Goal: Task Accomplishment & Management: Use online tool/utility

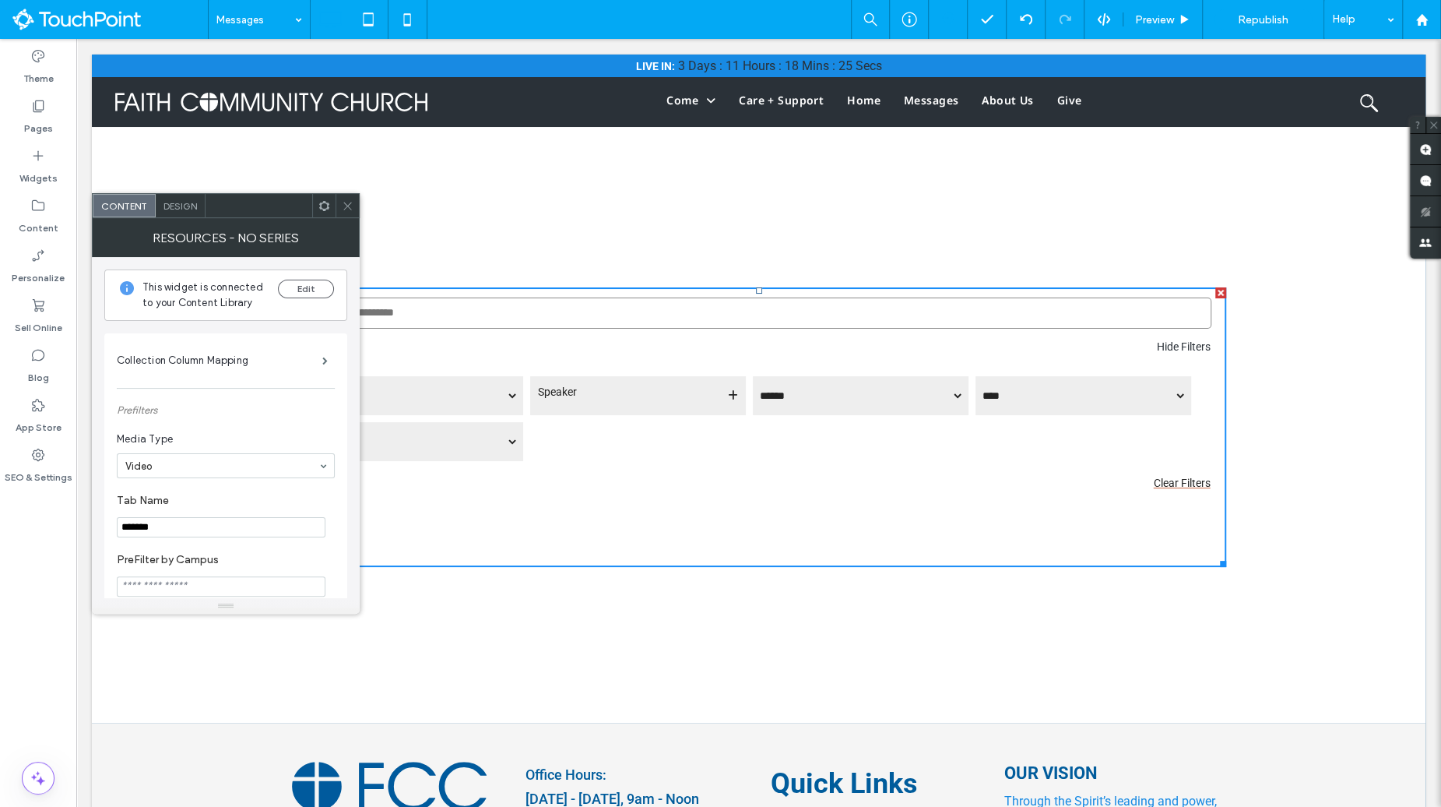
click at [189, 215] on div "Design" at bounding box center [181, 205] width 50 height 23
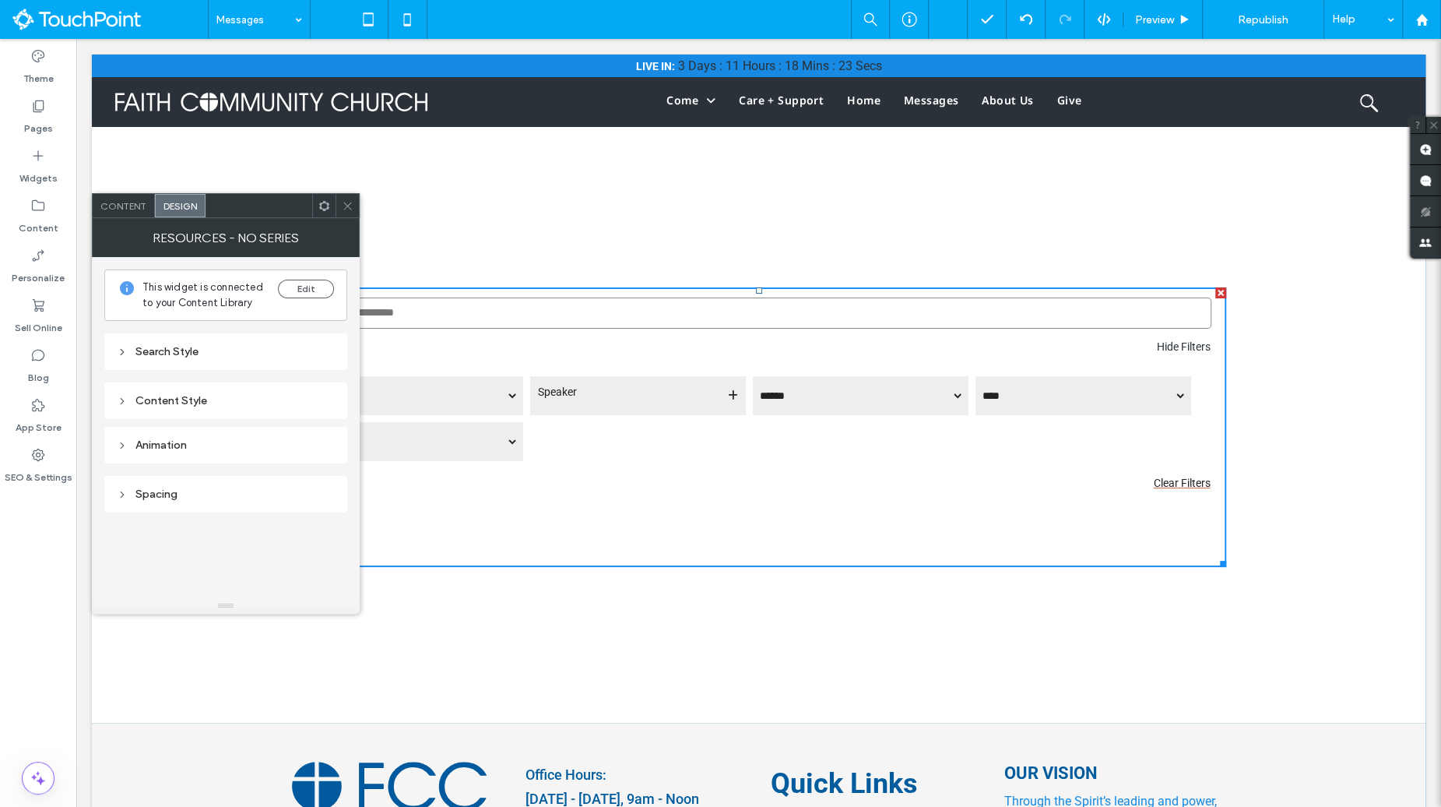
click at [322, 218] on div "Resources - No Series" at bounding box center [226, 237] width 268 height 39
click at [325, 200] on use at bounding box center [324, 205] width 10 height 10
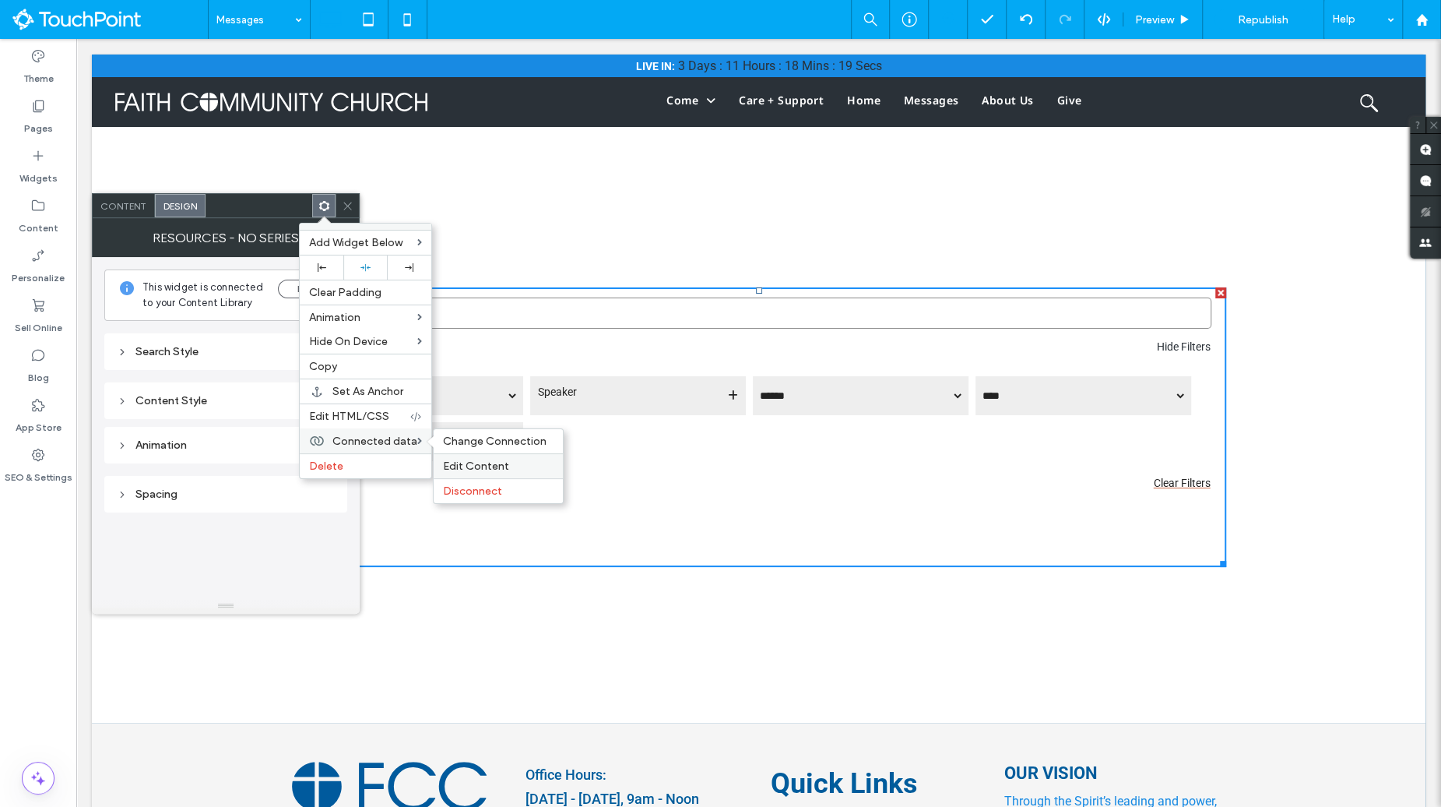
click at [483, 460] on span "Edit Content" at bounding box center [476, 465] width 66 height 13
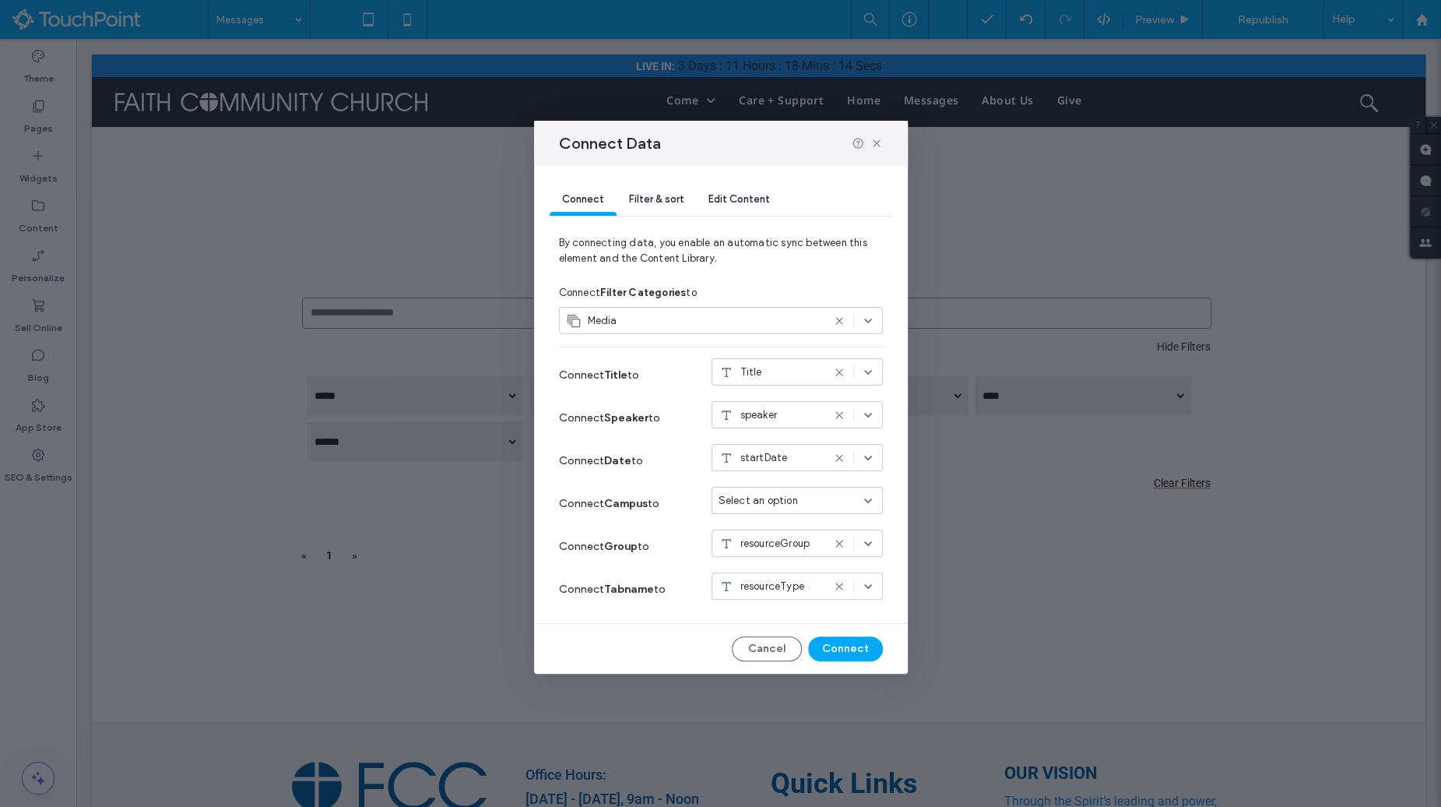
click at [814, 494] on div "Select an option" at bounding box center [788, 501] width 139 height 16
click at [608, 505] on strong "Campus" at bounding box center [626, 503] width 44 height 13
click at [749, 555] on div "resourceGroup" at bounding box center [797, 542] width 171 height 27
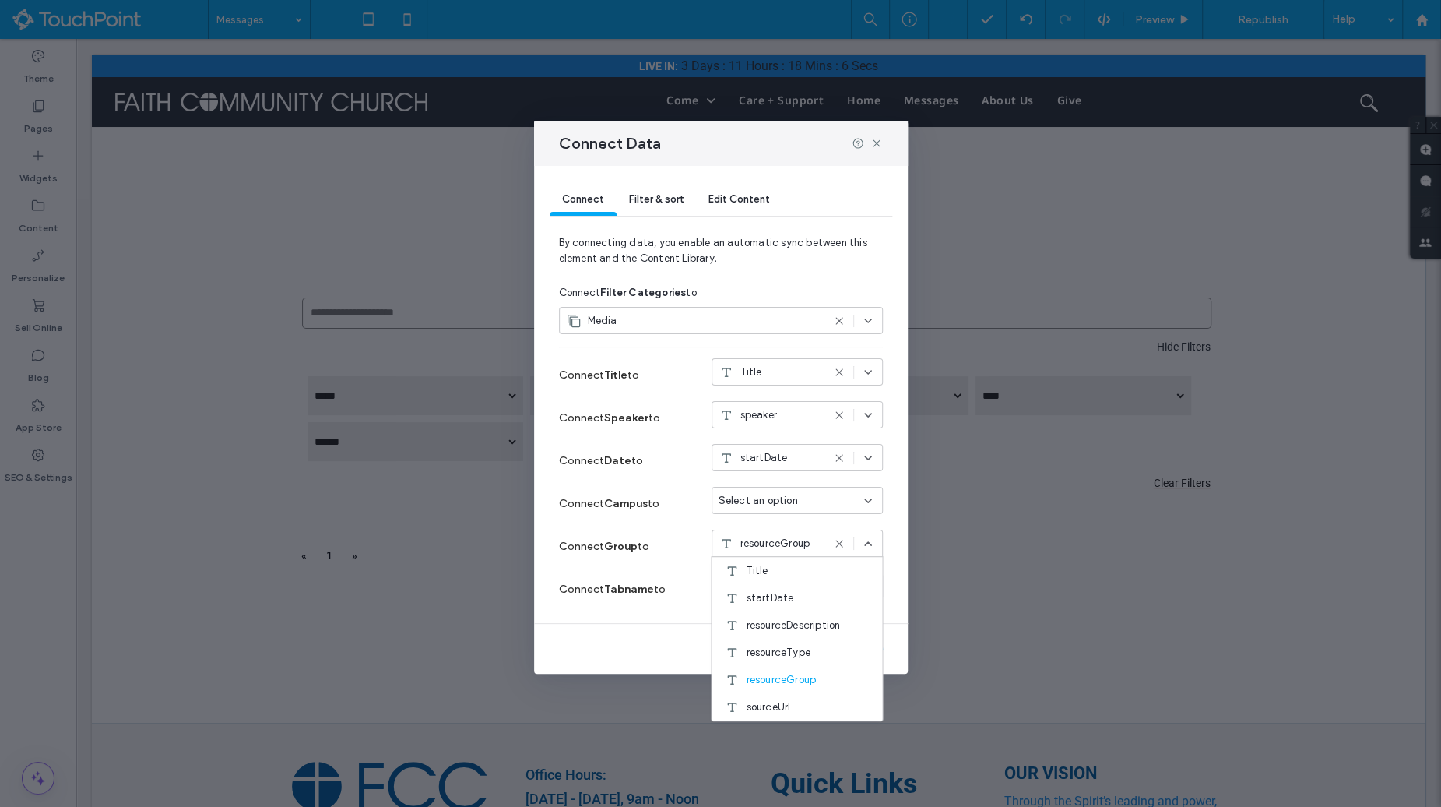
click at [600, 575] on label "Connect Tabname to" at bounding box center [617, 589] width 117 height 29
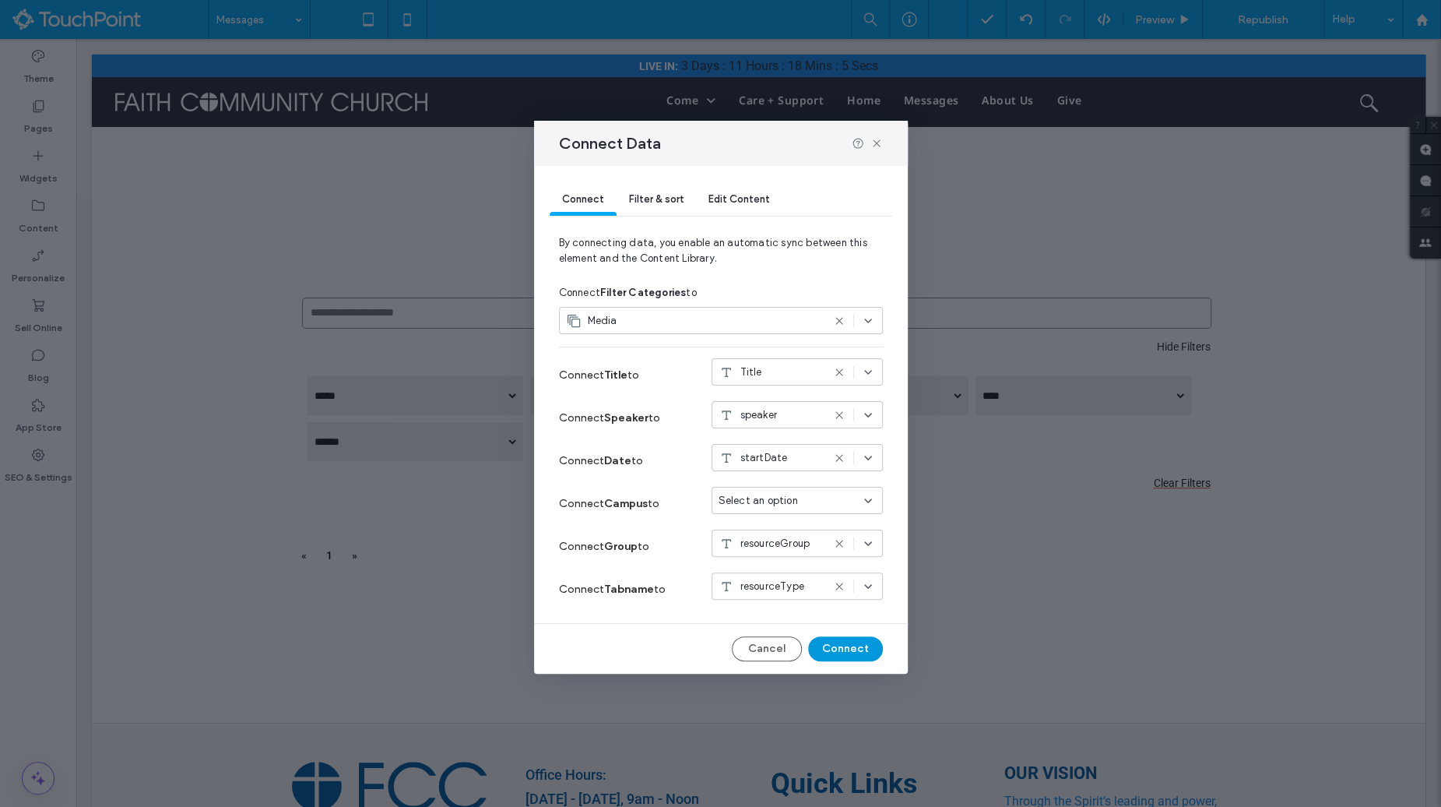
click at [832, 652] on button "Connect" at bounding box center [845, 648] width 75 height 25
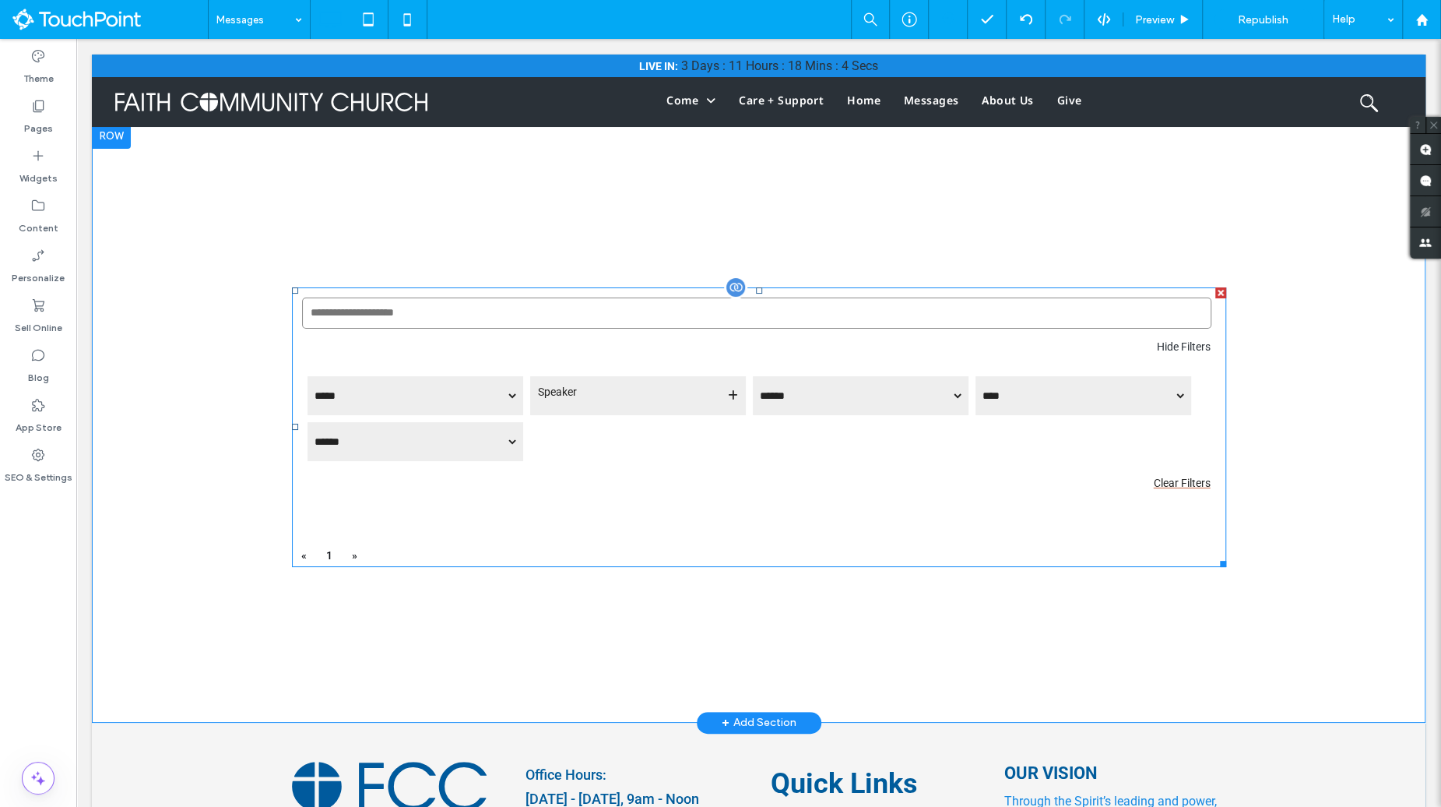
click at [653, 469] on span at bounding box center [759, 427] width 934 height 280
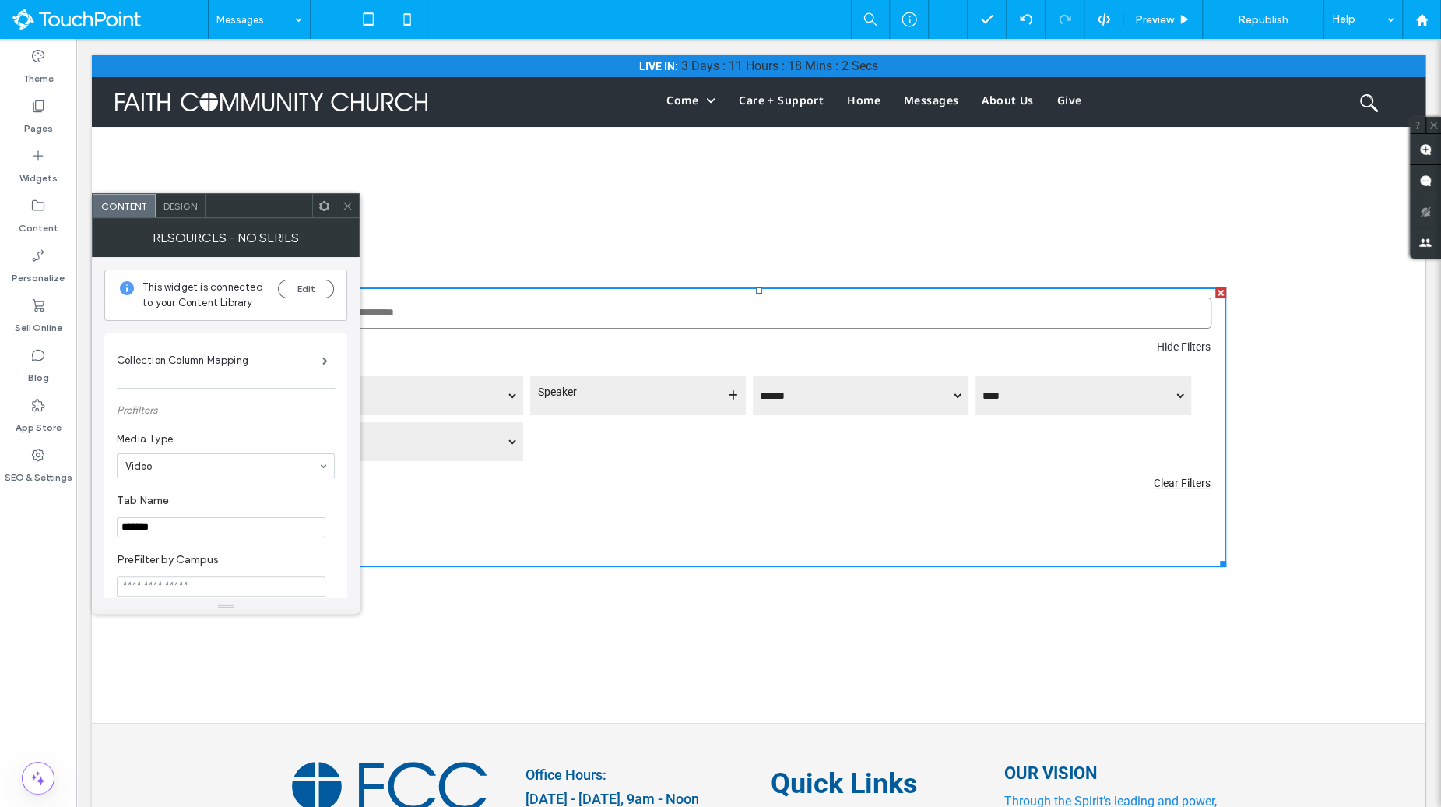
scroll to position [66, 0]
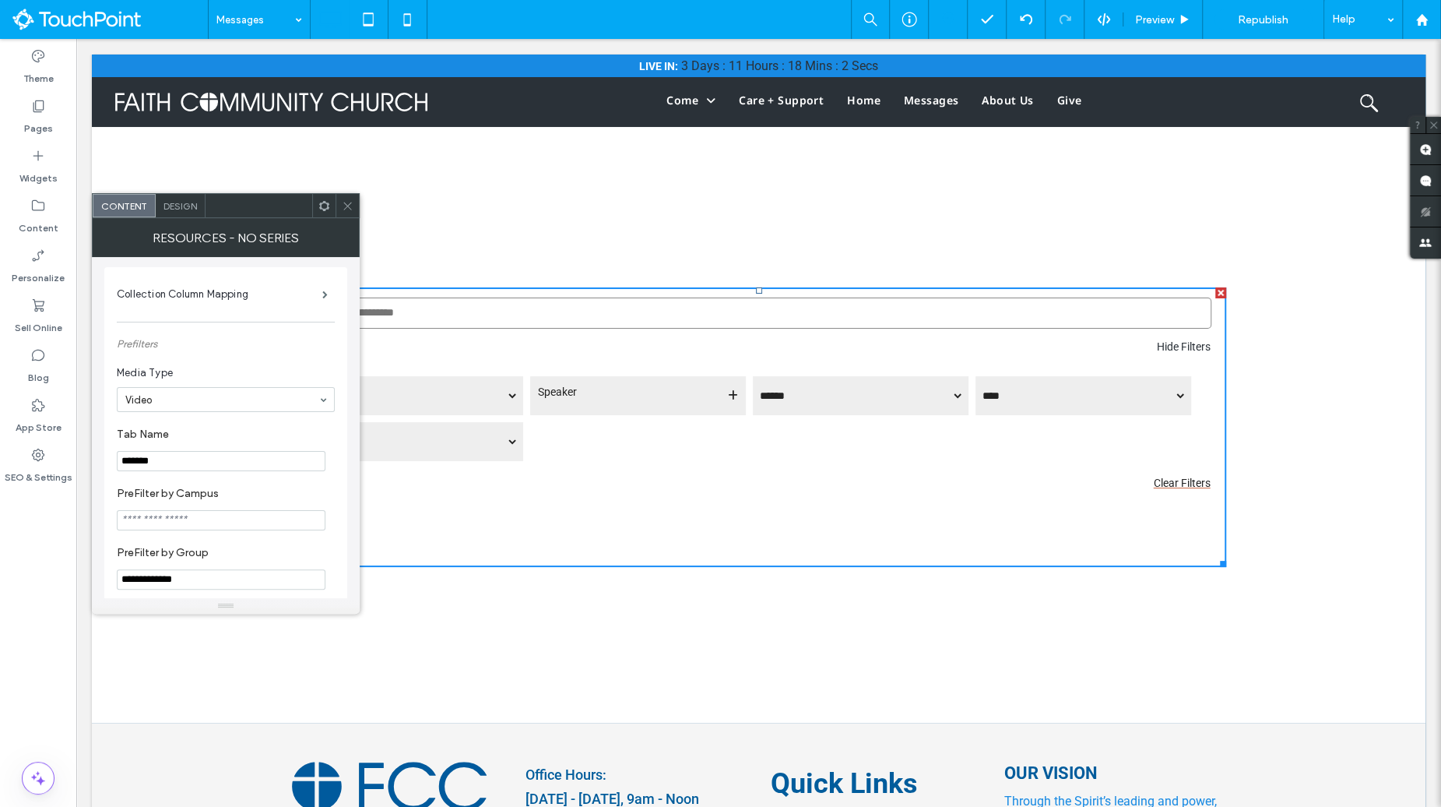
click at [185, 475] on section "Tab Name *******" at bounding box center [226, 449] width 218 height 59
drag, startPoint x: 185, startPoint y: 469, endPoint x: 47, endPoint y: 455, distance: 138.4
click at [47, 455] on body ".wqwq-1{fill:#231f20;} .cls-1q, .cls-2q { fill-rule: evenodd; } .cls-2q { fill:…" at bounding box center [720, 403] width 1441 height 807
click at [197, 431] on label "Tab Name" at bounding box center [223, 435] width 212 height 17
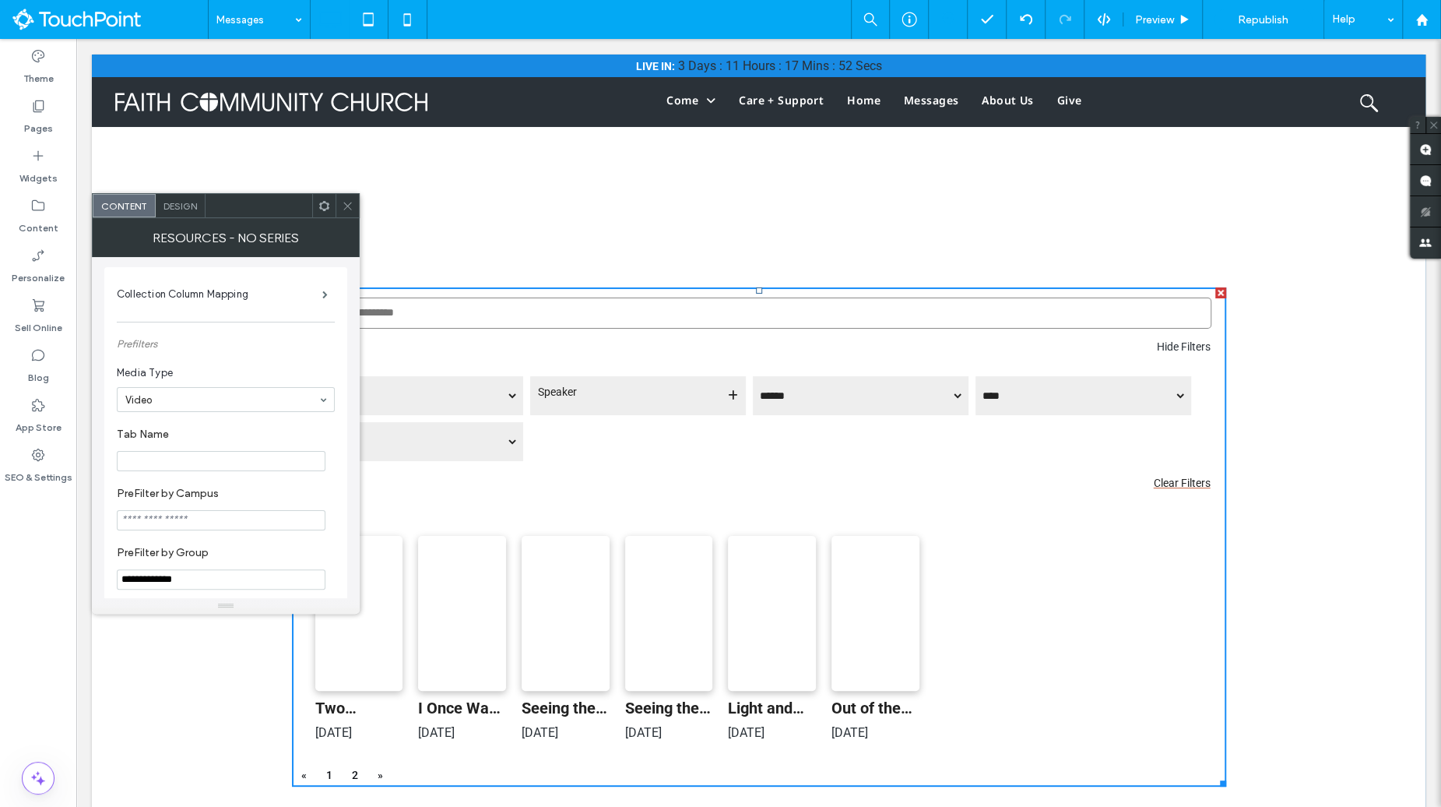
click at [352, 208] on icon at bounding box center [348, 206] width 12 height 12
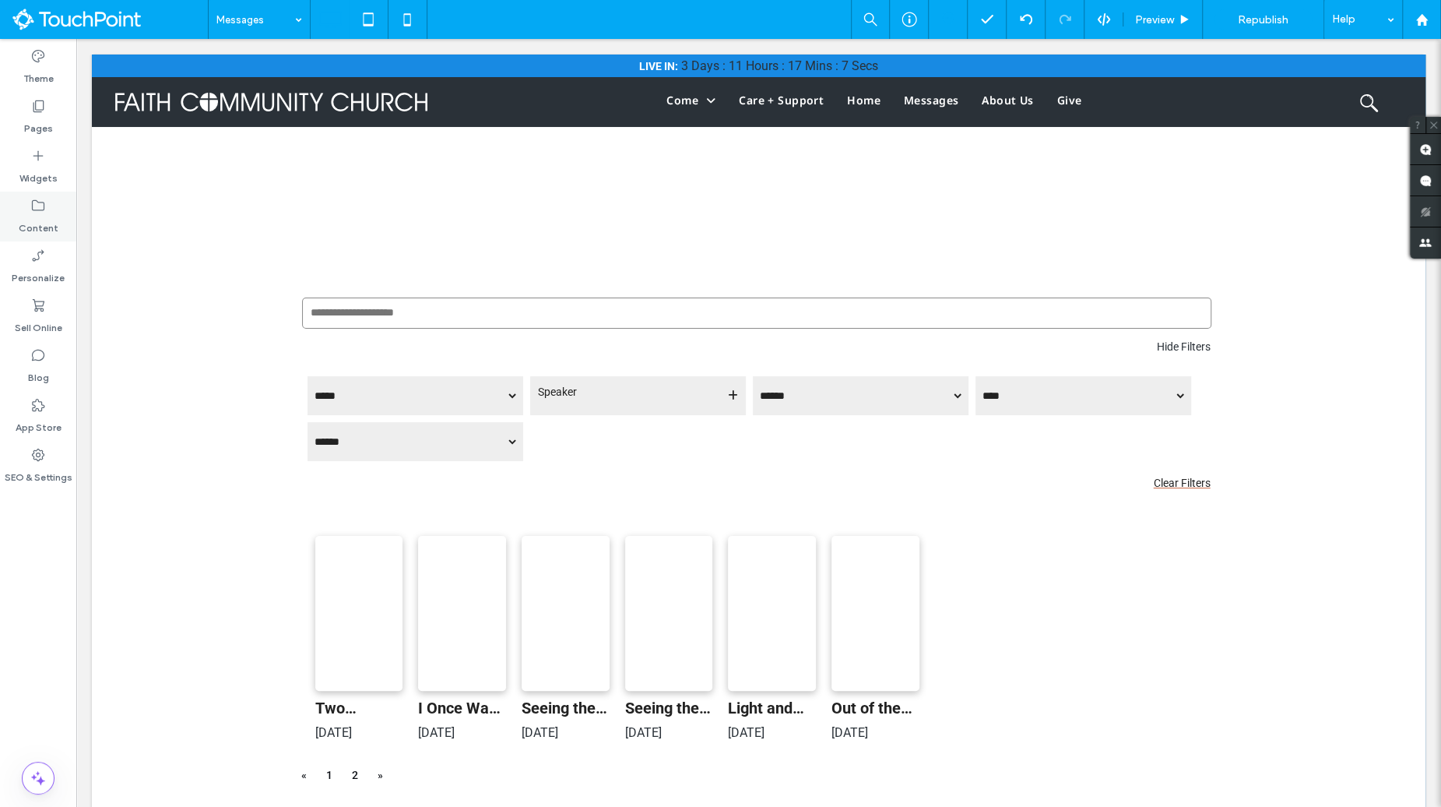
click at [41, 210] on icon at bounding box center [38, 206] width 16 height 16
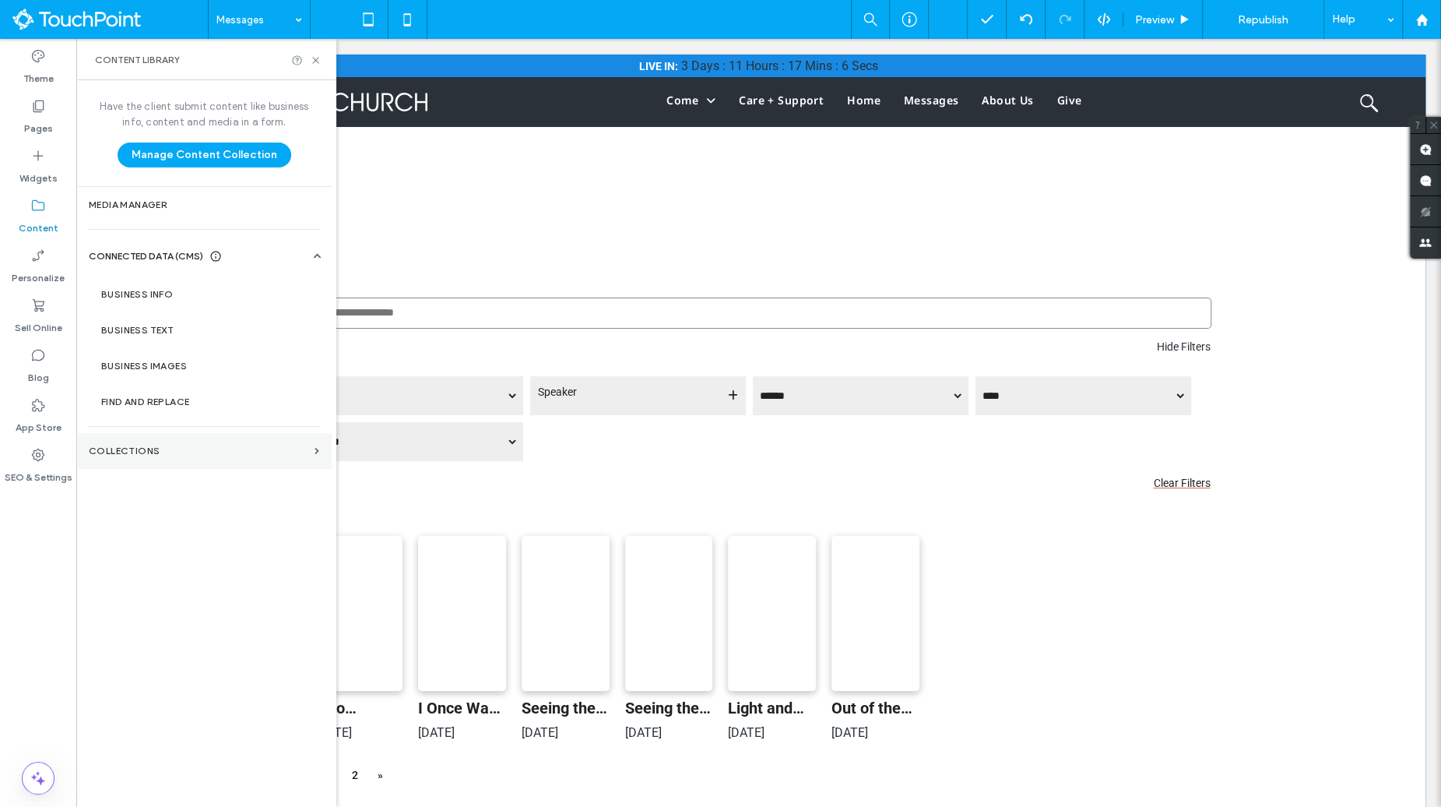
click at [124, 455] on section "Collections" at bounding box center [203, 451] width 255 height 36
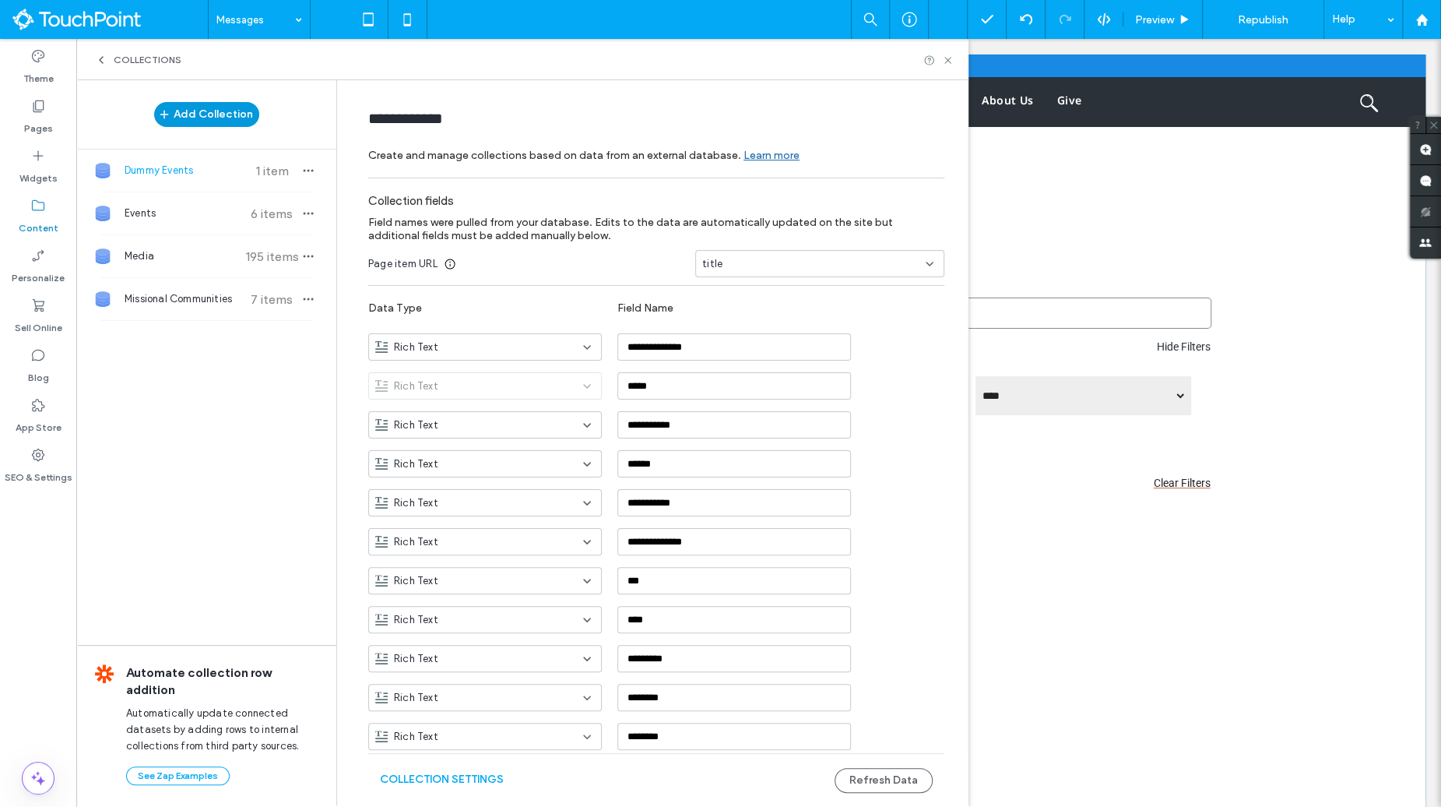
click at [219, 115] on button "Add Collection" at bounding box center [206, 114] width 105 height 25
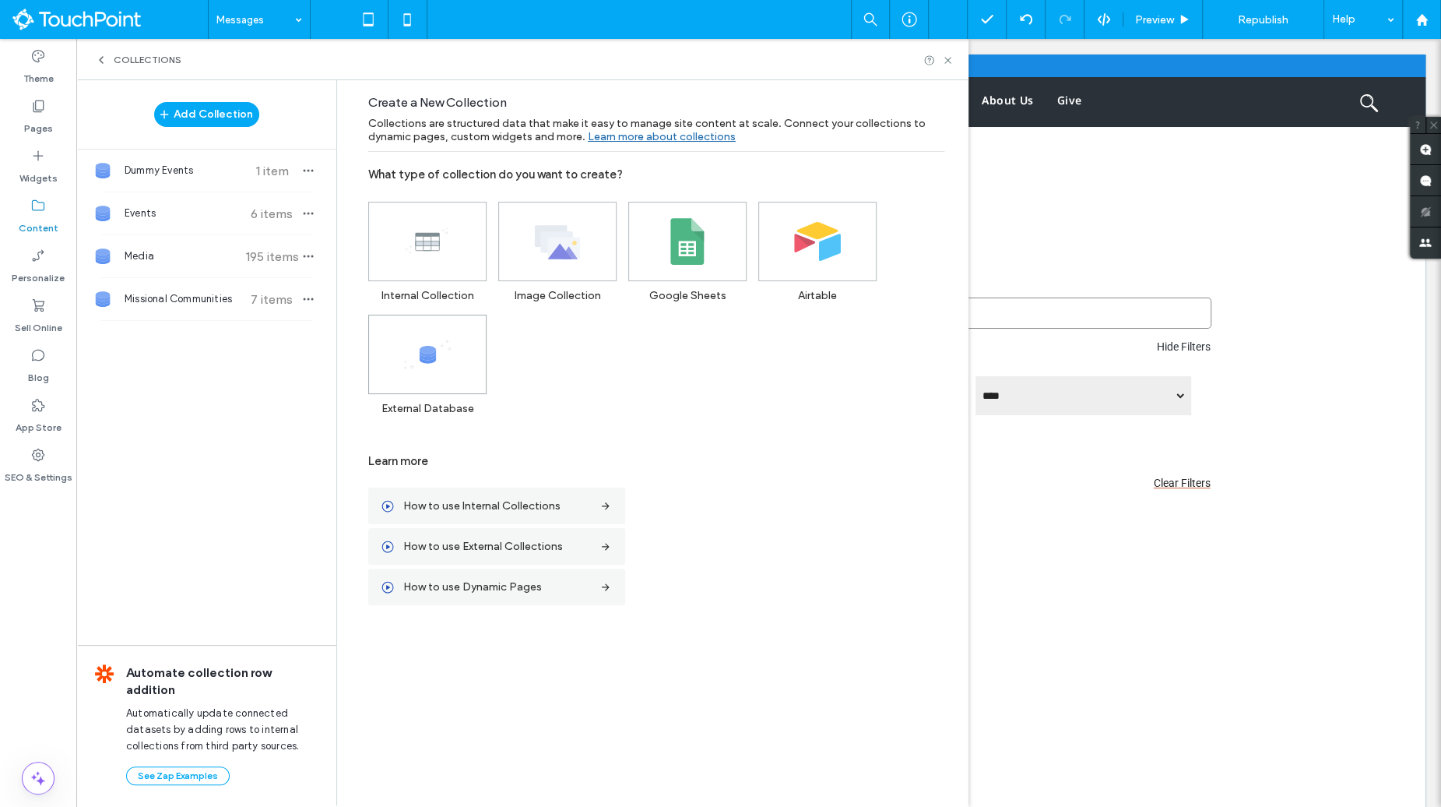
click at [434, 344] on icon at bounding box center [427, 354] width 47 height 47
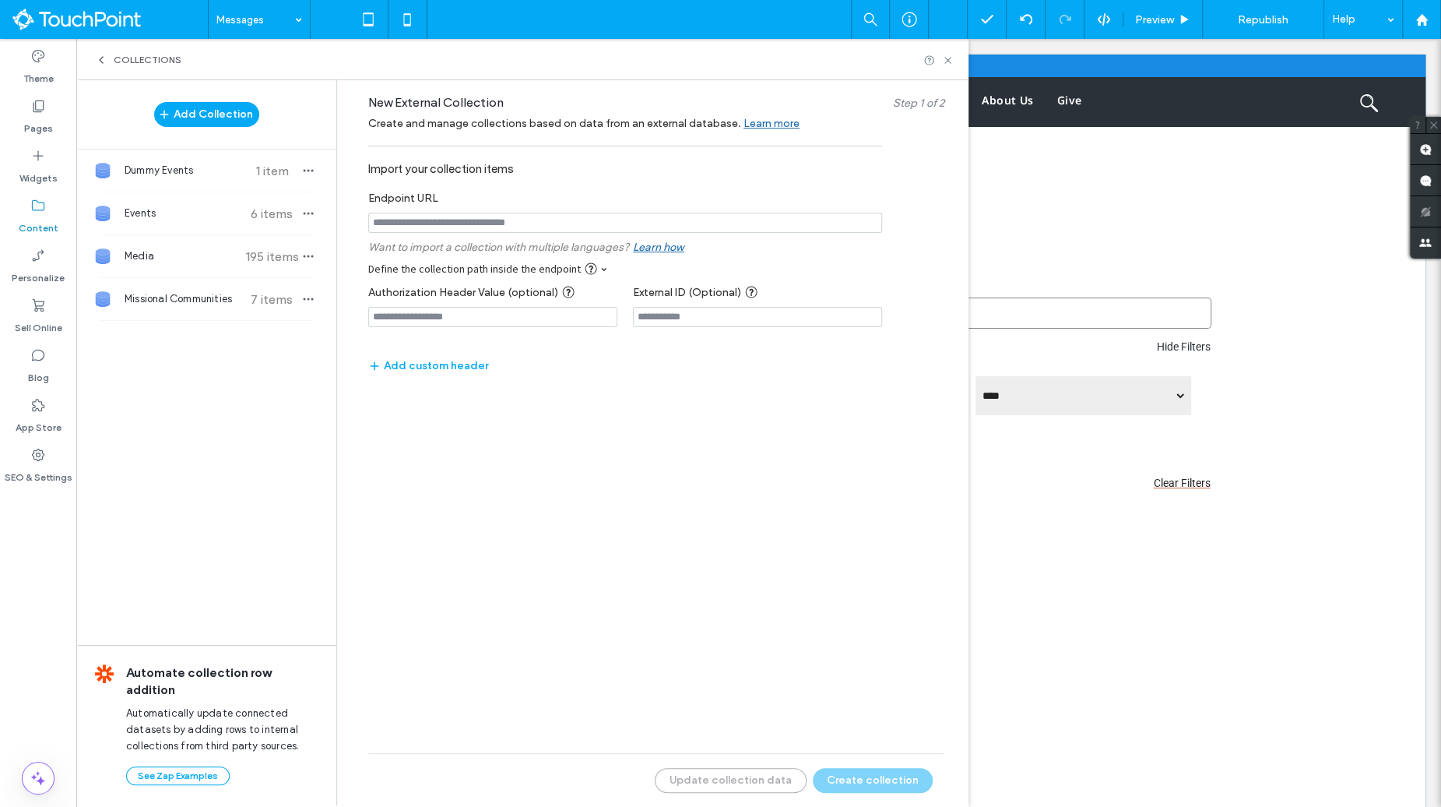
click at [473, 225] on input "notEmpty" at bounding box center [625, 223] width 514 height 20
paste input "**********"
type input "**********"
click at [471, 315] on input at bounding box center [492, 317] width 249 height 20
paste input "**********"
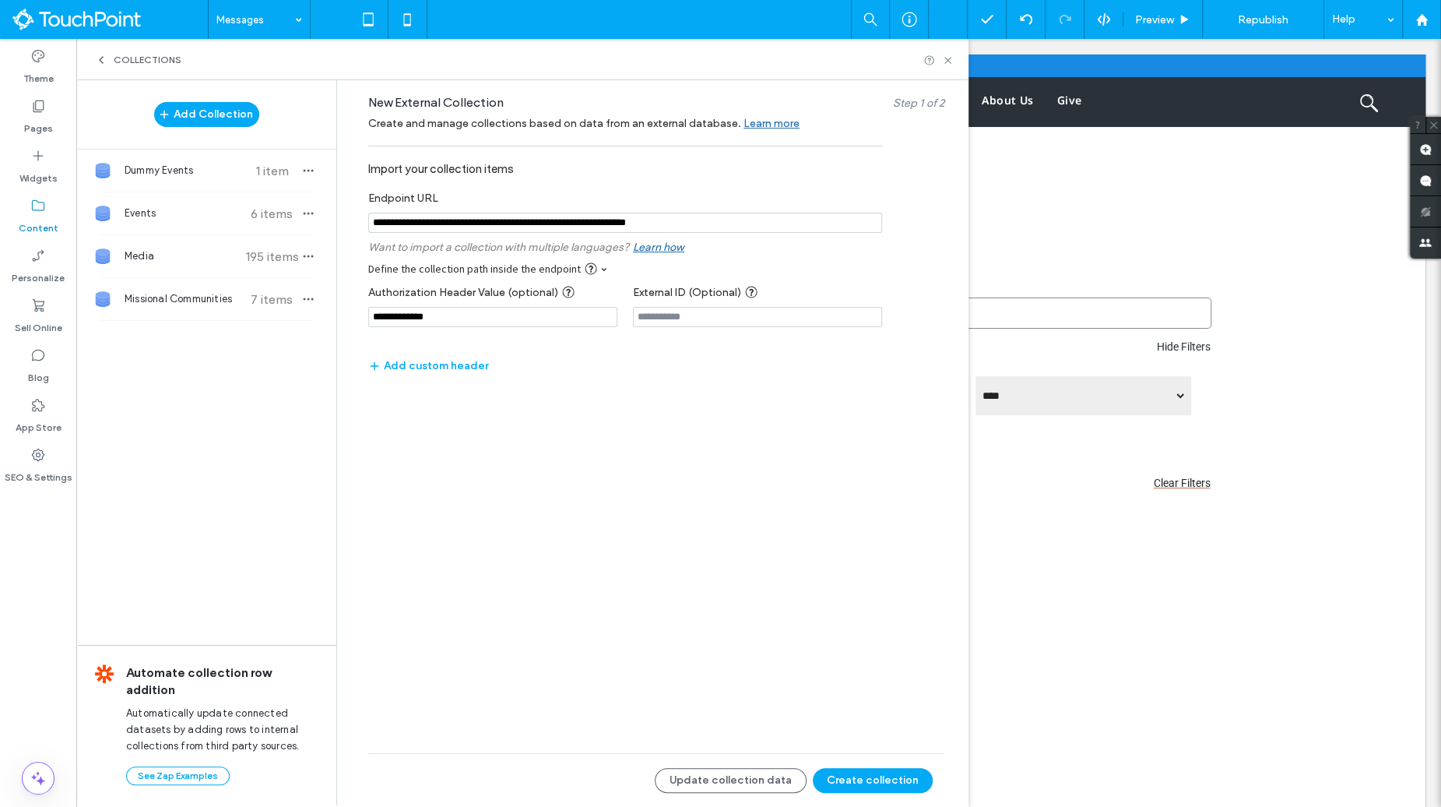
type input "**********"
click at [601, 269] on div "Define the collection path inside the endpoint" at bounding box center [632, 269] width 529 height 14
click at [601, 266] on span at bounding box center [603, 268] width 5 height 5
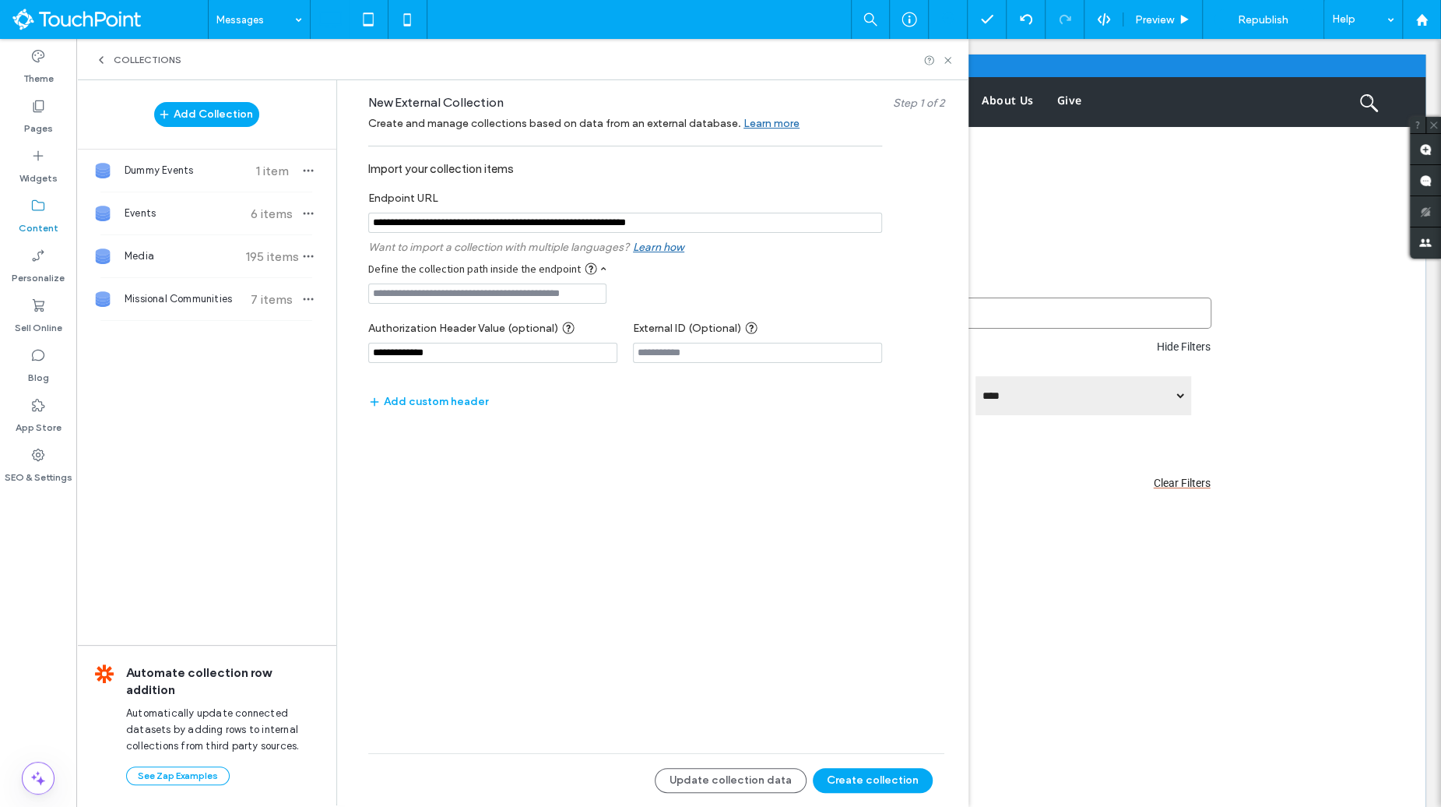
click at [576, 306] on div at bounding box center [487, 294] width 238 height 36
click at [571, 297] on input at bounding box center [487, 293] width 238 height 20
type input "*******"
click at [685, 566] on div "**********" at bounding box center [656, 441] width 623 height 723
click at [880, 776] on button "Create collection" at bounding box center [873, 780] width 120 height 25
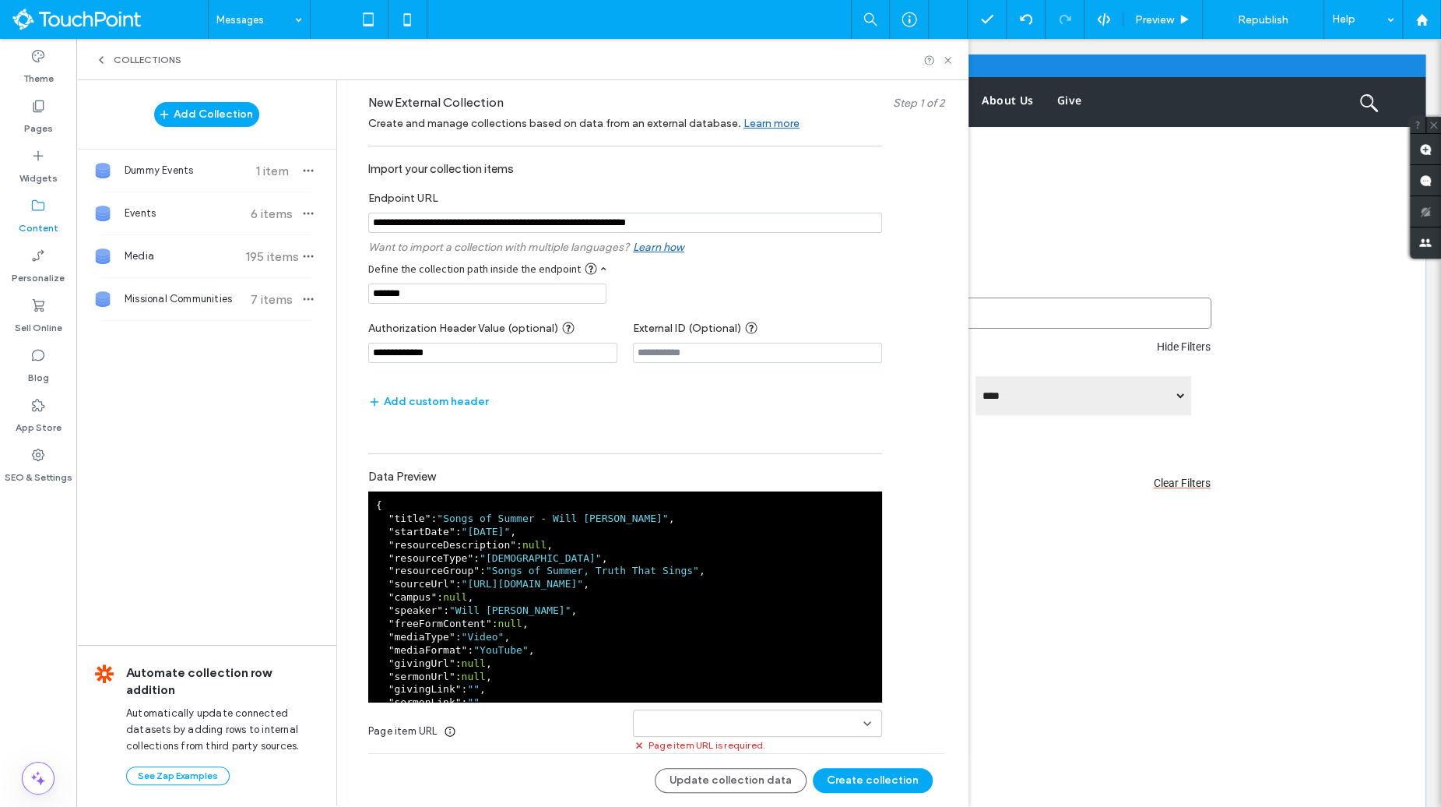
click at [743, 714] on div at bounding box center [757, 722] width 249 height 27
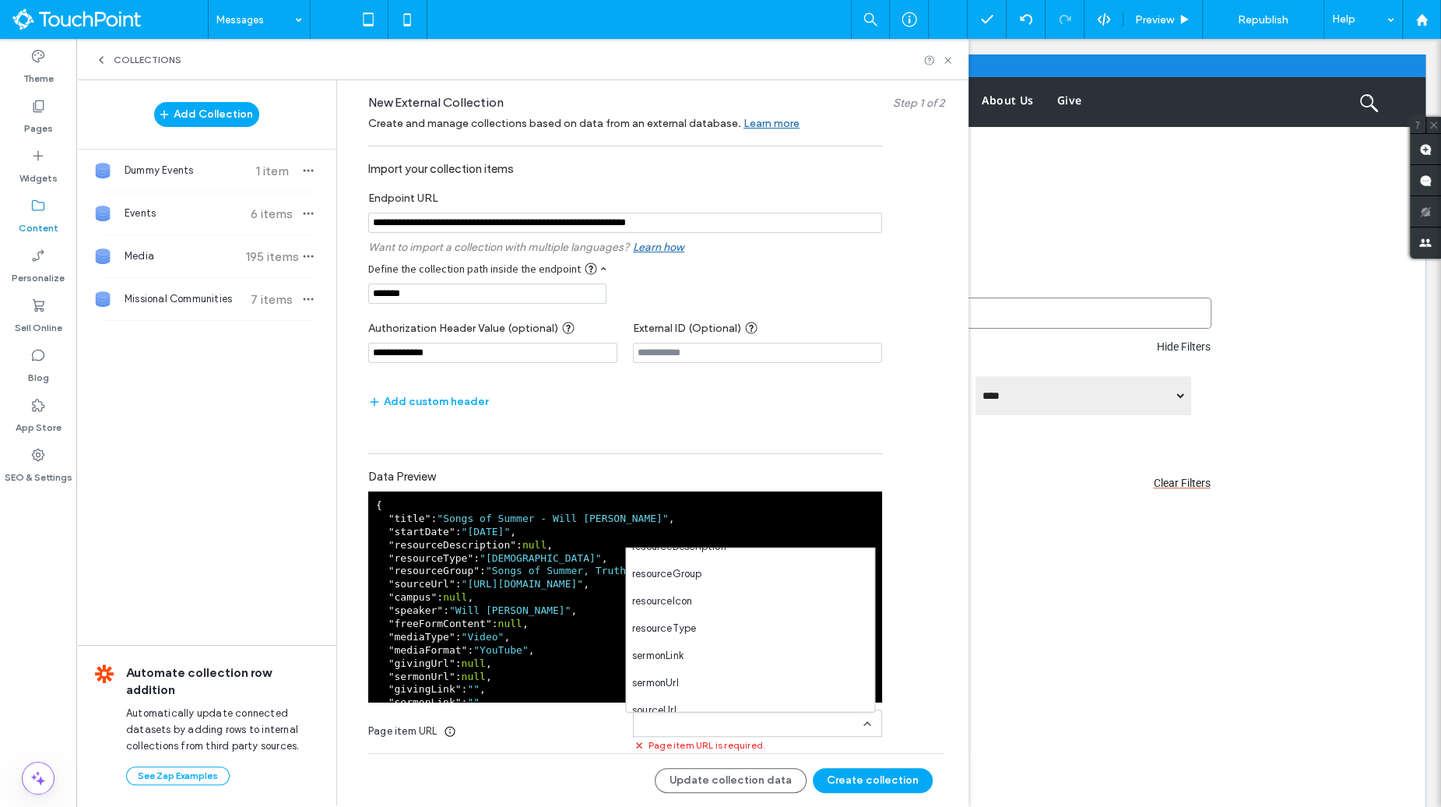
scroll to position [300, 0]
click at [717, 698] on div "title" at bounding box center [750, 697] width 248 height 27
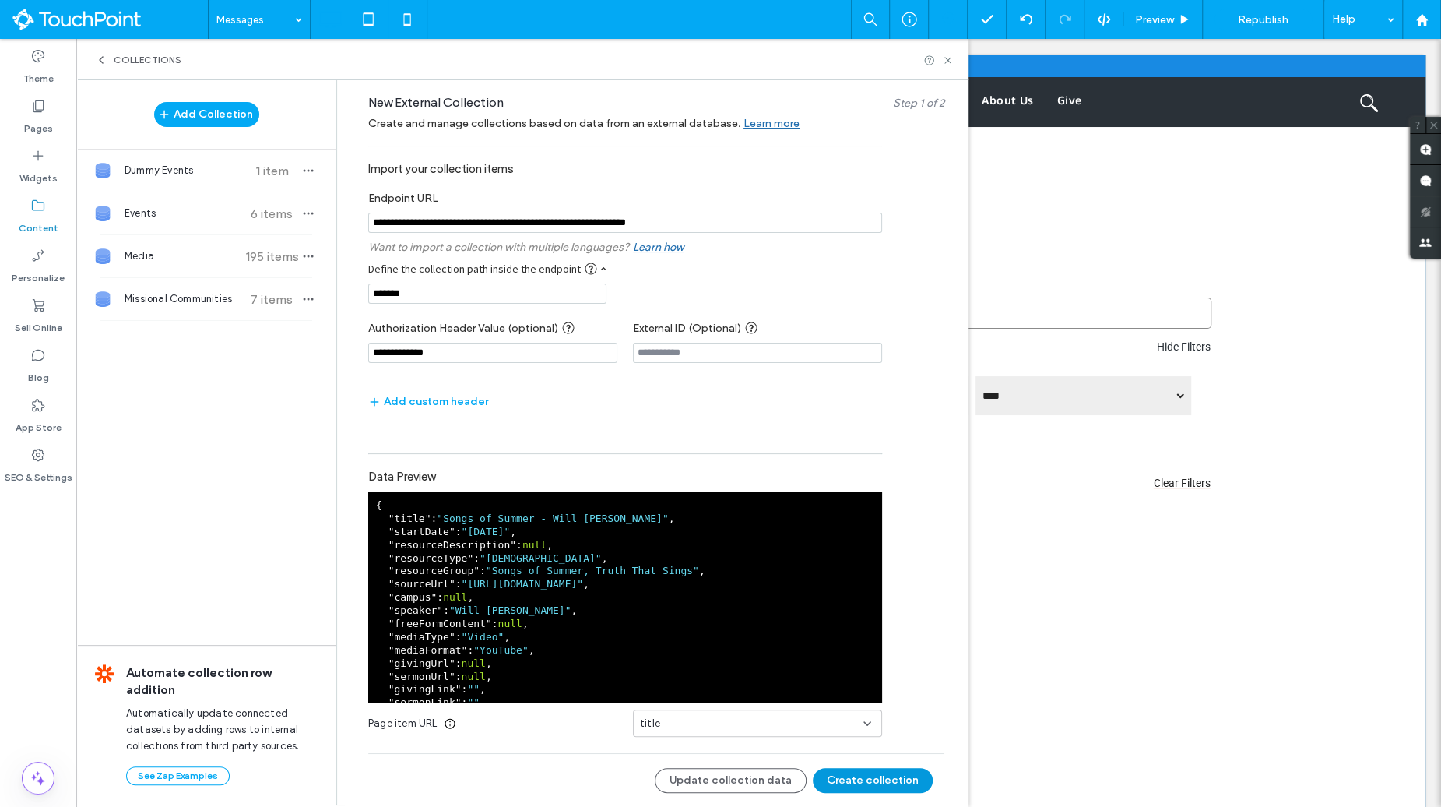
click at [860, 773] on button "Create collection" at bounding box center [873, 780] width 120 height 25
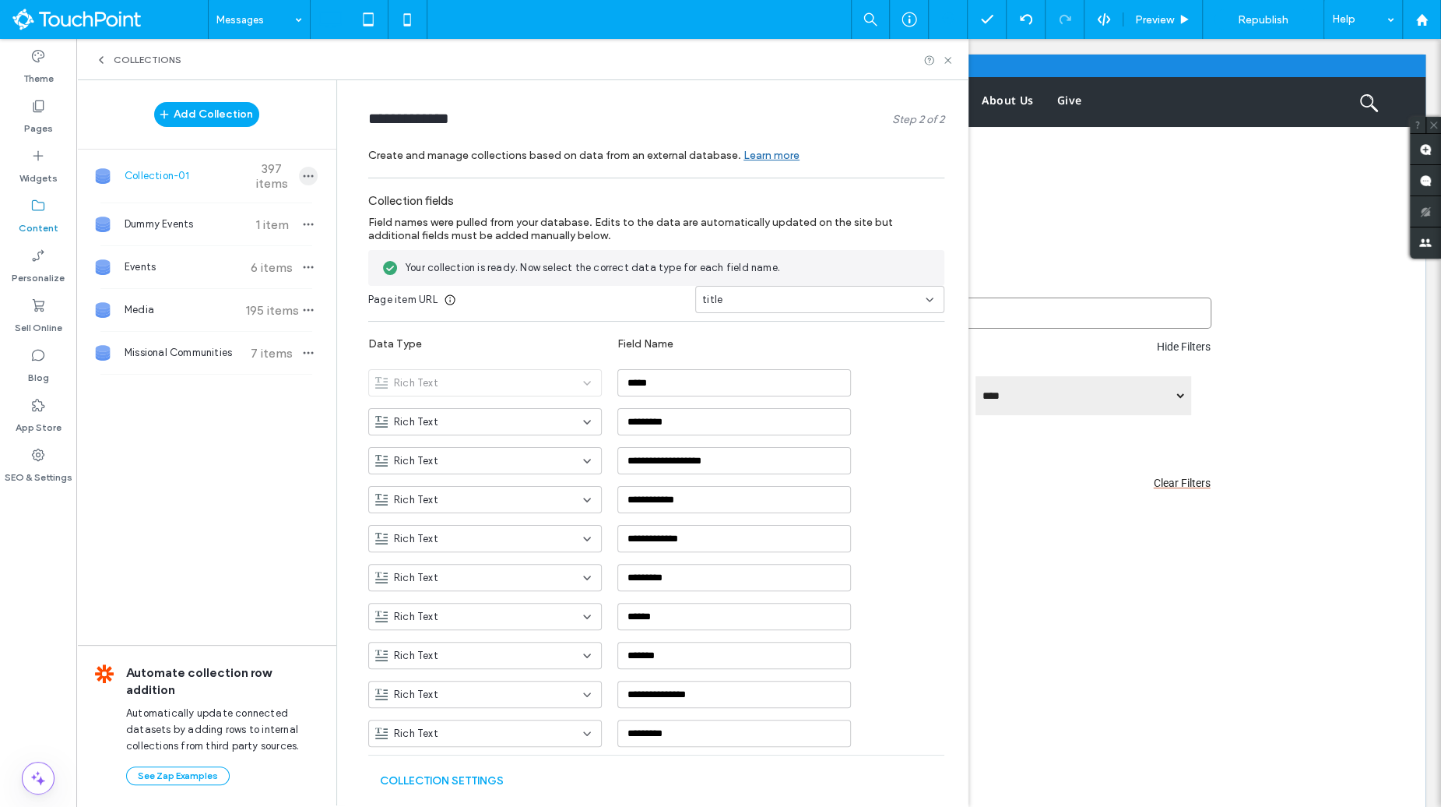
click at [302, 178] on icon "button" at bounding box center [308, 176] width 12 height 12
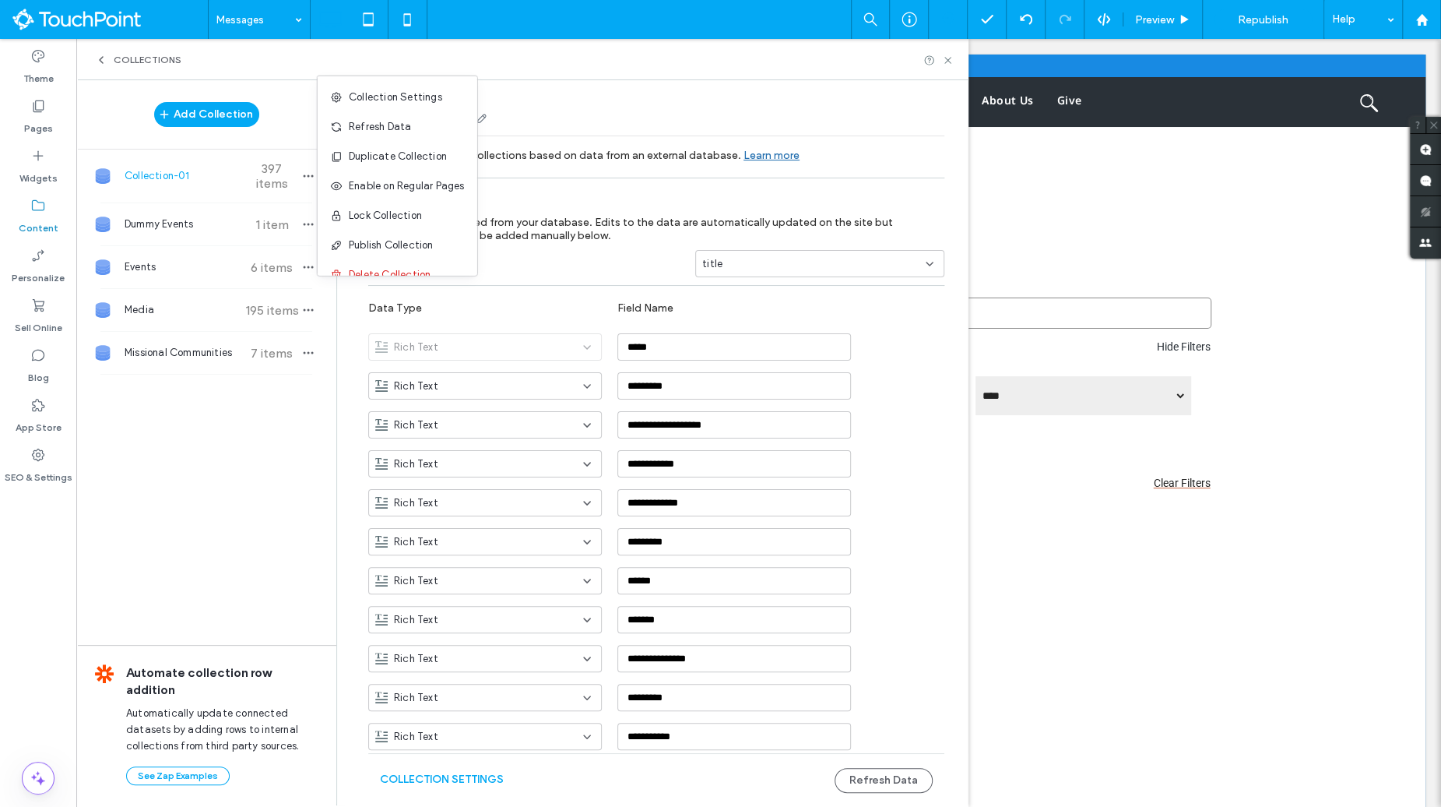
click at [634, 134] on div "**********" at bounding box center [656, 121] width 576 height 29
click at [480, 127] on div "**********" at bounding box center [428, 118] width 120 height 22
click at [466, 127] on div "**********" at bounding box center [428, 118] width 120 height 22
click at [455, 127] on input "**********" at bounding box center [418, 118] width 101 height 22
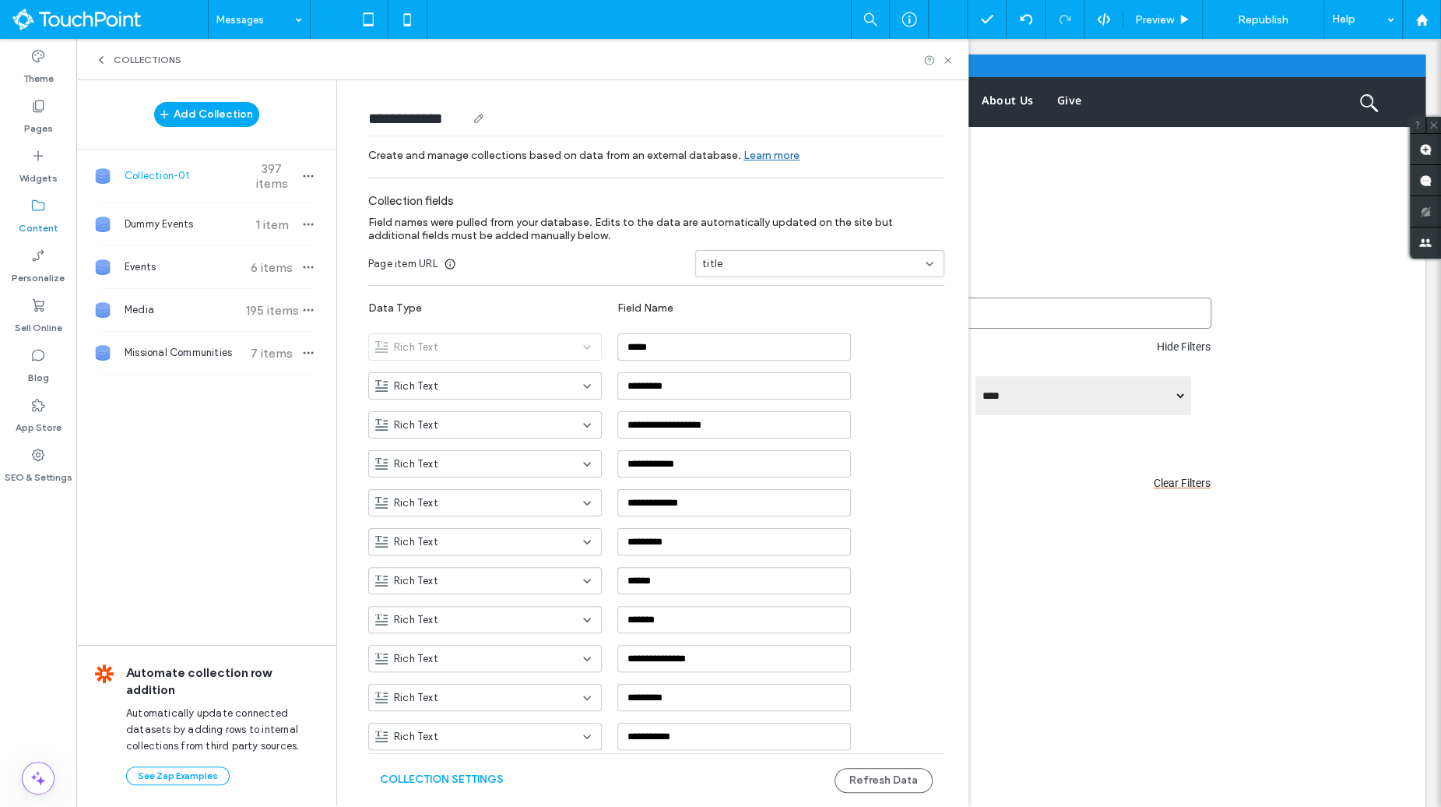
type input "**********"
click at [593, 100] on div "**********" at bounding box center [656, 122] width 576 height 54
click at [1241, 574] on div "**********" at bounding box center [759, 533] width 1334 height 818
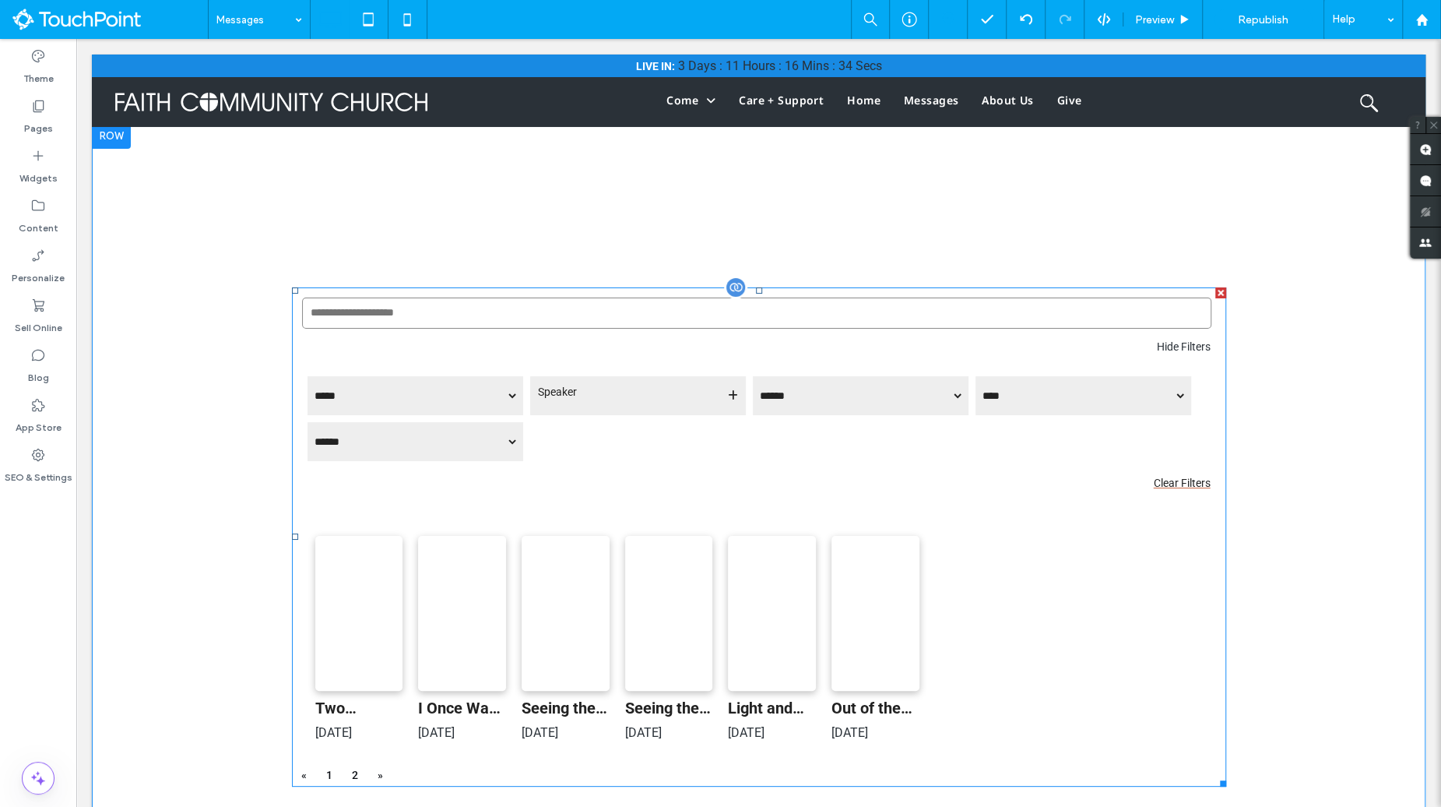
click at [908, 435] on span at bounding box center [759, 536] width 934 height 499
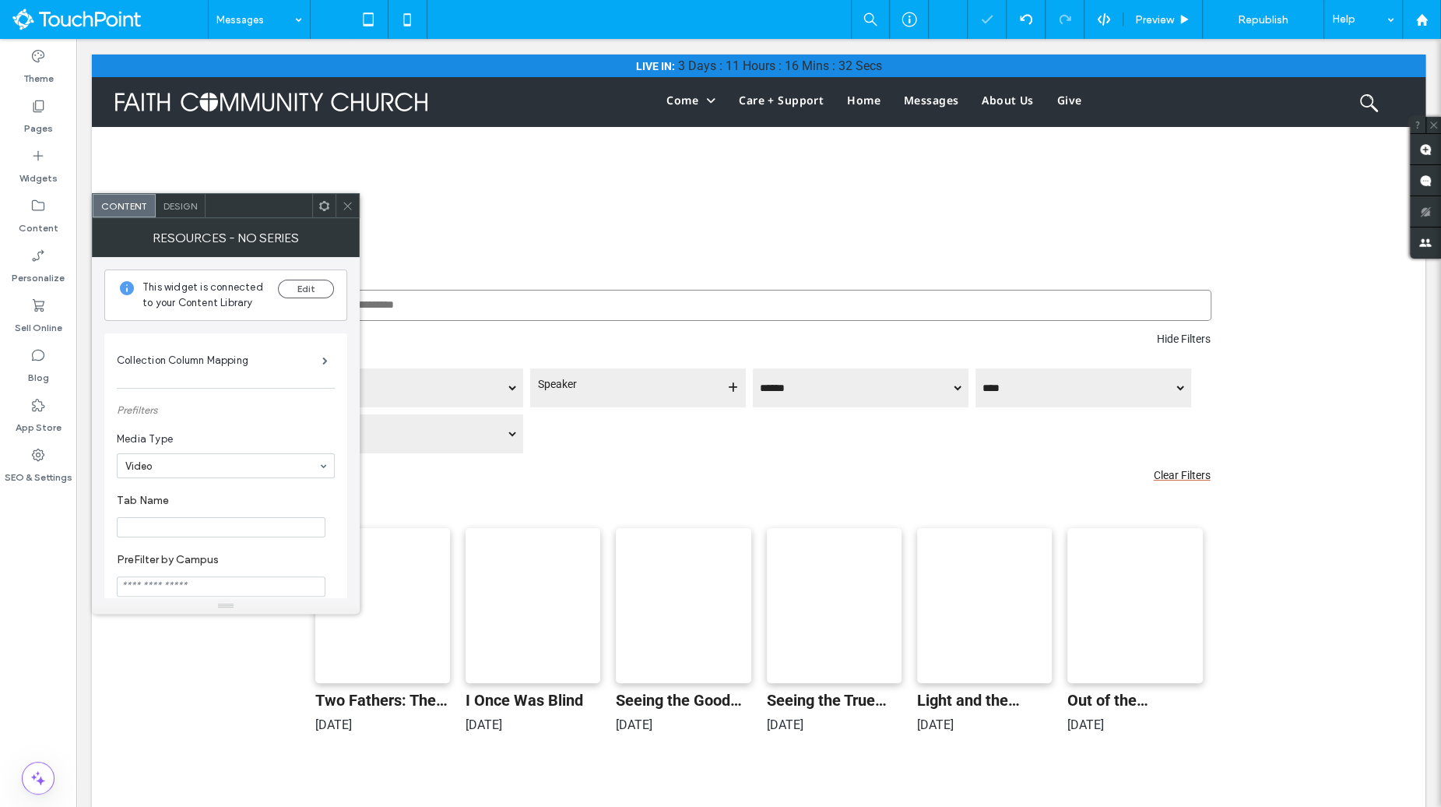
click at [318, 206] on icon at bounding box center [324, 206] width 12 height 12
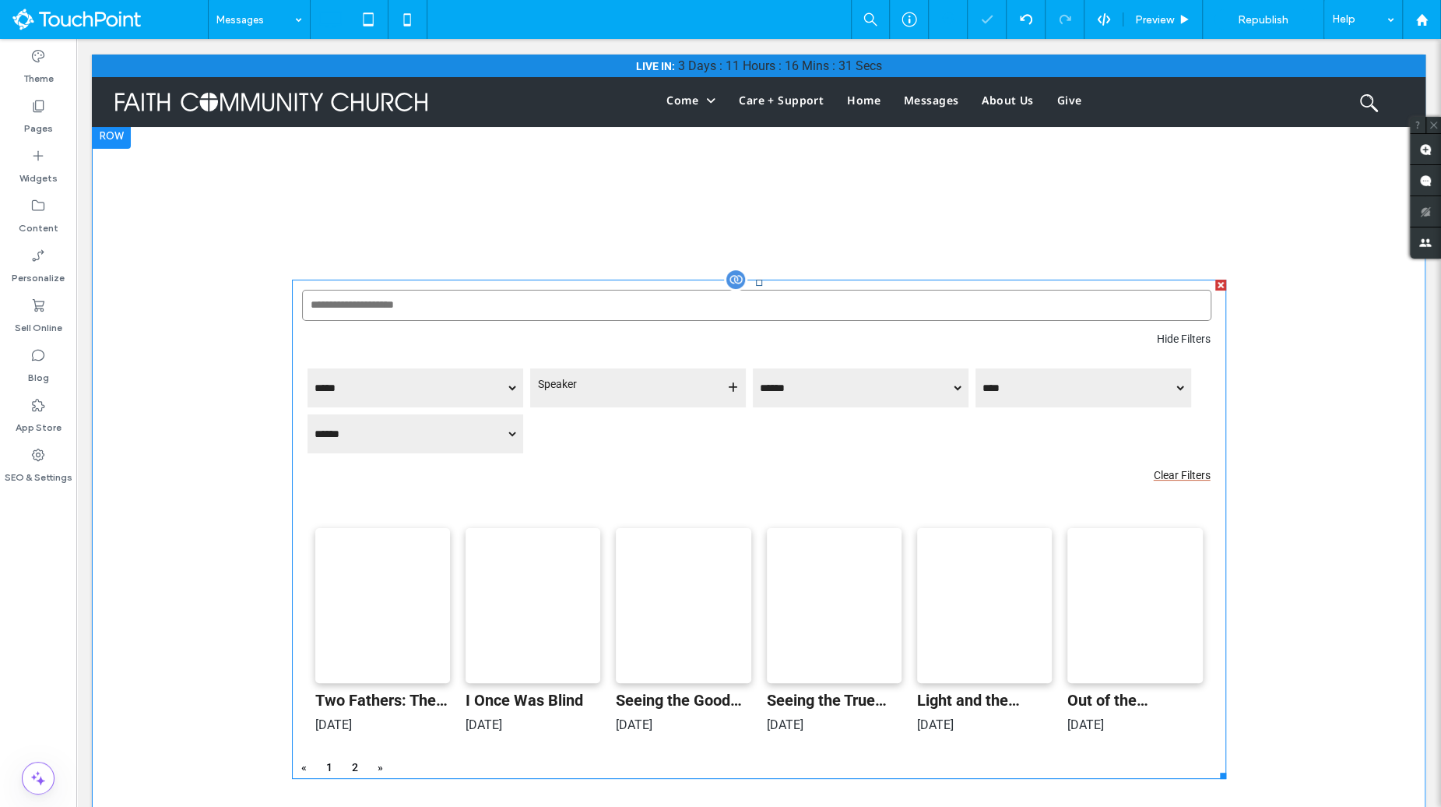
click at [427, 483] on span at bounding box center [759, 529] width 934 height 499
click at [402, 434] on span at bounding box center [759, 529] width 934 height 499
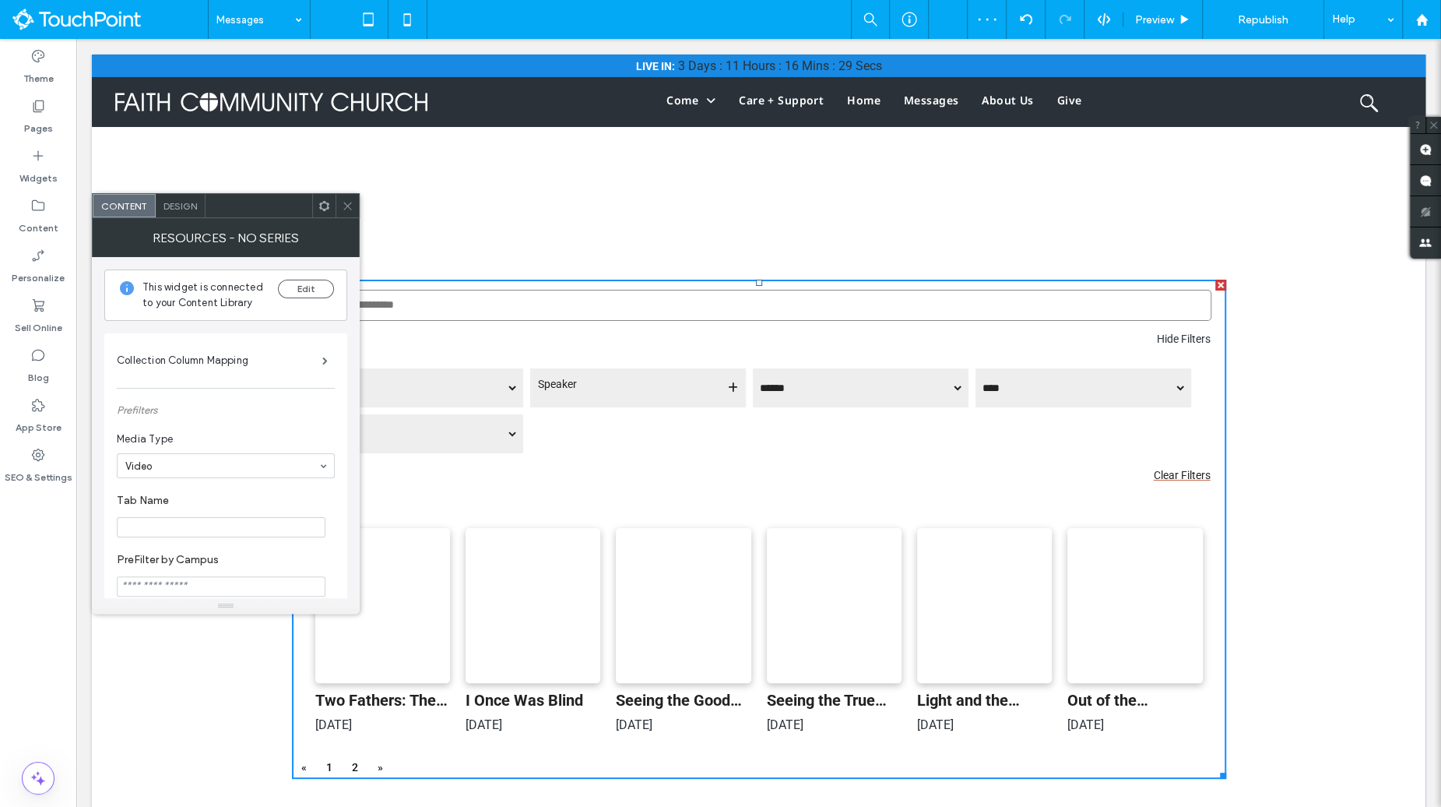
click at [324, 209] on use at bounding box center [324, 205] width 10 height 10
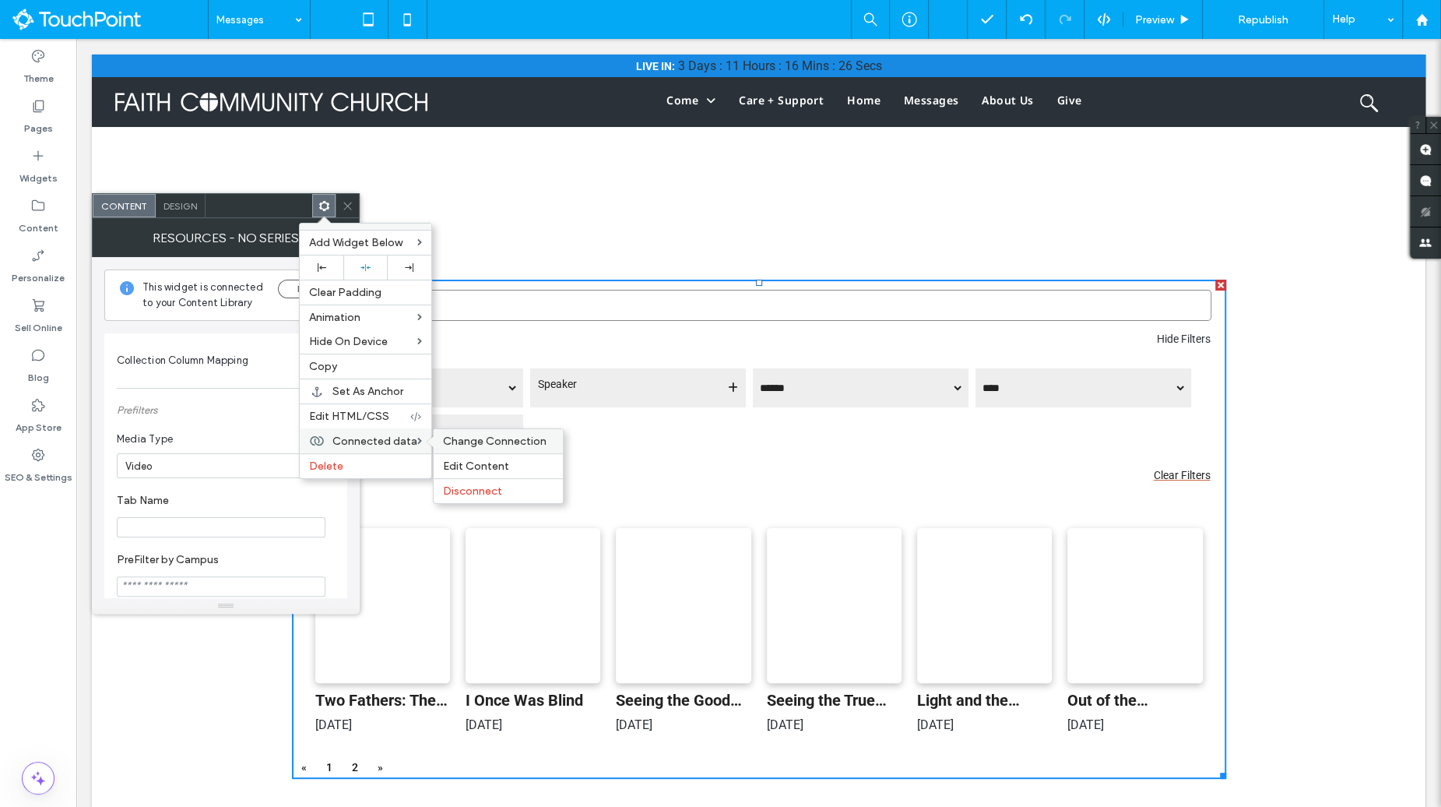
click at [461, 444] on div "Change Connection" at bounding box center [498, 441] width 129 height 24
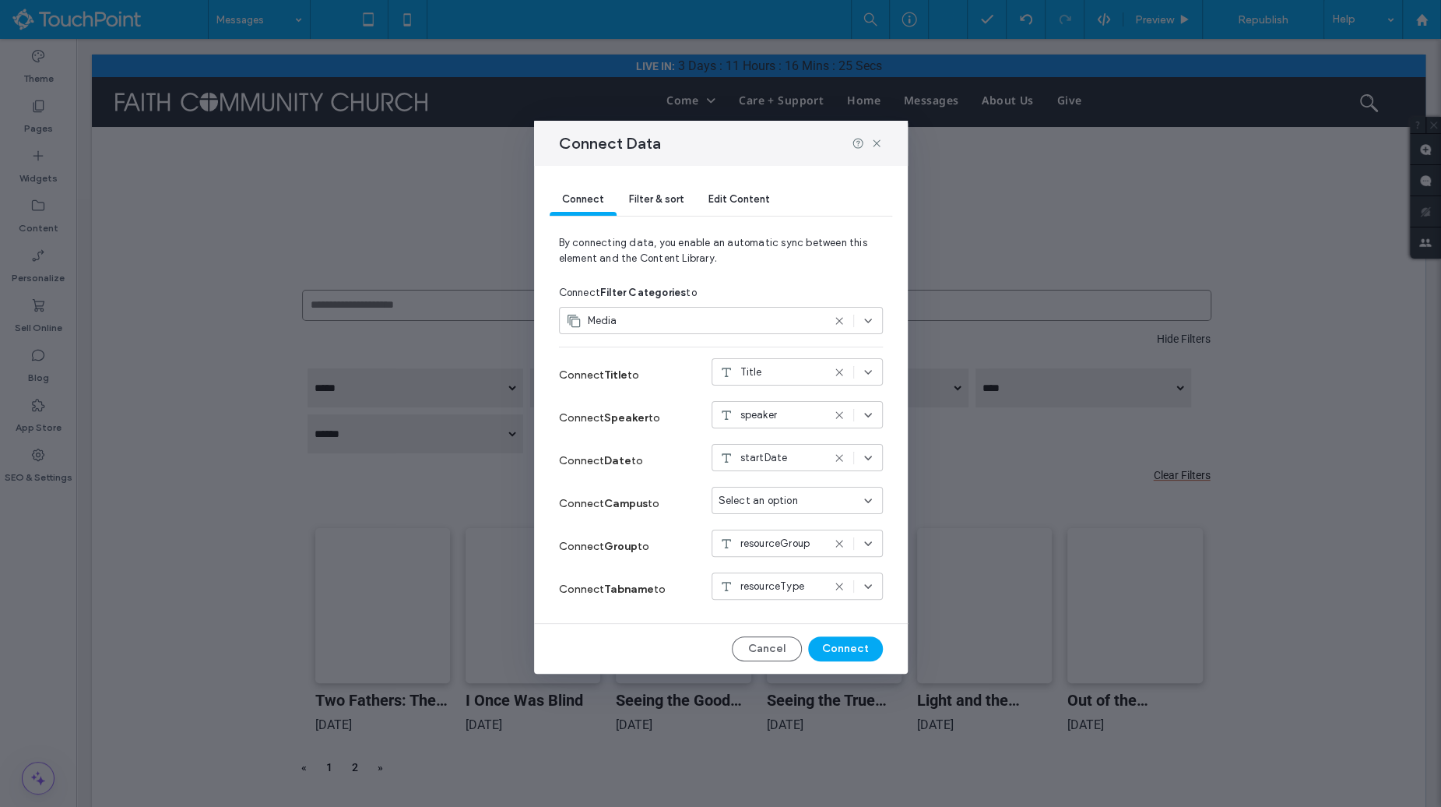
click at [689, 309] on div "Media" at bounding box center [721, 320] width 324 height 27
click at [680, 397] on div "Sample Media" at bounding box center [720, 402] width 323 height 27
click at [866, 649] on button "Connect" at bounding box center [845, 648] width 75 height 25
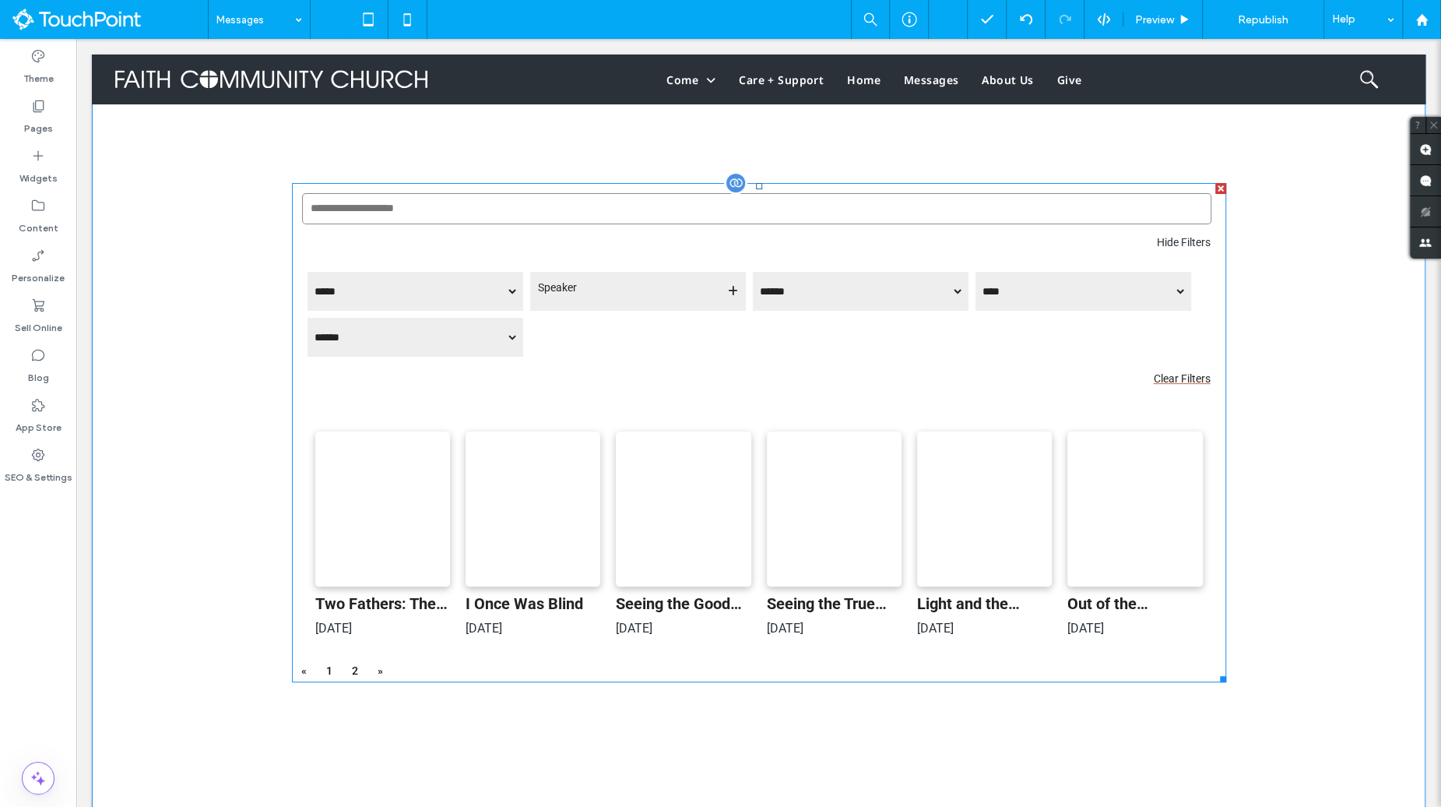
scroll to position [106, 0]
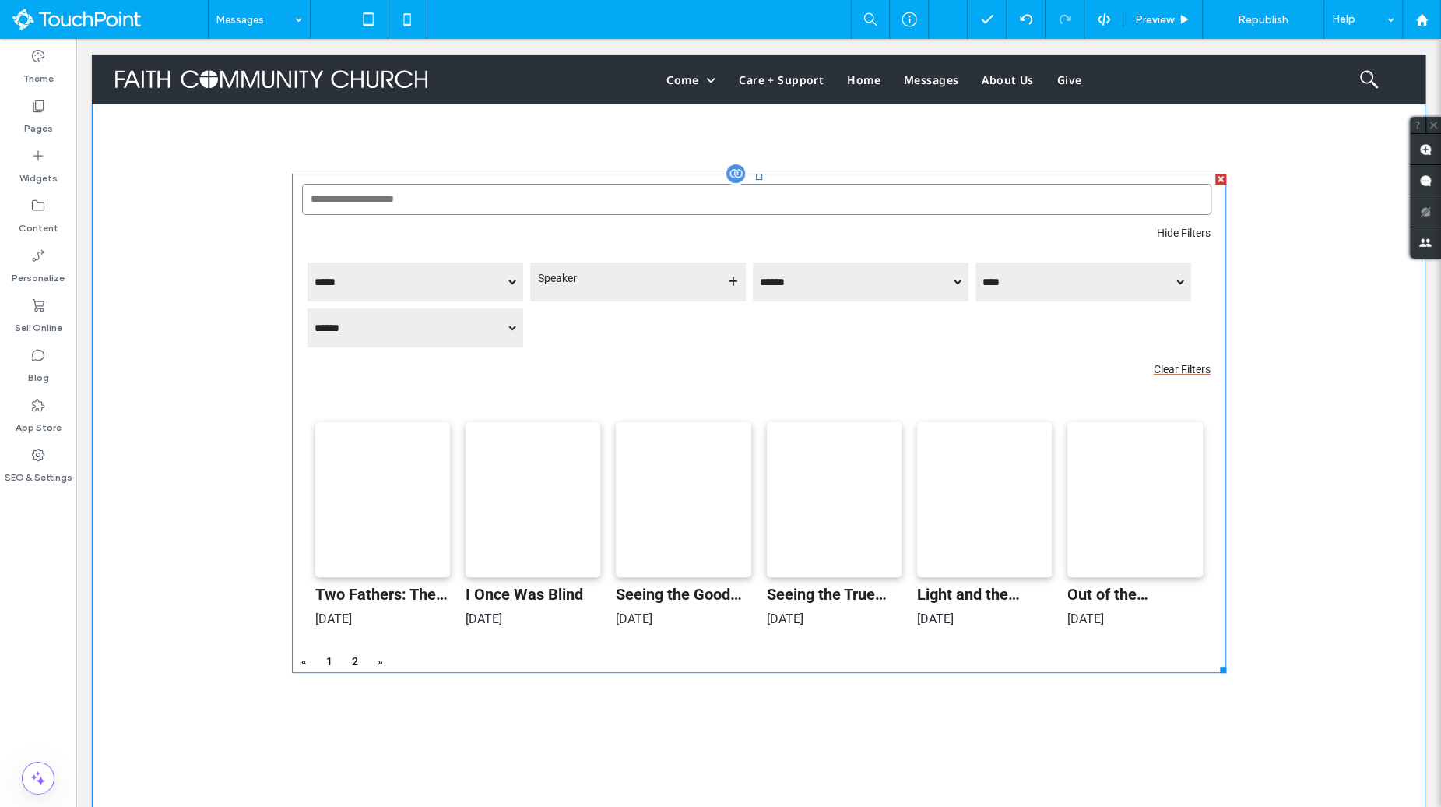
click at [805, 461] on span at bounding box center [759, 423] width 934 height 499
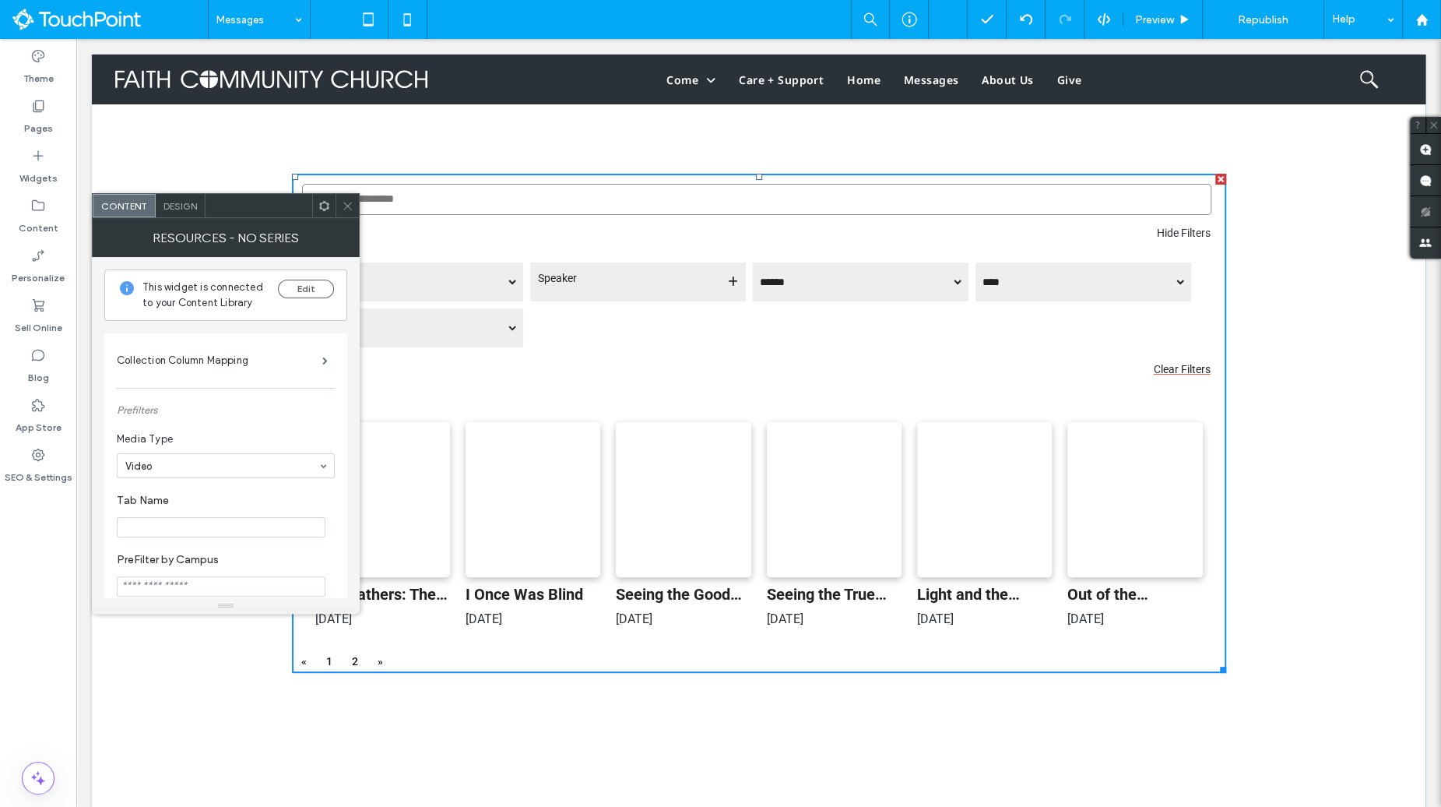
click at [323, 211] on icon at bounding box center [324, 206] width 12 height 12
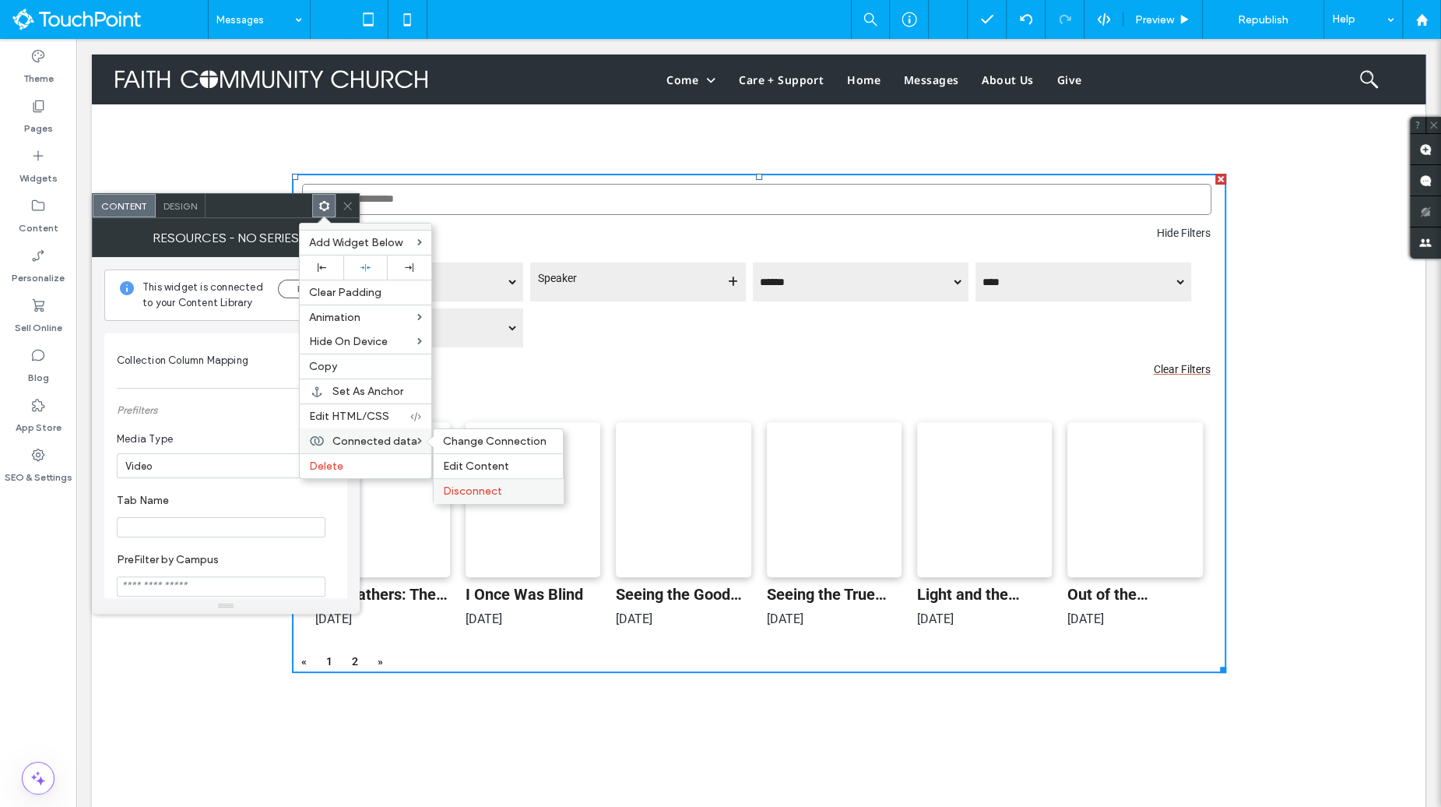
click at [466, 478] on div "Disconnect" at bounding box center [498, 490] width 129 height 25
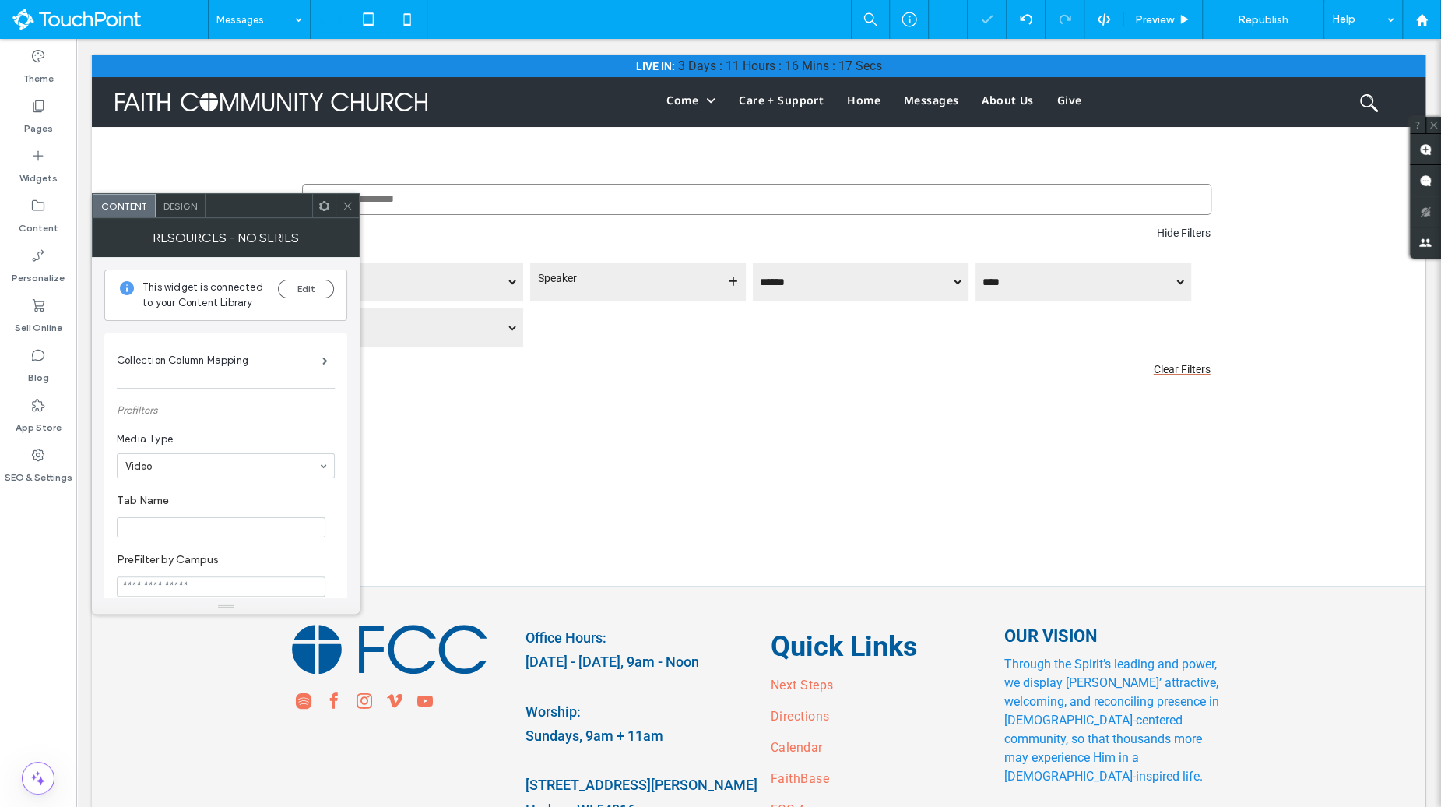
click at [504, 415] on div at bounding box center [759, 414] width 934 height 31
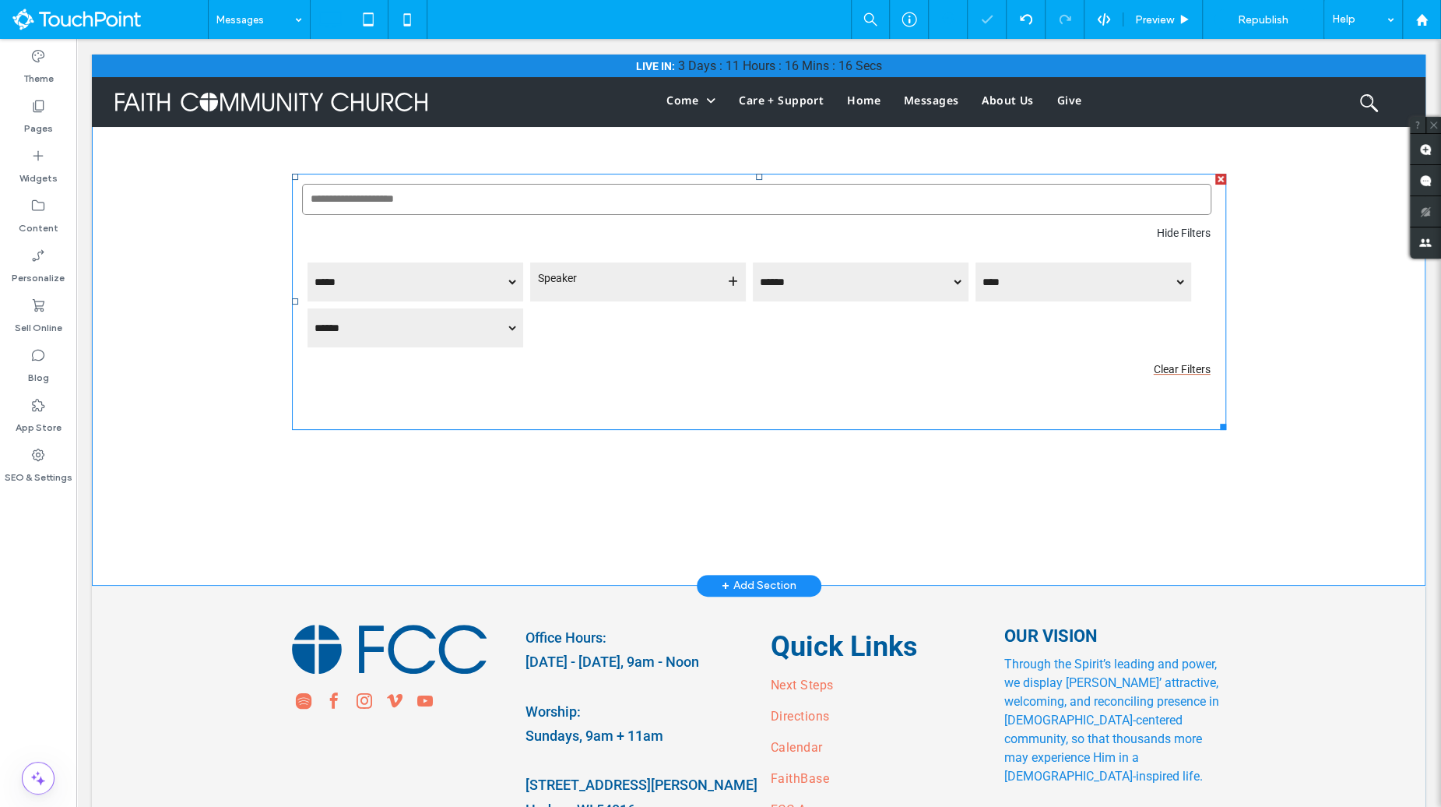
click at [501, 392] on span at bounding box center [759, 302] width 934 height 256
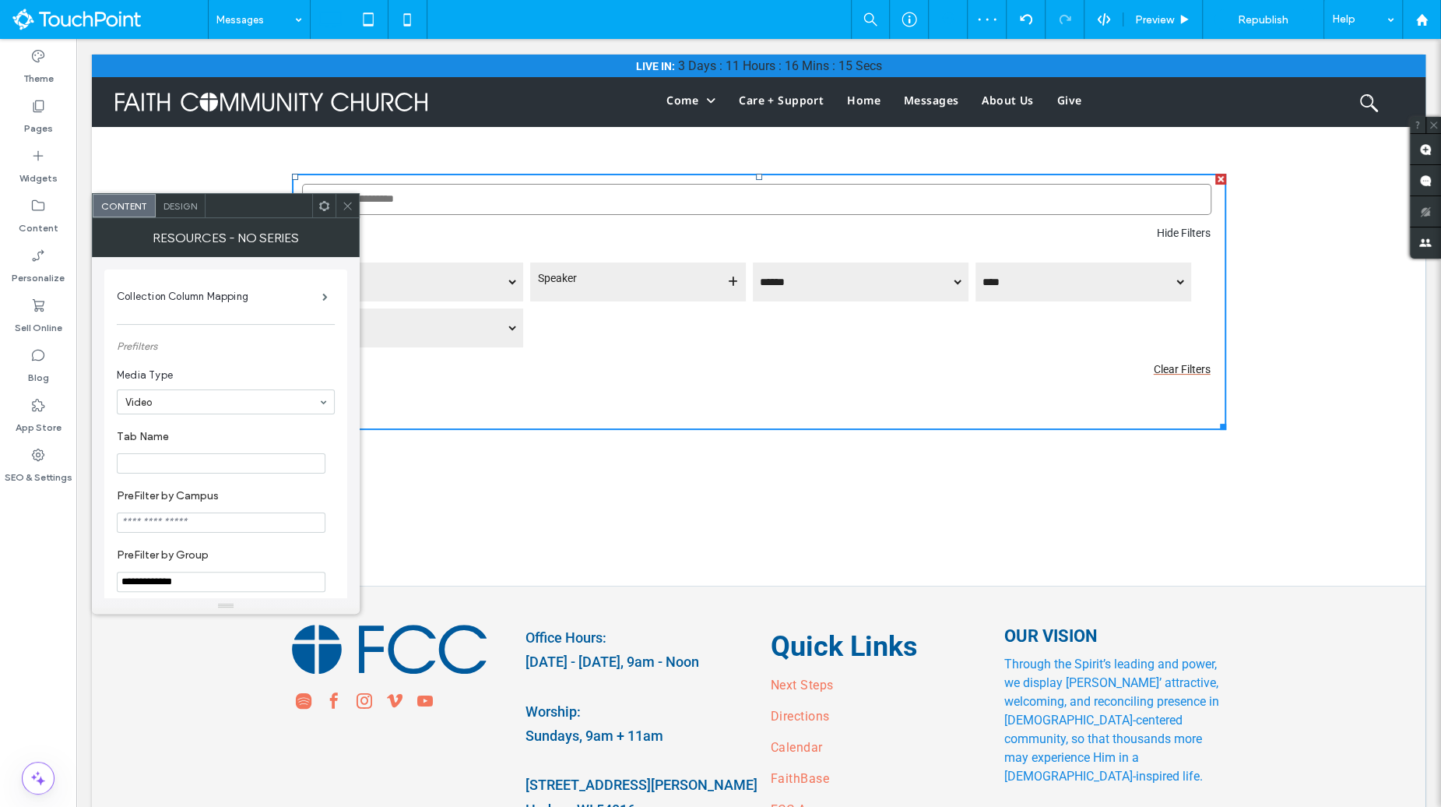
click at [317, 212] on div at bounding box center [323, 205] width 23 height 23
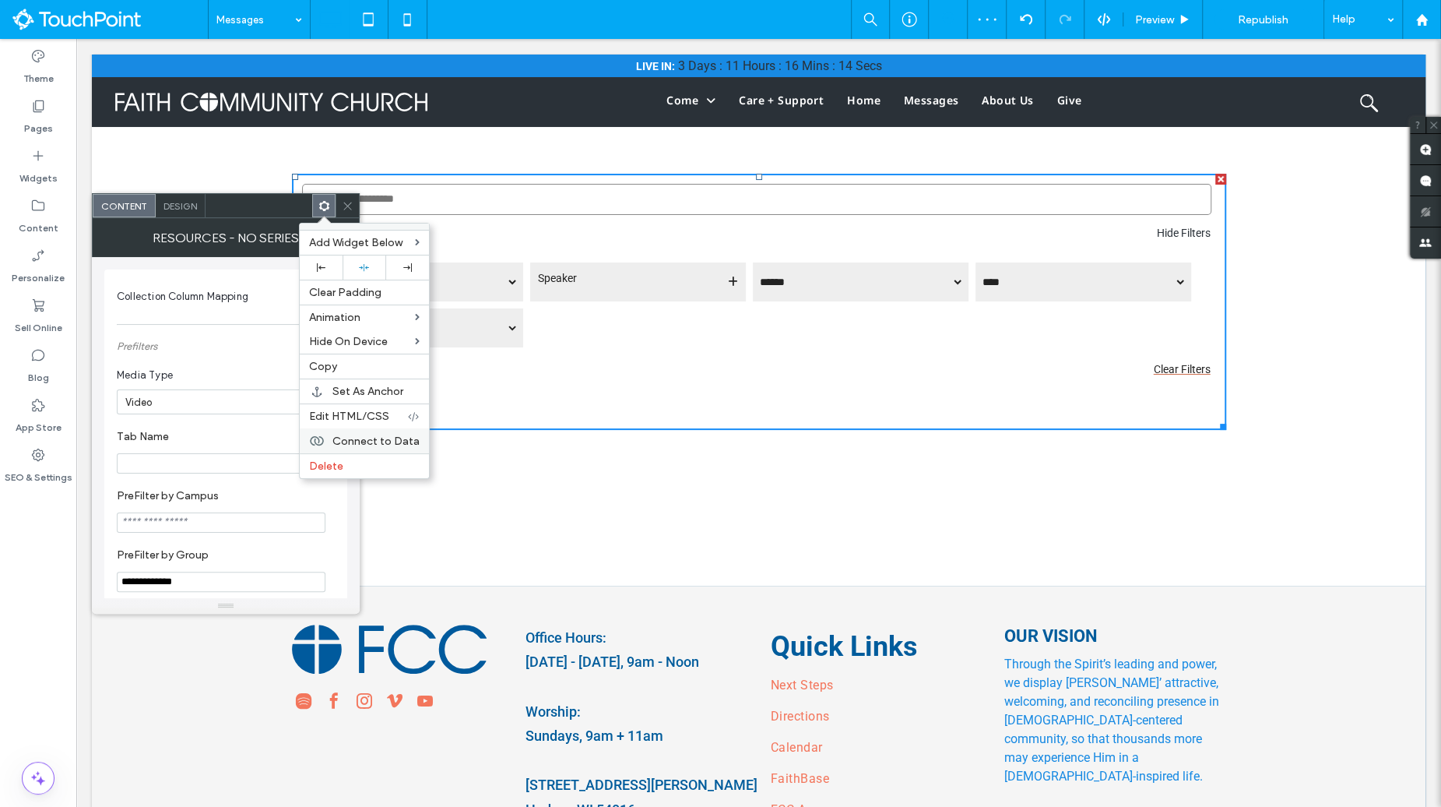
click at [367, 434] on span "Connect to Data" at bounding box center [375, 440] width 87 height 13
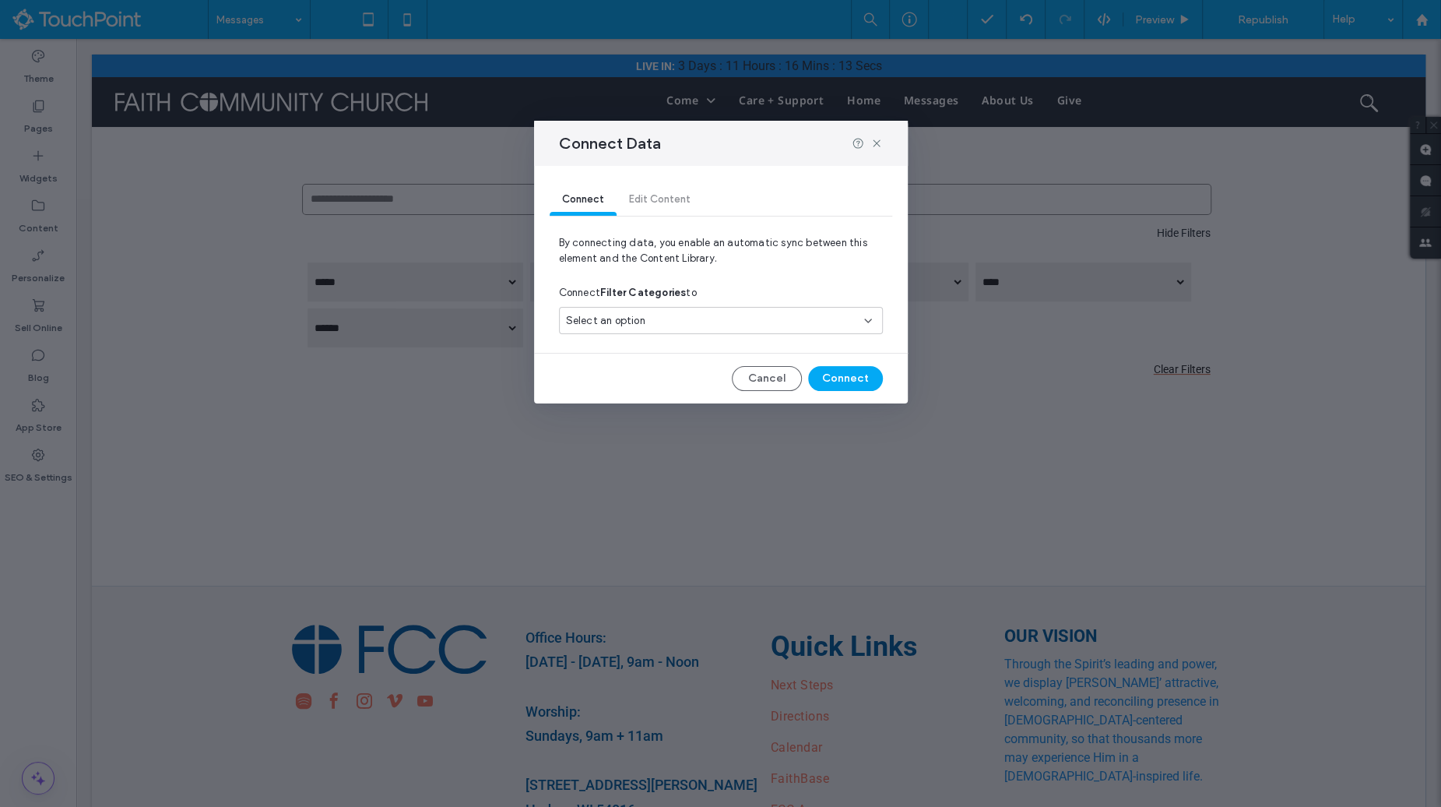
click at [596, 322] on span "Select an option" at bounding box center [605, 321] width 79 height 16
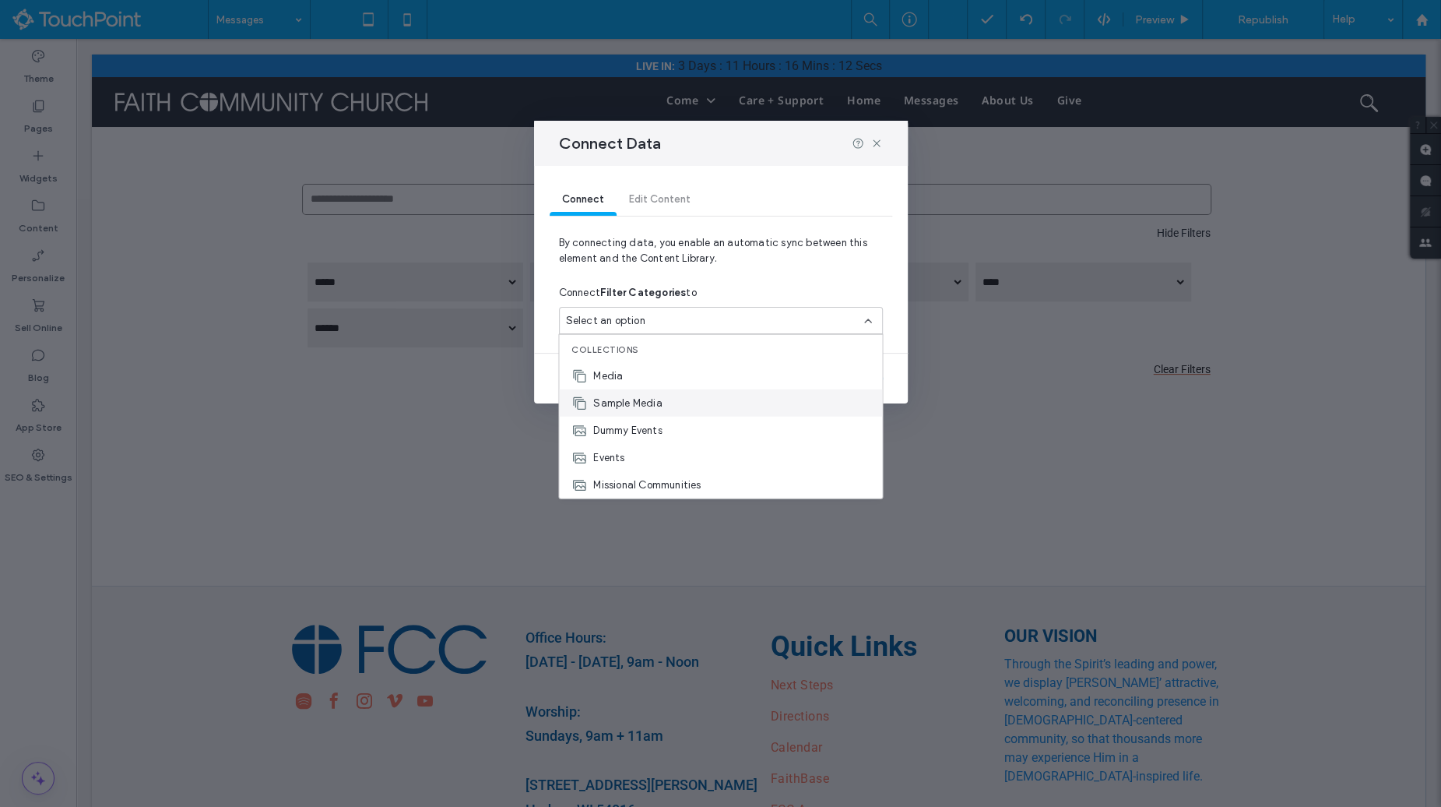
click at [635, 396] on span "Sample Media" at bounding box center [627, 403] width 69 height 16
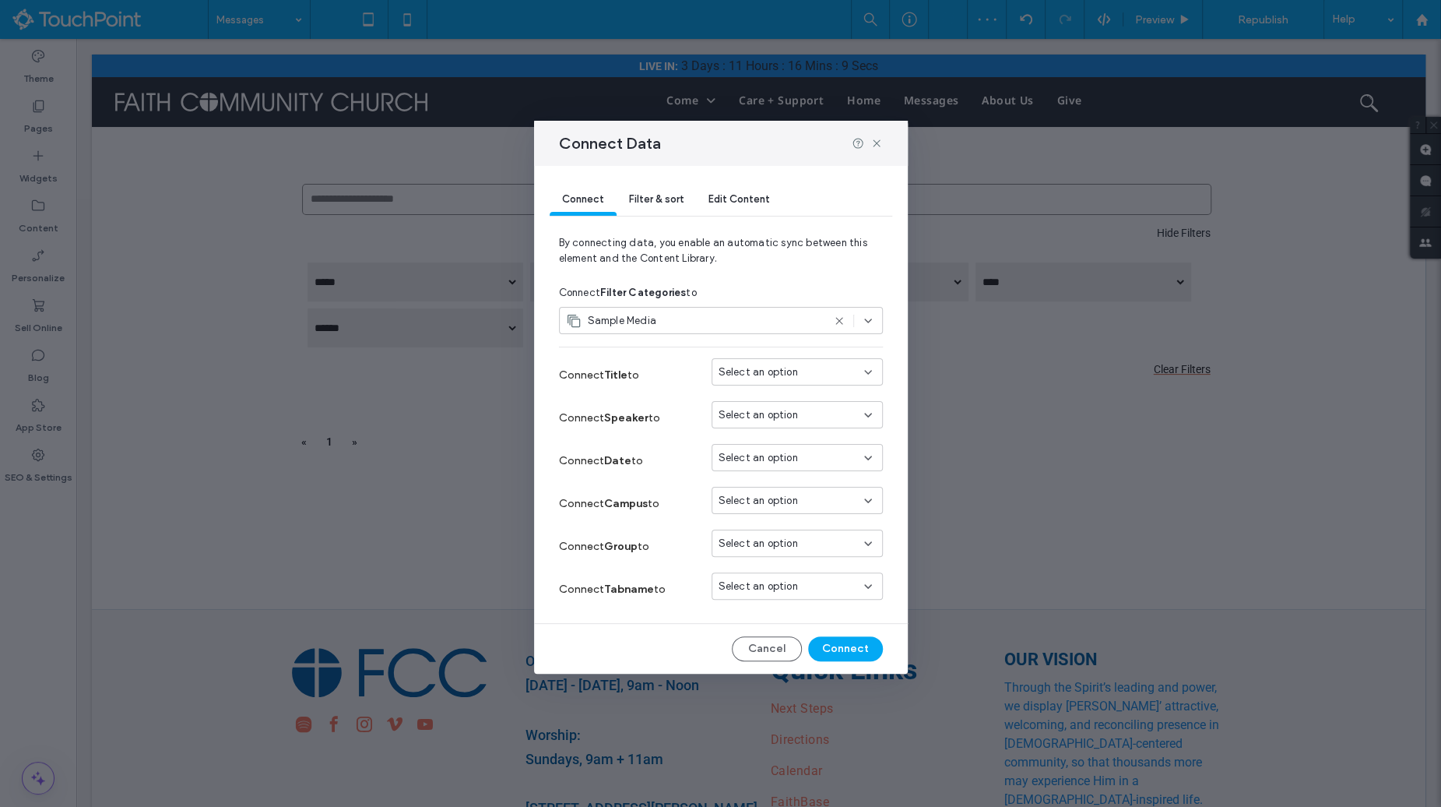
click at [783, 359] on div "Select an option" at bounding box center [797, 371] width 171 height 27
click at [783, 387] on div "Title" at bounding box center [797, 398] width 171 height 27
click at [782, 410] on span "Select an option" at bounding box center [758, 415] width 79 height 16
click at [797, 556] on div "speaker" at bounding box center [797, 556] width 171 height 27
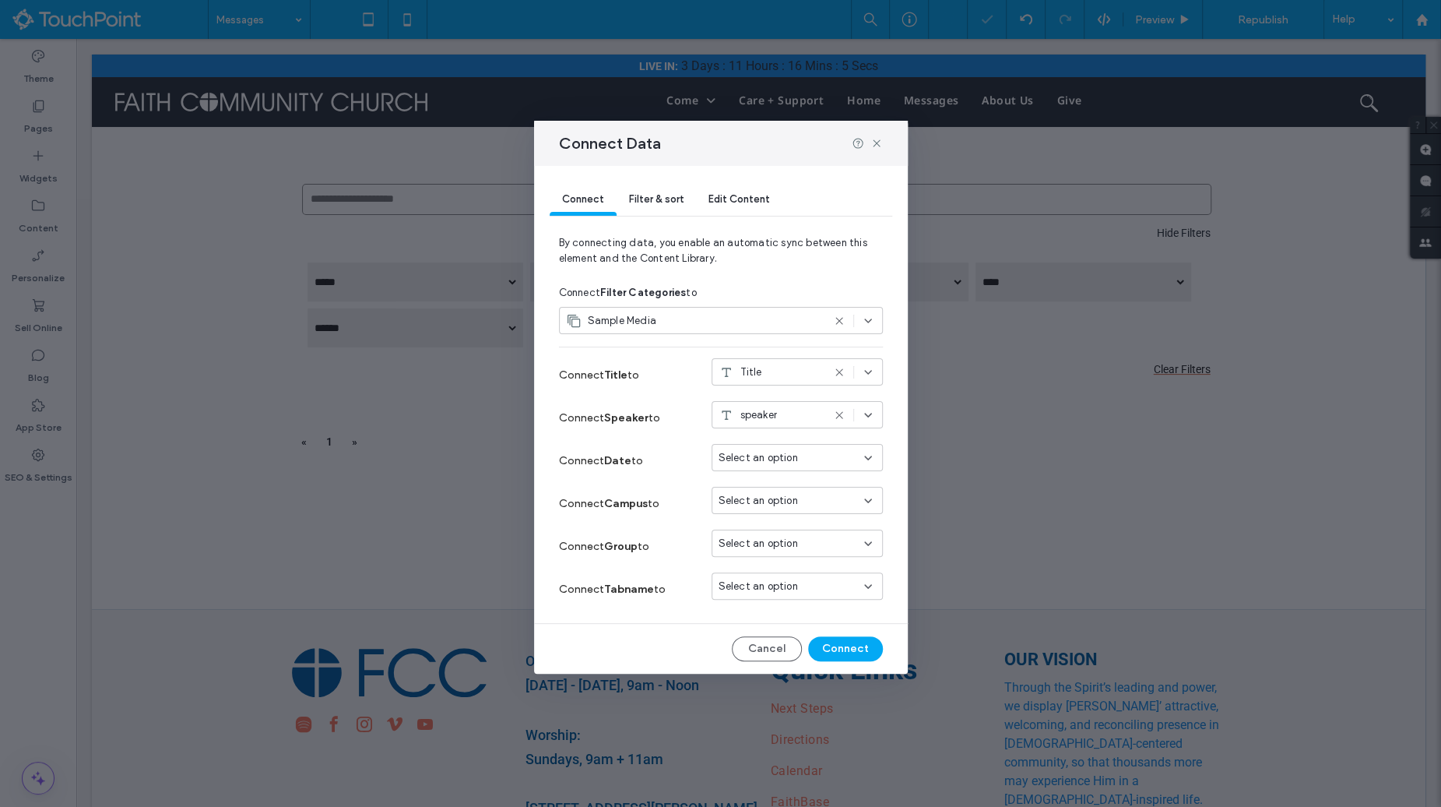
click at [795, 554] on div "Select an option" at bounding box center [797, 542] width 171 height 27
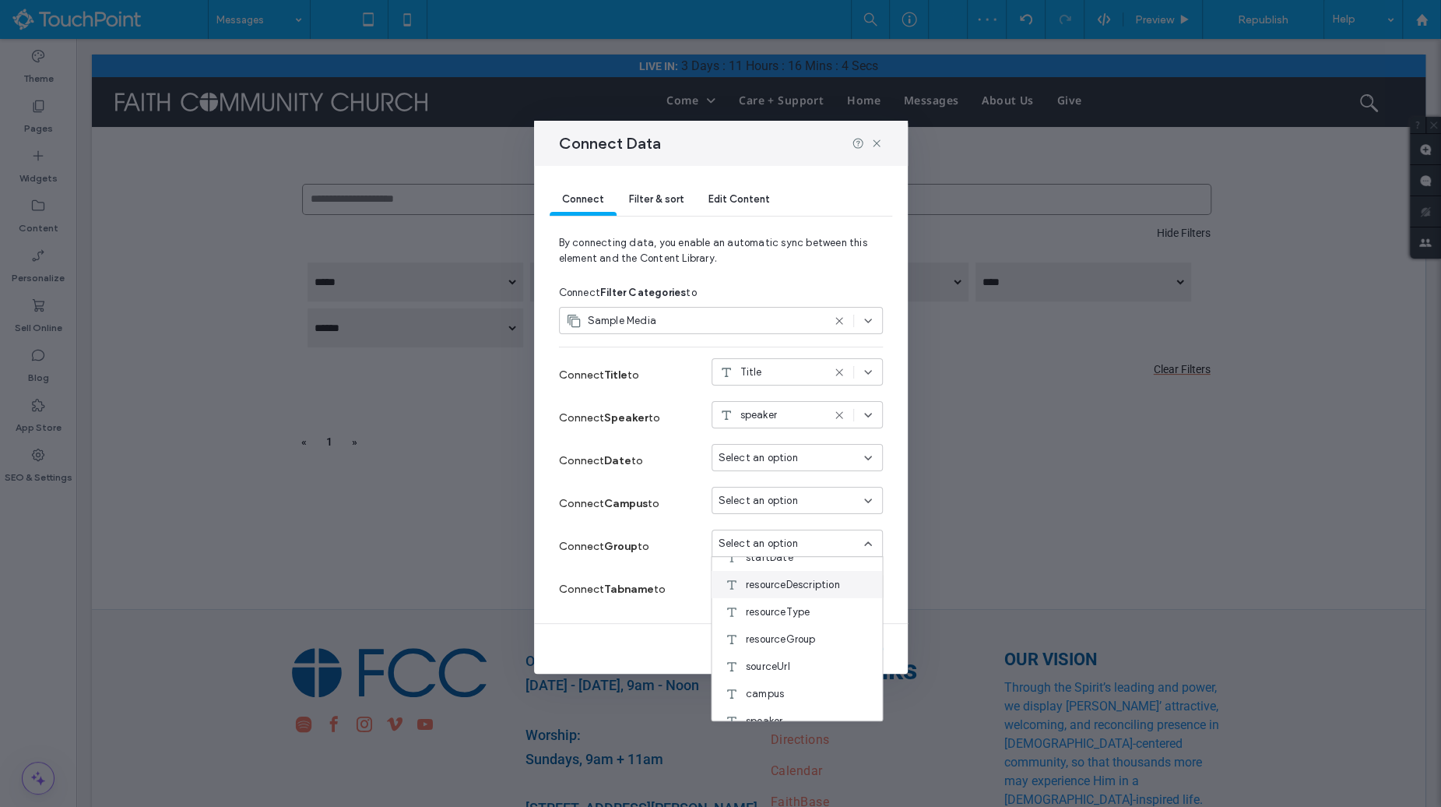
scroll to position [44, 0]
click at [794, 635] on span "resourceGroup" at bounding box center [781, 636] width 70 height 16
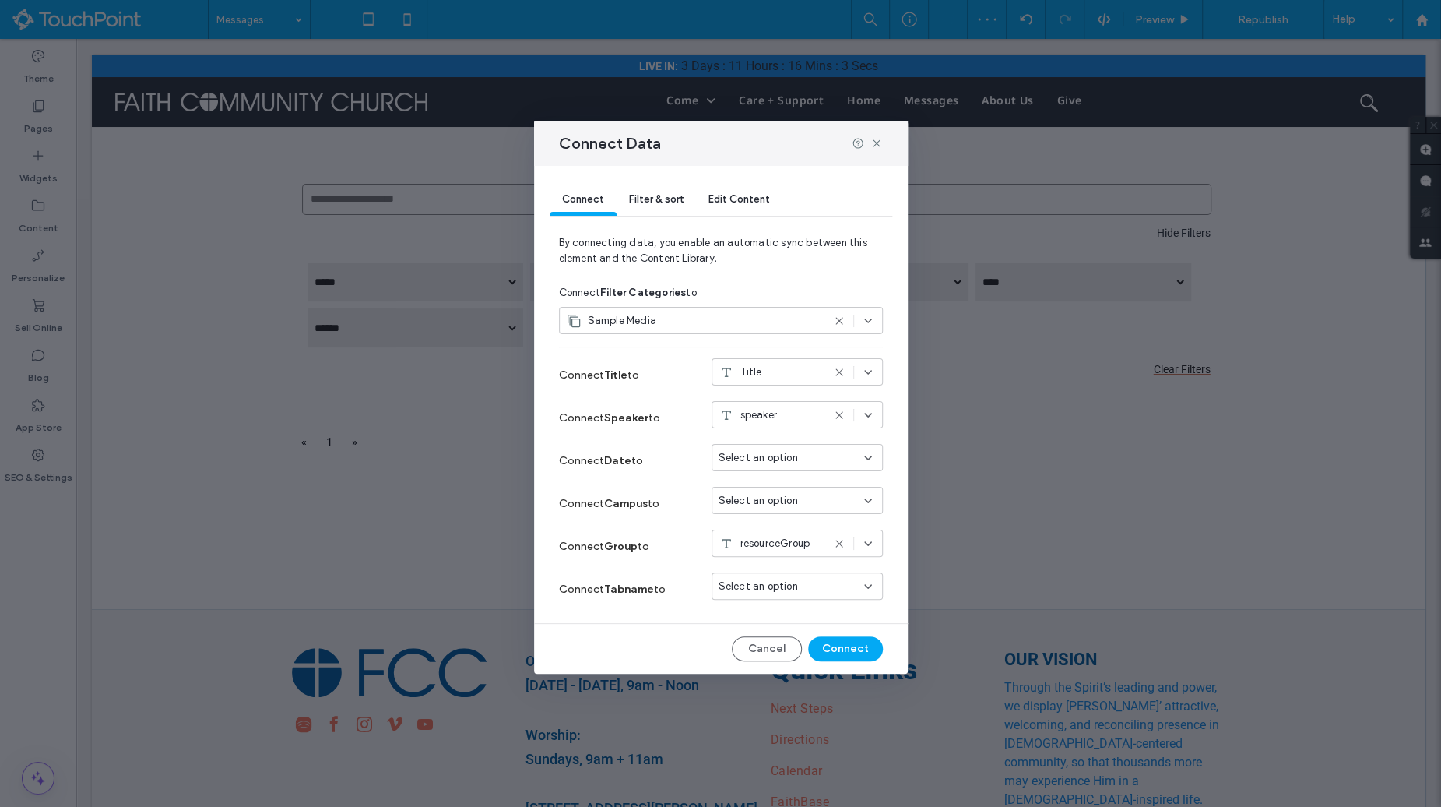
click at [792, 593] on div "Select an option" at bounding box center [797, 585] width 171 height 27
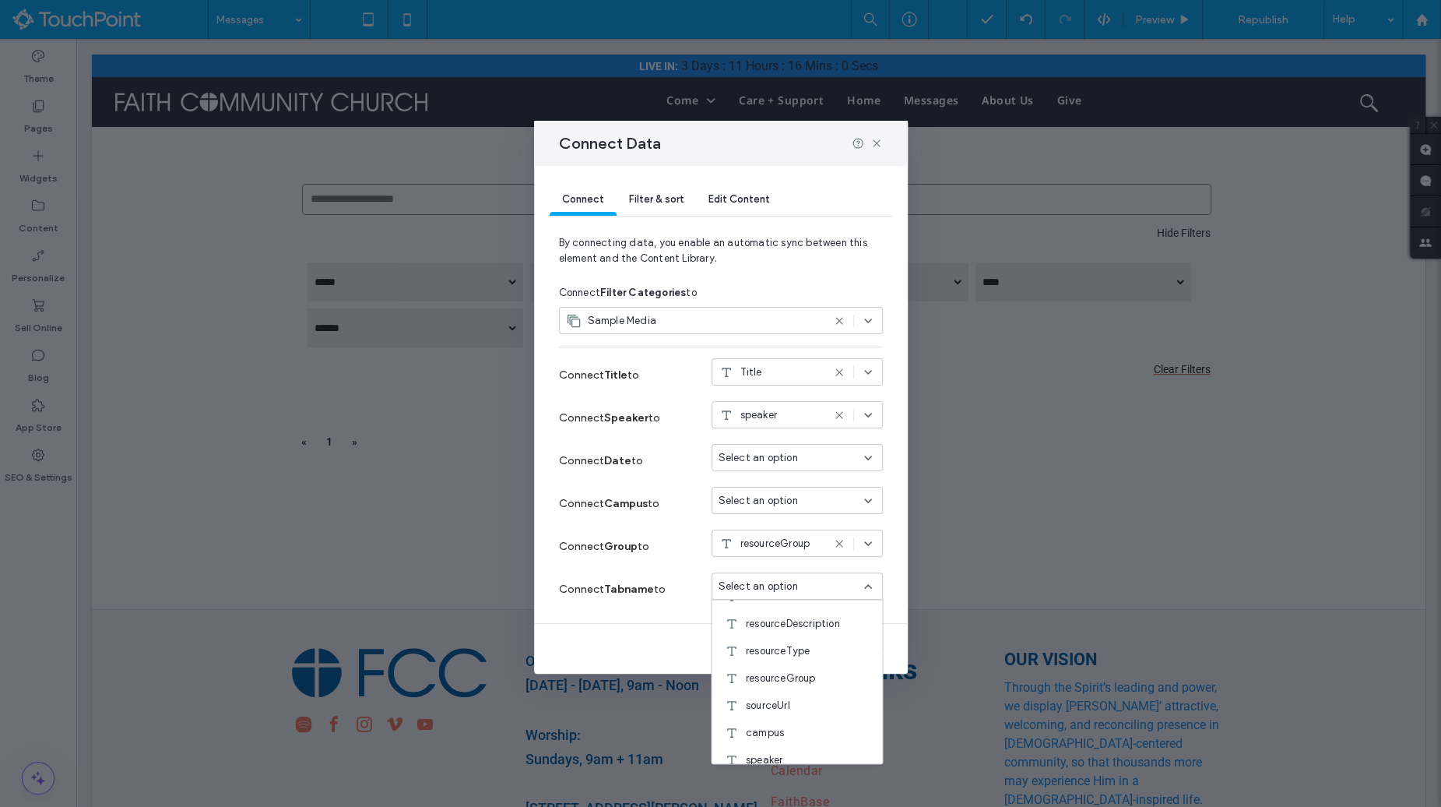
scroll to position [0, 0]
click at [812, 704] on div "resourceType" at bounding box center [797, 694] width 171 height 27
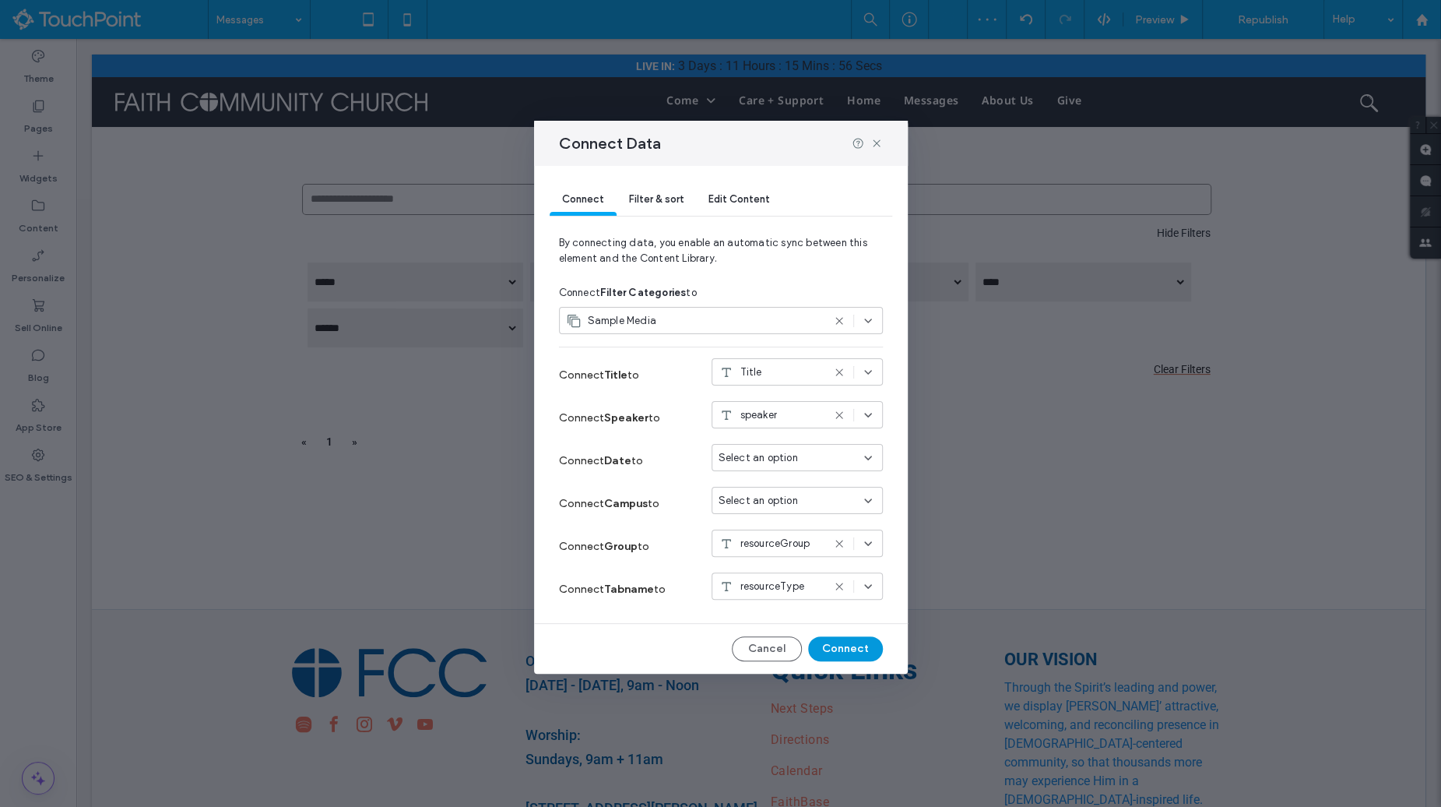
click at [846, 643] on button "Connect" at bounding box center [845, 648] width 75 height 25
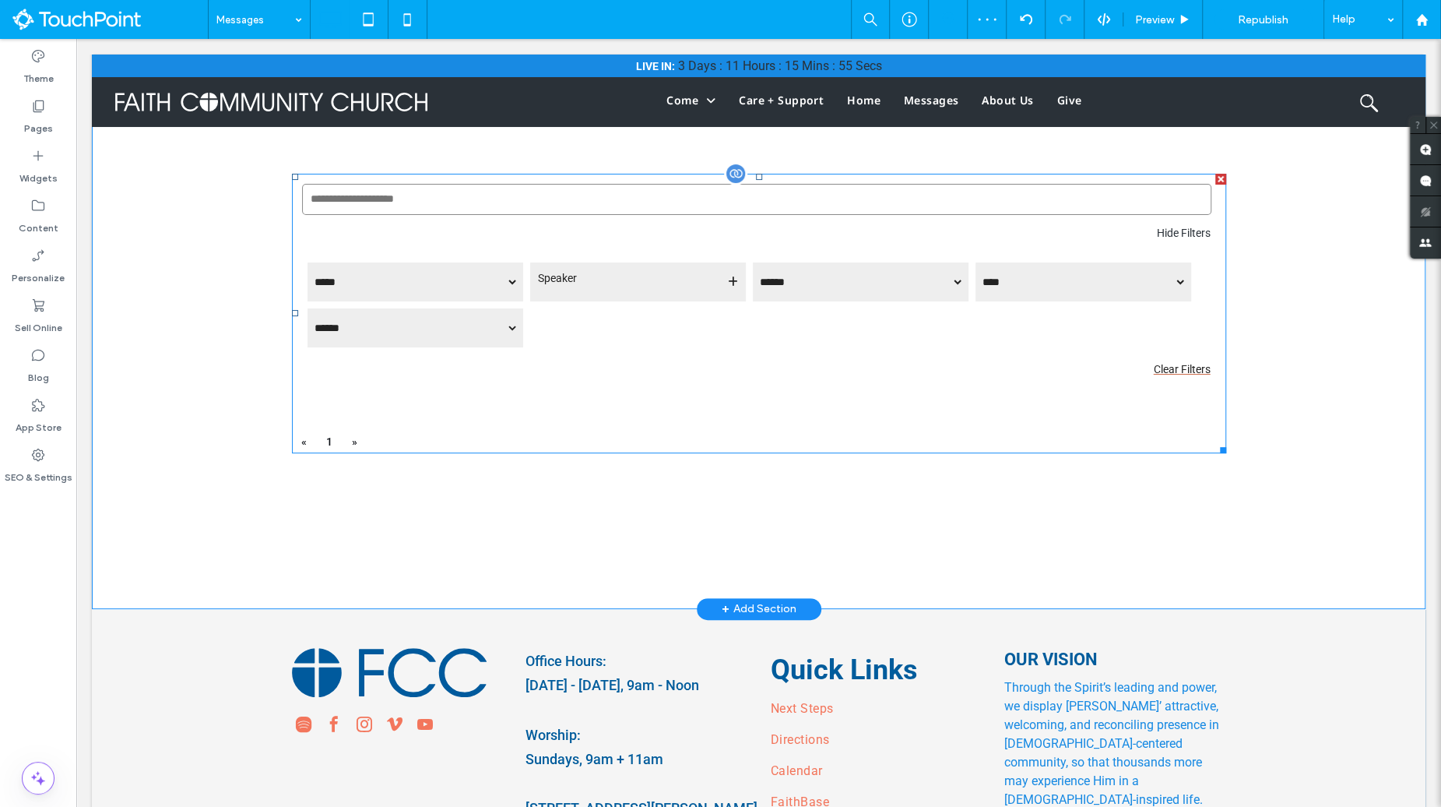
click at [681, 370] on span at bounding box center [759, 314] width 934 height 280
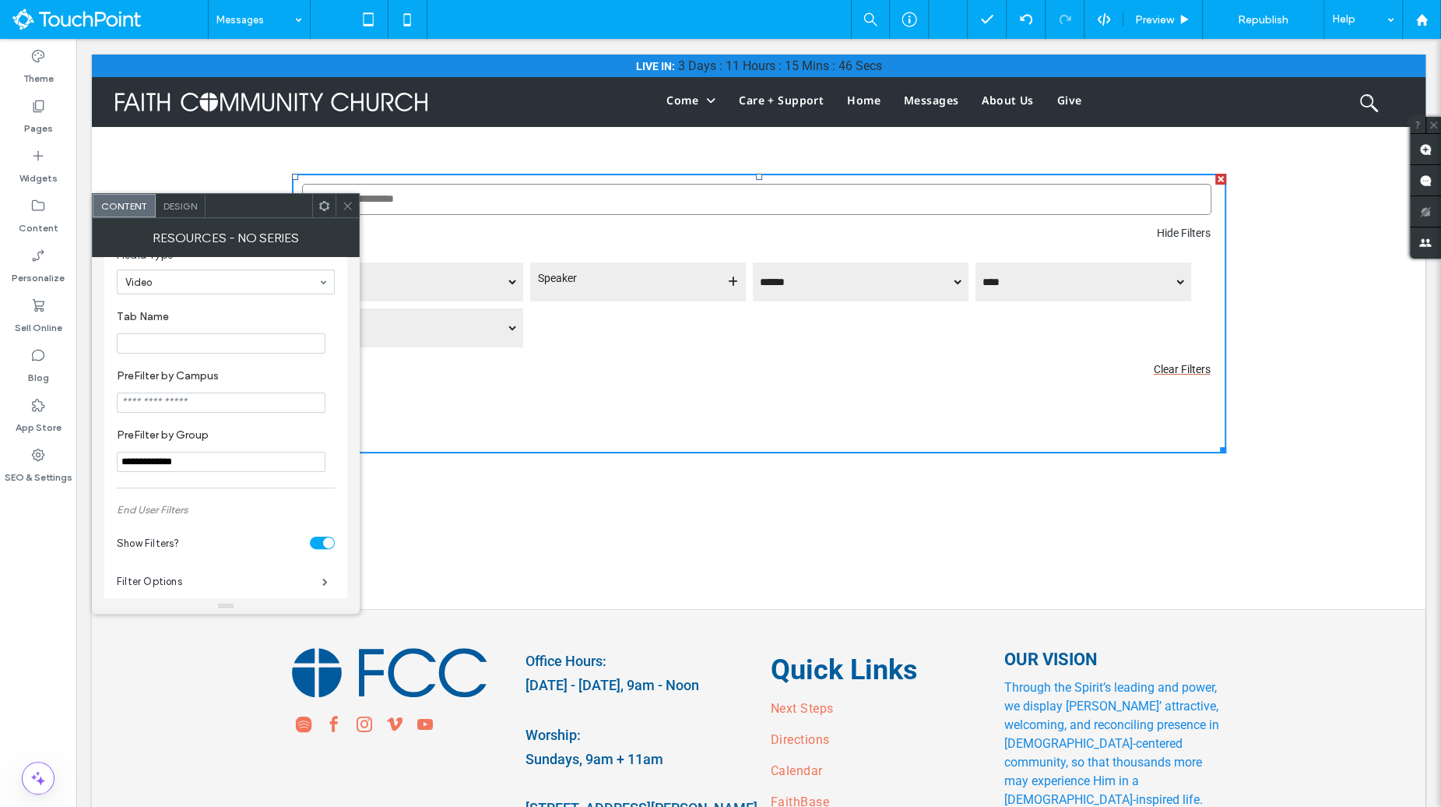
scroll to position [290, 0]
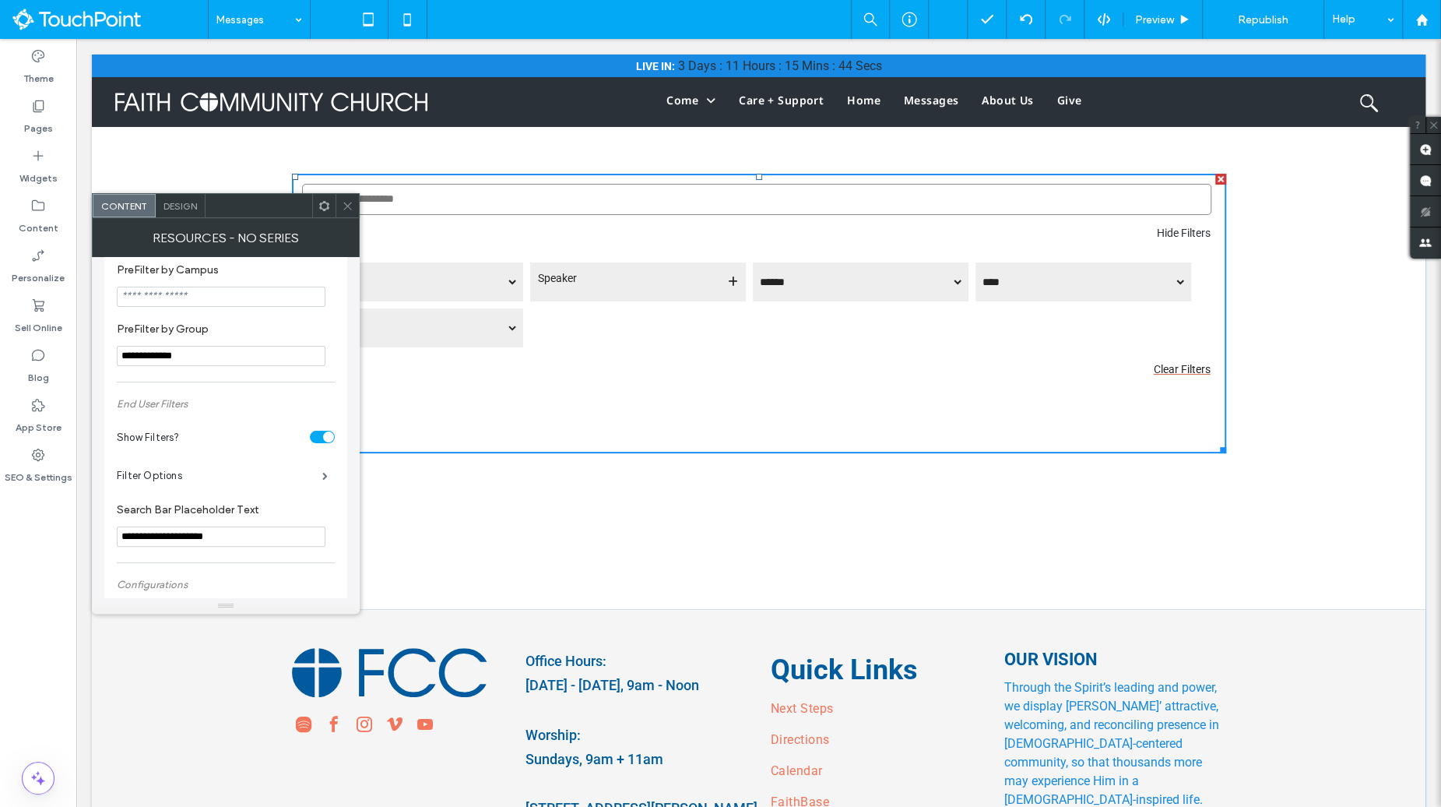
drag, startPoint x: 230, startPoint y: 348, endPoint x: 93, endPoint y: 346, distance: 137.0
click at [92, 347] on div "**********" at bounding box center [226, 427] width 268 height 341
drag, startPoint x: 189, startPoint y: 355, endPoint x: 108, endPoint y: 355, distance: 81.0
click at [270, 322] on section "PreFilter by Group" at bounding box center [226, 344] width 218 height 59
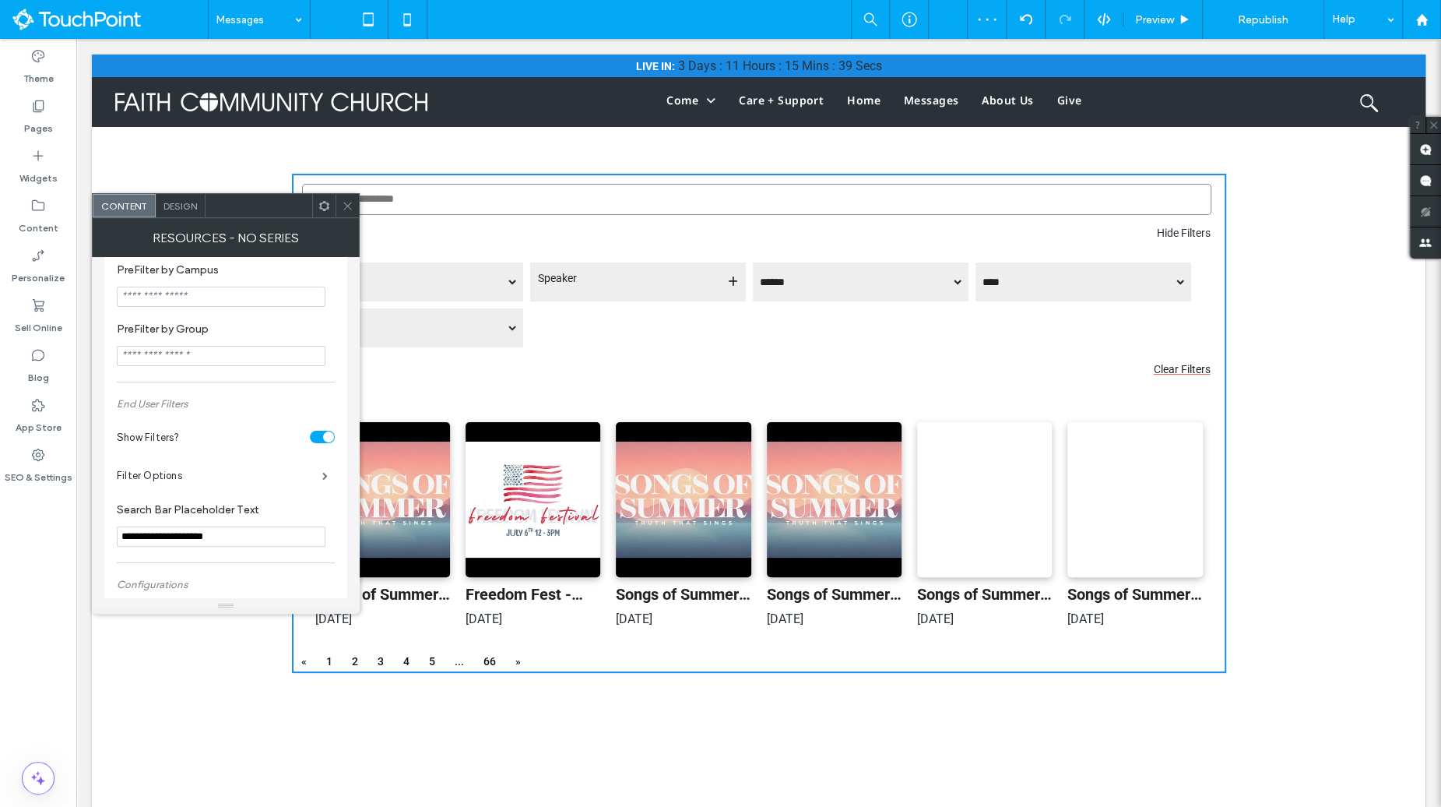
click at [350, 210] on icon at bounding box center [348, 206] width 12 height 12
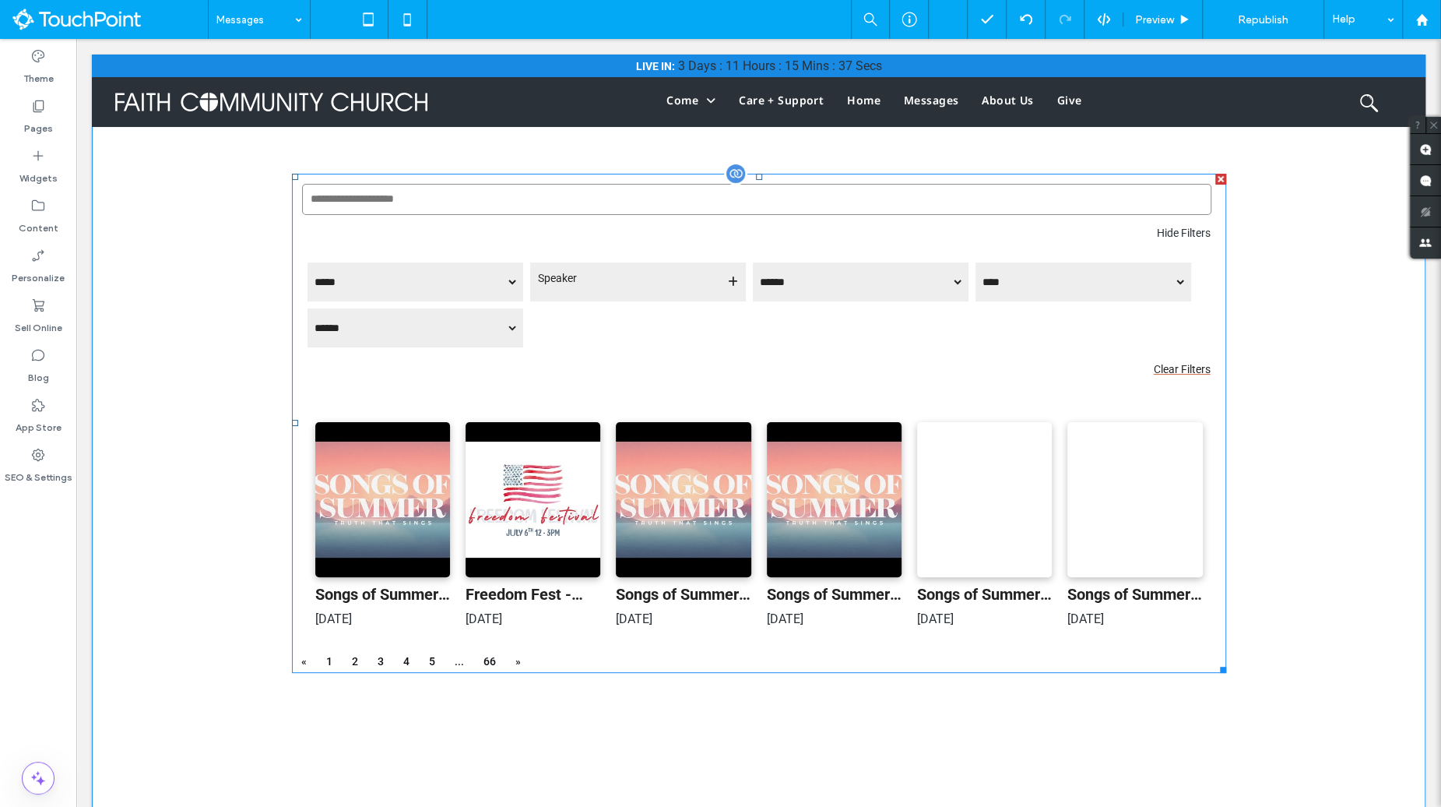
click at [645, 364] on span at bounding box center [759, 423] width 934 height 499
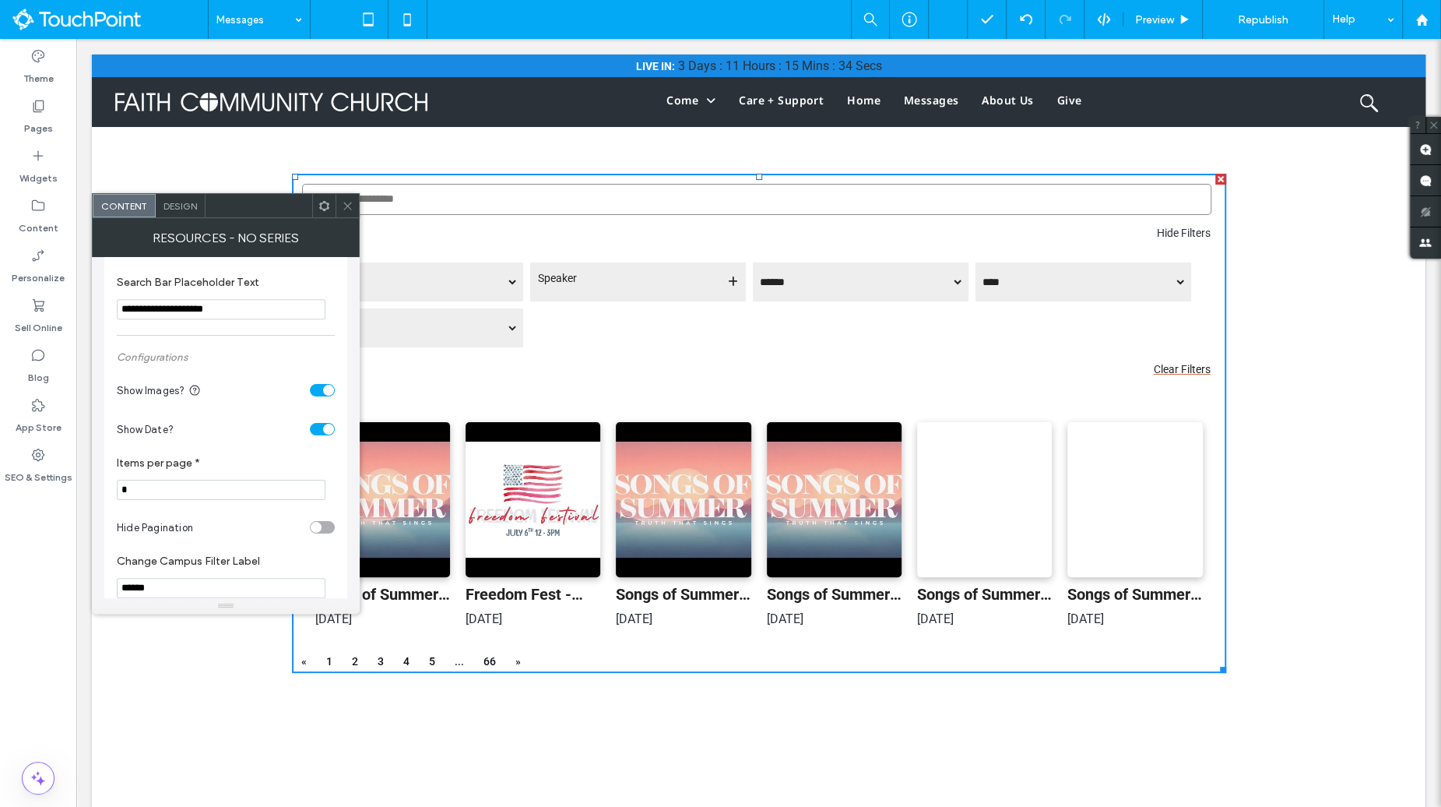
scroll to position [596, 0]
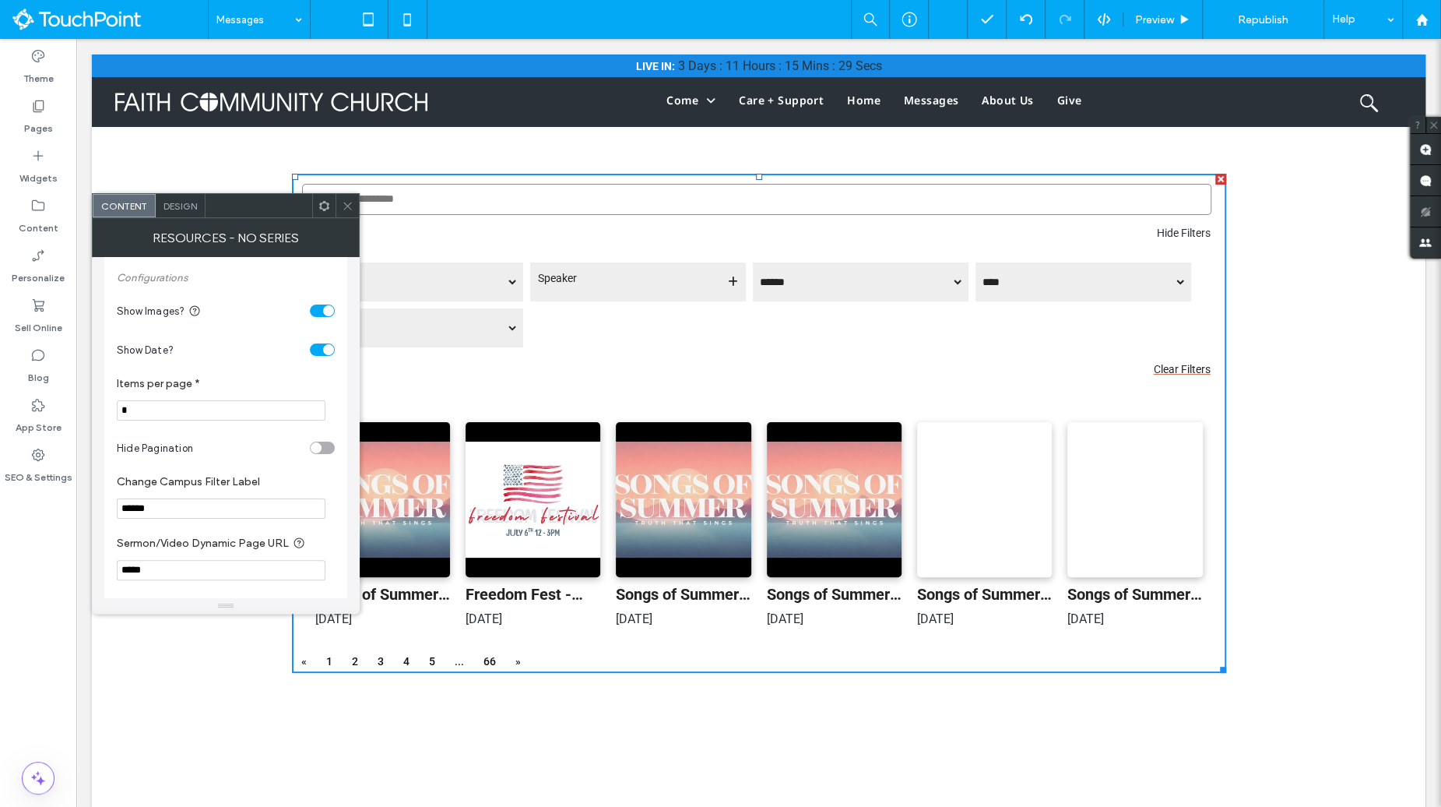
click at [164, 412] on input "*" at bounding box center [221, 410] width 209 height 20
click at [215, 388] on label "Items per page *" at bounding box center [223, 385] width 212 height 17
drag, startPoint x: 221, startPoint y: 452, endPoint x: 81, endPoint y: 413, distance: 145.5
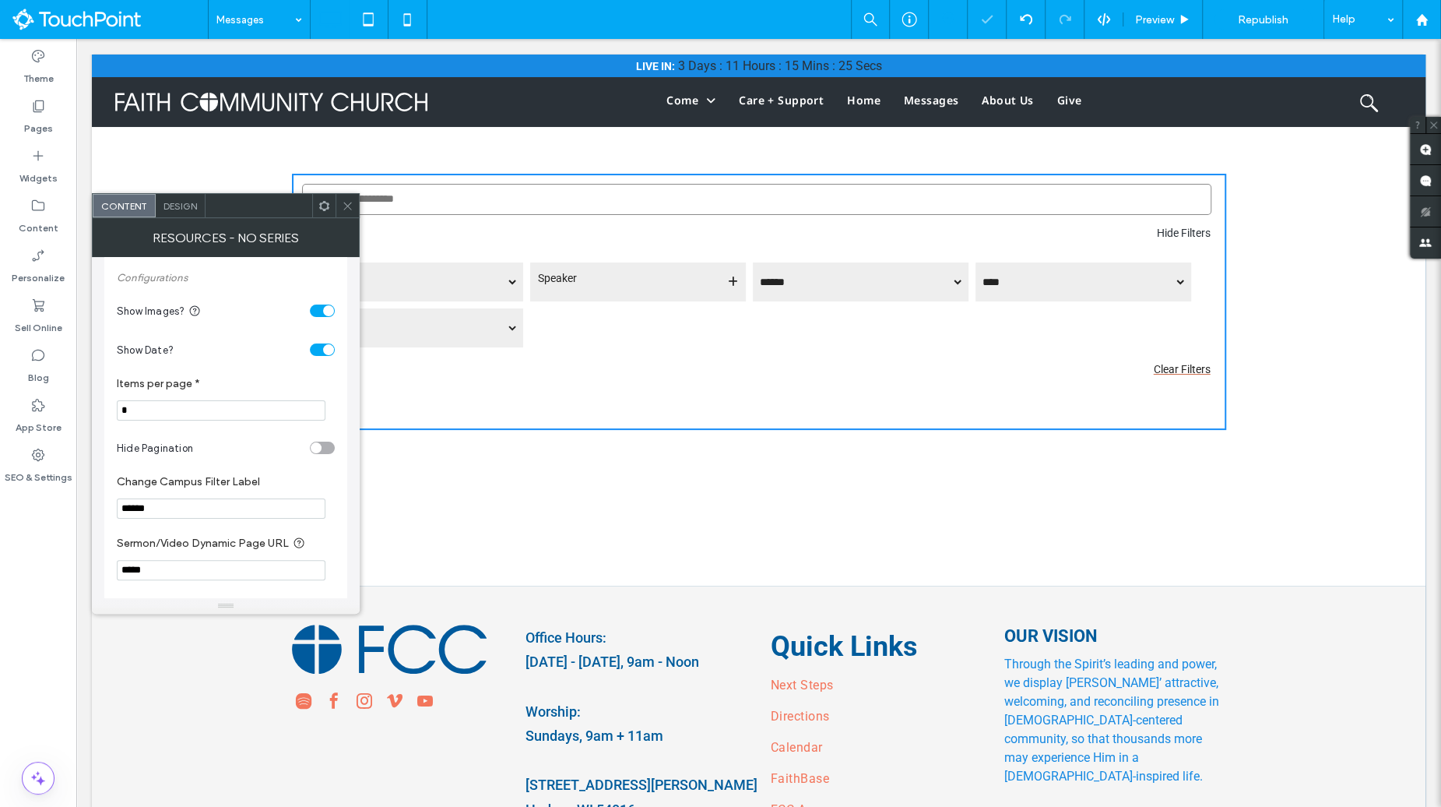
click at [235, 360] on section "Show Date?" at bounding box center [226, 349] width 218 height 39
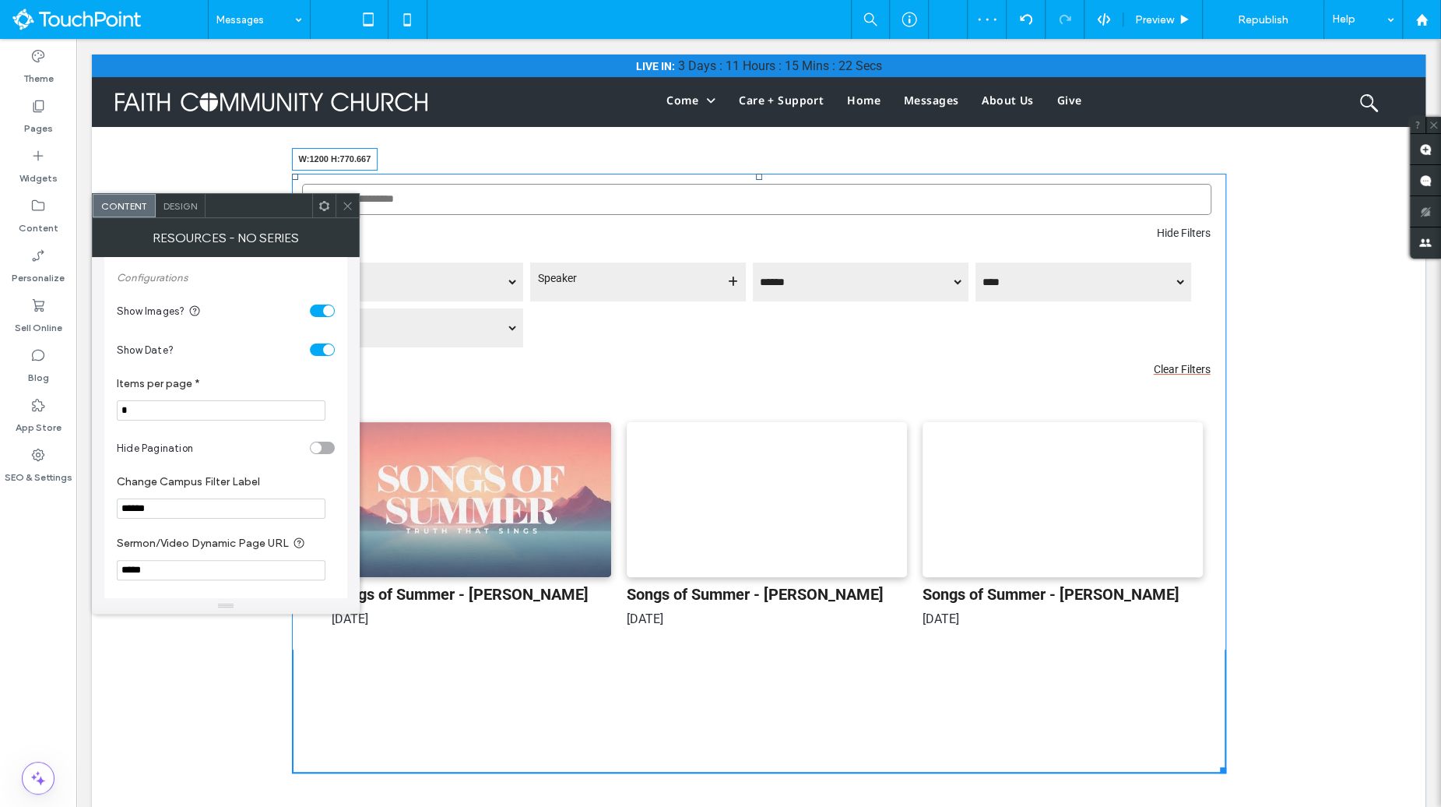
drag, startPoint x: 1221, startPoint y: 645, endPoint x: 1227, endPoint y: 772, distance: 127.1
click at [1227, 772] on div "**********" at bounding box center [759, 474] width 1334 height 912
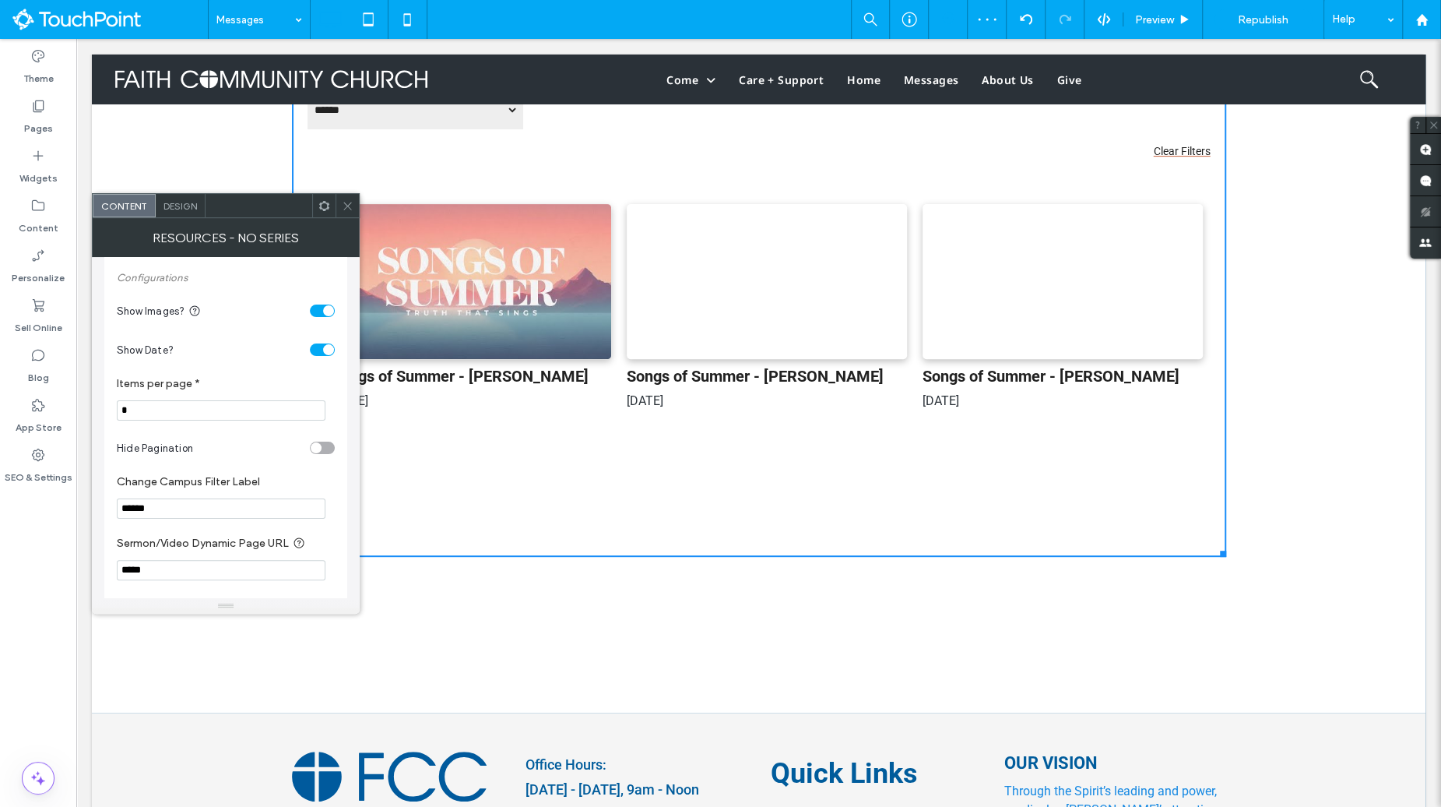
scroll to position [350, 0]
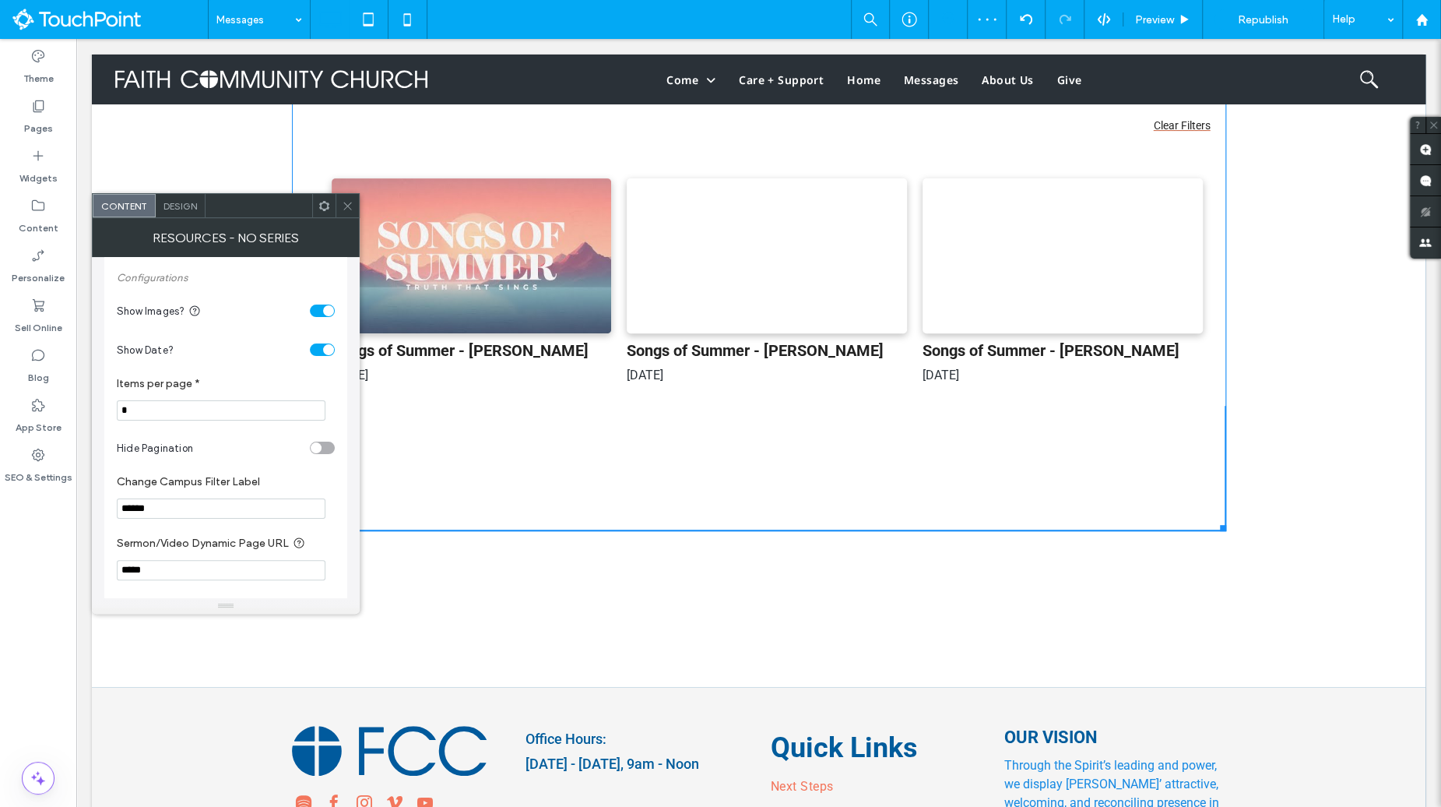
drag, startPoint x: 1219, startPoint y: 524, endPoint x: 1233, endPoint y: 698, distance: 174.9
click at [1233, 688] on div "**********" at bounding box center [759, 230] width 1334 height 913
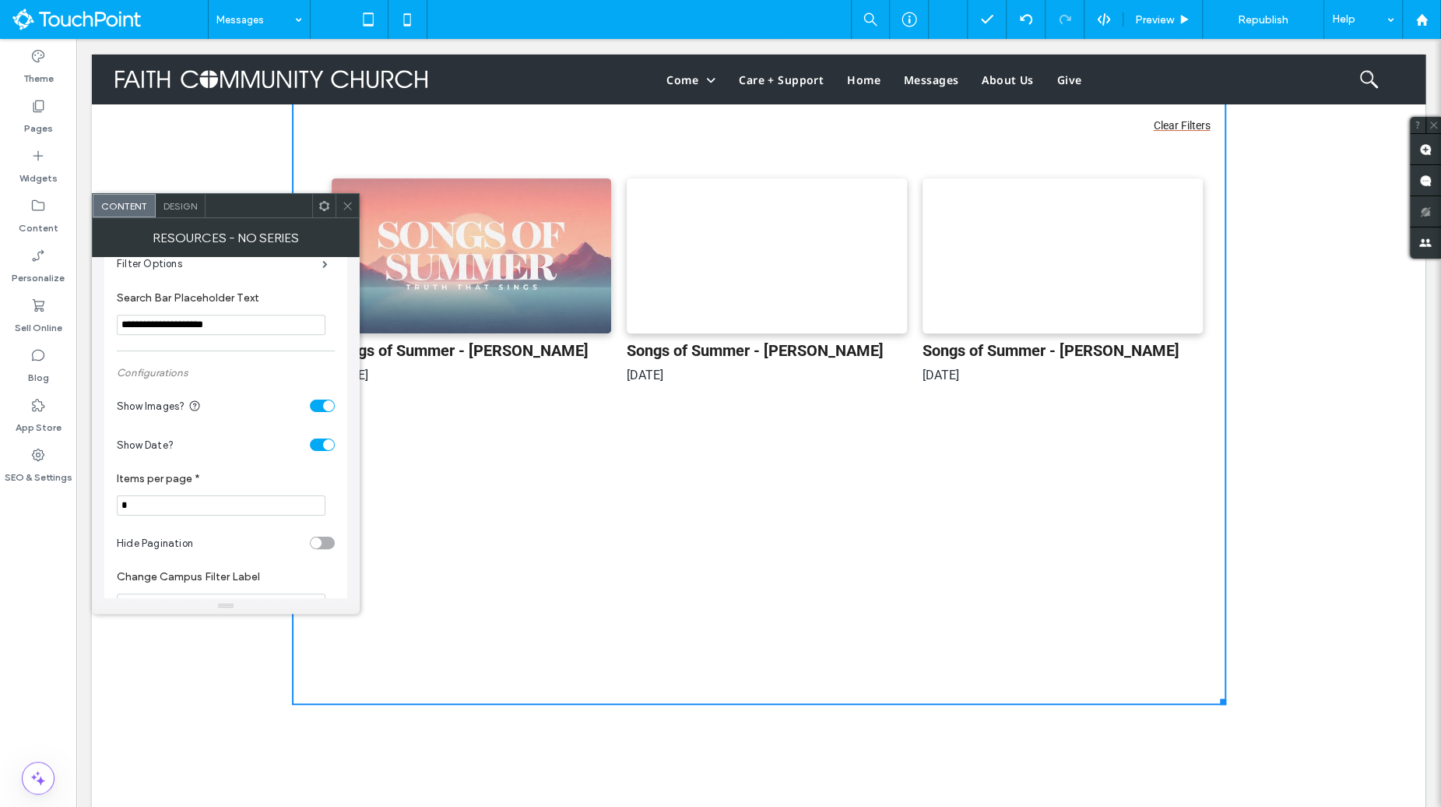
scroll to position [656, 0]
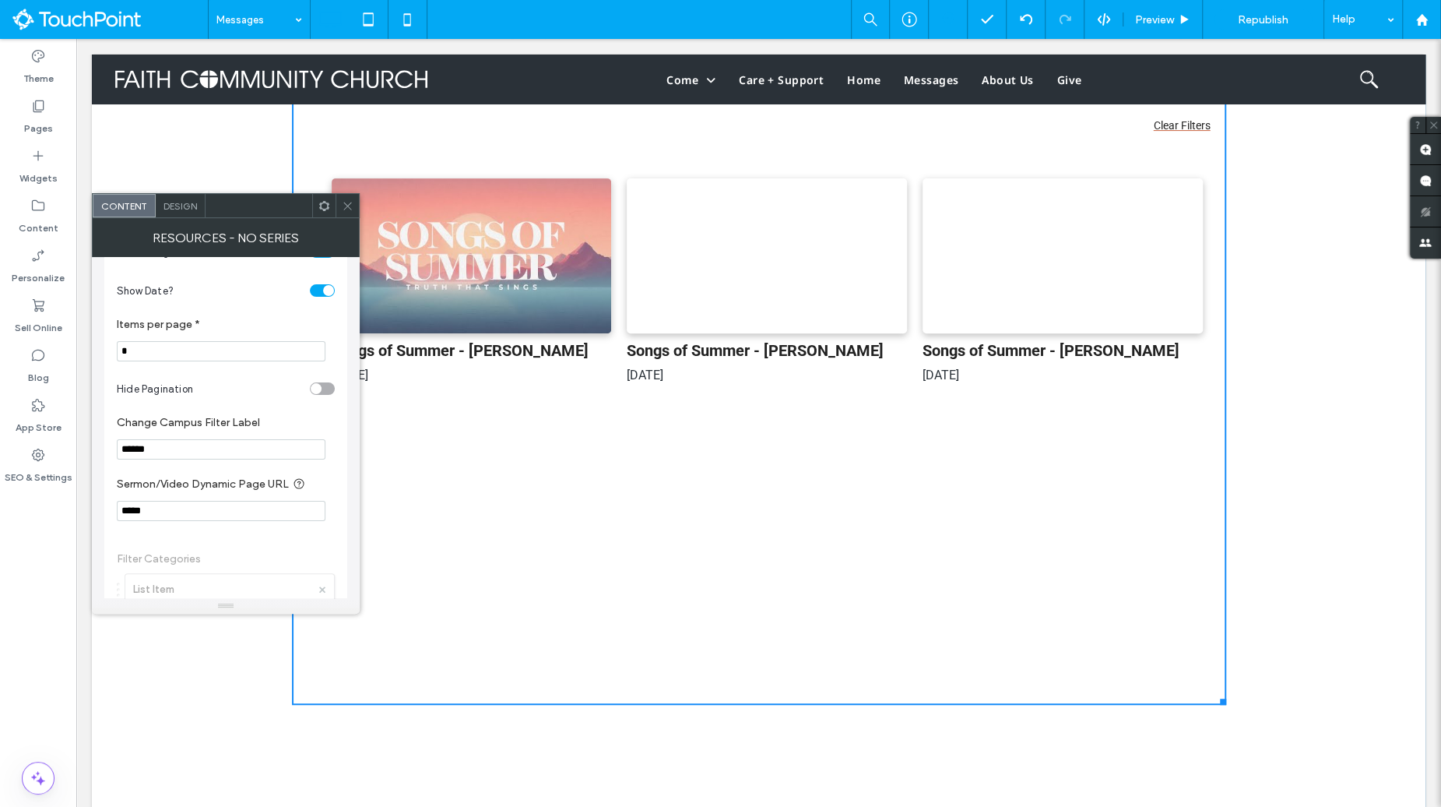
drag, startPoint x: 127, startPoint y: 357, endPoint x: 114, endPoint y: 357, distance: 12.5
type input "**"
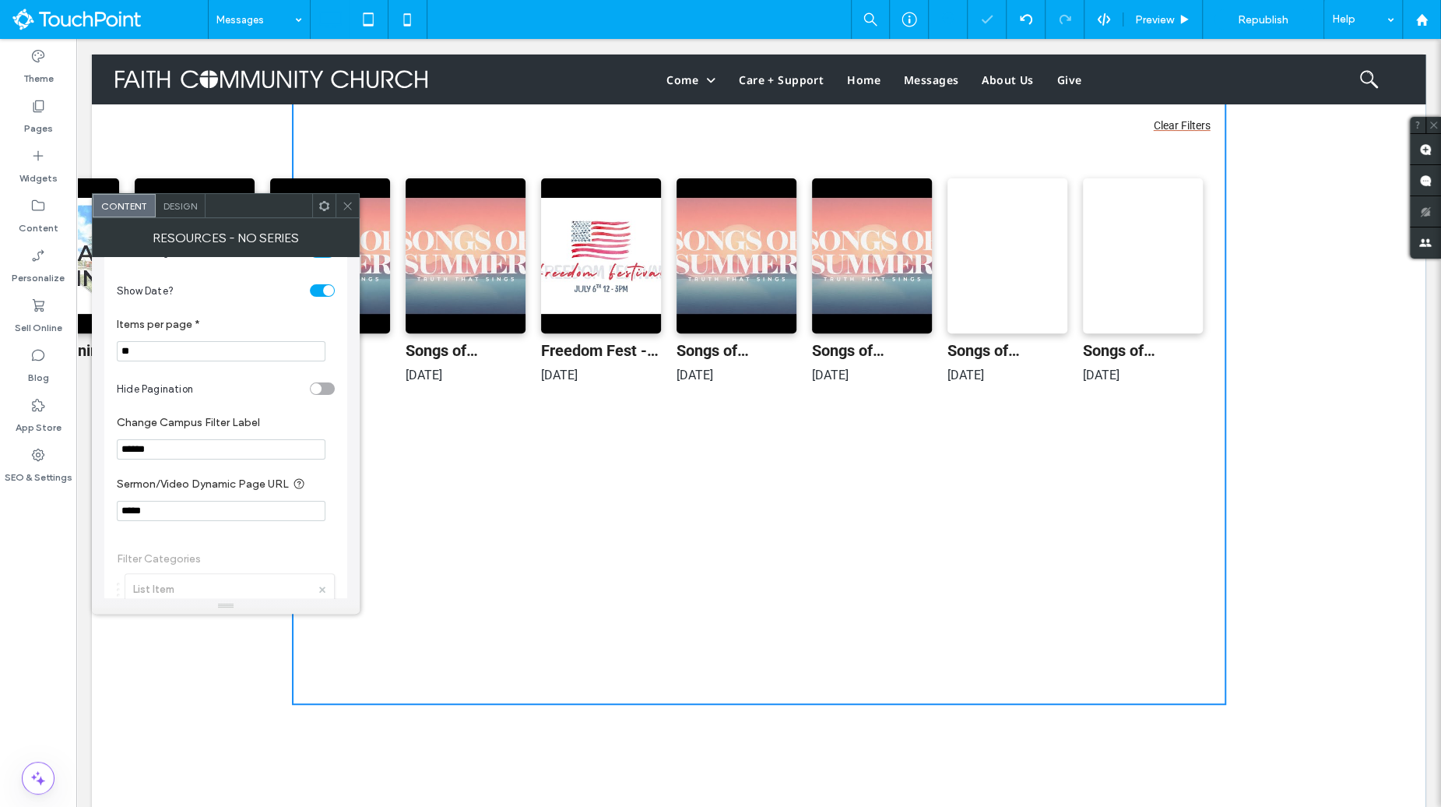
click at [219, 385] on div "Hide Pagination" at bounding box center [210, 389] width 187 height 16
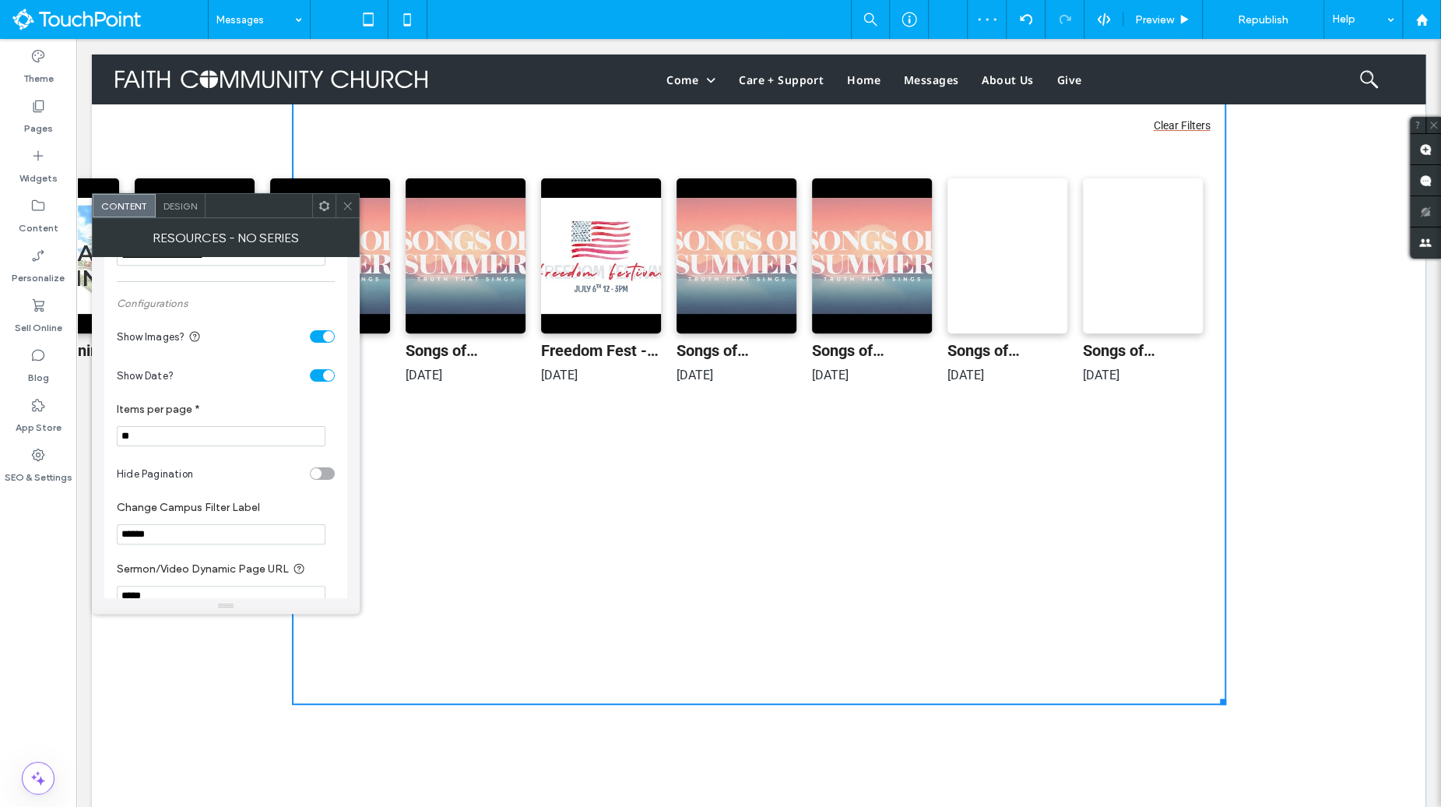
scroll to position [567, 0]
click at [316, 381] on div "toggle" at bounding box center [322, 379] width 25 height 12
click at [316, 381] on div "toggle" at bounding box center [316, 379] width 11 height 11
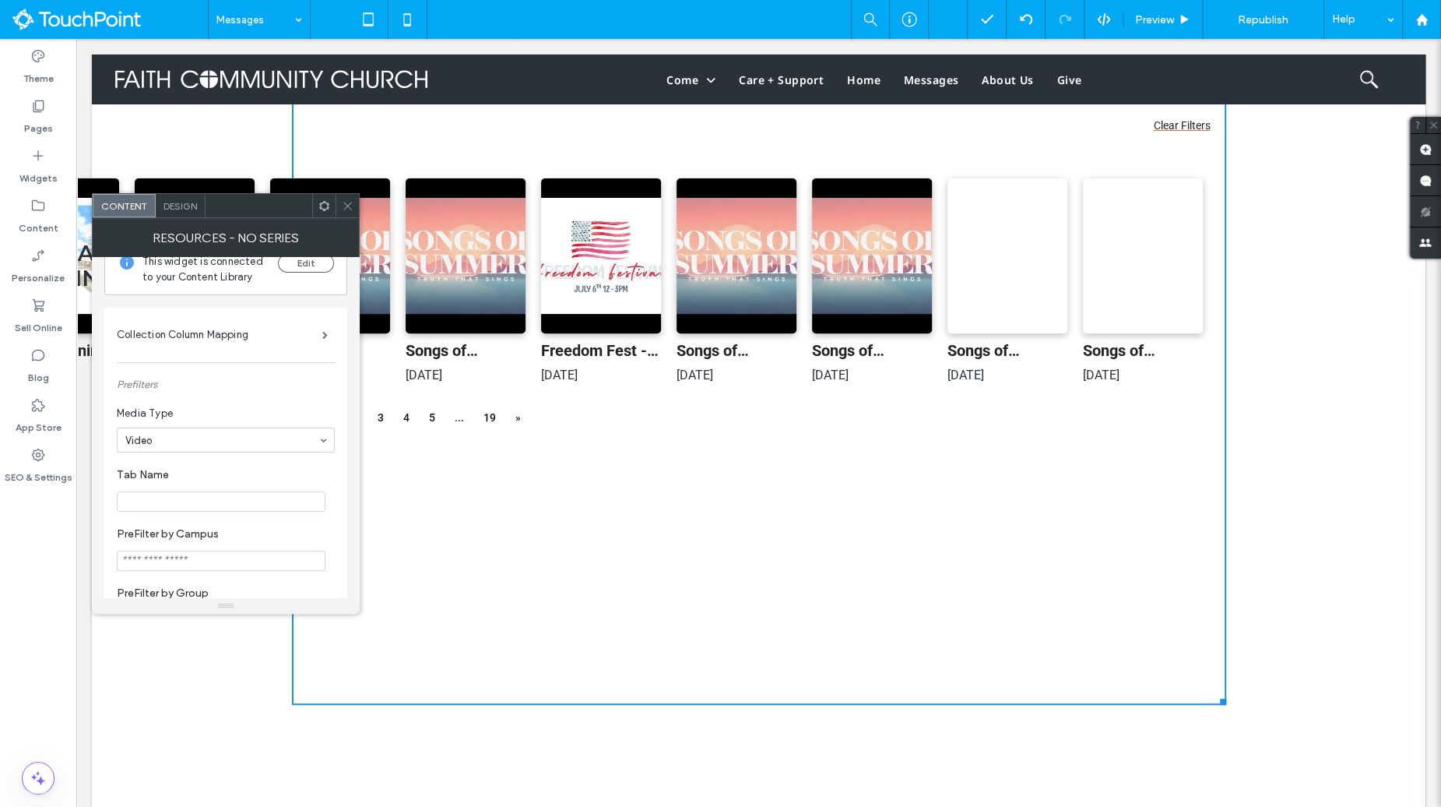
scroll to position [0, 0]
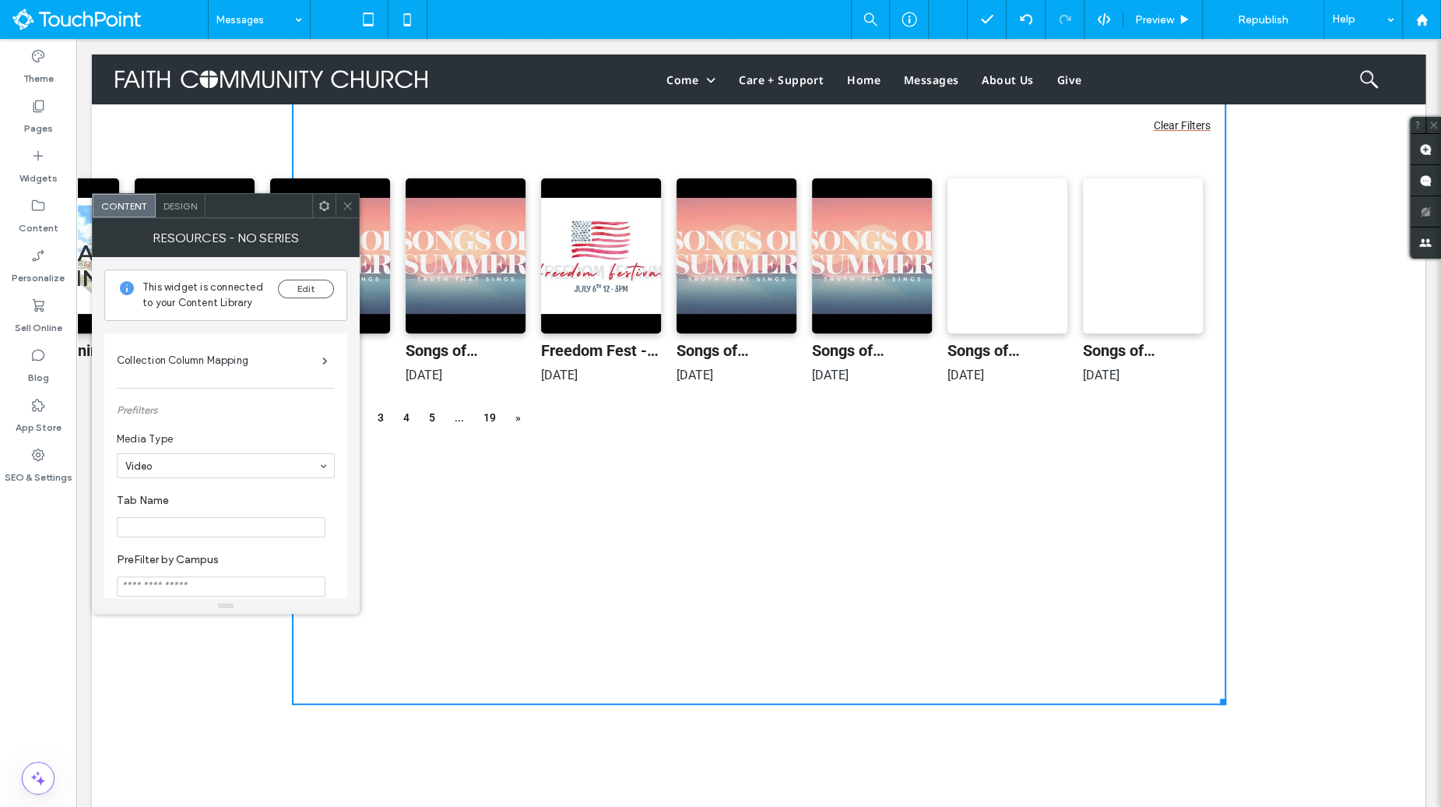
click at [347, 213] on span at bounding box center [348, 205] width 12 height 23
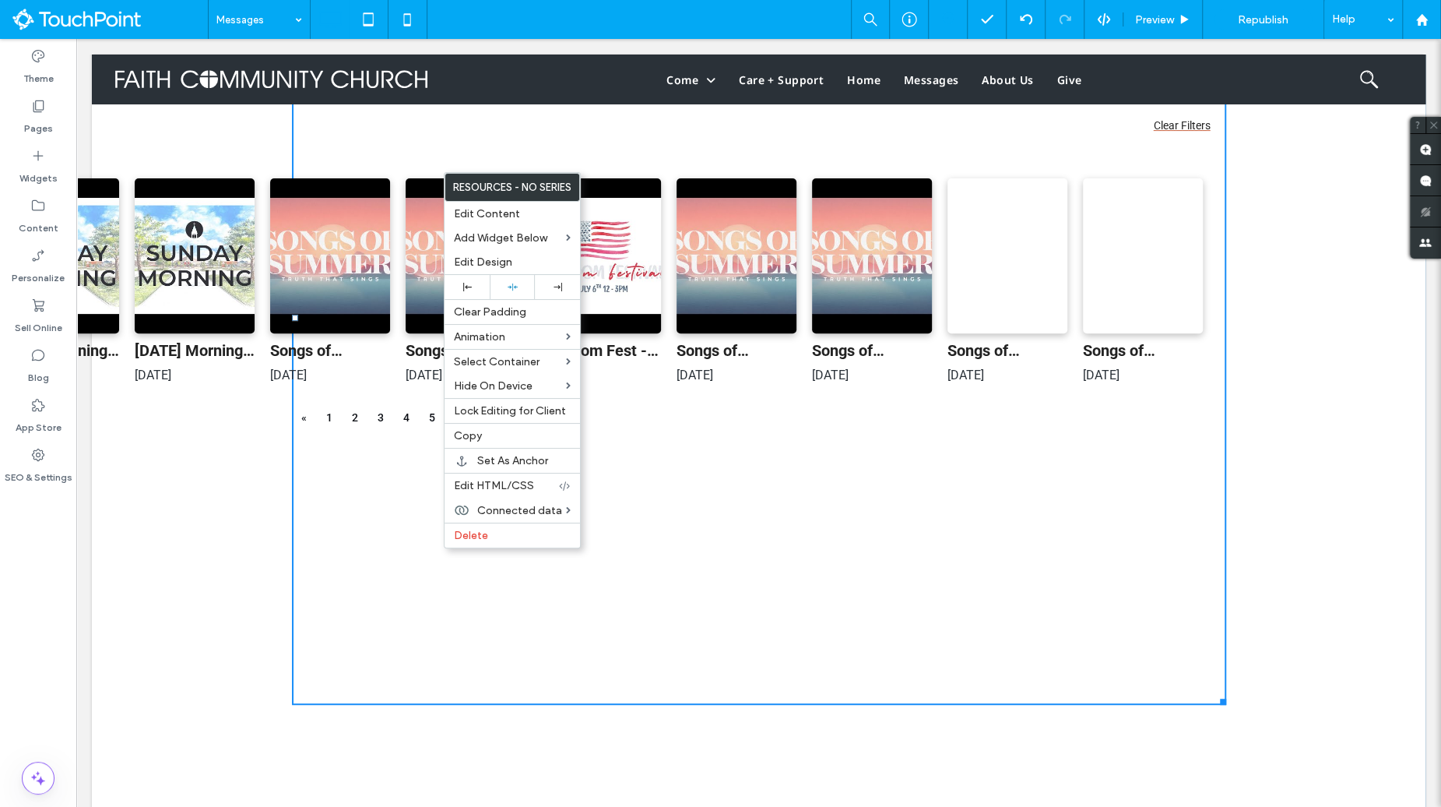
click at [672, 576] on div "**********" at bounding box center [759, 317] width 934 height 775
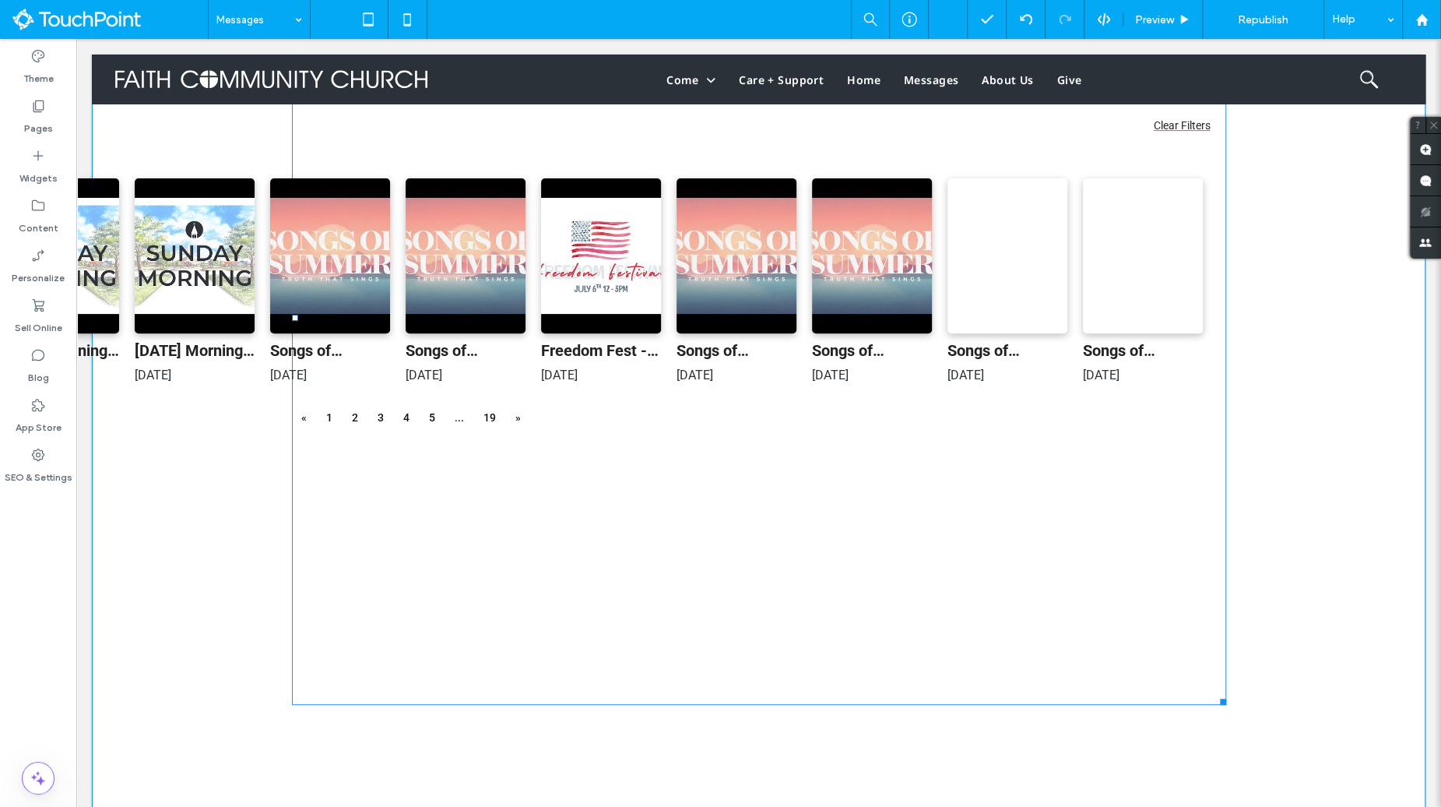
scroll to position [39, 0]
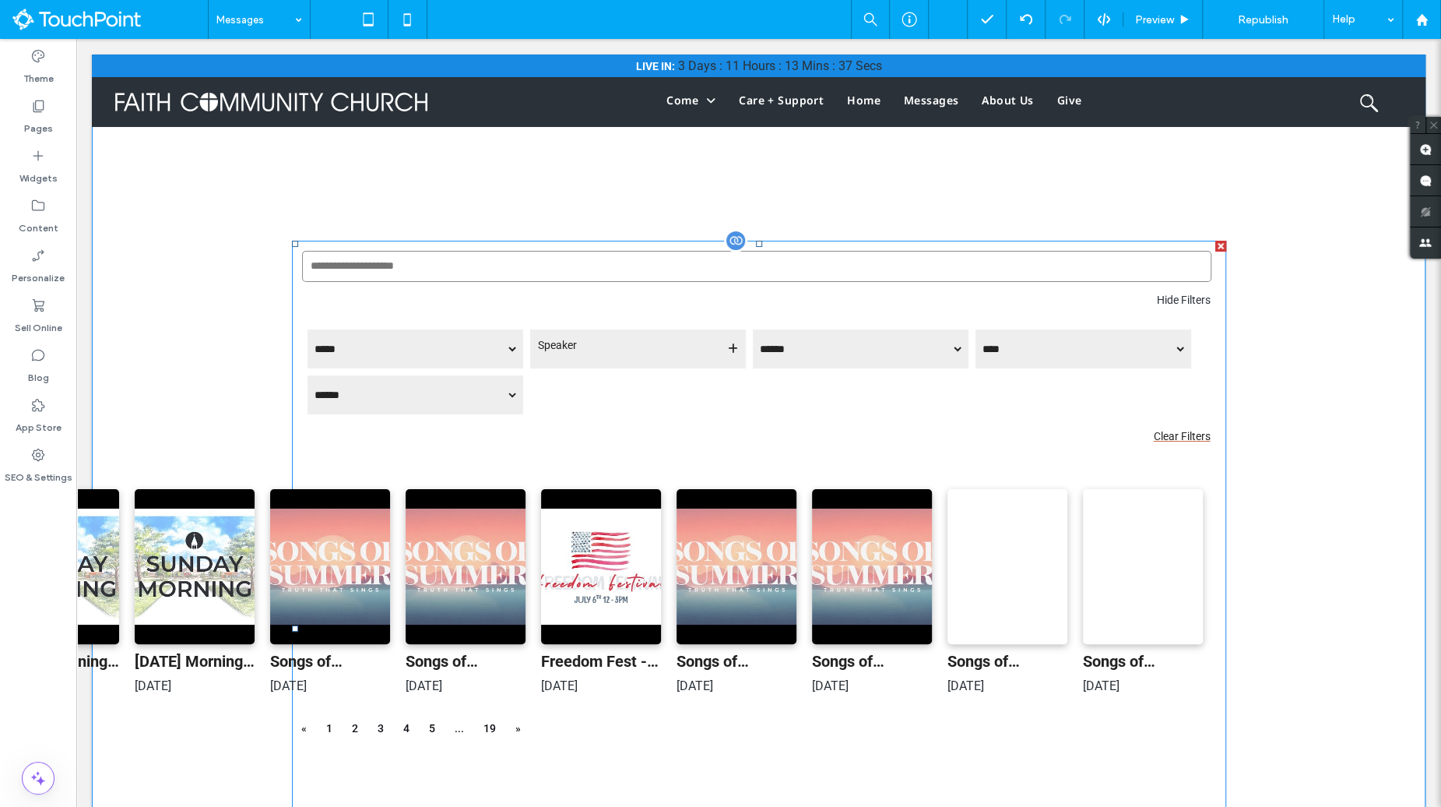
click at [650, 445] on span at bounding box center [759, 628] width 934 height 775
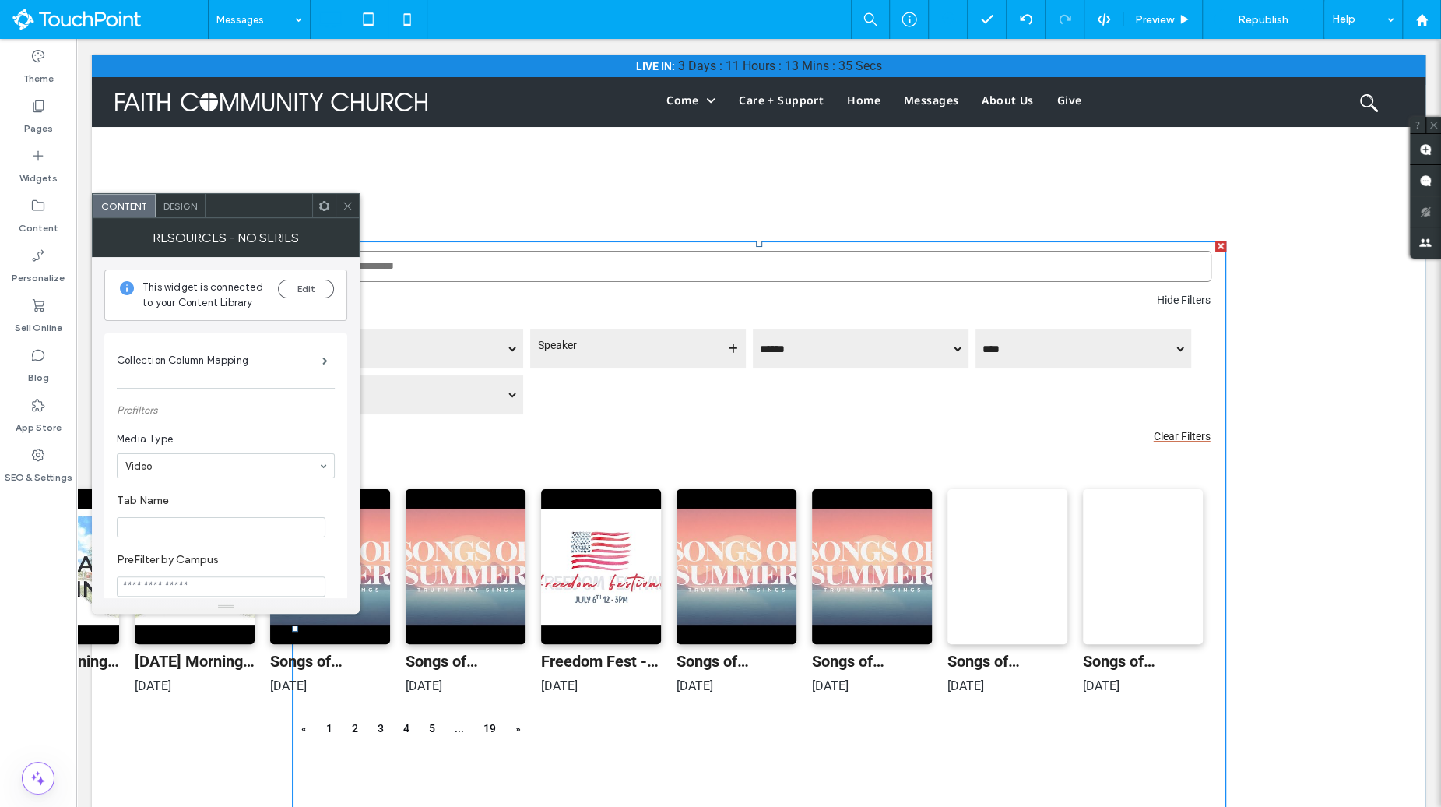
click at [176, 202] on span "Design" at bounding box center [180, 206] width 33 height 12
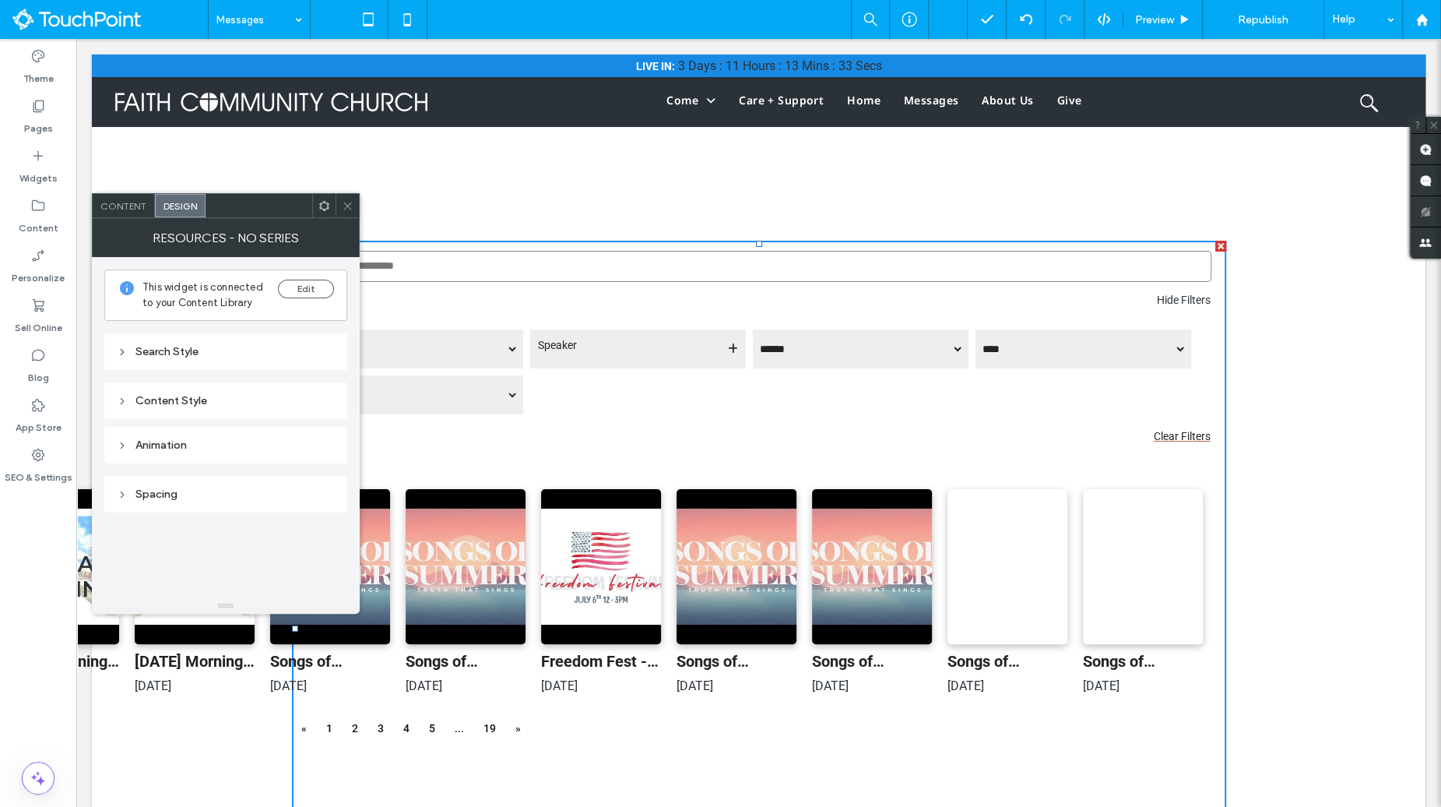
click at [154, 402] on div "Content Style" at bounding box center [226, 400] width 218 height 13
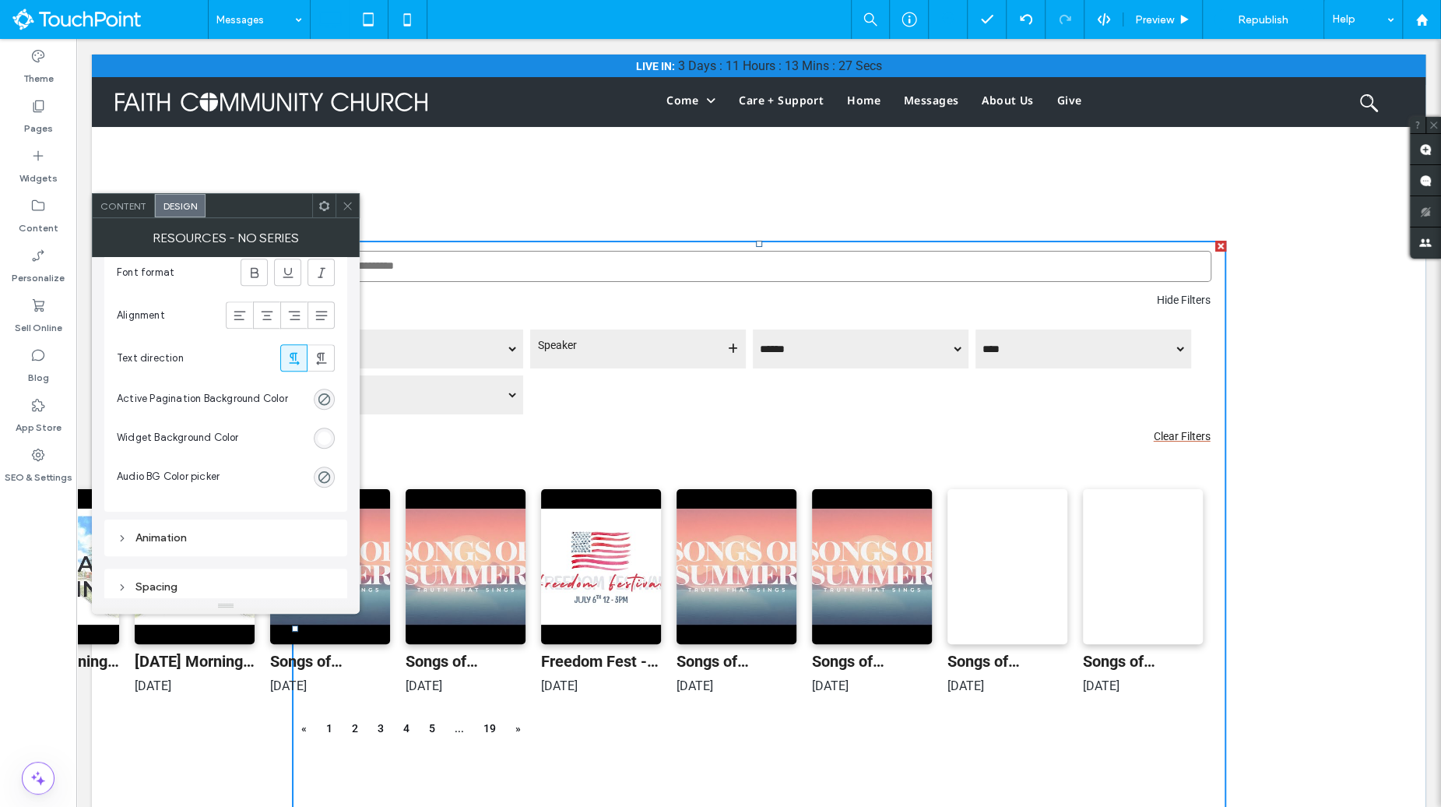
scroll to position [0, 0]
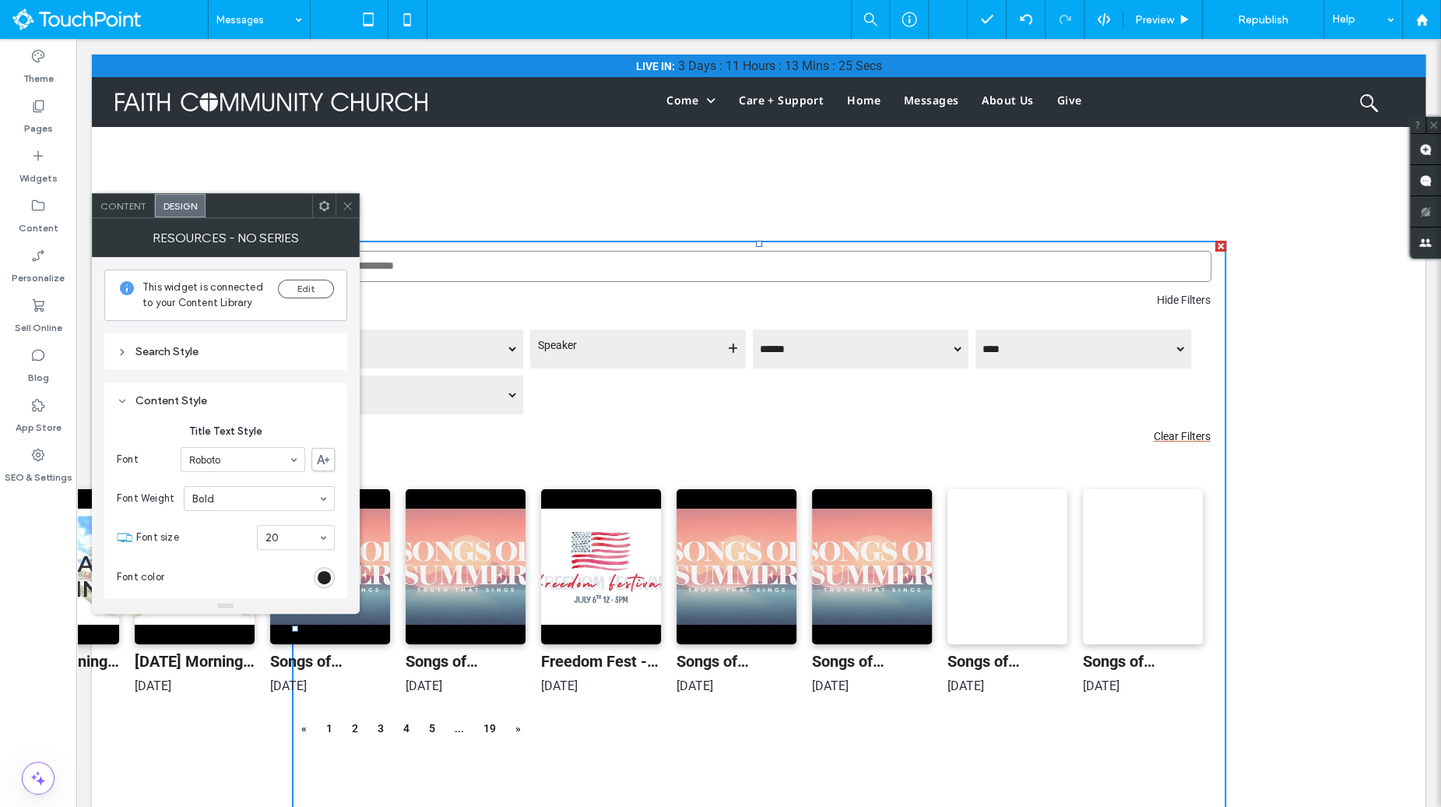
click at [136, 218] on div "Resources - No Series" at bounding box center [226, 237] width 268 height 39
click at [125, 207] on span "Content" at bounding box center [123, 206] width 46 height 12
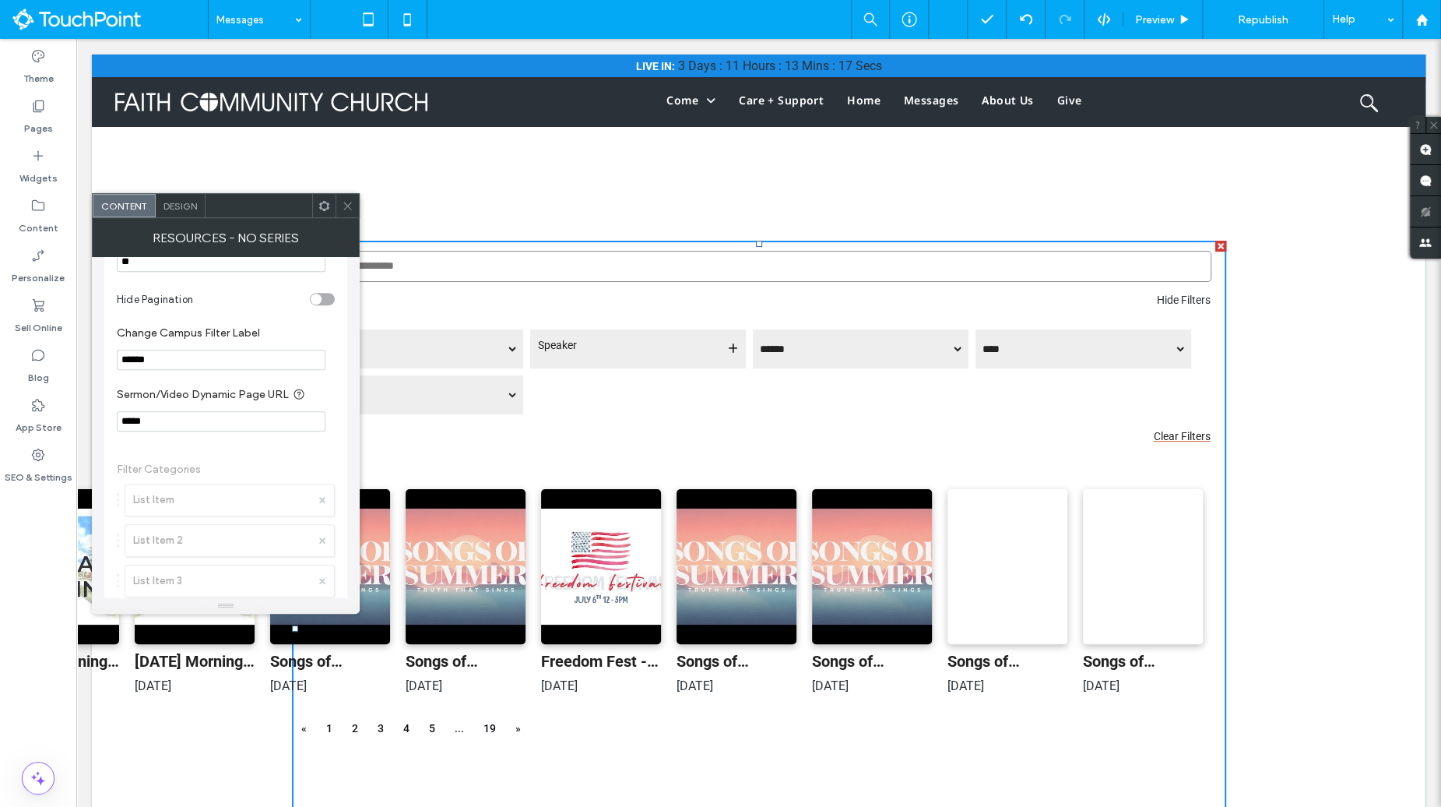
scroll to position [826, 0]
click at [343, 204] on icon at bounding box center [348, 206] width 12 height 12
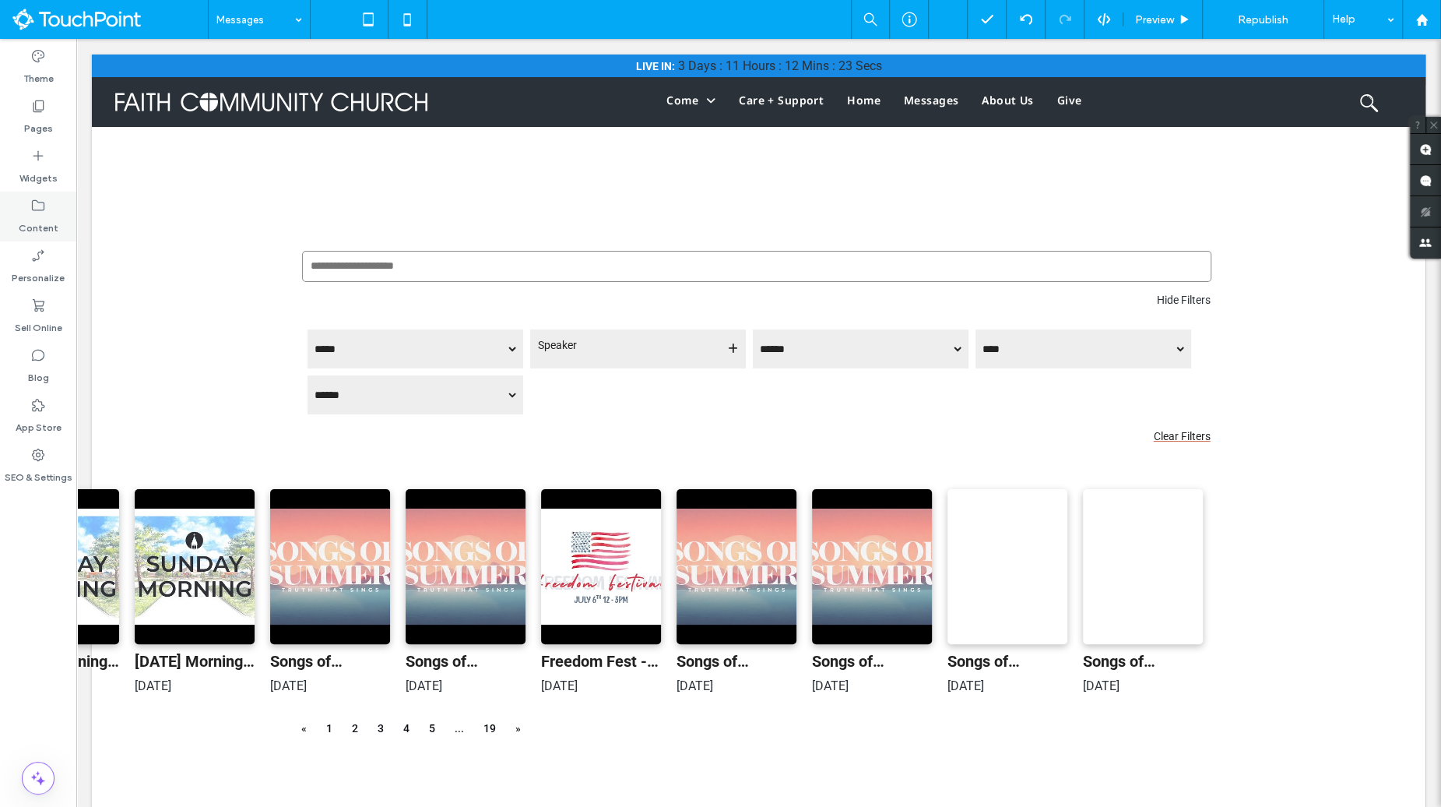
click at [49, 234] on label "Content" at bounding box center [39, 224] width 40 height 22
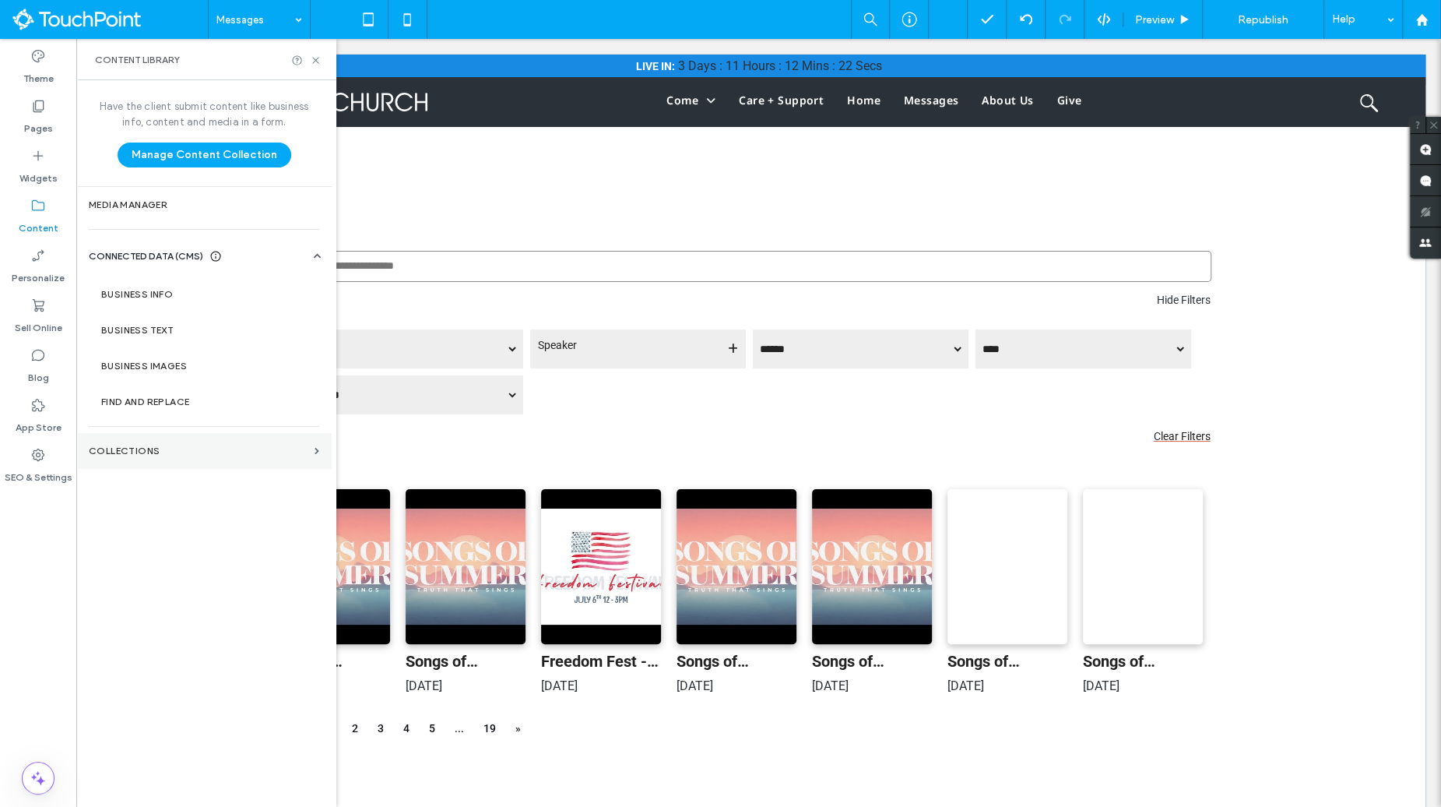
click at [201, 464] on section "Collections" at bounding box center [203, 451] width 255 height 36
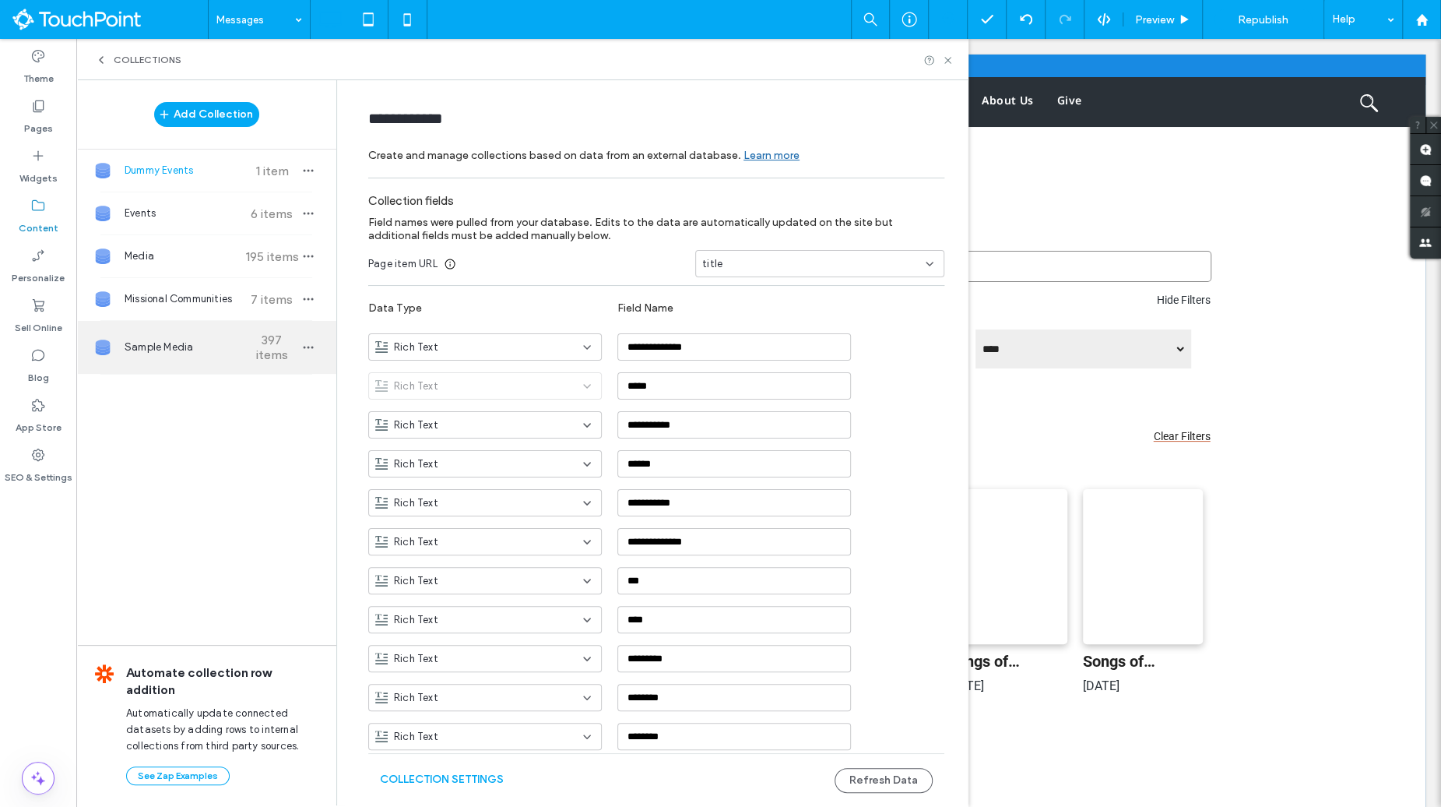
click at [188, 364] on div "Sample Media 397 items" at bounding box center [206, 347] width 260 height 53
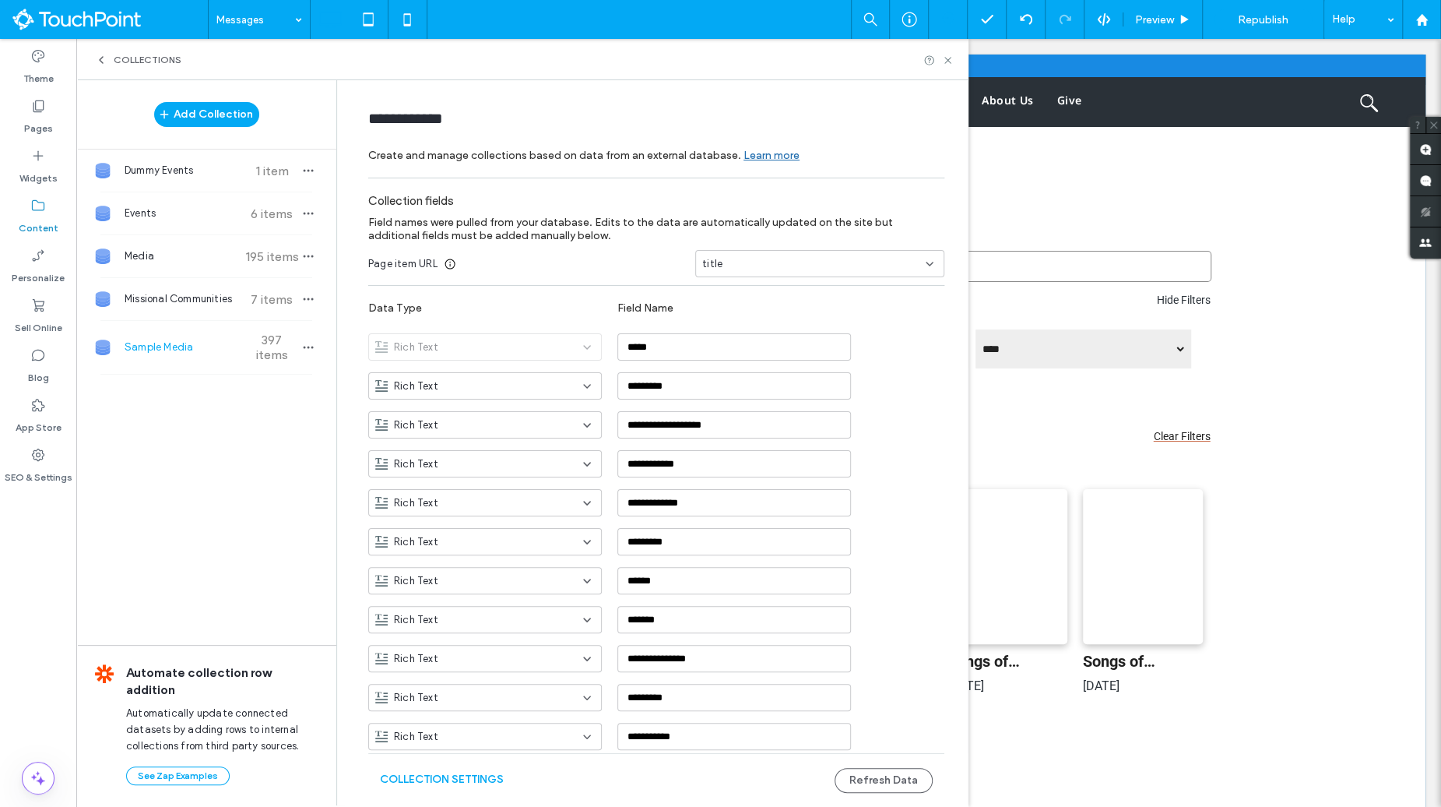
type input "**********"
click at [526, 376] on div "Rich Text" at bounding box center [485, 385] width 234 height 27
click at [427, 409] on span "Plain Text" at bounding box center [409, 412] width 46 height 16
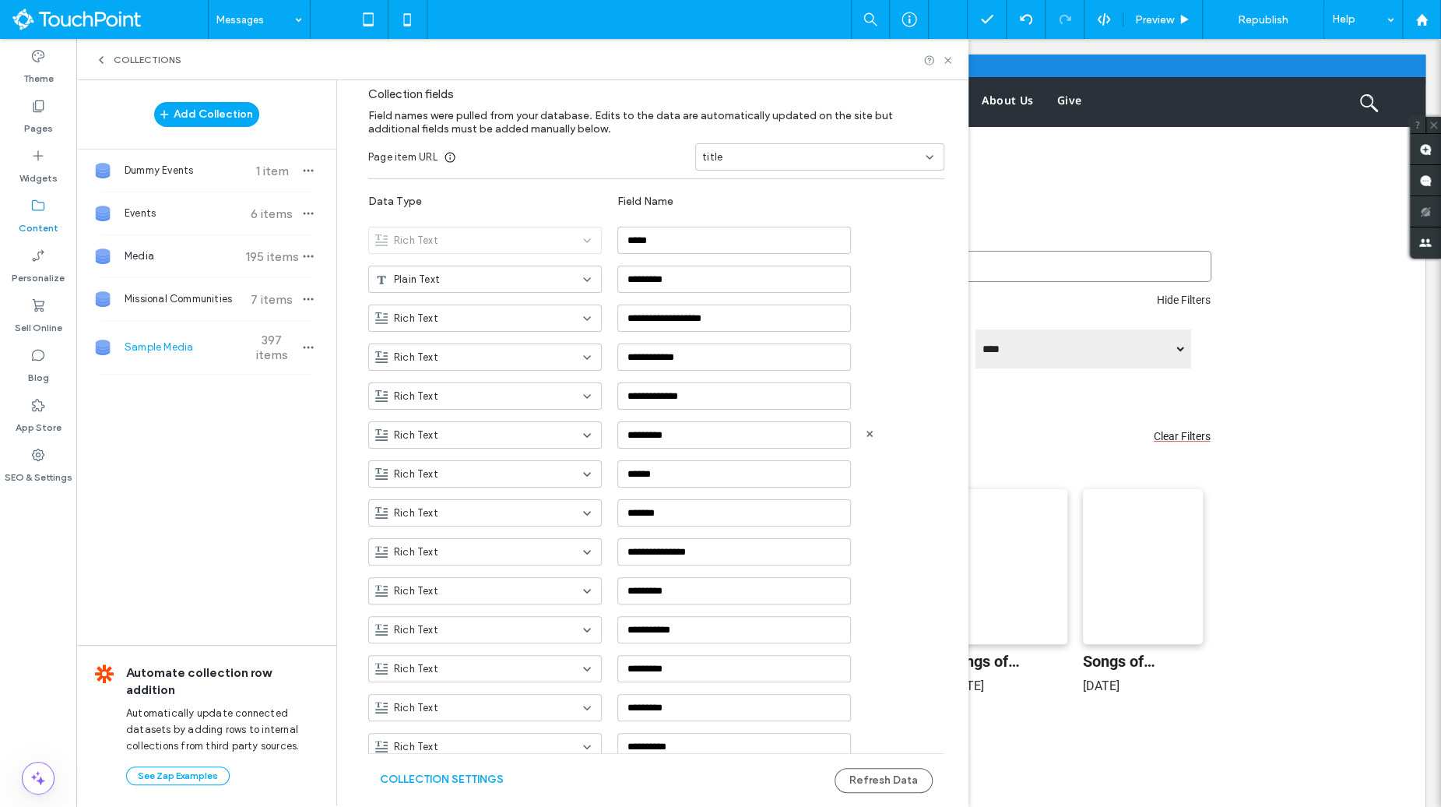
scroll to position [135, 0]
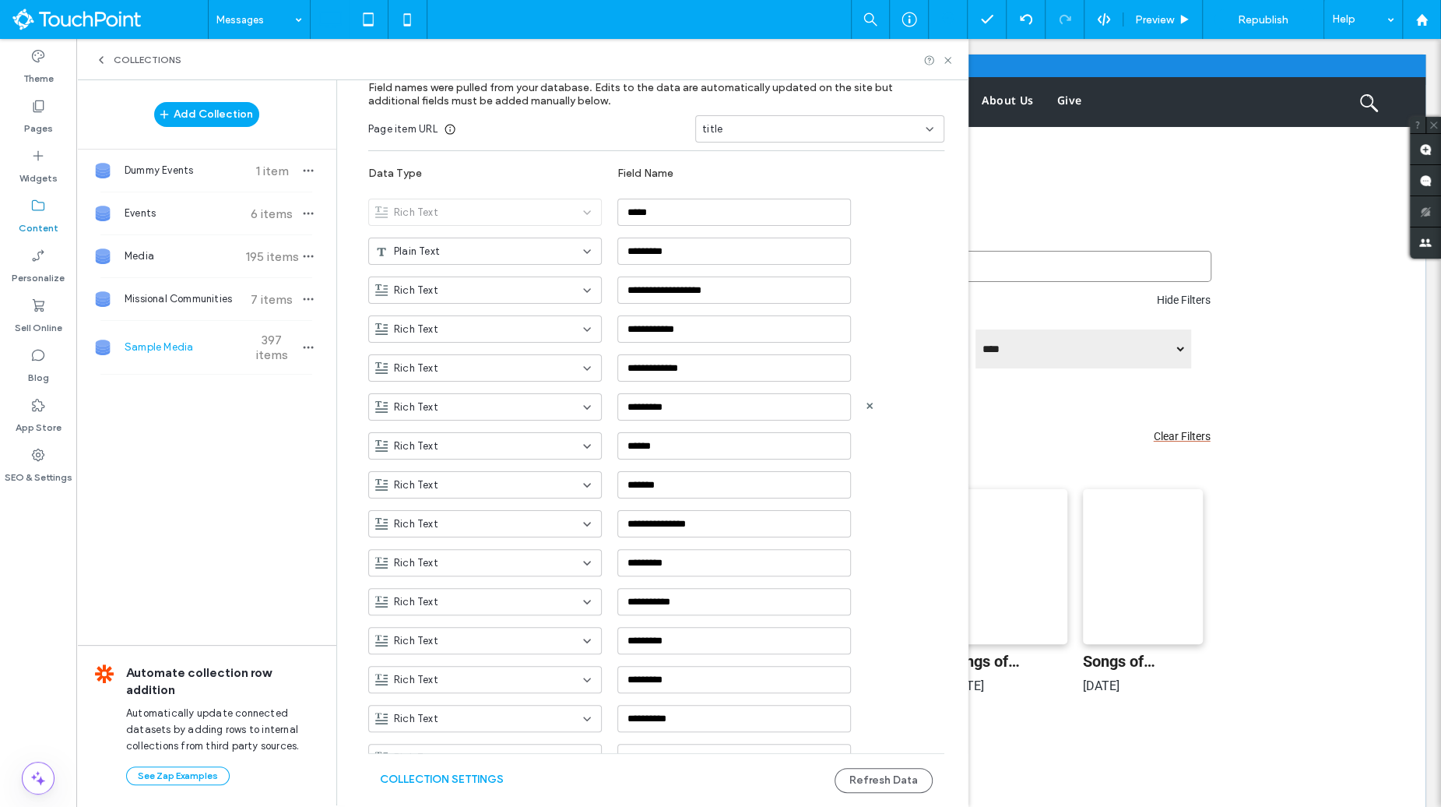
click at [469, 408] on div "Rich Text" at bounding box center [475, 407] width 201 height 16
click at [465, 501] on div "Link" at bounding box center [477, 514] width 233 height 27
click at [536, 412] on div "Link" at bounding box center [475, 407] width 201 height 16
click at [521, 438] on div "Plain Text" at bounding box center [477, 432] width 233 height 27
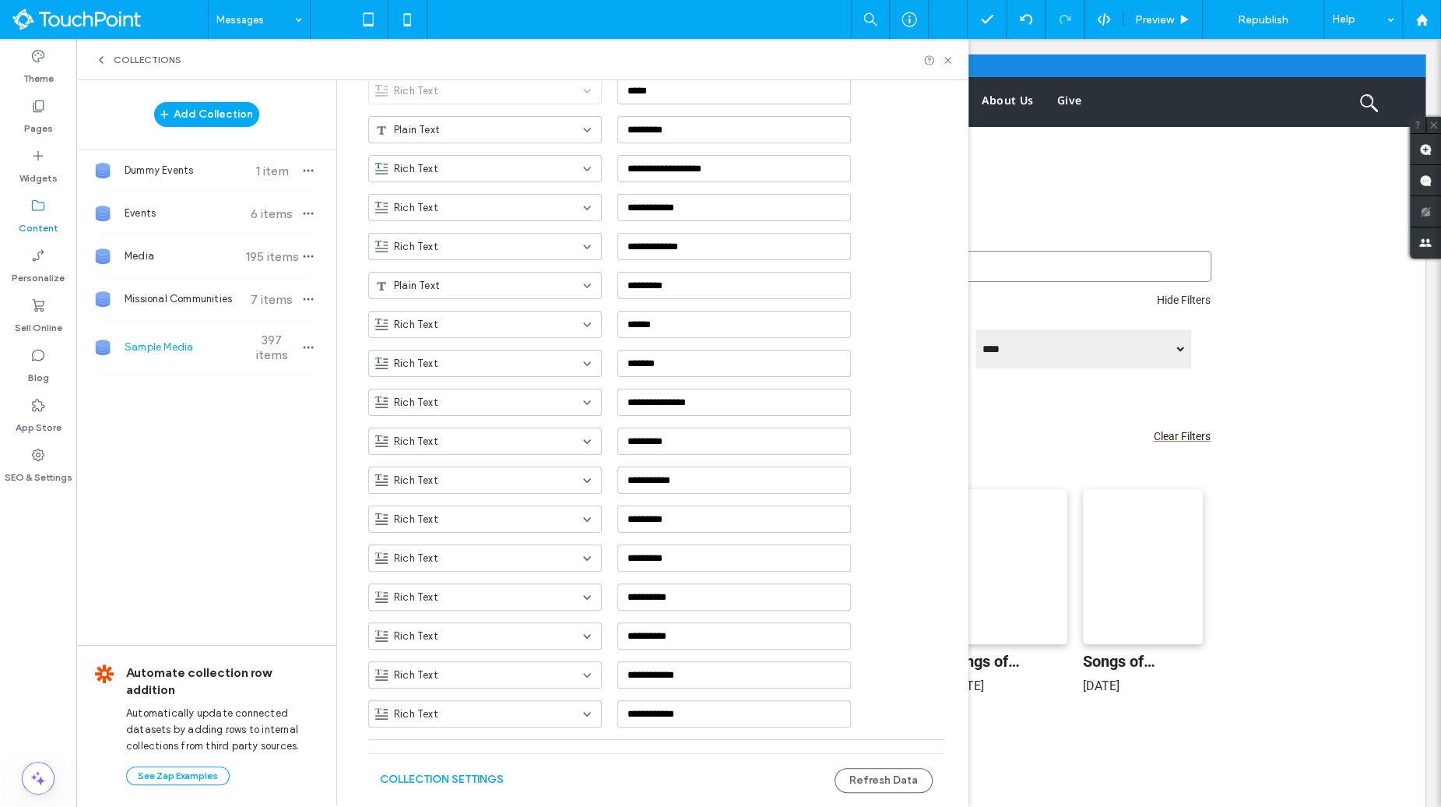
scroll to position [273, 0]
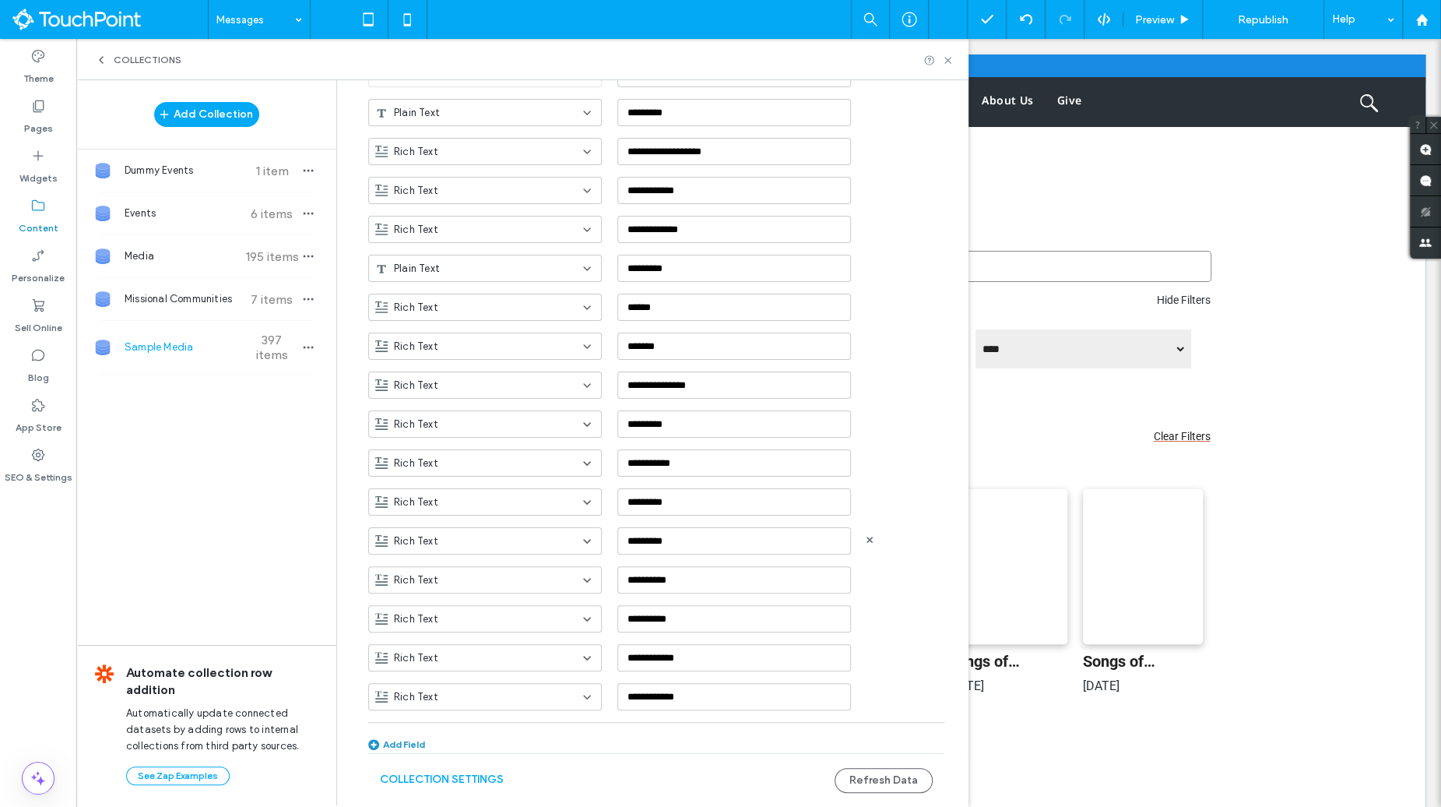
click at [512, 533] on div "Rich Text" at bounding box center [475, 541] width 201 height 16
click at [505, 654] on div "Link" at bounding box center [477, 648] width 233 height 27
click at [541, 586] on div "Rich Text" at bounding box center [485, 579] width 234 height 27
click at [514, 688] on div "Link" at bounding box center [477, 686] width 233 height 27
click at [525, 695] on div "Rich Text" at bounding box center [475, 697] width 201 height 16
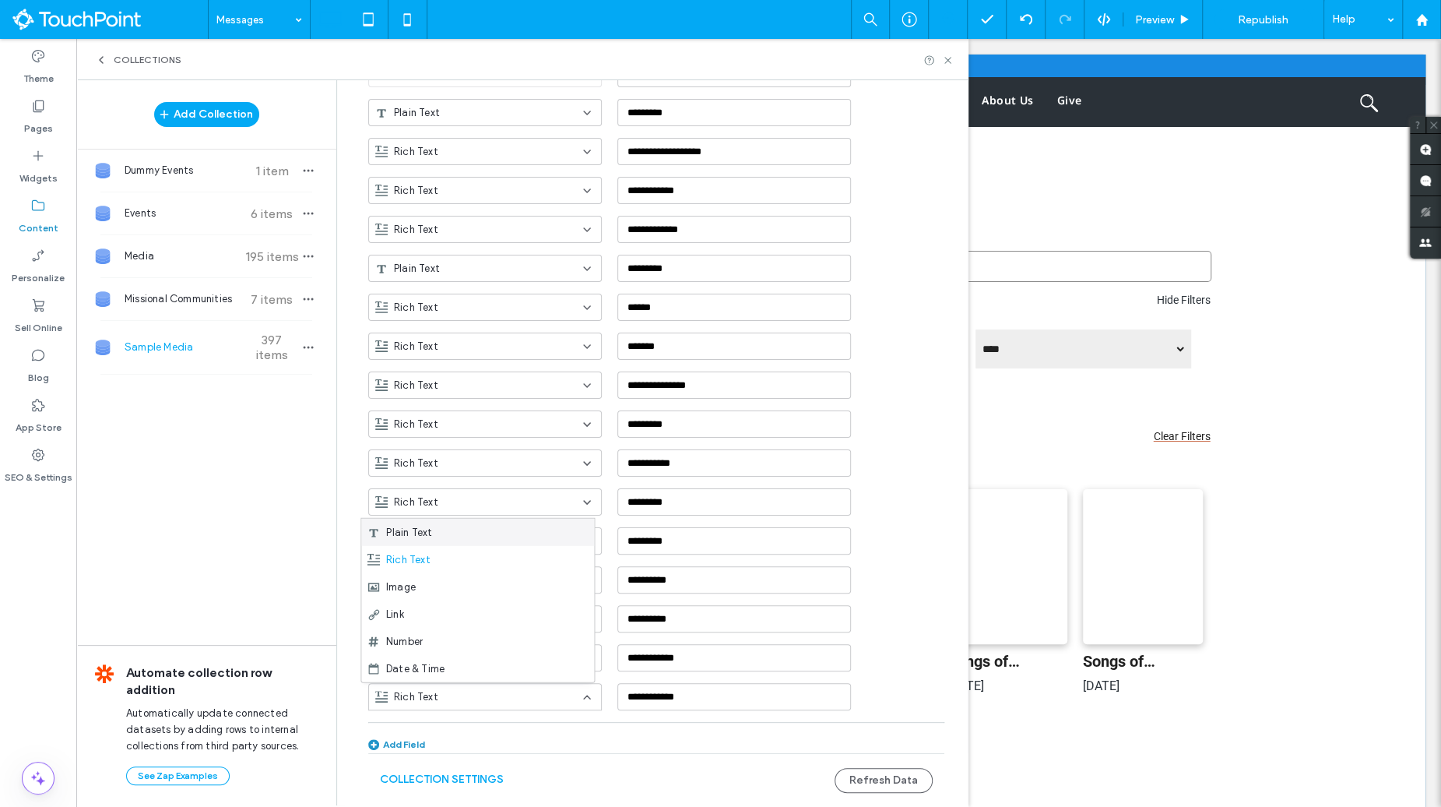
click at [493, 544] on div "Plain Text" at bounding box center [477, 532] width 233 height 27
click at [892, 783] on button "Refresh Data" at bounding box center [884, 780] width 98 height 25
click at [950, 64] on icon at bounding box center [948, 61] width 12 height 12
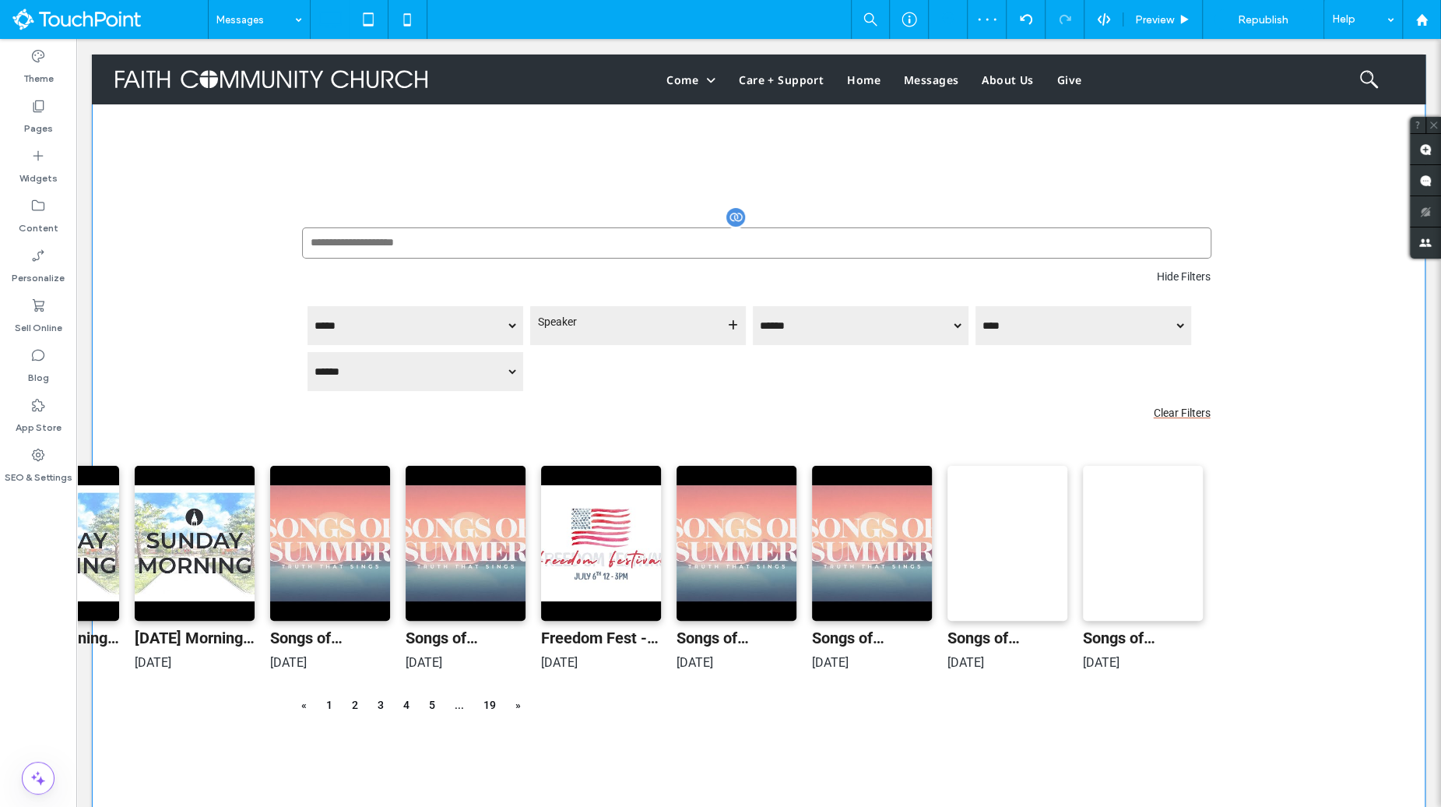
scroll to position [85, 0]
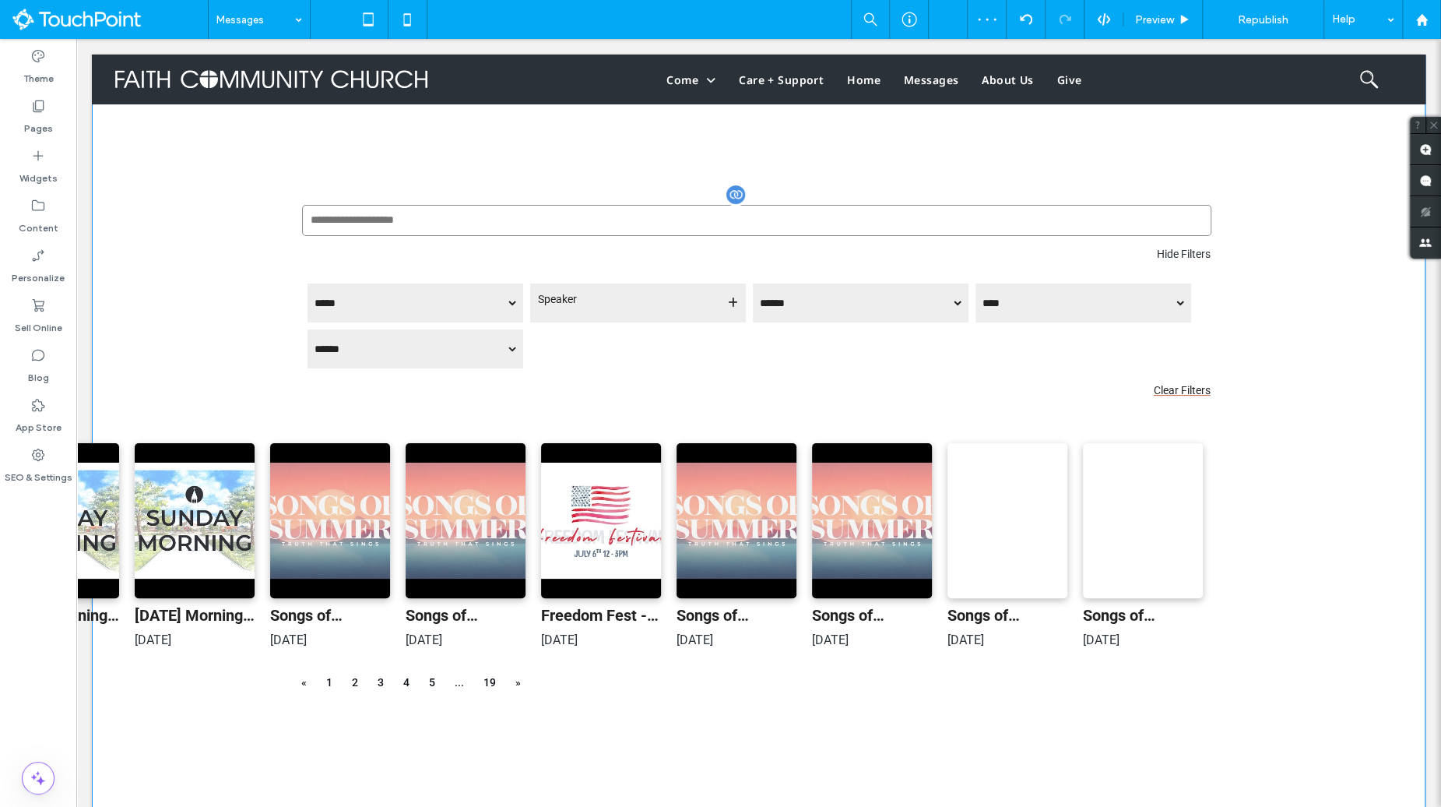
click at [691, 420] on span at bounding box center [759, 582] width 934 height 775
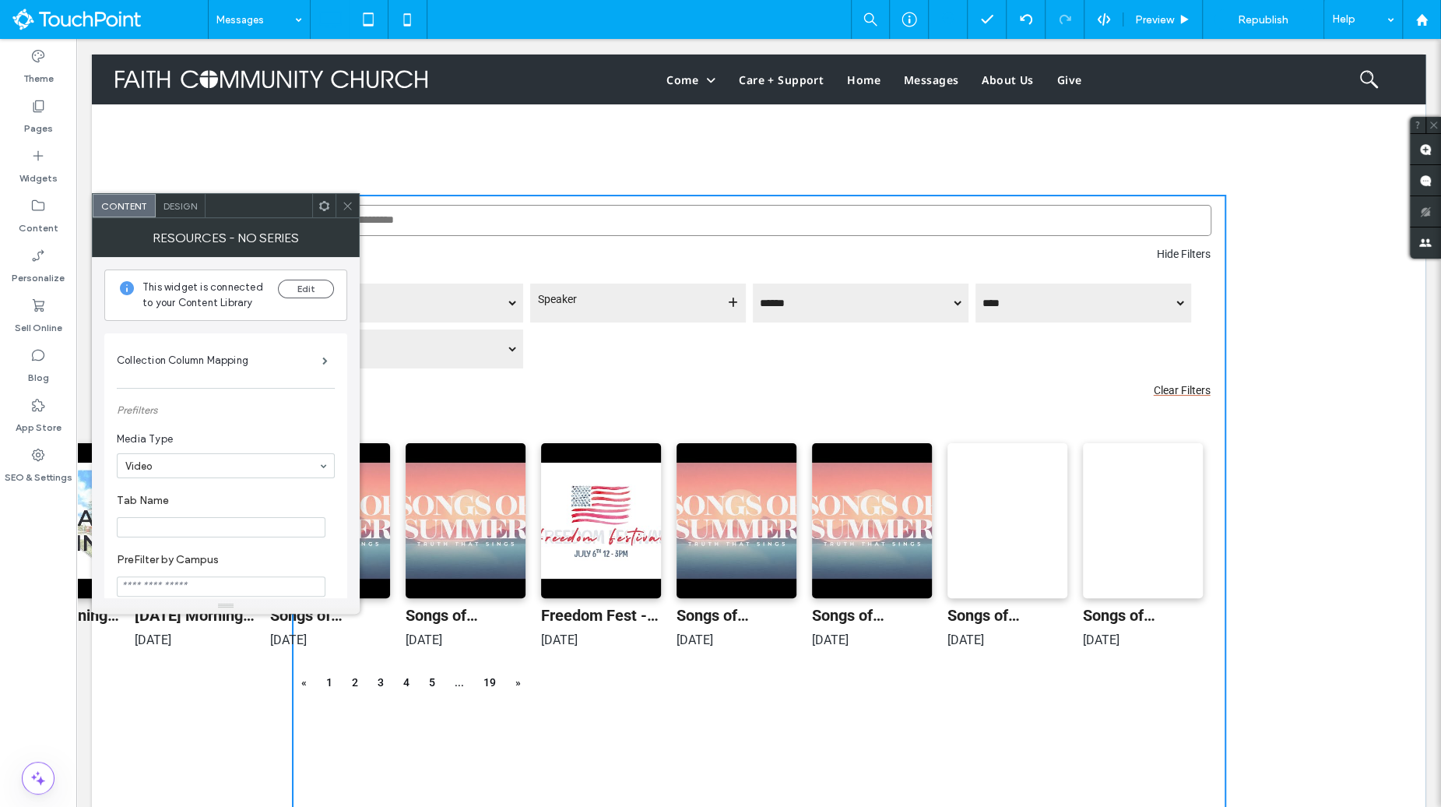
click at [350, 206] on icon at bounding box center [348, 206] width 12 height 12
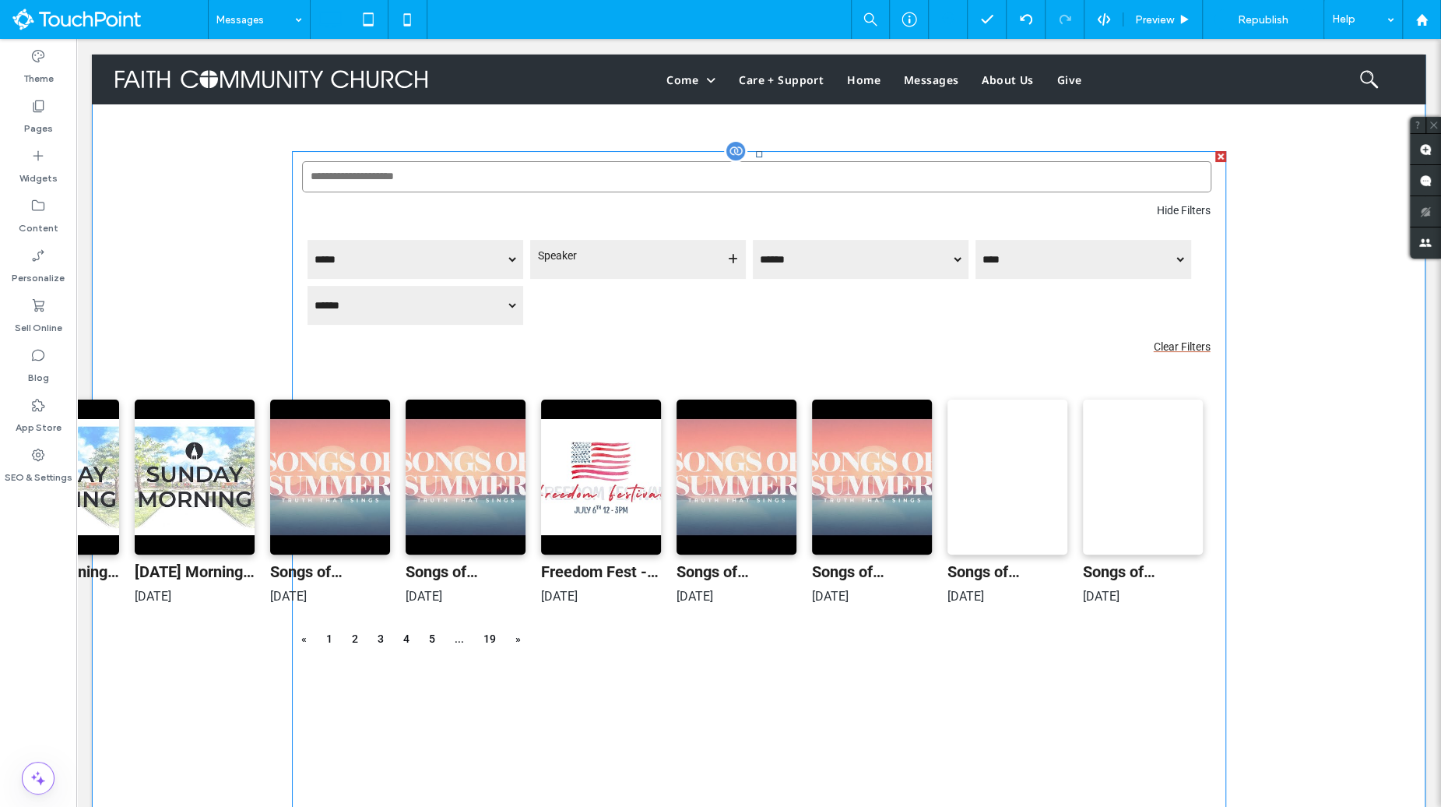
scroll to position [0, 0]
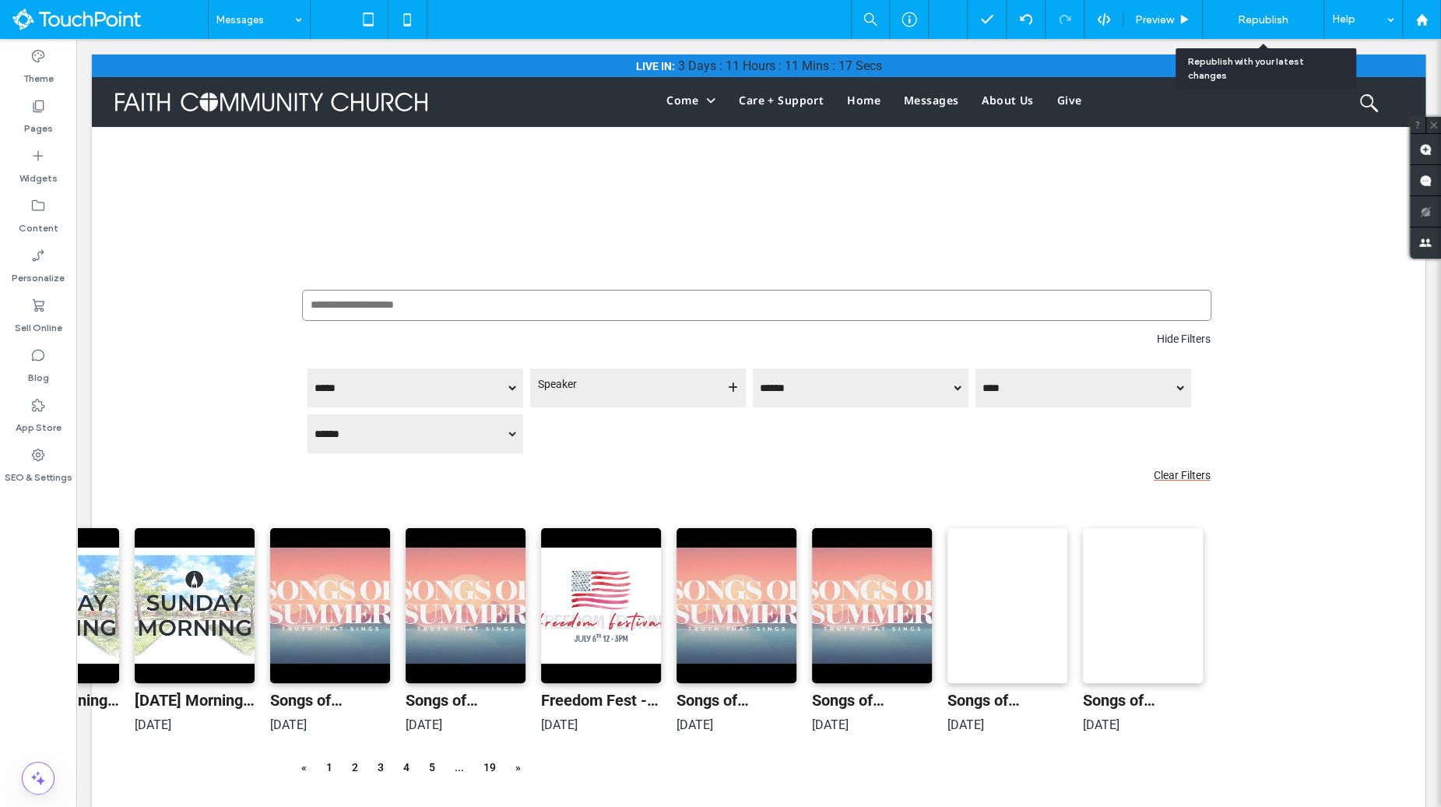
click at [1257, 12] on div "Republish" at bounding box center [1263, 19] width 97 height 20
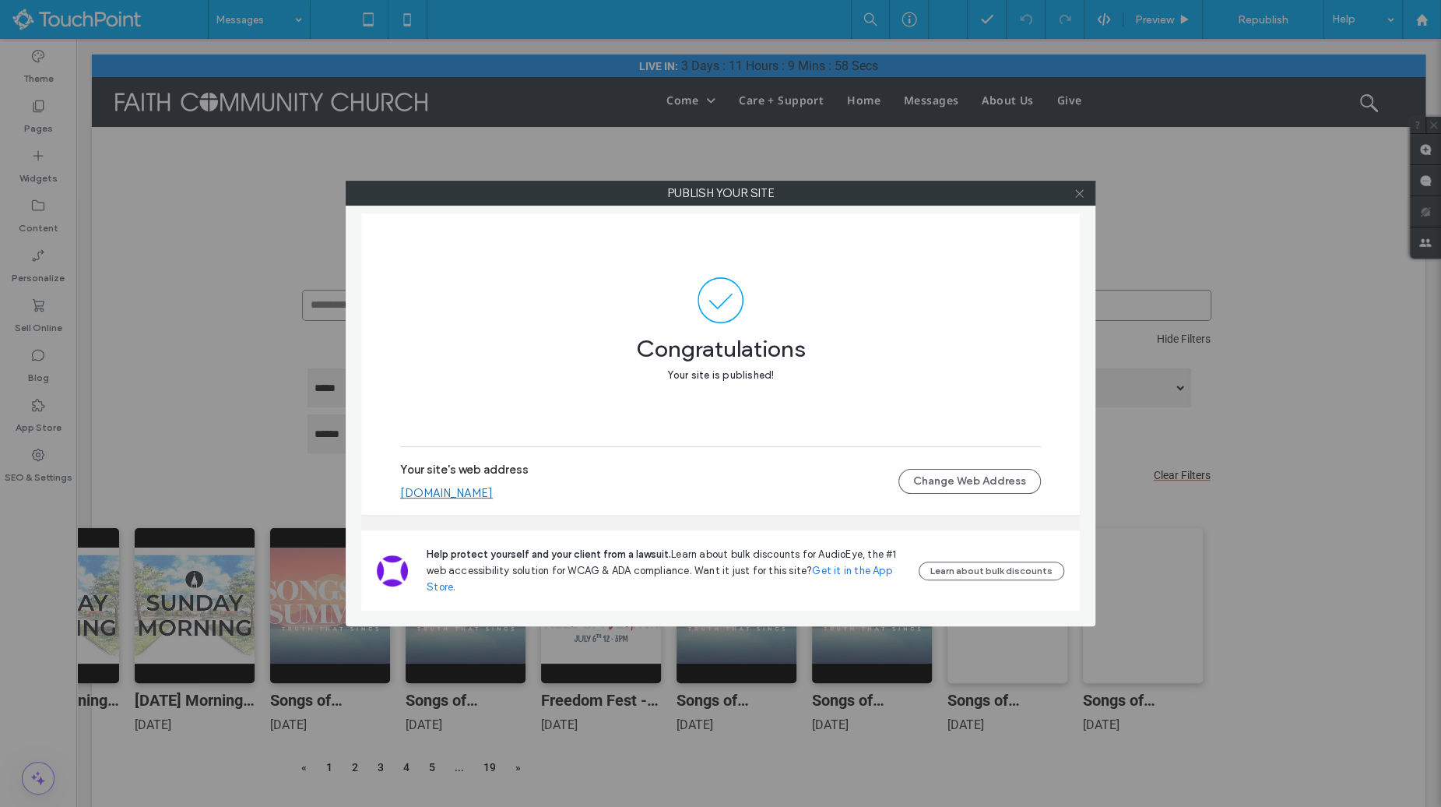
click at [1085, 188] on icon at bounding box center [1080, 194] width 12 height 12
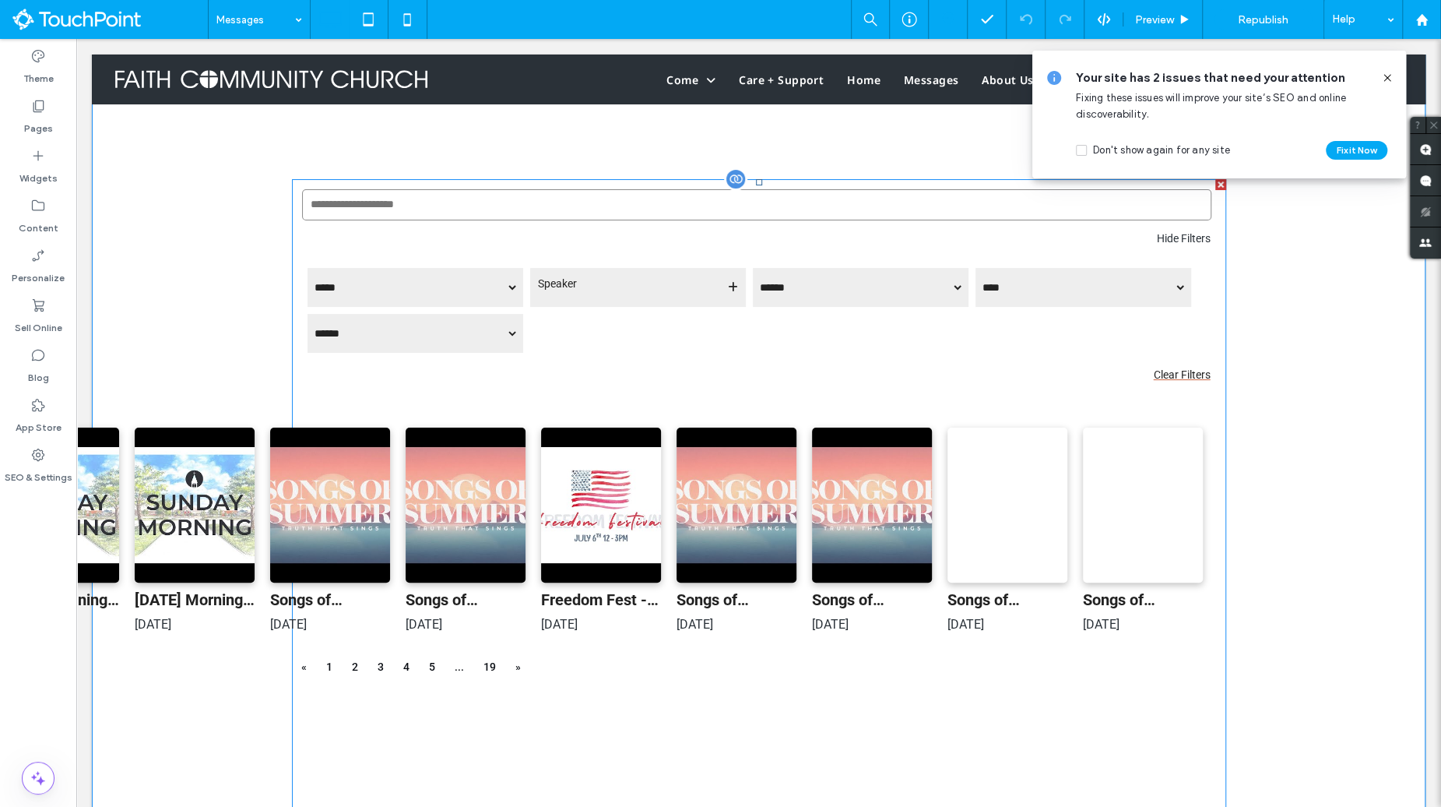
scroll to position [145, 0]
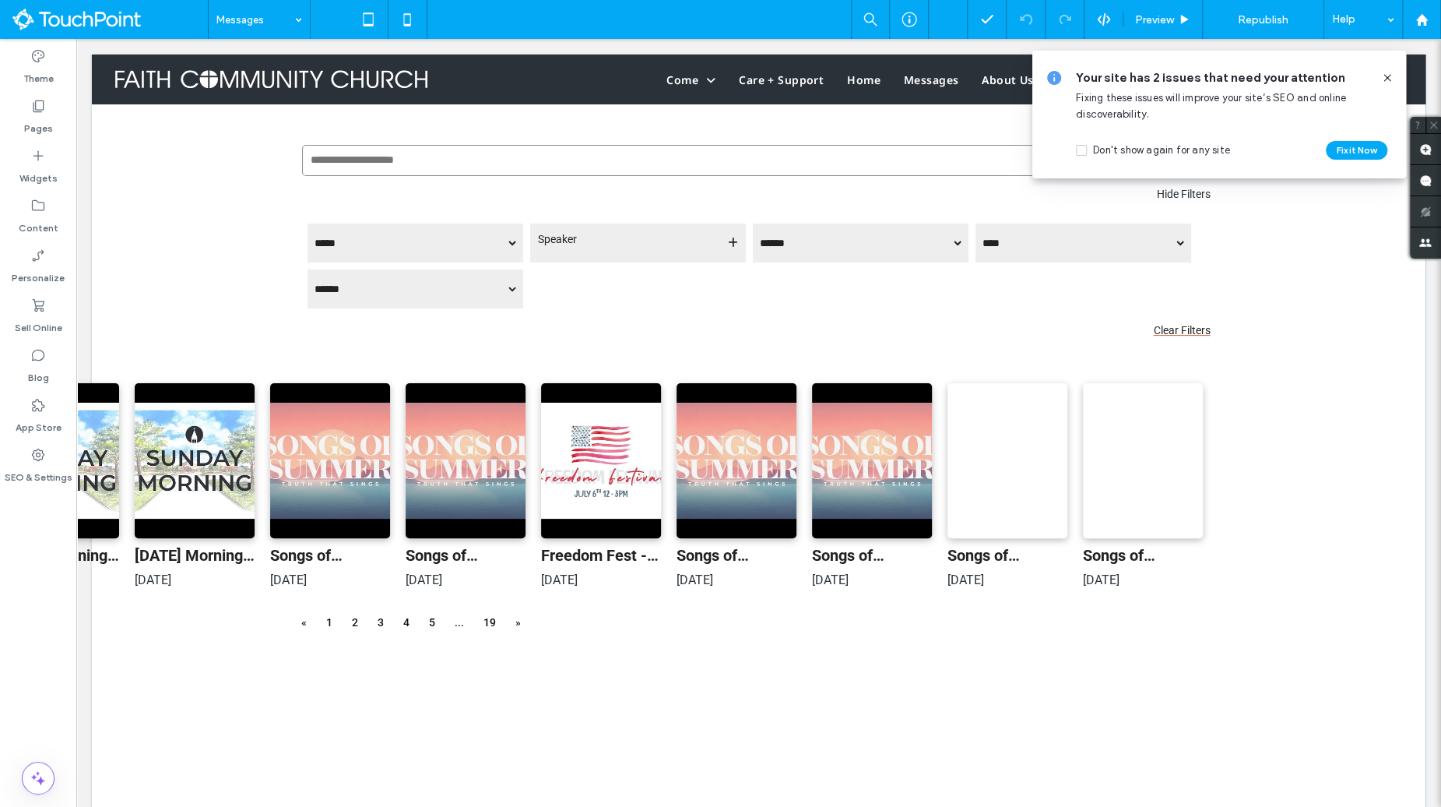
click at [1381, 73] on icon at bounding box center [1387, 78] width 12 height 12
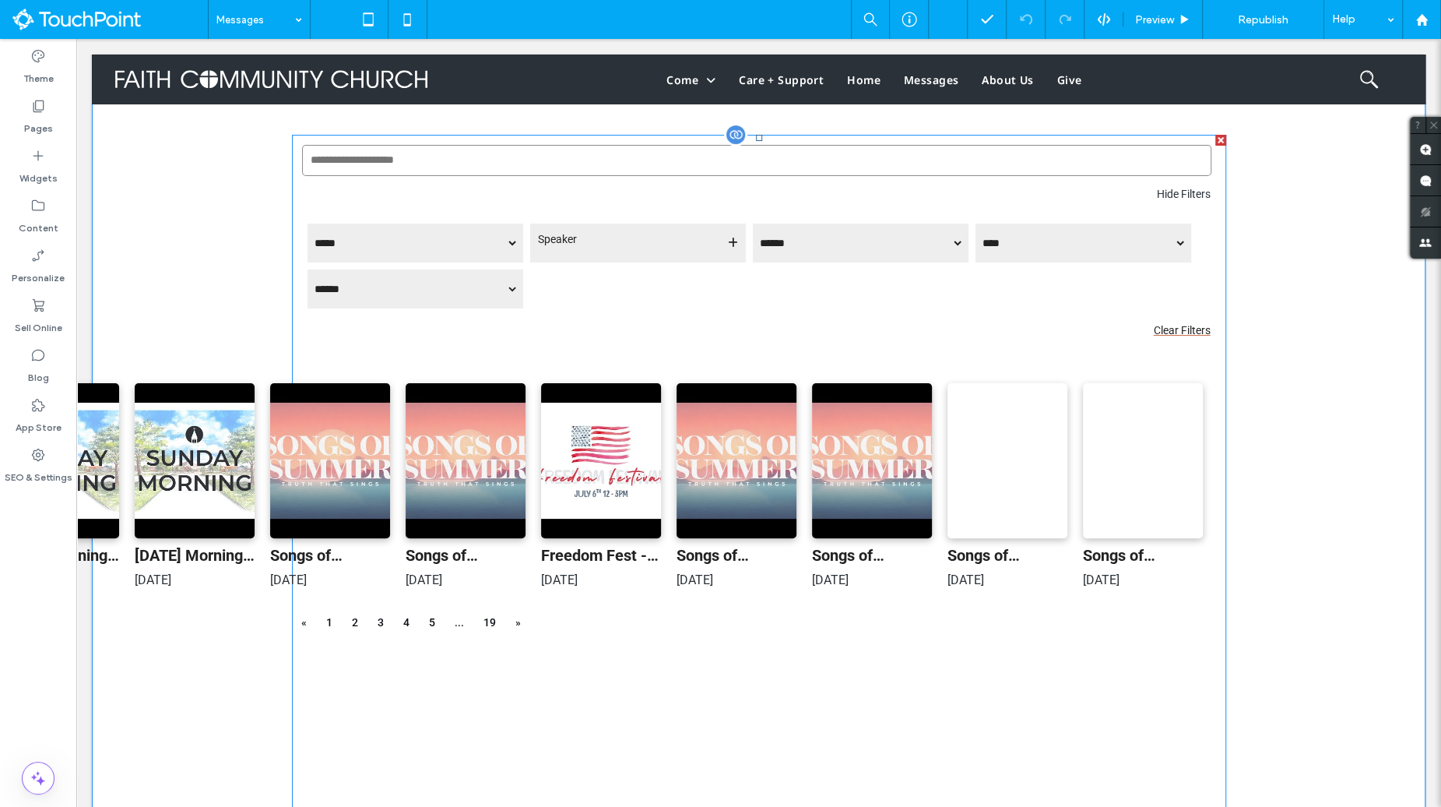
click at [927, 592] on span at bounding box center [759, 522] width 934 height 775
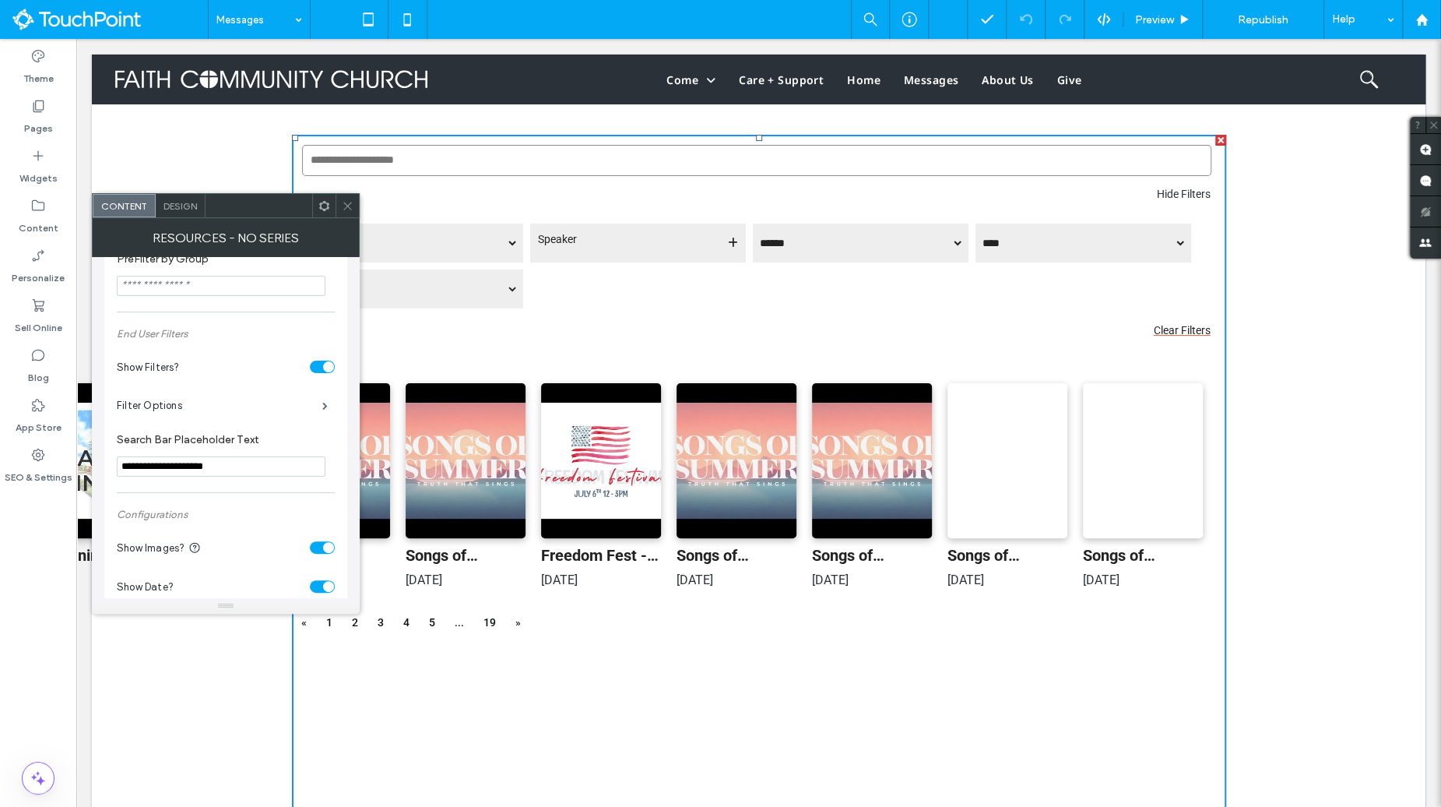
scroll to position [546, 0]
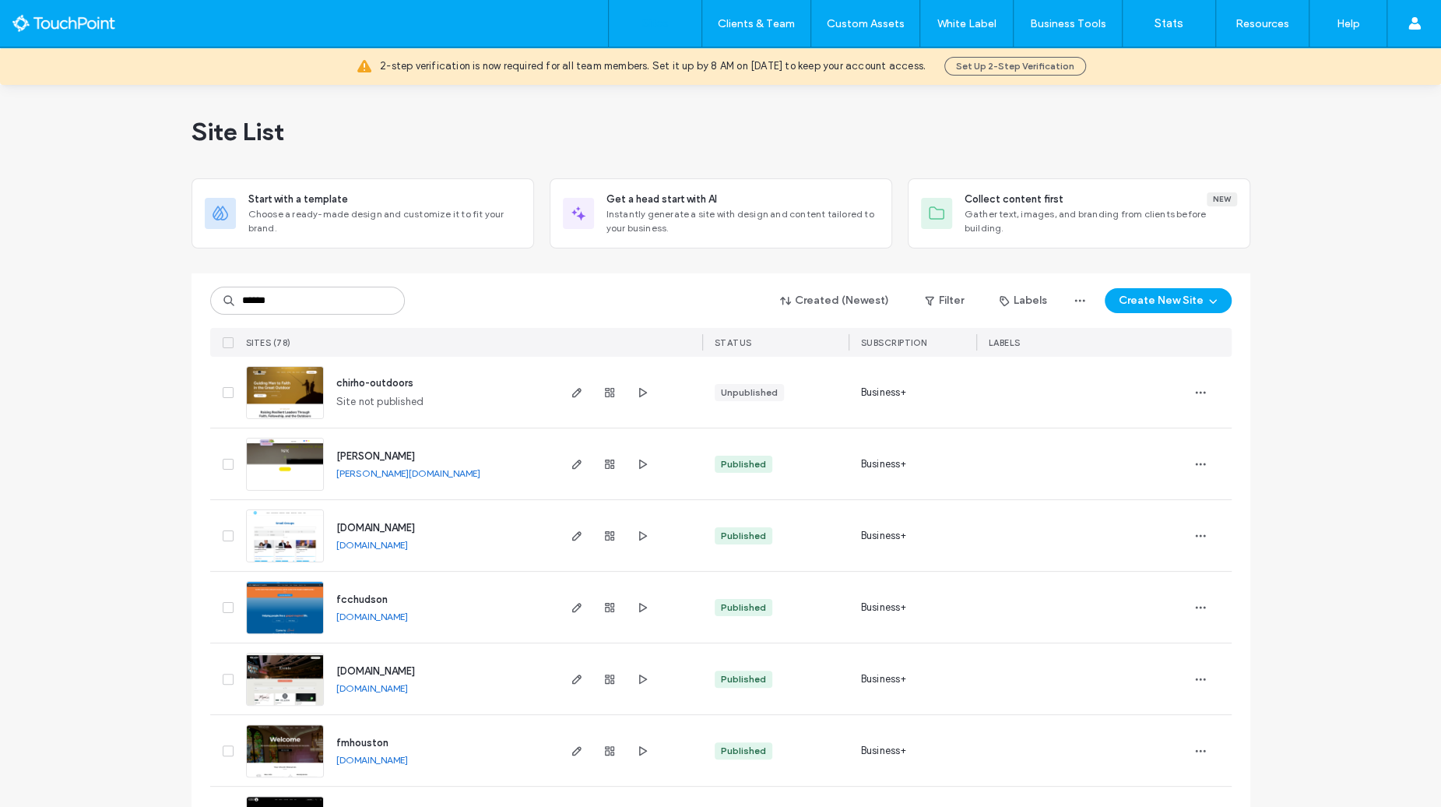
type input "*******"
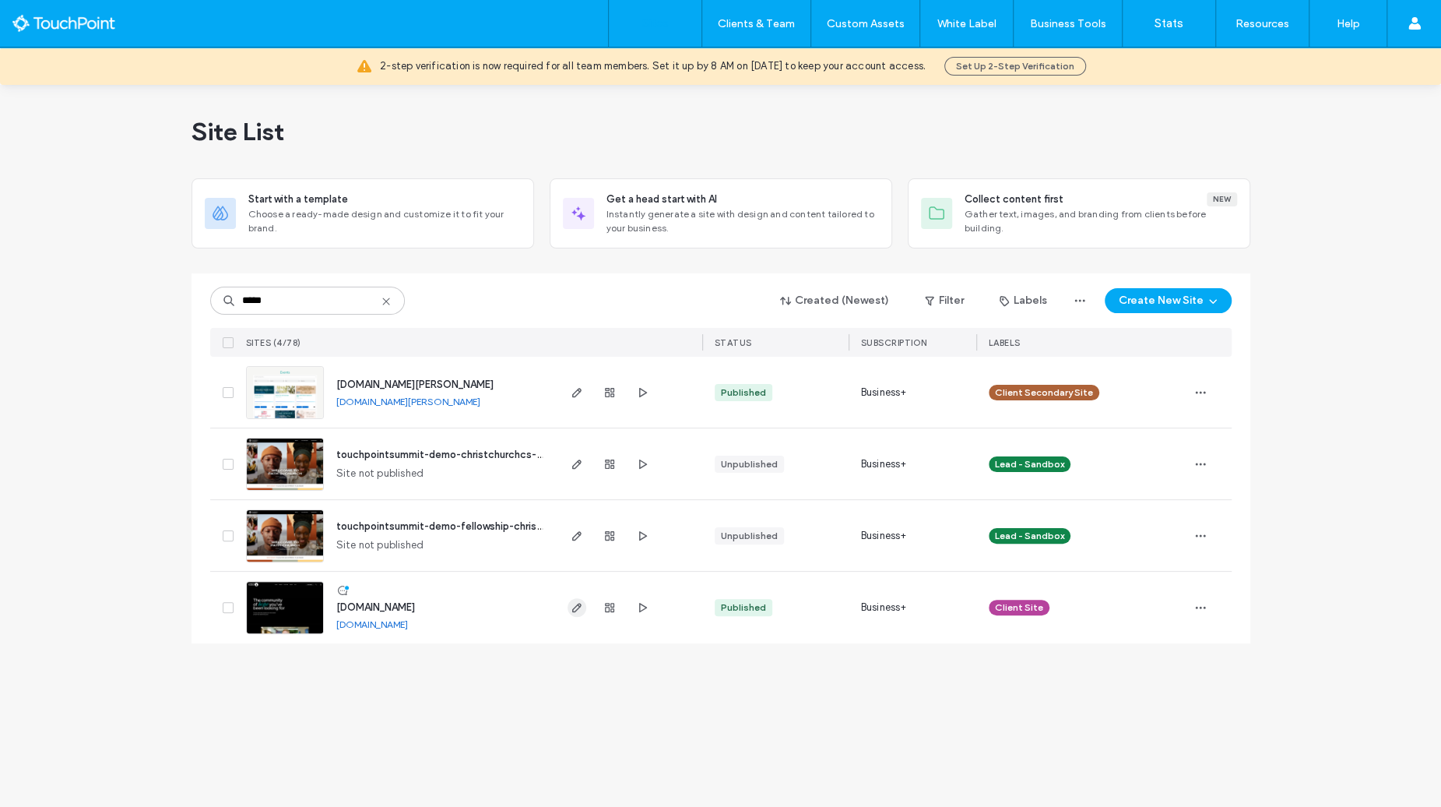
type input "*****"
click at [572, 601] on icon "button" at bounding box center [577, 607] width 12 height 12
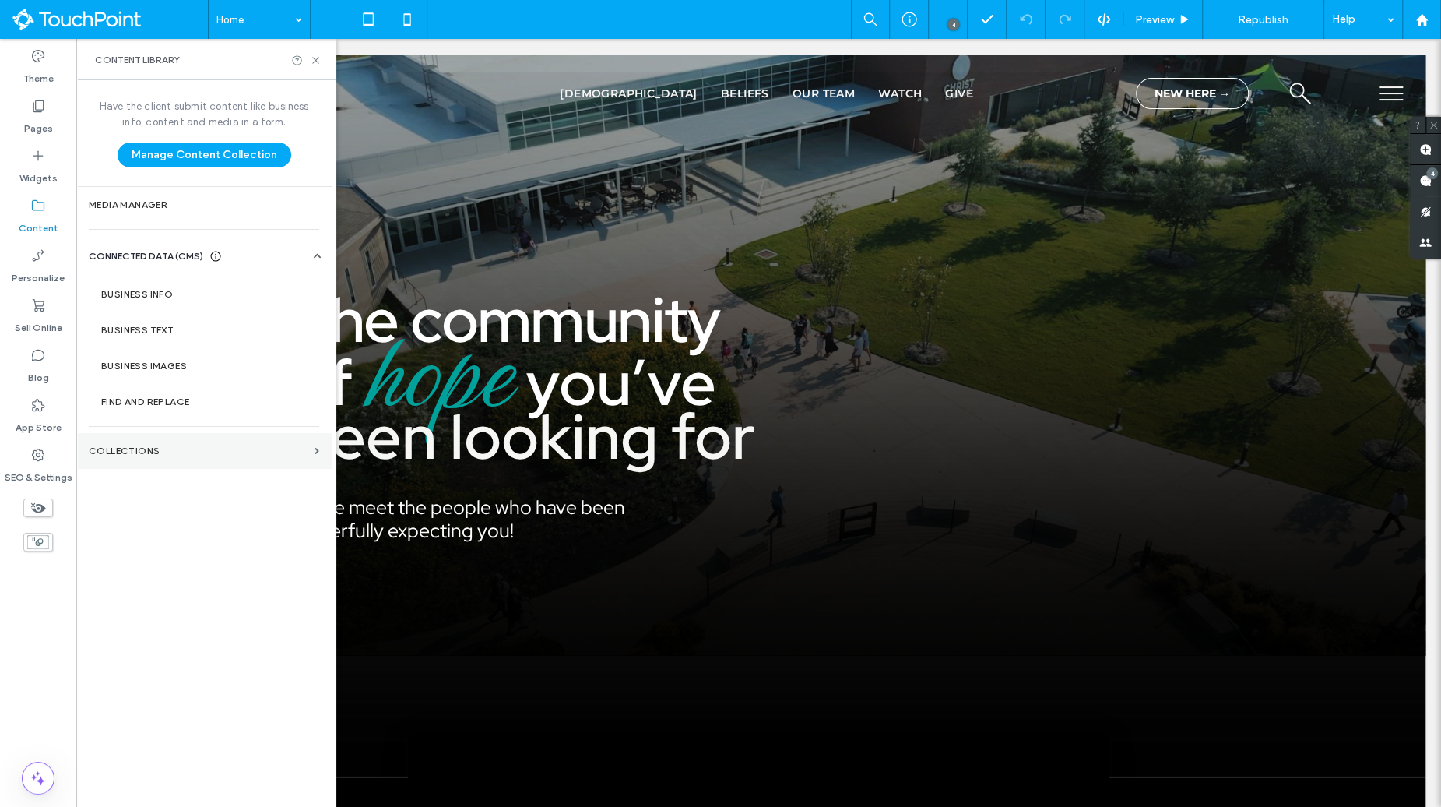
click at [125, 452] on label "Collections" at bounding box center [199, 450] width 220 height 11
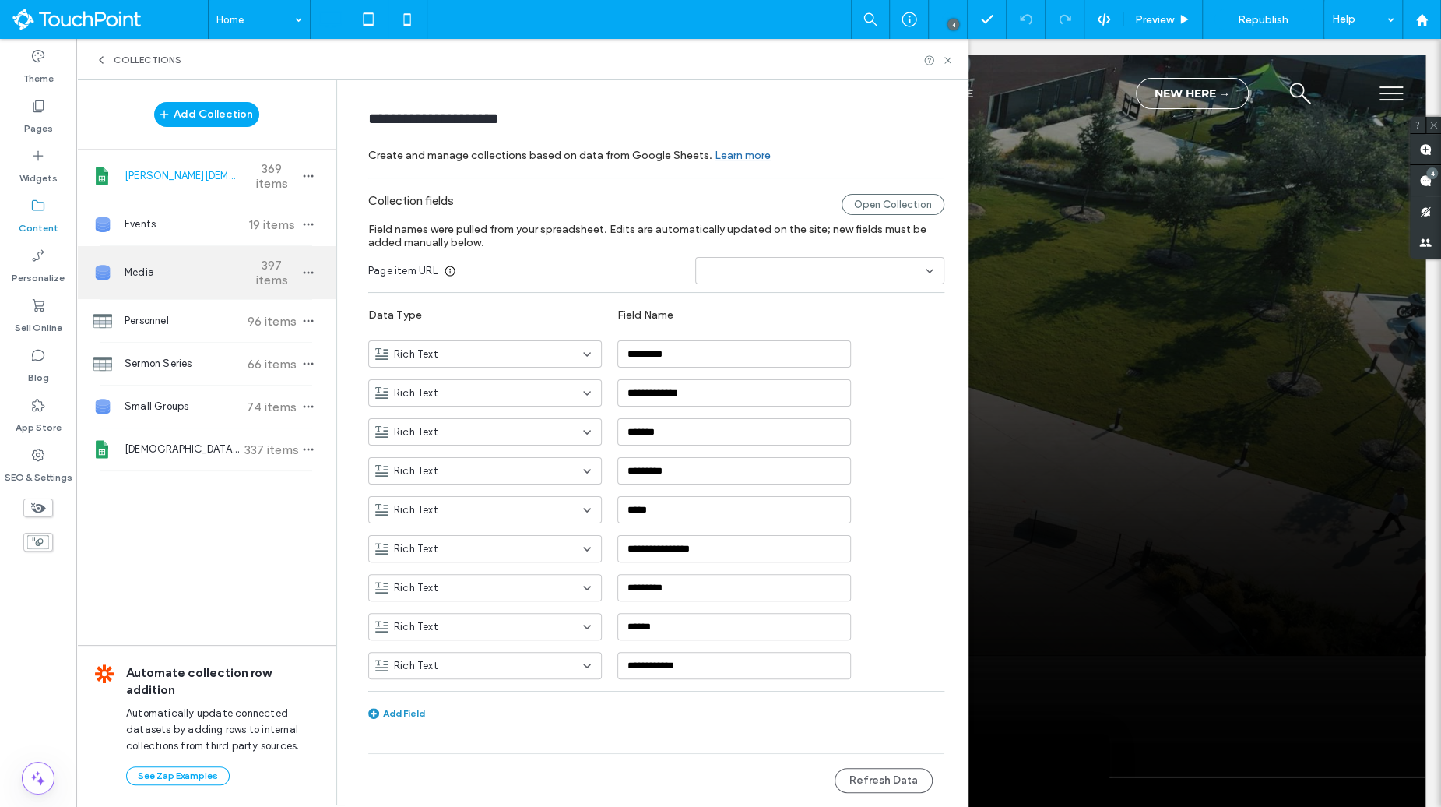
click at [210, 278] on span "Media" at bounding box center [183, 273] width 116 height 16
type input "*****"
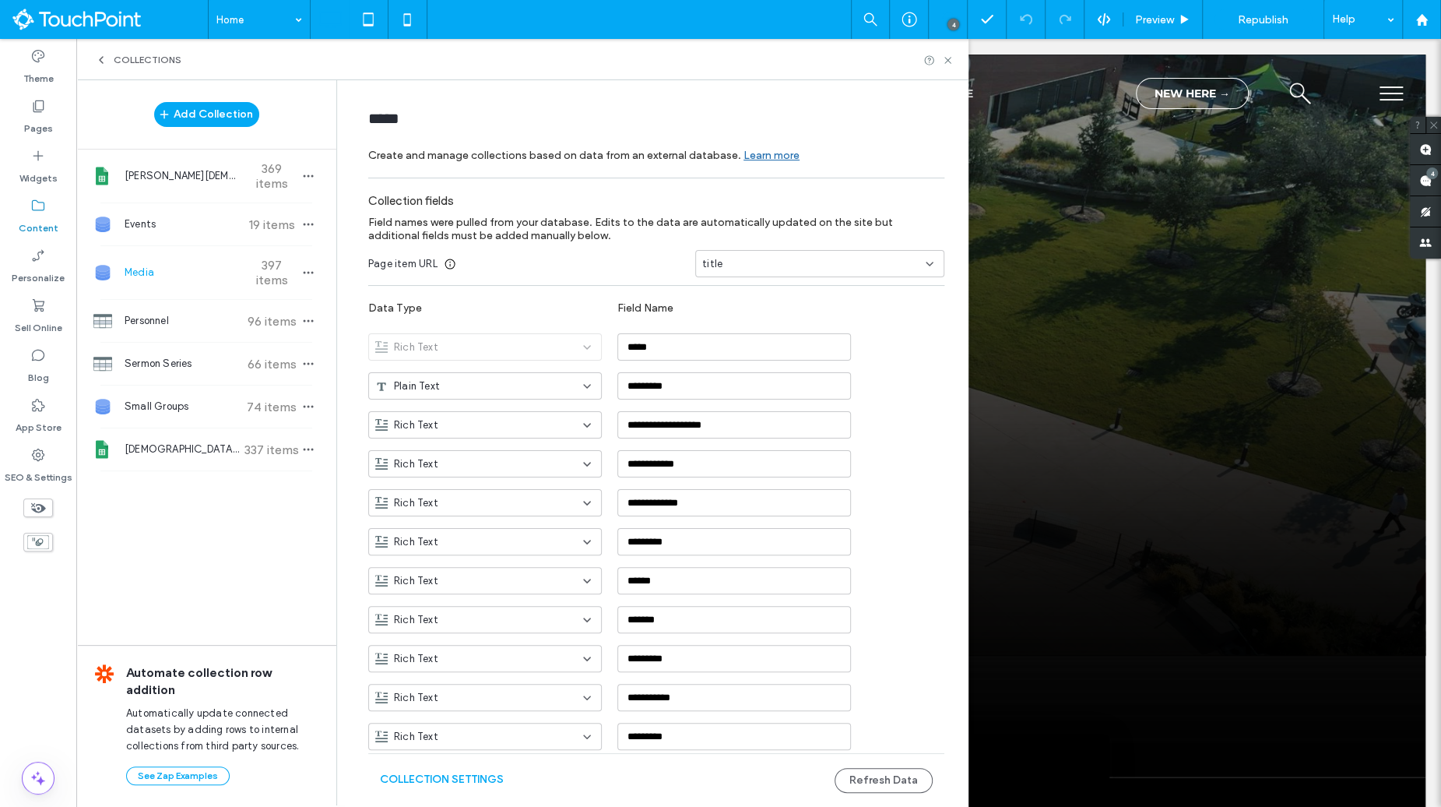
click at [442, 765] on div "Collection Settings Refresh Data" at bounding box center [656, 780] width 576 height 54
click at [442, 772] on button "Collection Settings" at bounding box center [442, 779] width 124 height 25
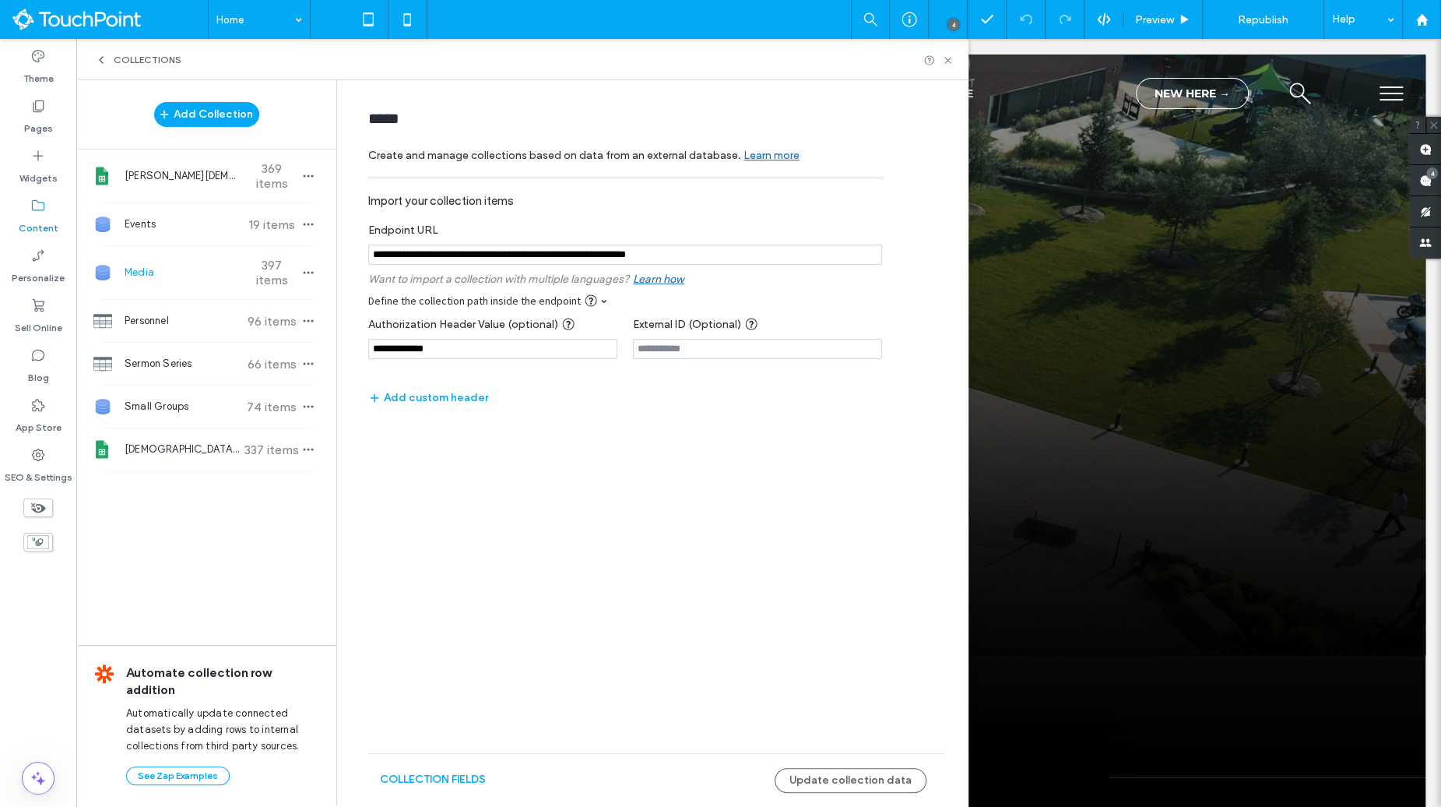
click at [677, 259] on input "notEmpty" at bounding box center [625, 254] width 514 height 20
click at [557, 350] on input "**********" at bounding box center [492, 349] width 249 height 20
click at [38, 128] on label "Pages" at bounding box center [38, 125] width 29 height 22
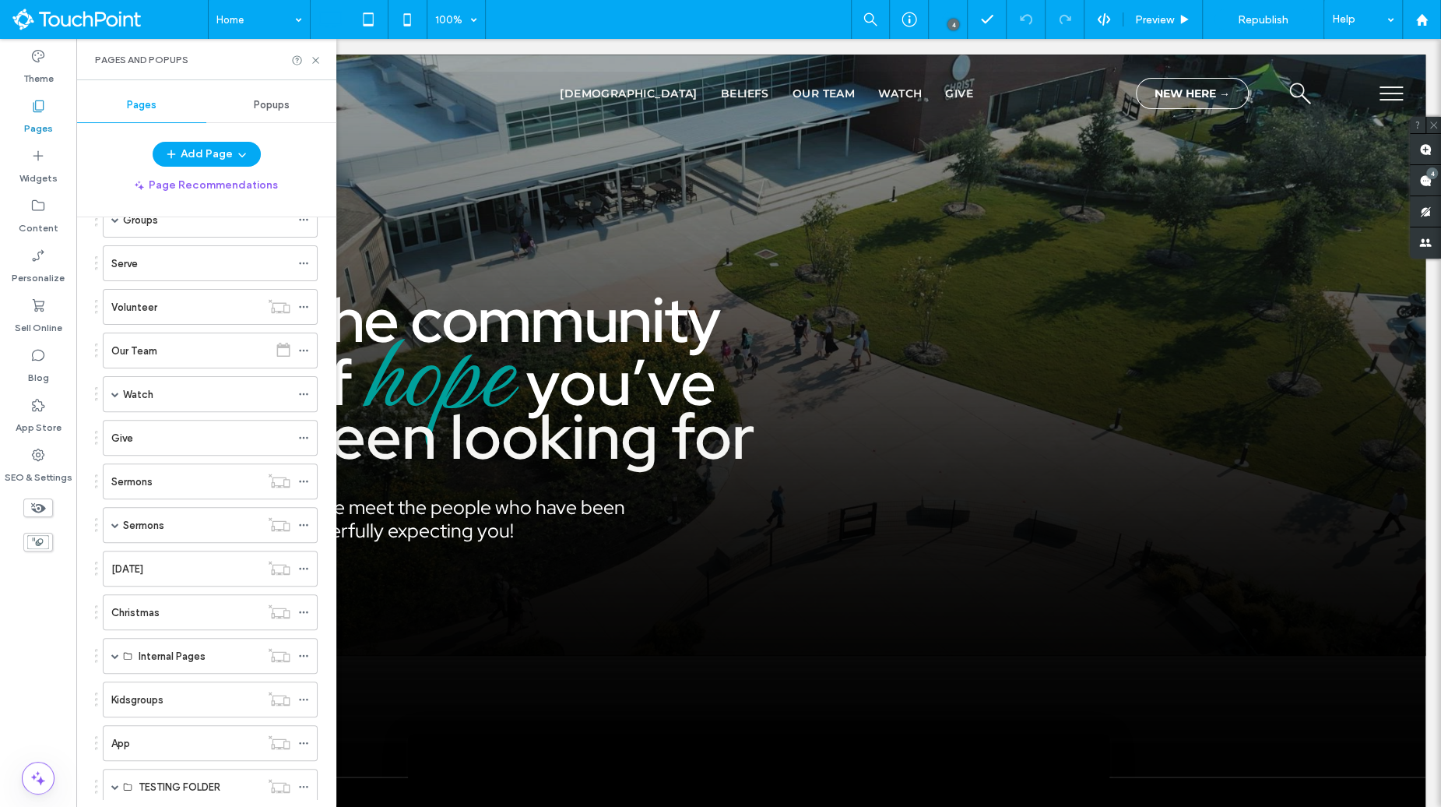
scroll to position [359, 0]
click at [114, 515] on span at bounding box center [115, 519] width 8 height 8
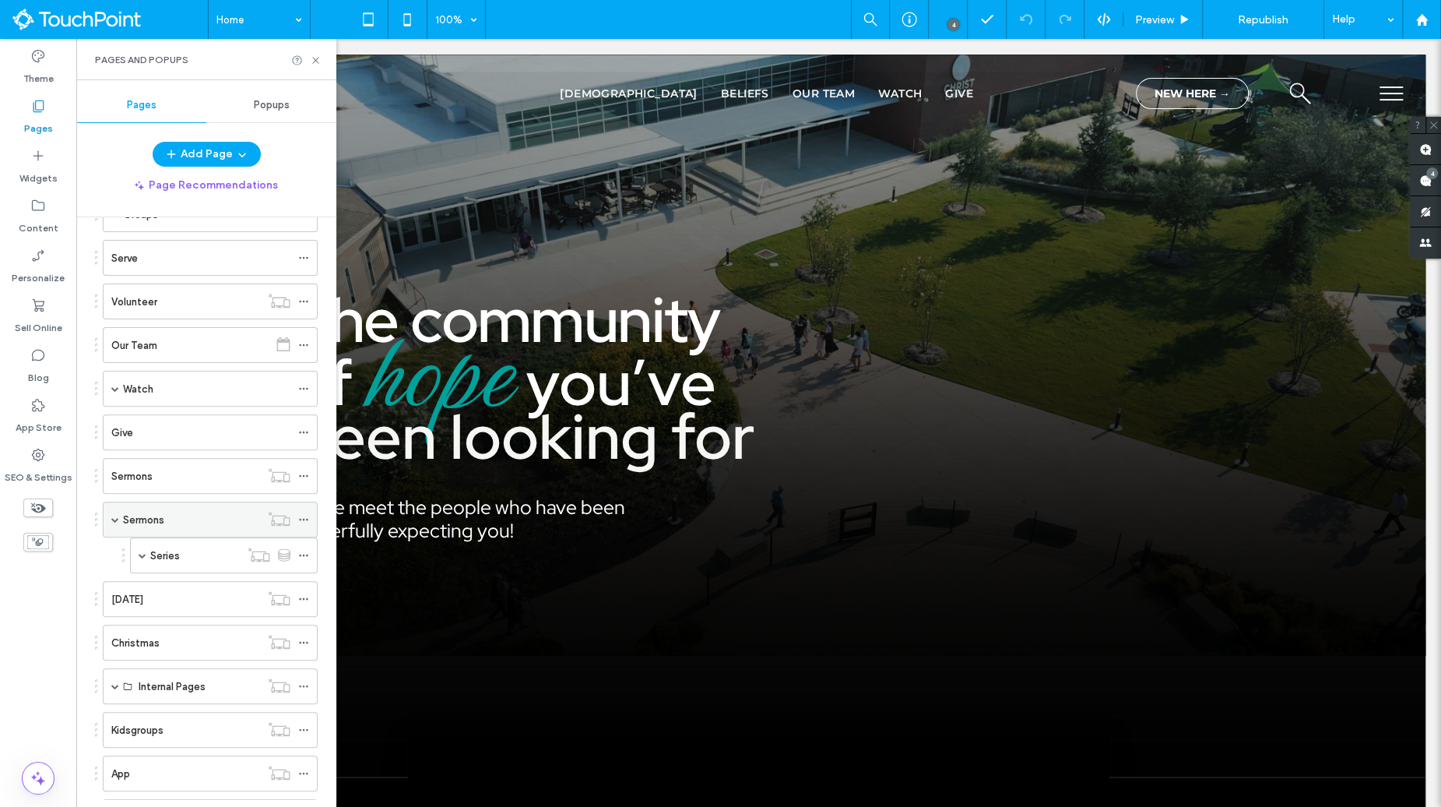
click at [153, 517] on label "Sermons" at bounding box center [143, 519] width 41 height 27
click at [152, 465] on div at bounding box center [720, 403] width 1441 height 807
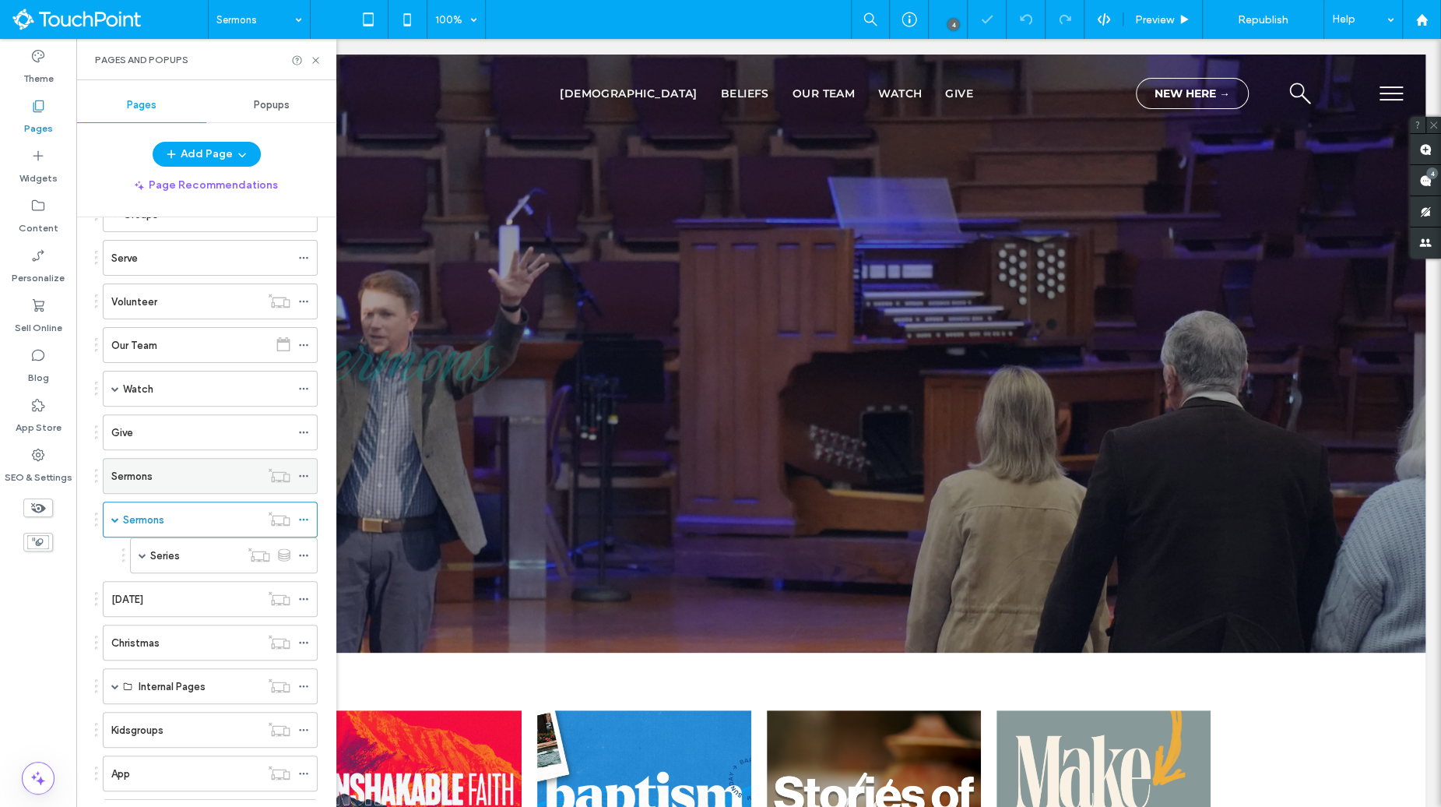
click at [145, 468] on label "Sermons" at bounding box center [131, 475] width 41 height 27
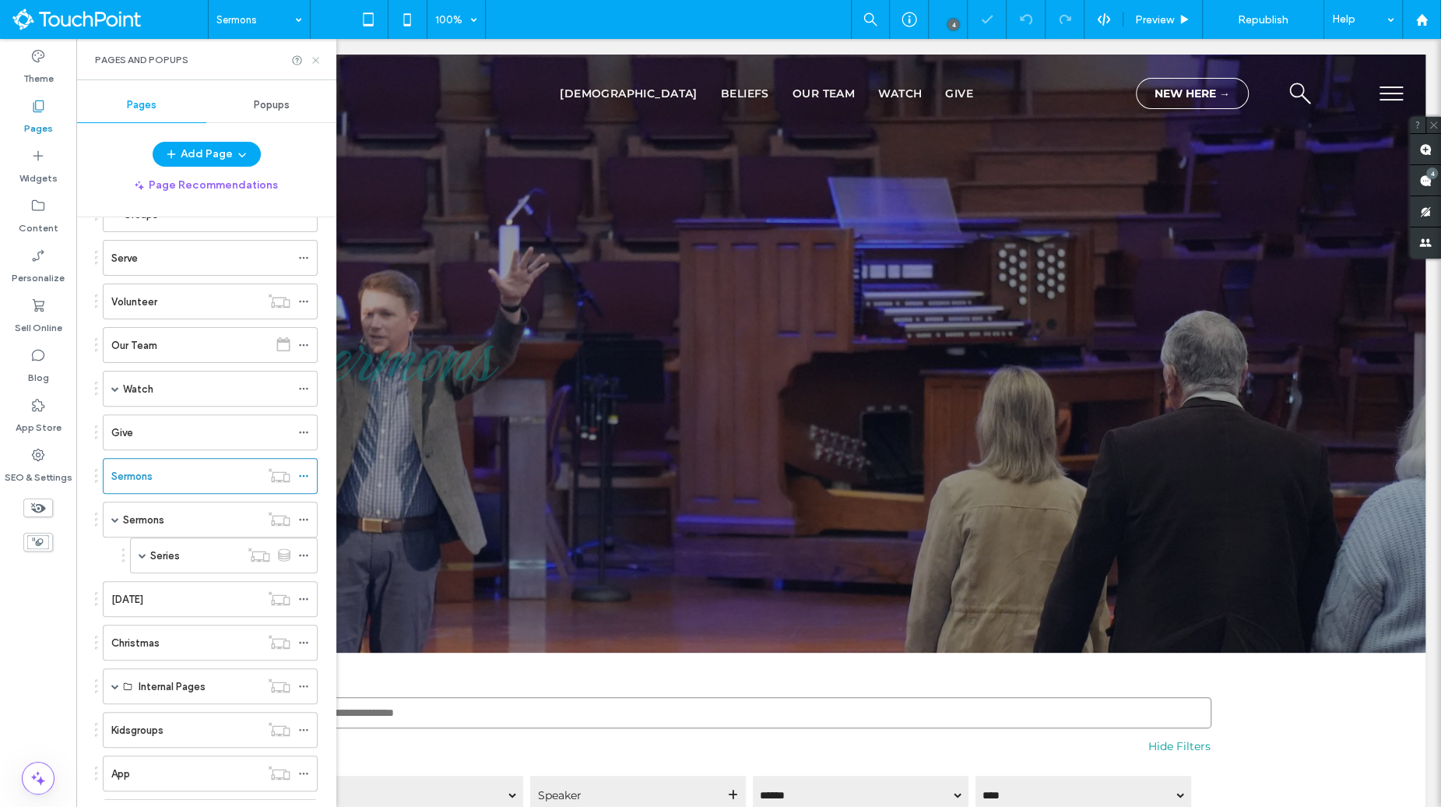
click at [320, 60] on icon at bounding box center [316, 61] width 12 height 12
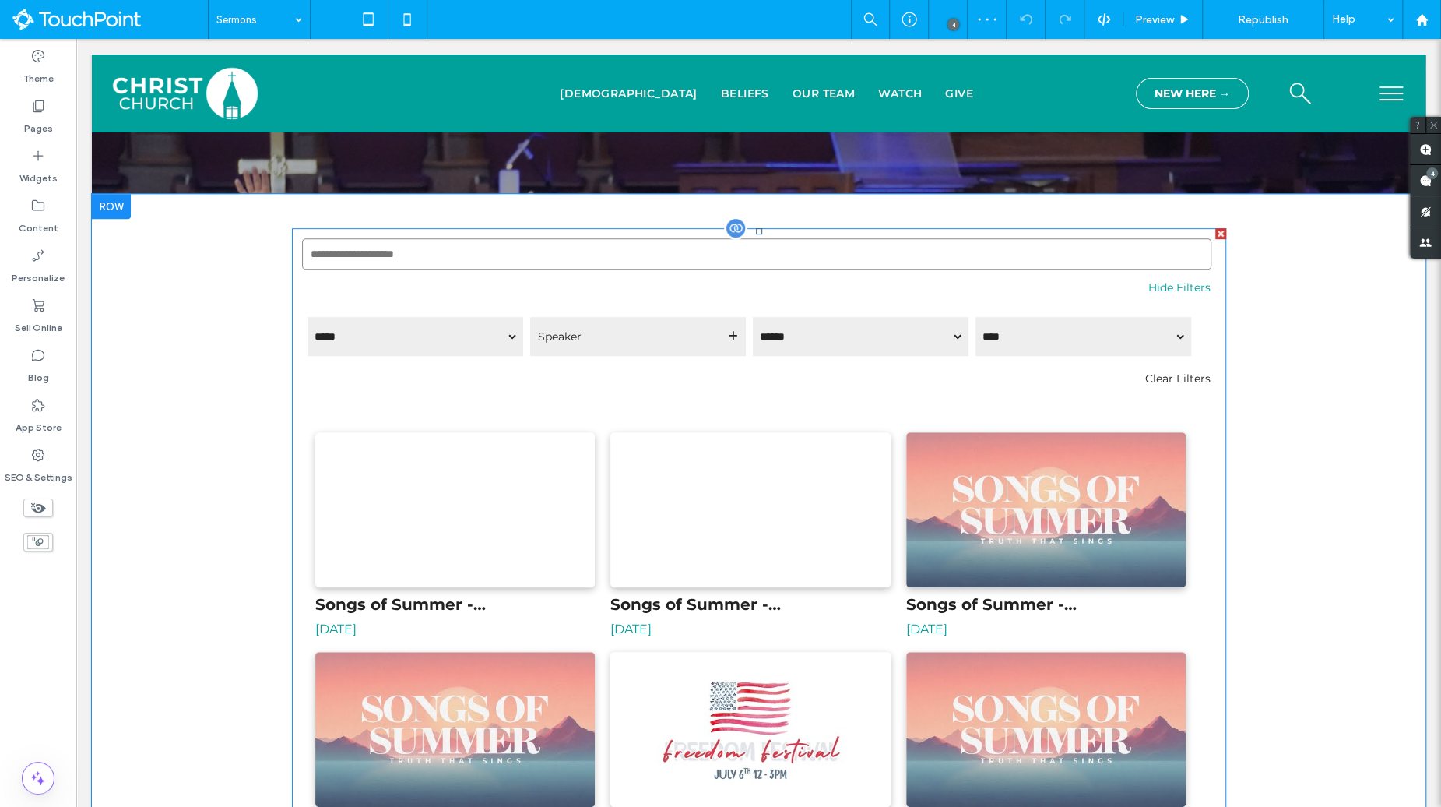
scroll to position [433, 0]
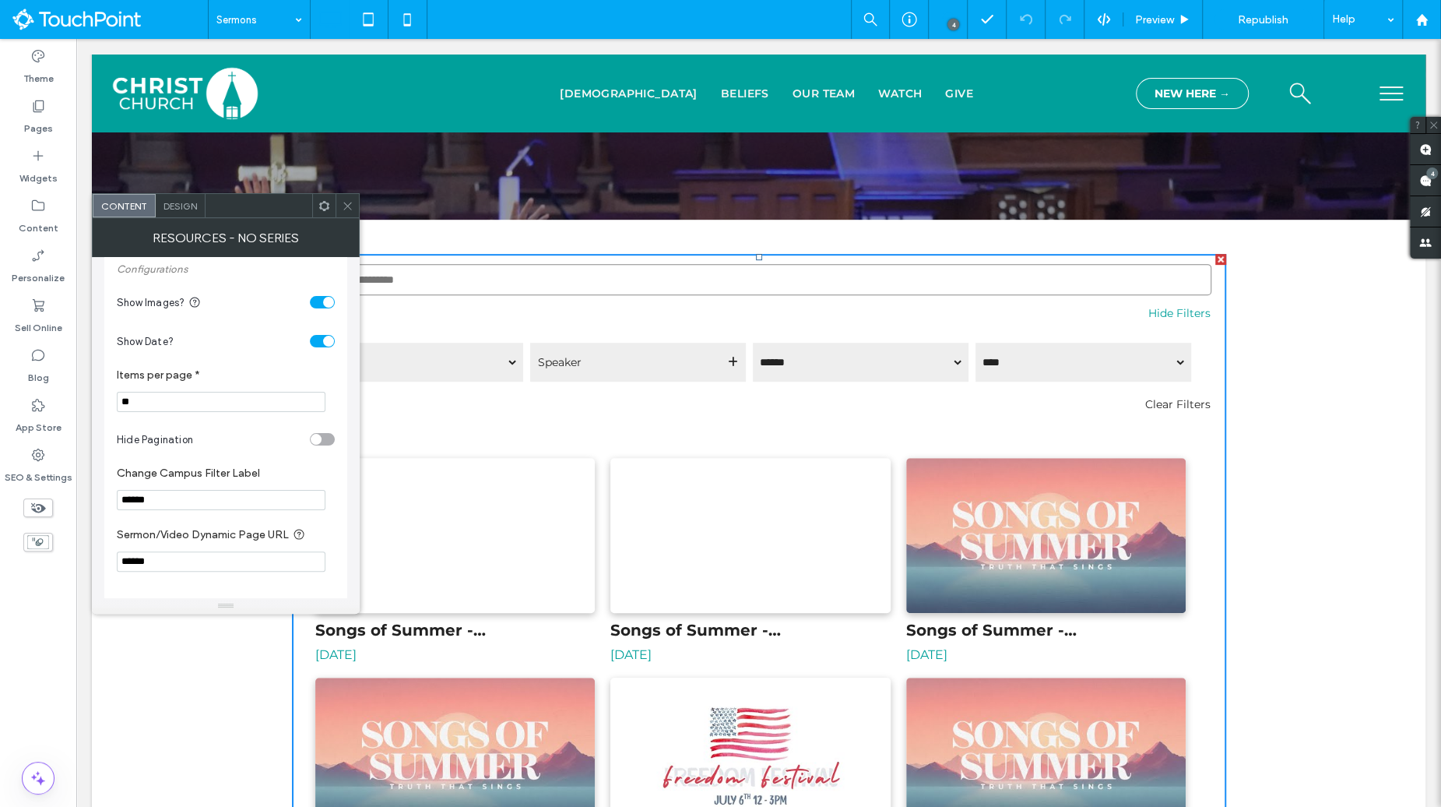
scroll to position [607, 0]
click at [185, 213] on div "Design" at bounding box center [181, 205] width 50 height 23
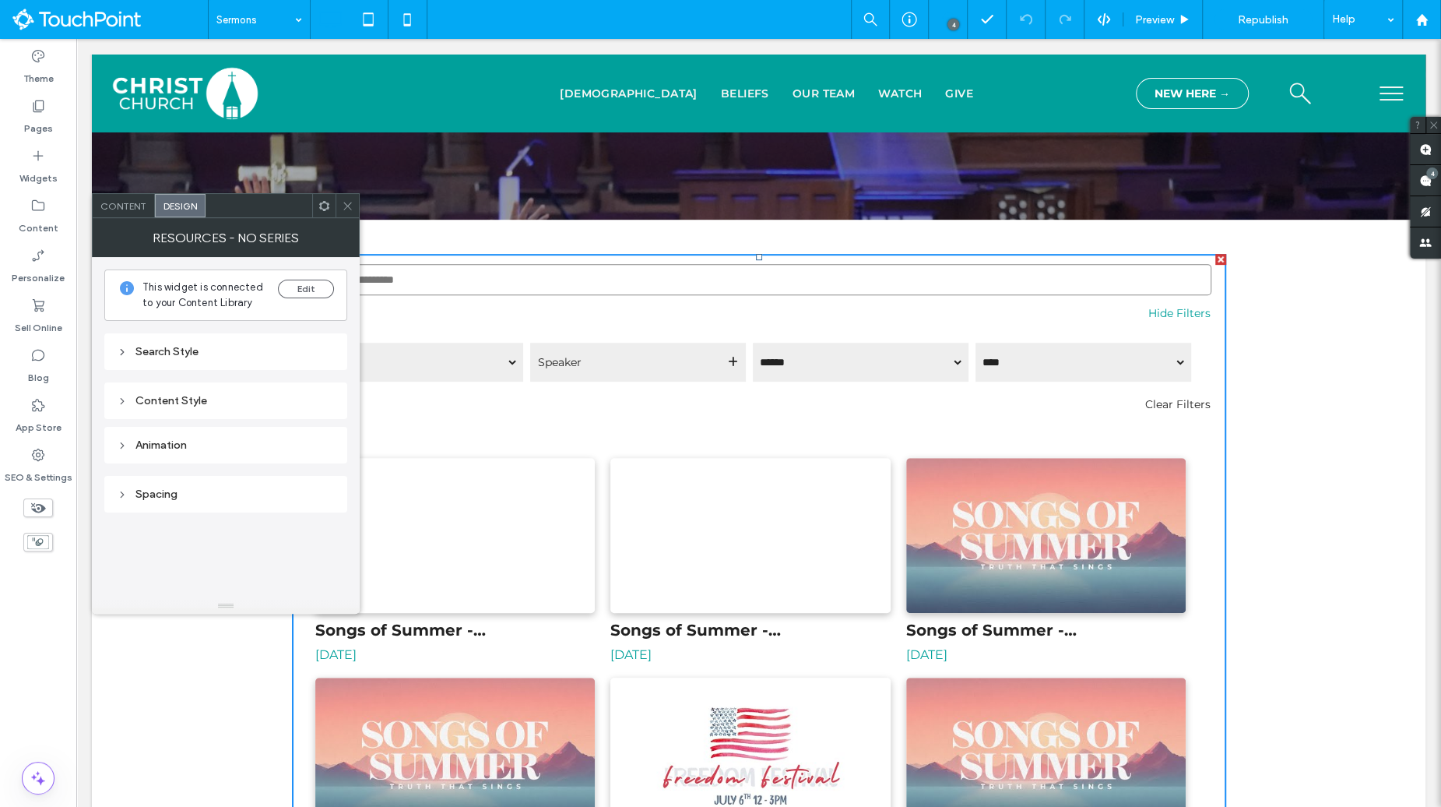
click at [122, 396] on icon at bounding box center [122, 401] width 11 height 11
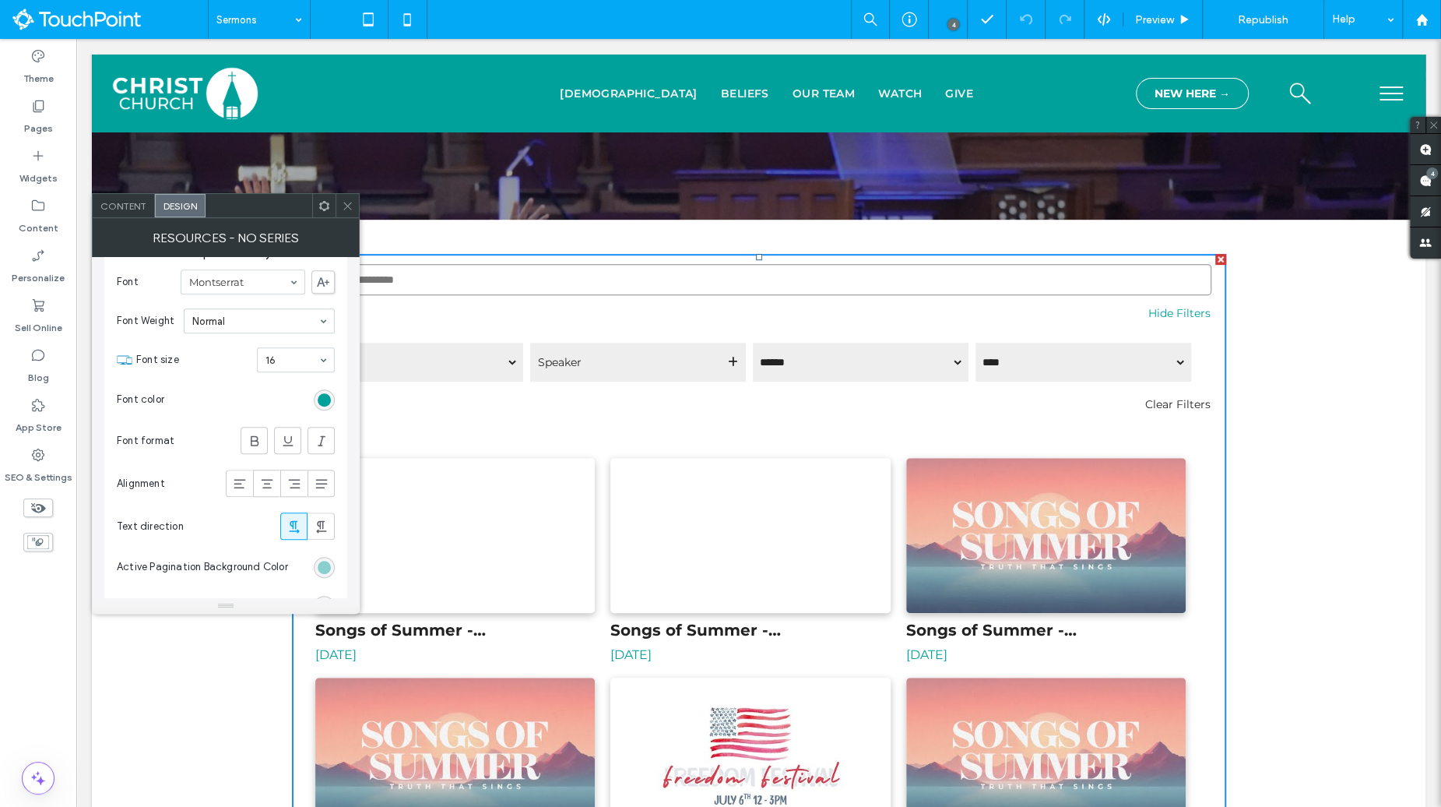
scroll to position [973, 0]
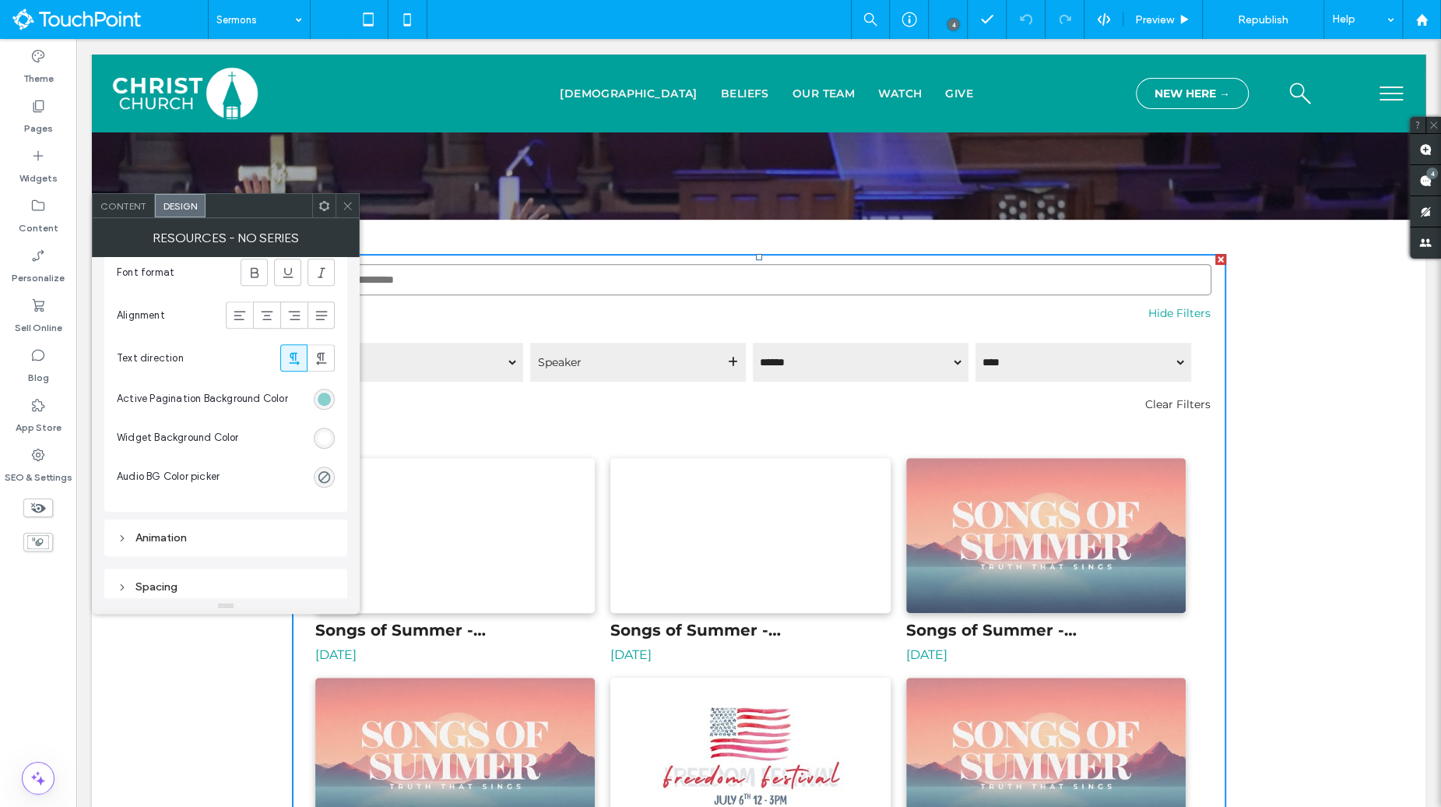
click at [121, 584] on use at bounding box center [122, 586] width 3 height 5
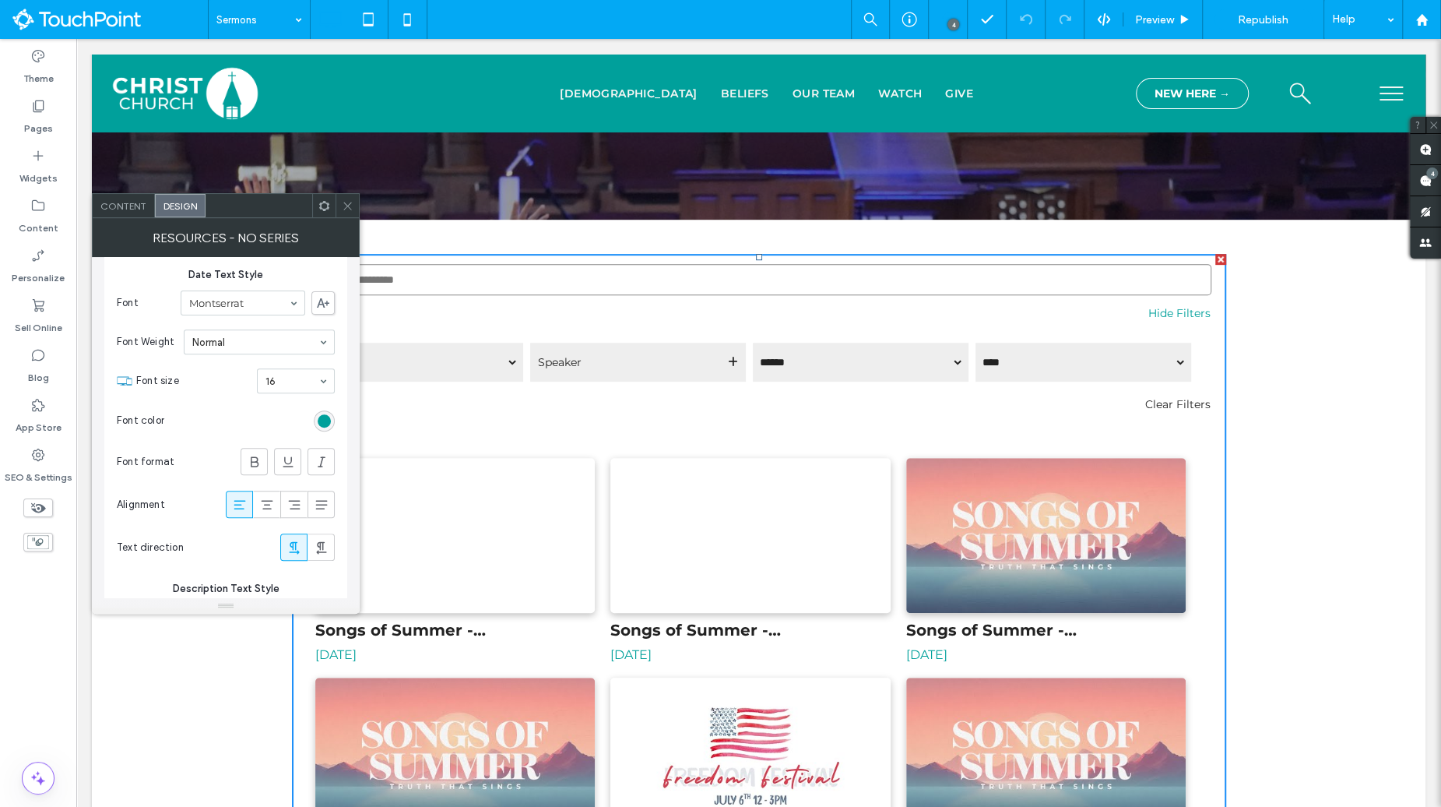
scroll to position [0, 0]
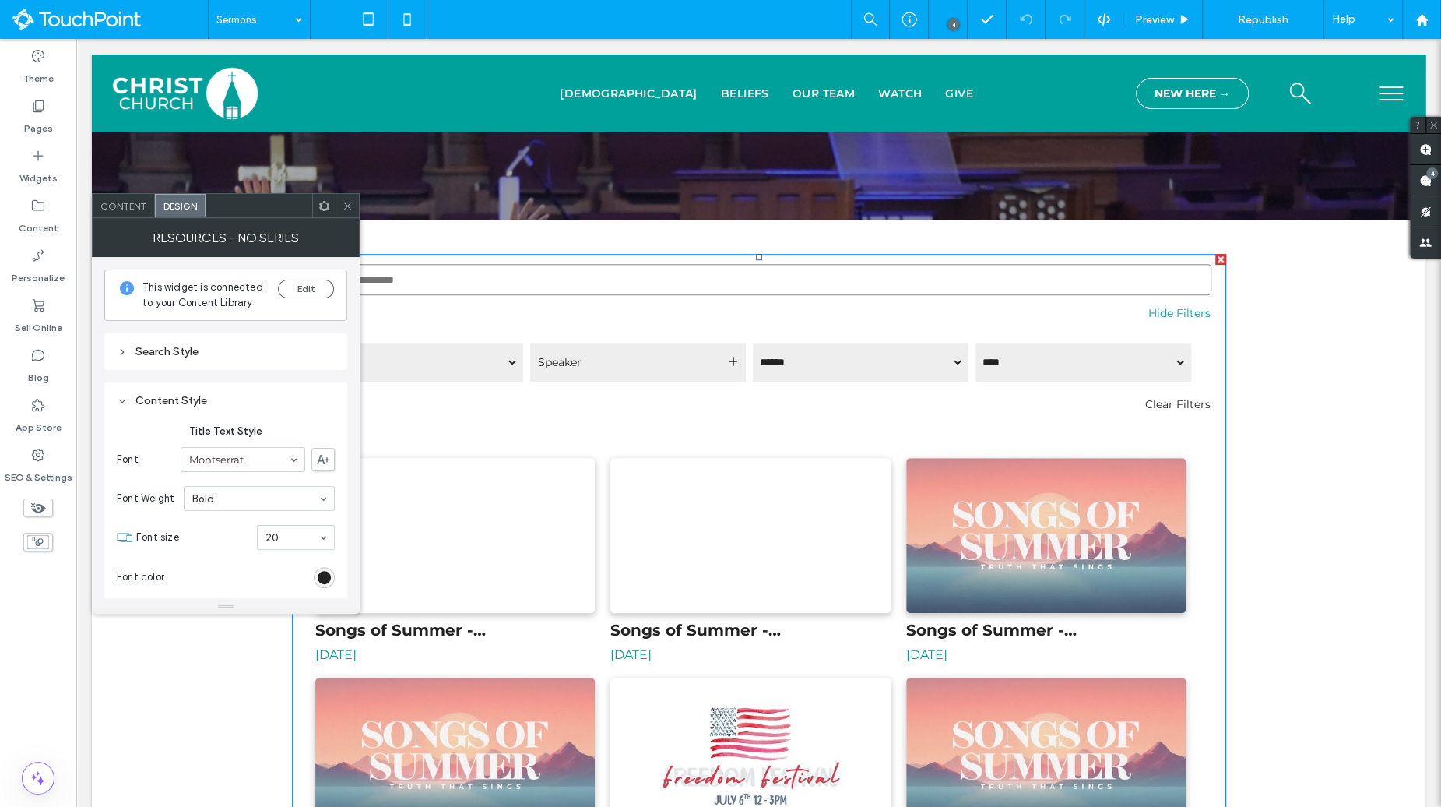
click at [178, 354] on div "Search Style" at bounding box center [226, 351] width 218 height 13
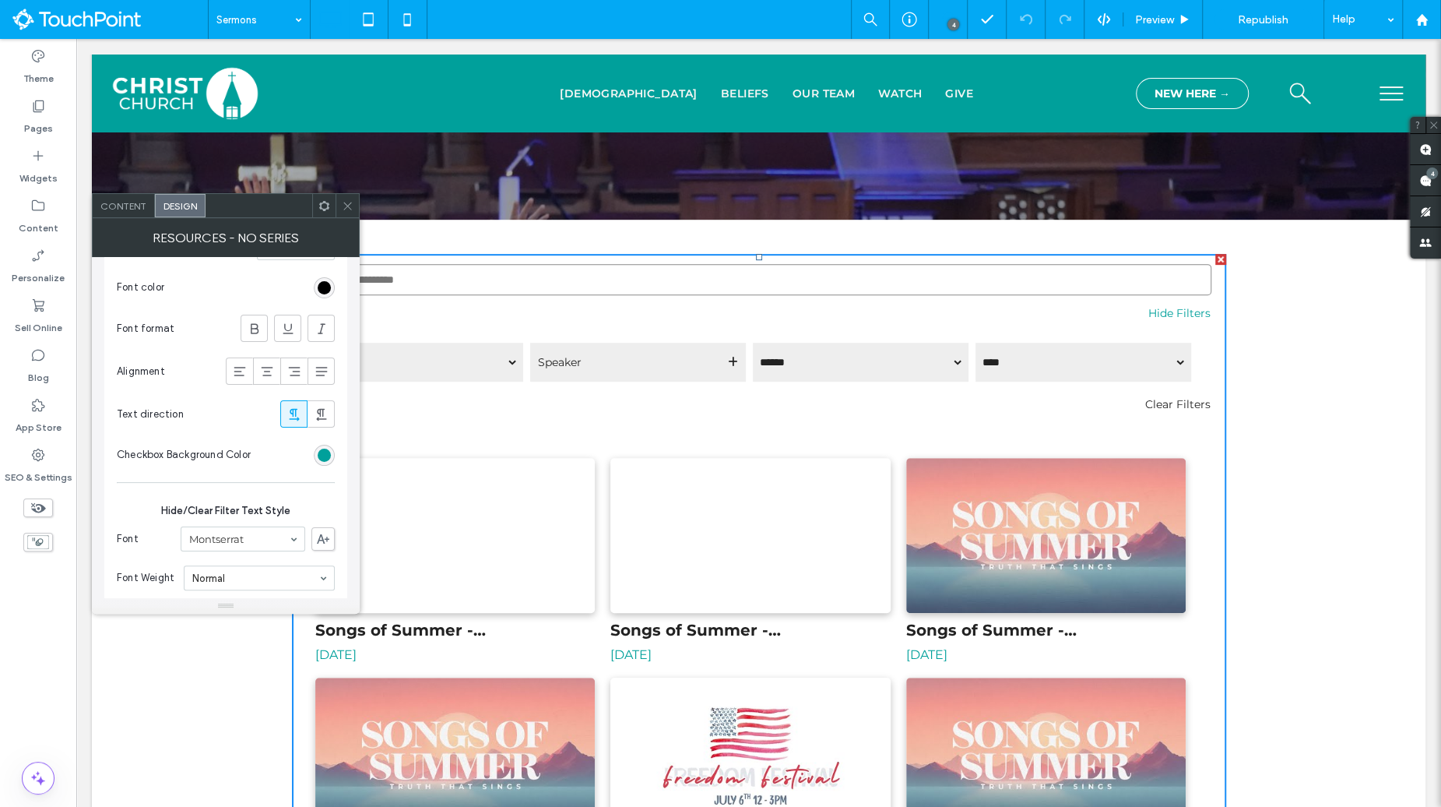
scroll to position [272, 0]
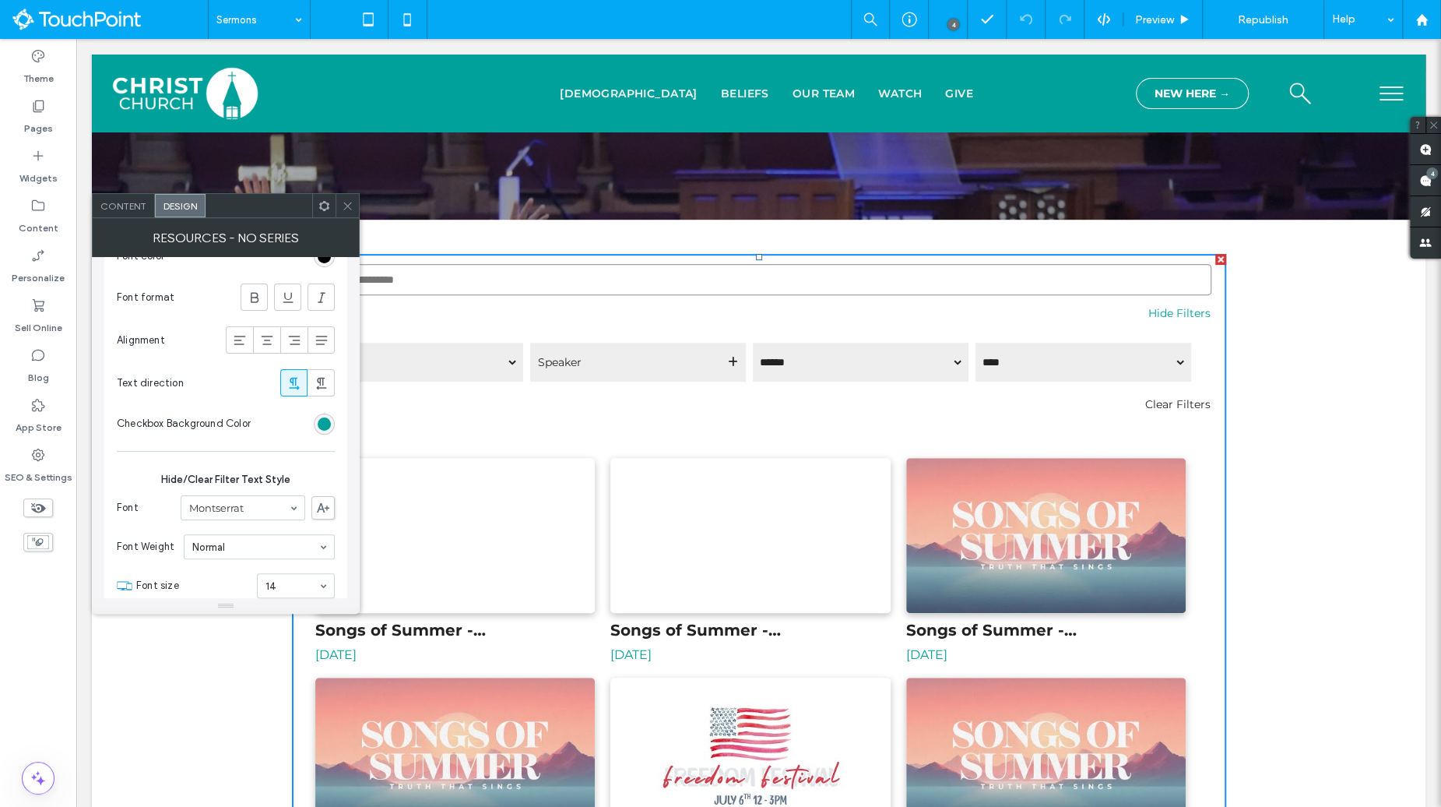
click at [120, 202] on span "Content" at bounding box center [123, 206] width 46 height 12
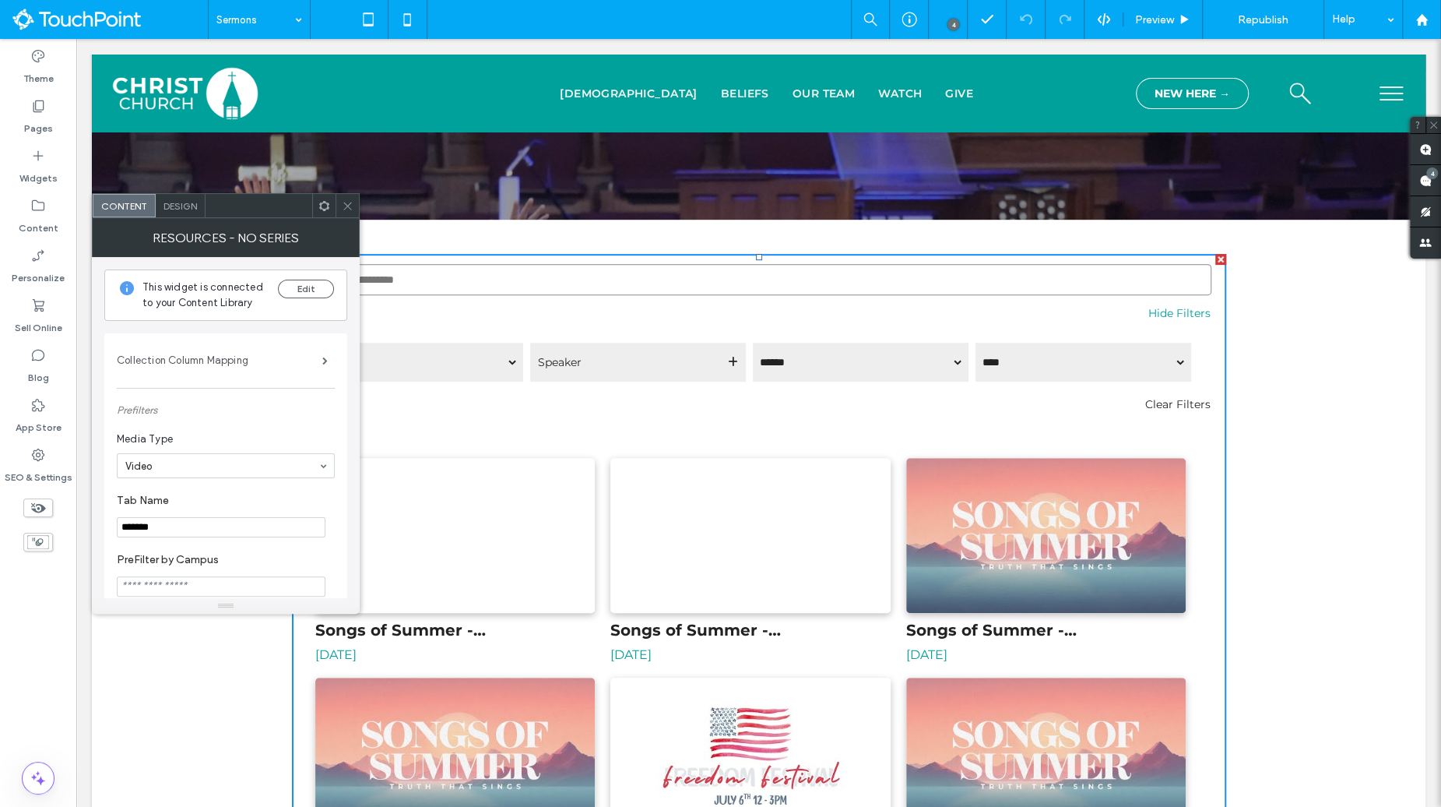
click at [225, 353] on label "Collection Column Mapping" at bounding box center [220, 360] width 206 height 31
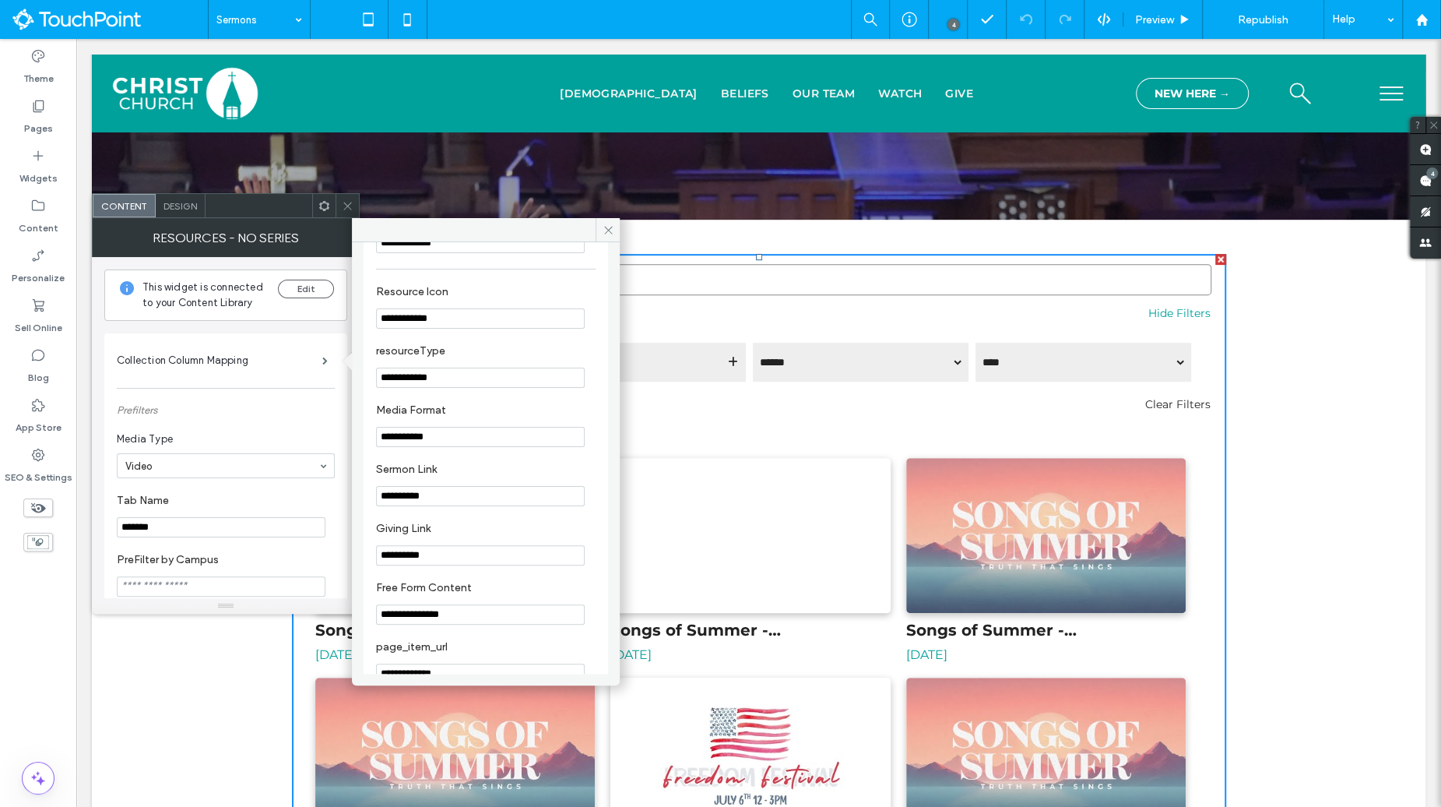
scroll to position [793, 0]
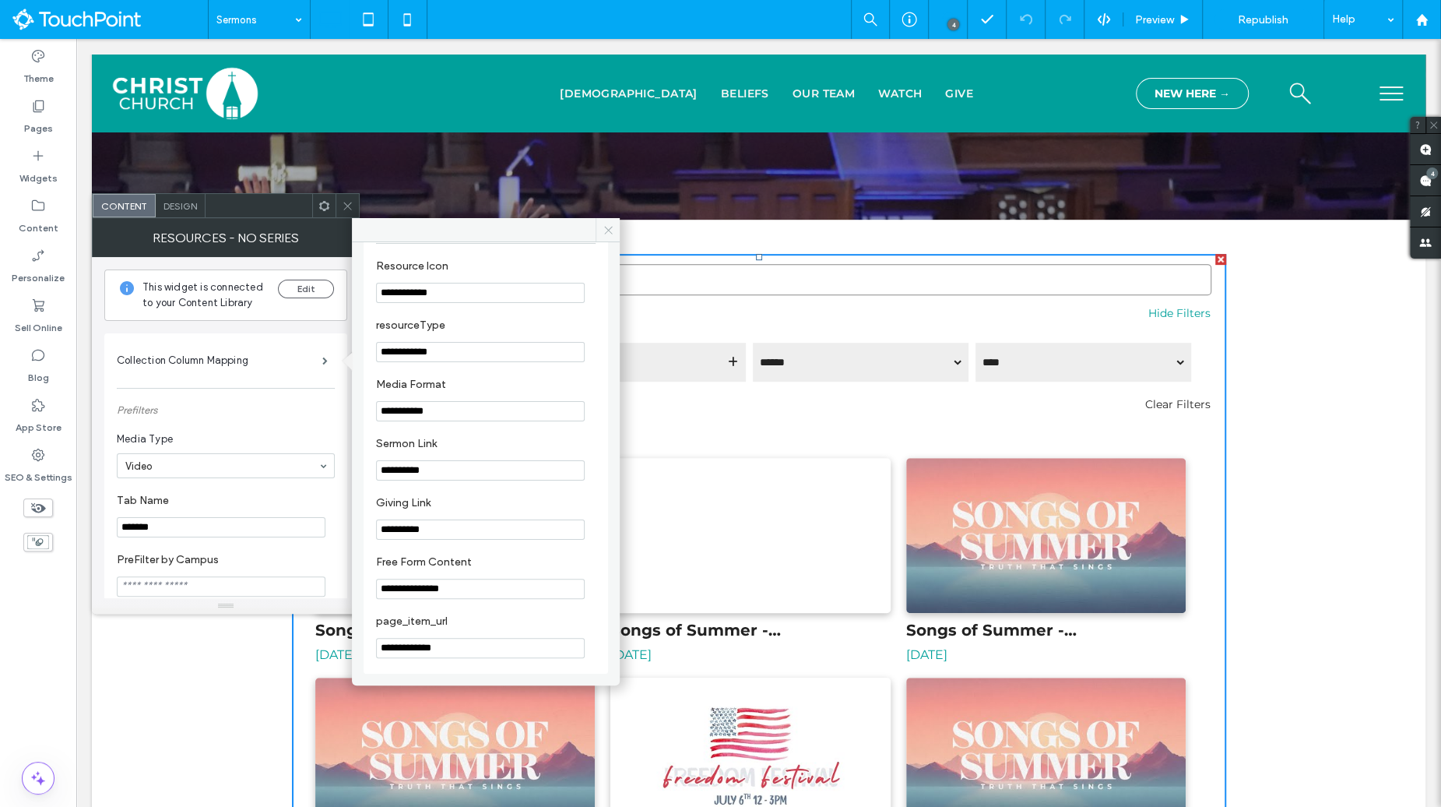
click at [607, 234] on icon at bounding box center [609, 230] width 12 height 12
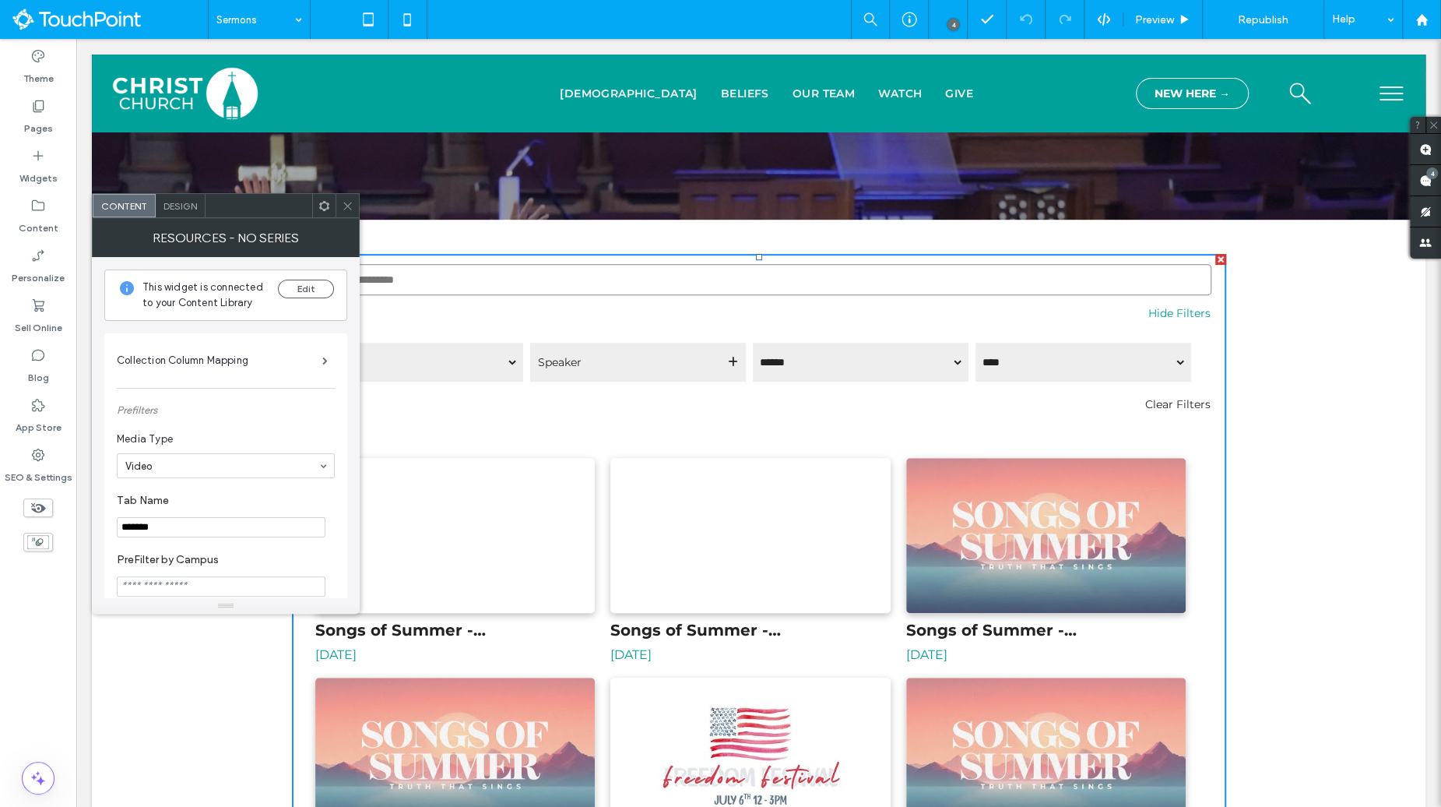
click at [354, 209] on div at bounding box center [347, 205] width 23 height 23
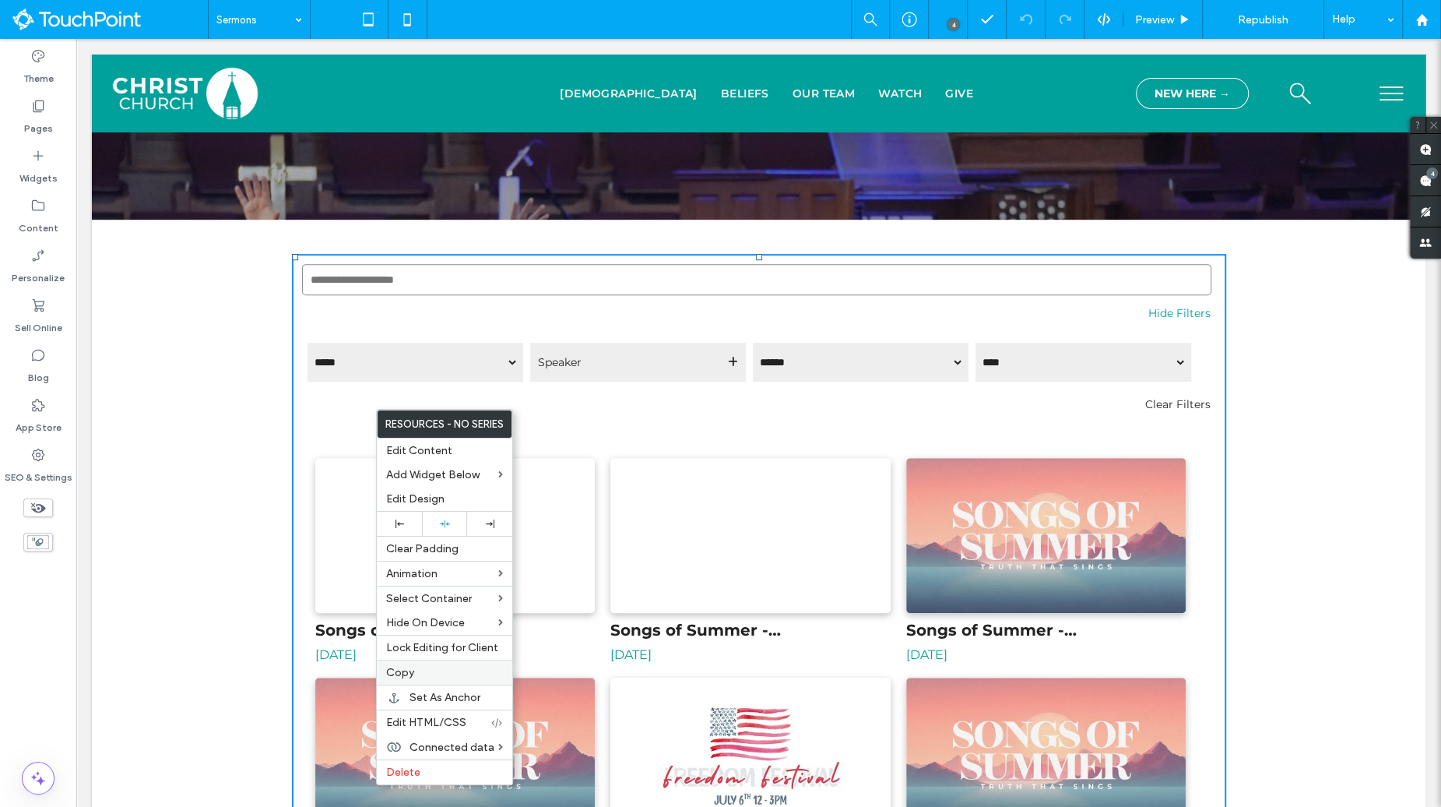
click at [428, 666] on label "Copy" at bounding box center [444, 672] width 117 height 13
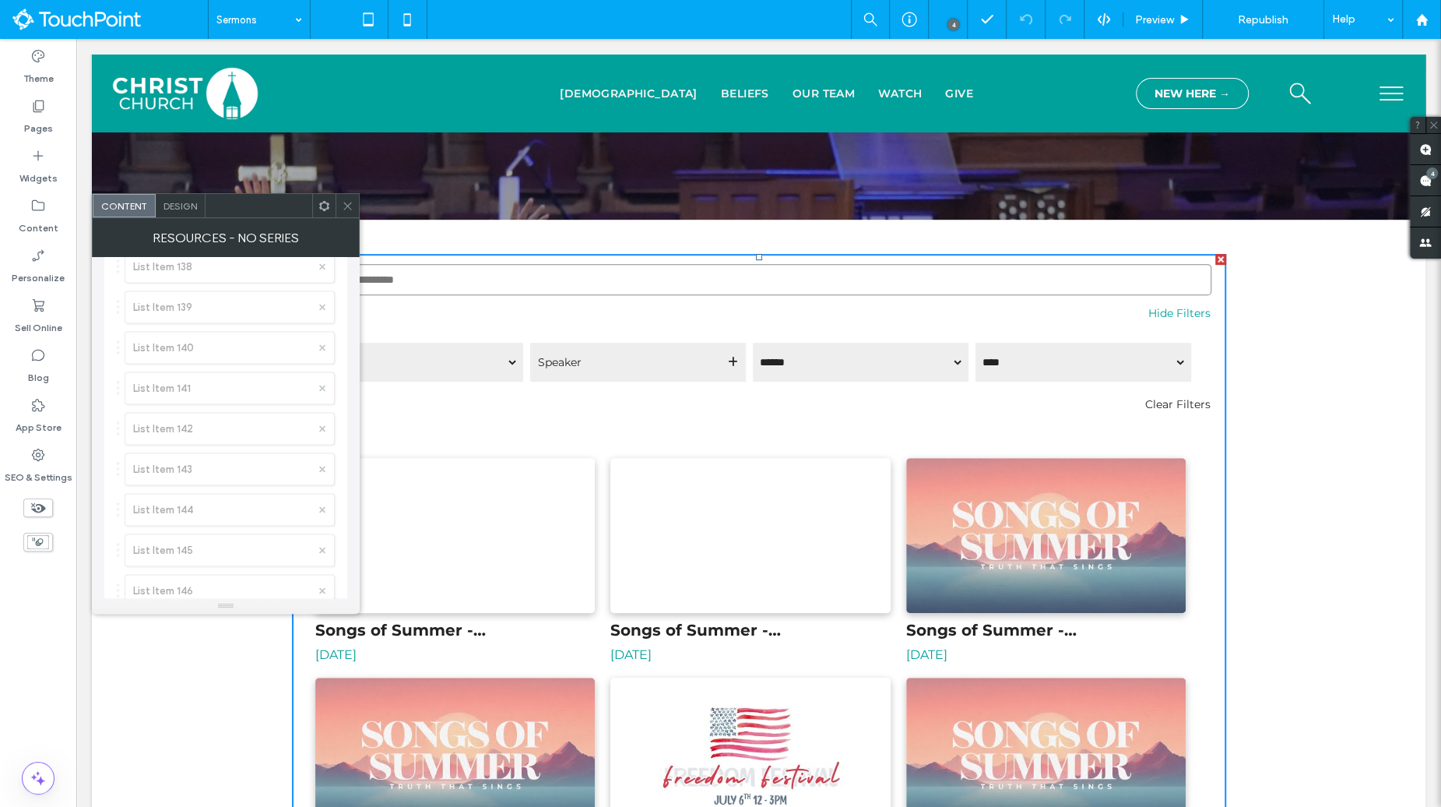
scroll to position [6875, 0]
click at [179, 215] on div "Design" at bounding box center [181, 205] width 50 height 23
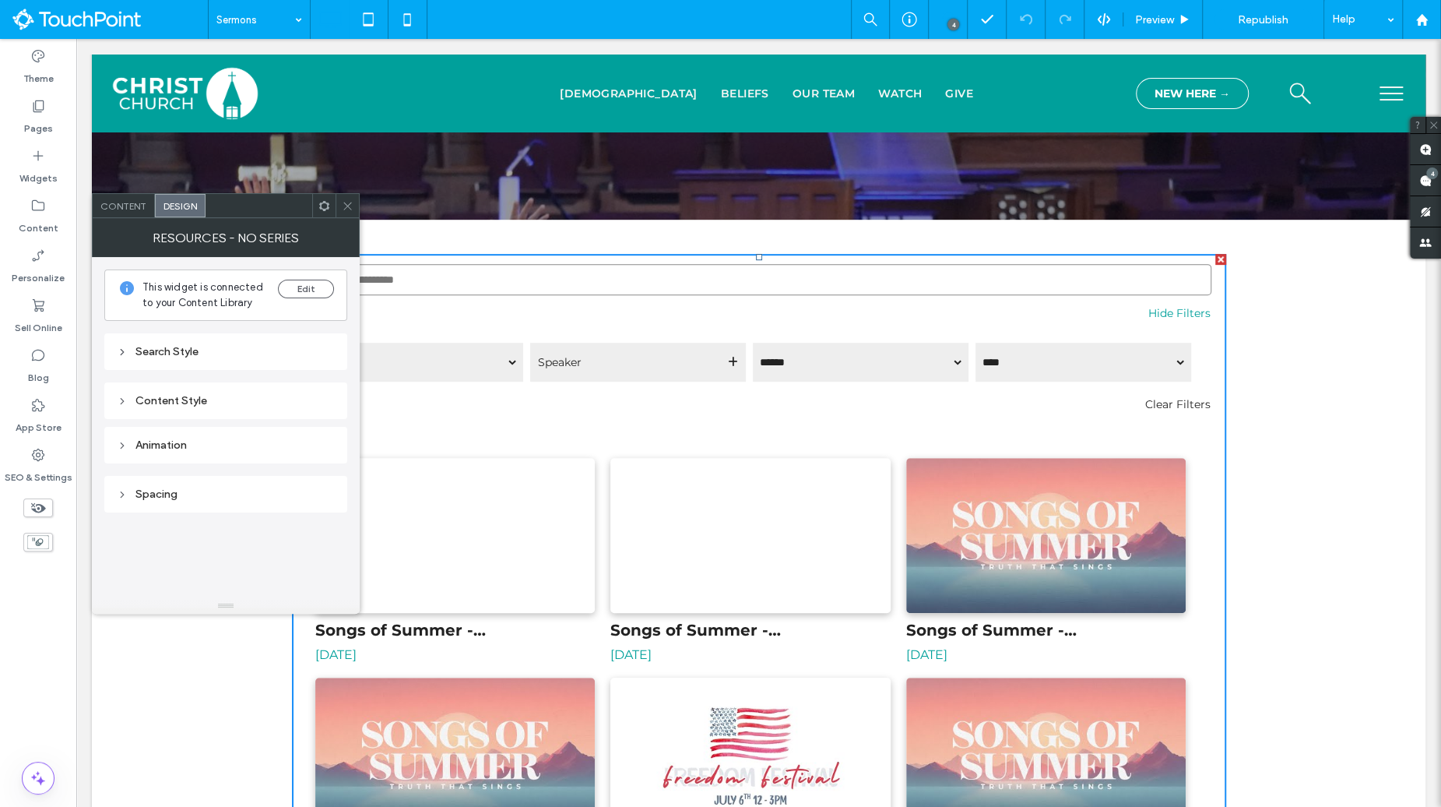
click at [130, 346] on div "Search Style" at bounding box center [226, 351] width 218 height 13
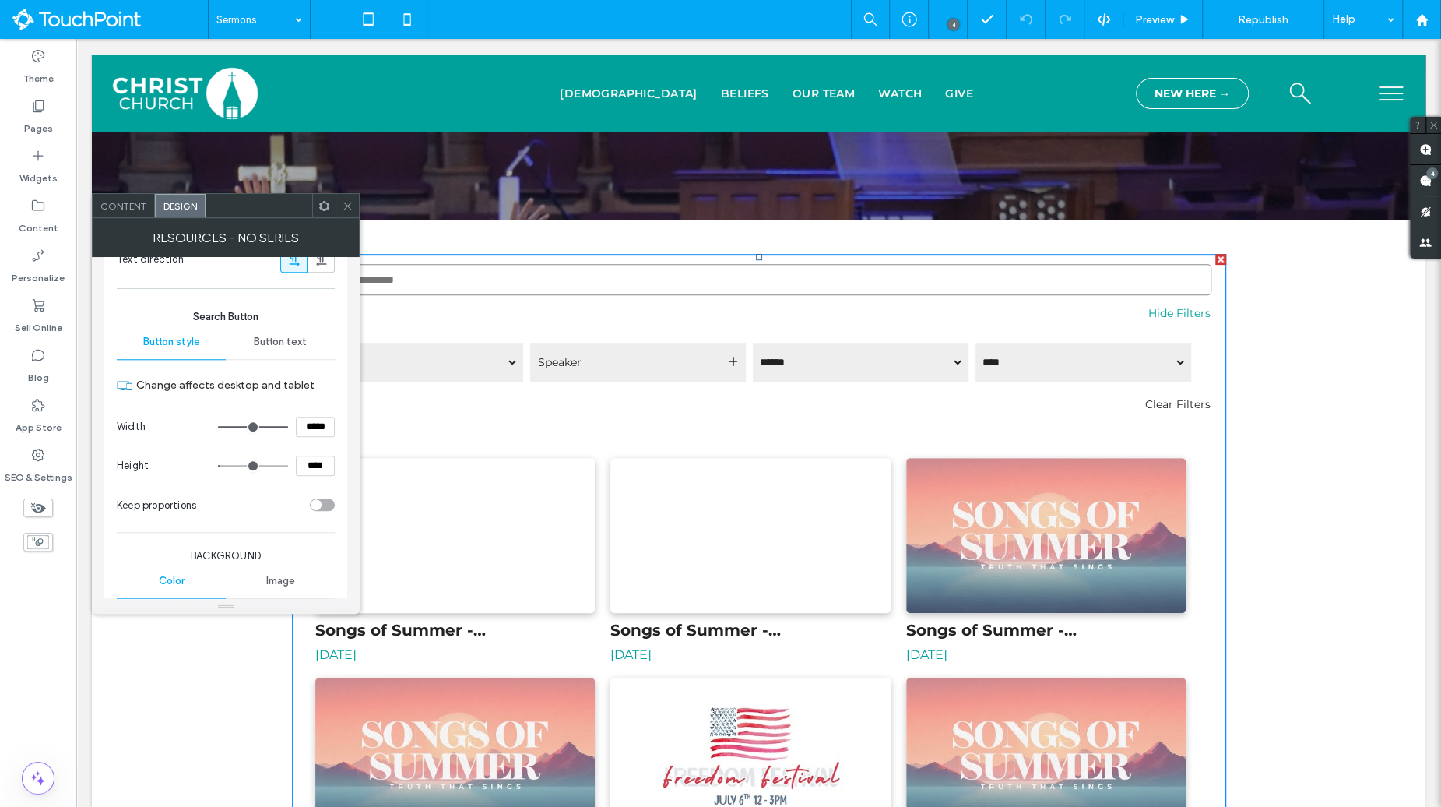
scroll to position [1029, 0]
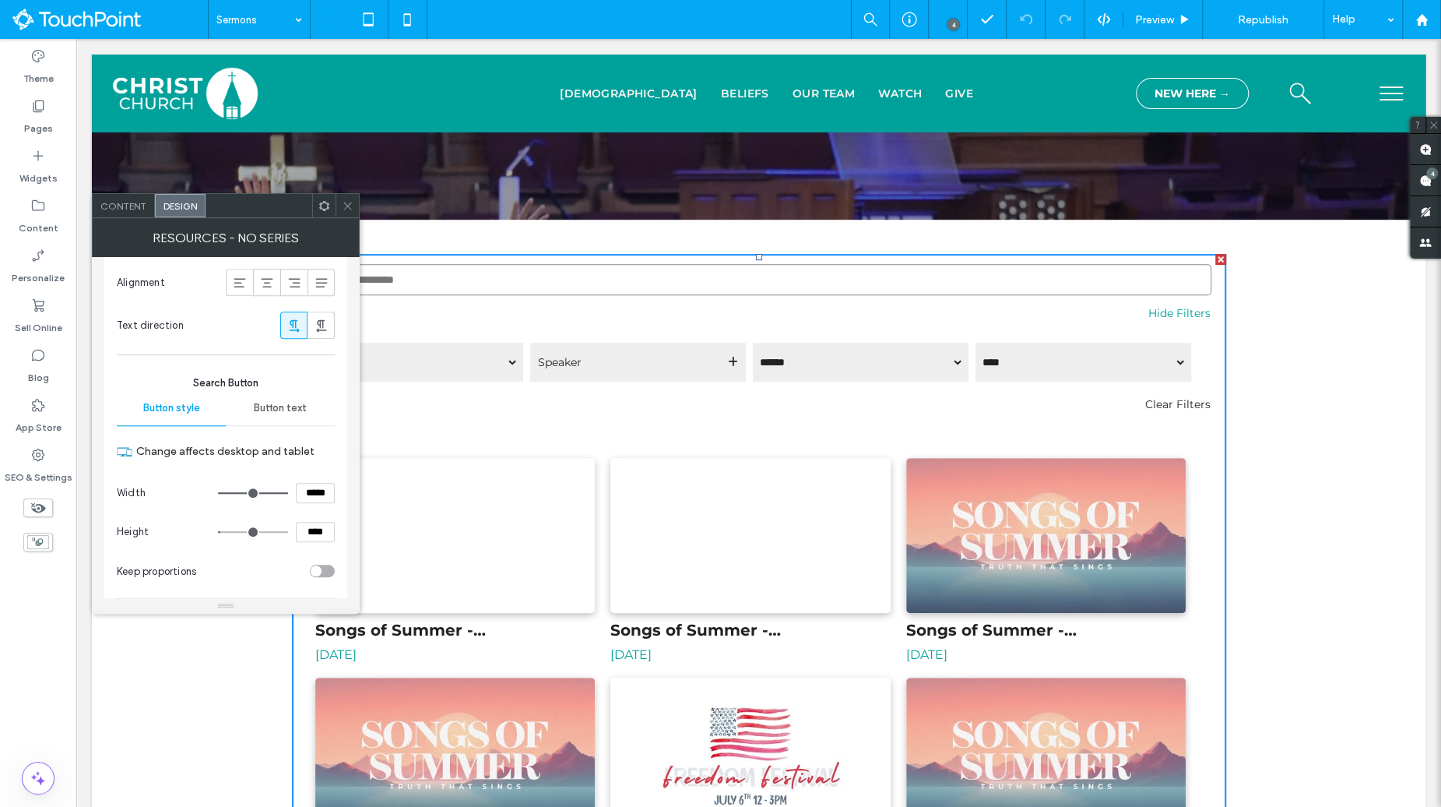
click at [249, 406] on div "Button text" at bounding box center [280, 408] width 109 height 34
click at [186, 403] on span "Button style" at bounding box center [171, 408] width 57 height 12
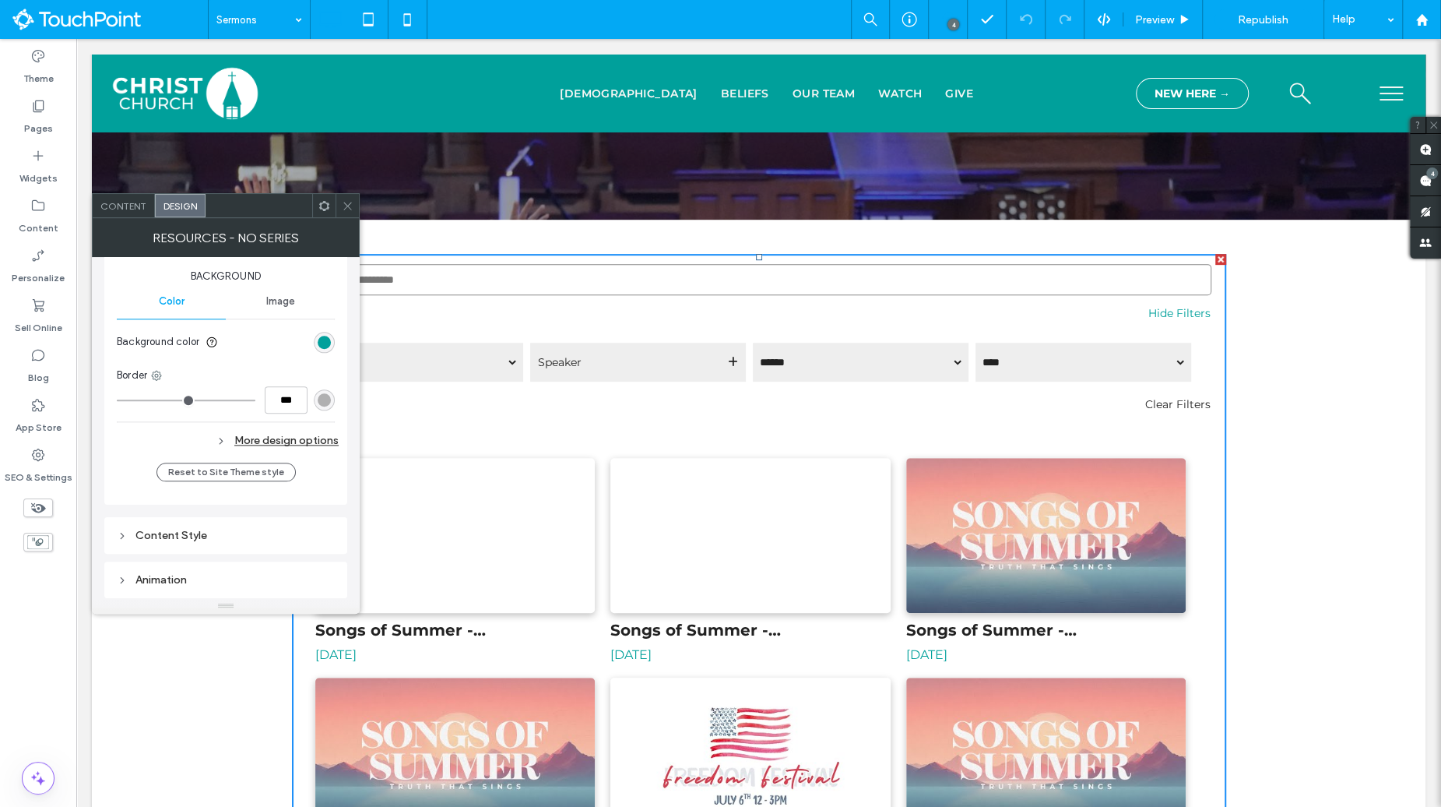
scroll to position [1414, 0]
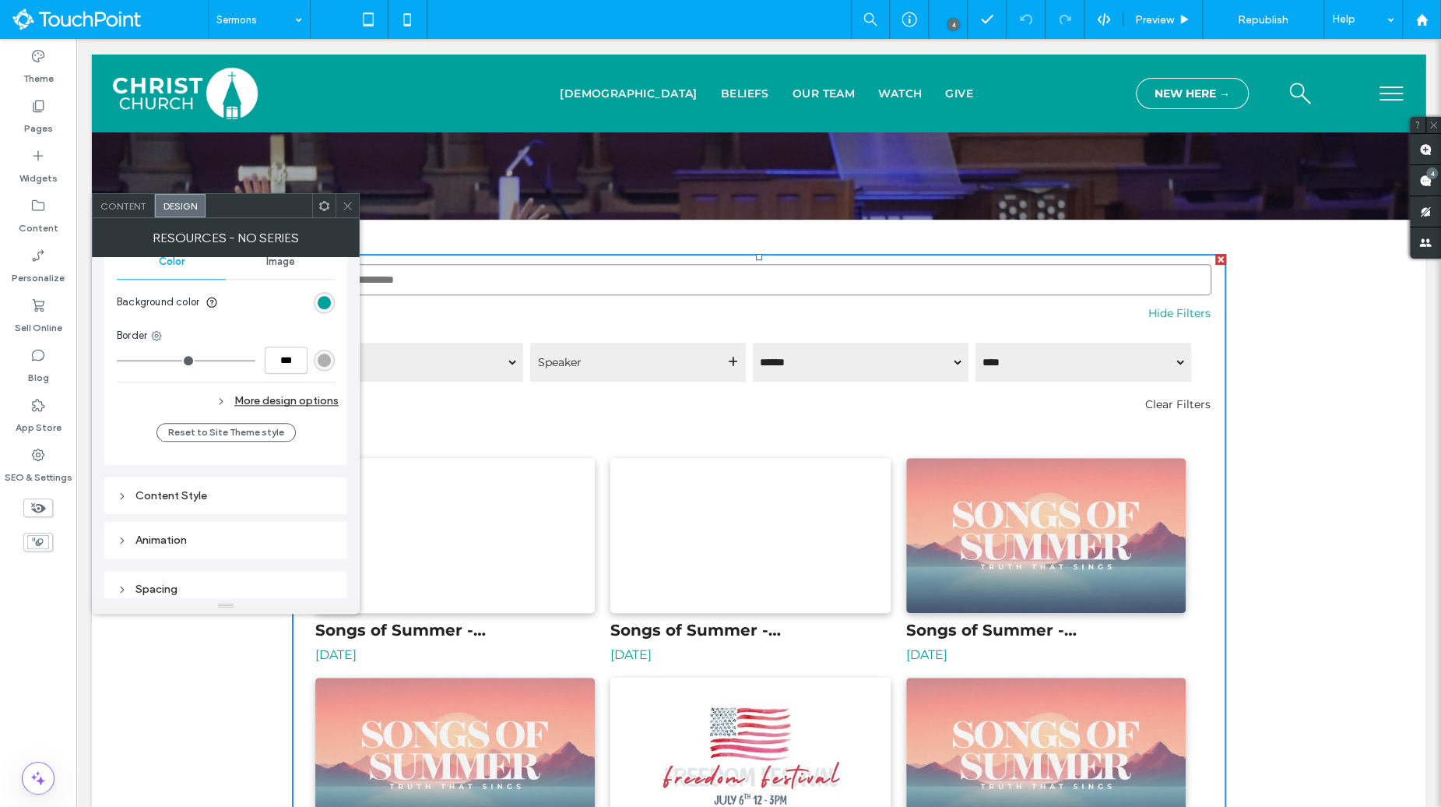
click at [201, 489] on div "Content Style" at bounding box center [226, 495] width 218 height 13
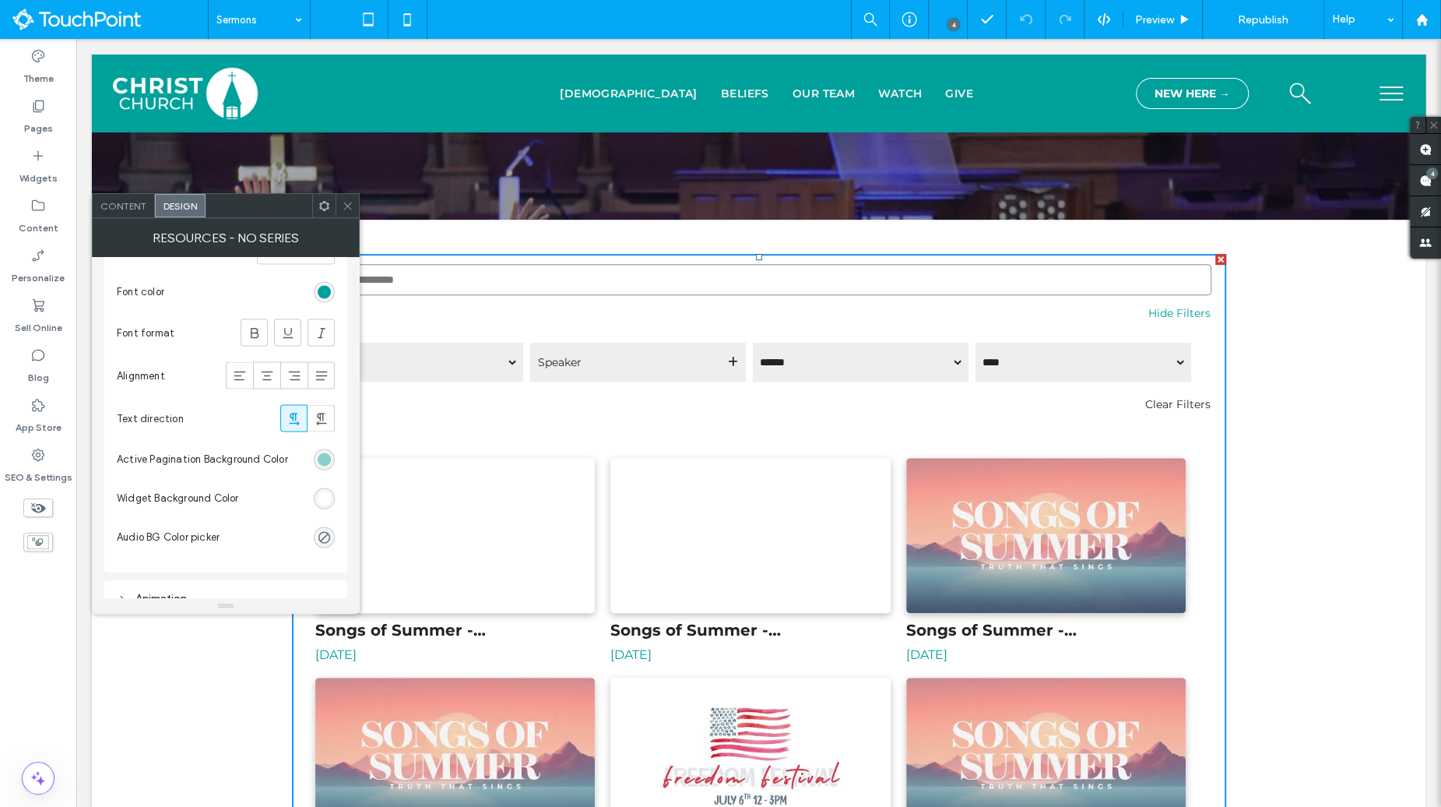
scroll to position [2475, 0]
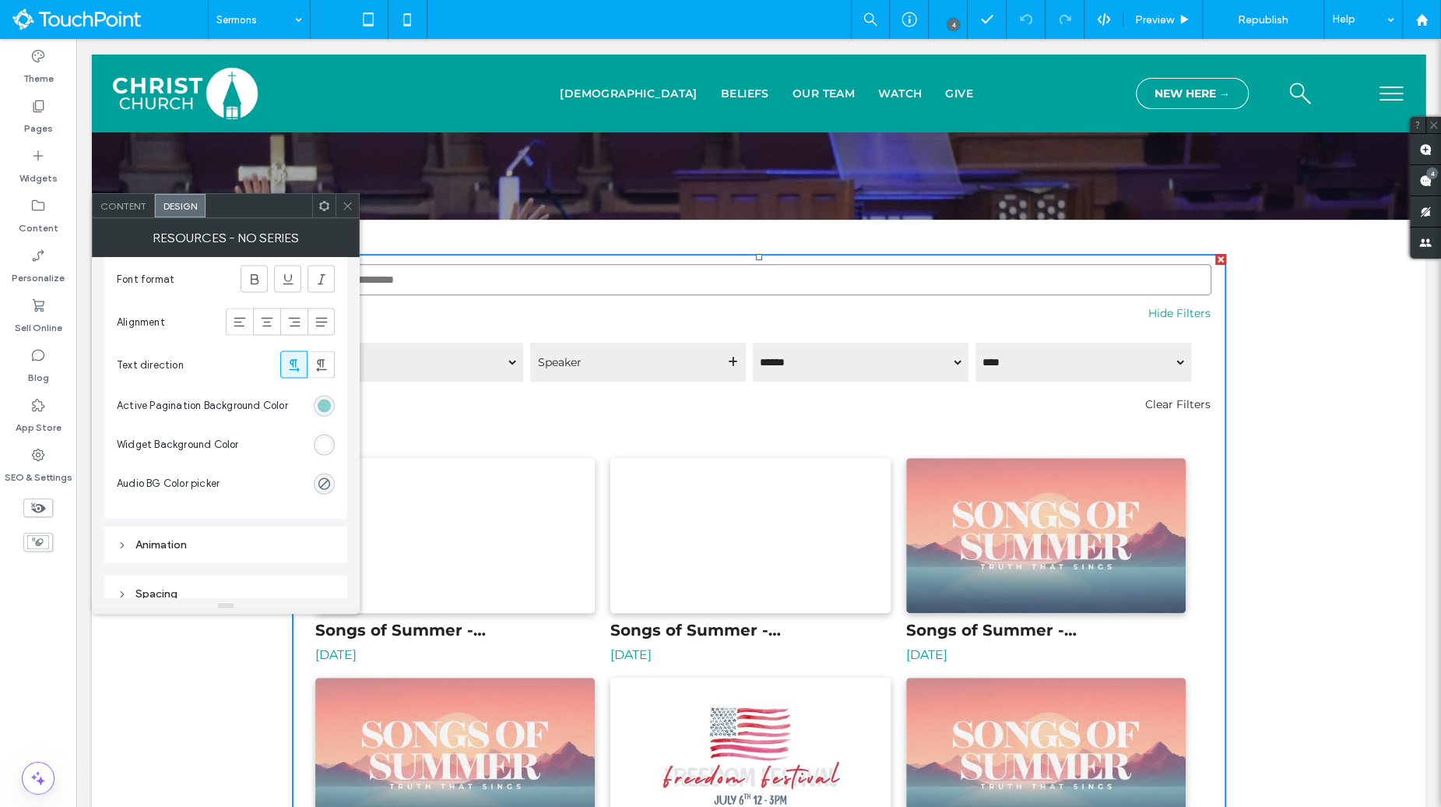
click at [171, 587] on div "Spacing" at bounding box center [226, 593] width 218 height 13
click at [344, 202] on icon at bounding box center [348, 206] width 12 height 12
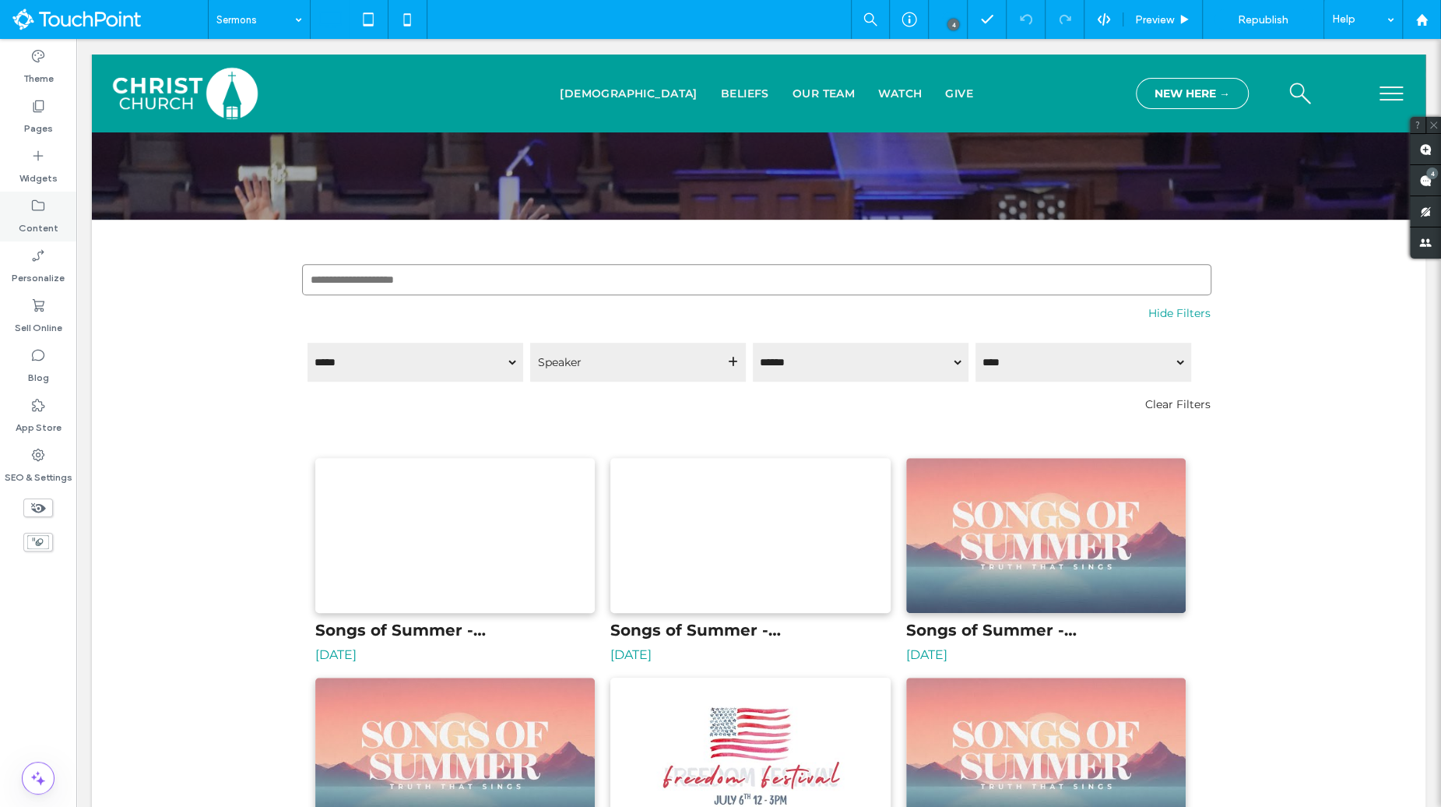
click at [56, 200] on div "Content" at bounding box center [38, 217] width 76 height 50
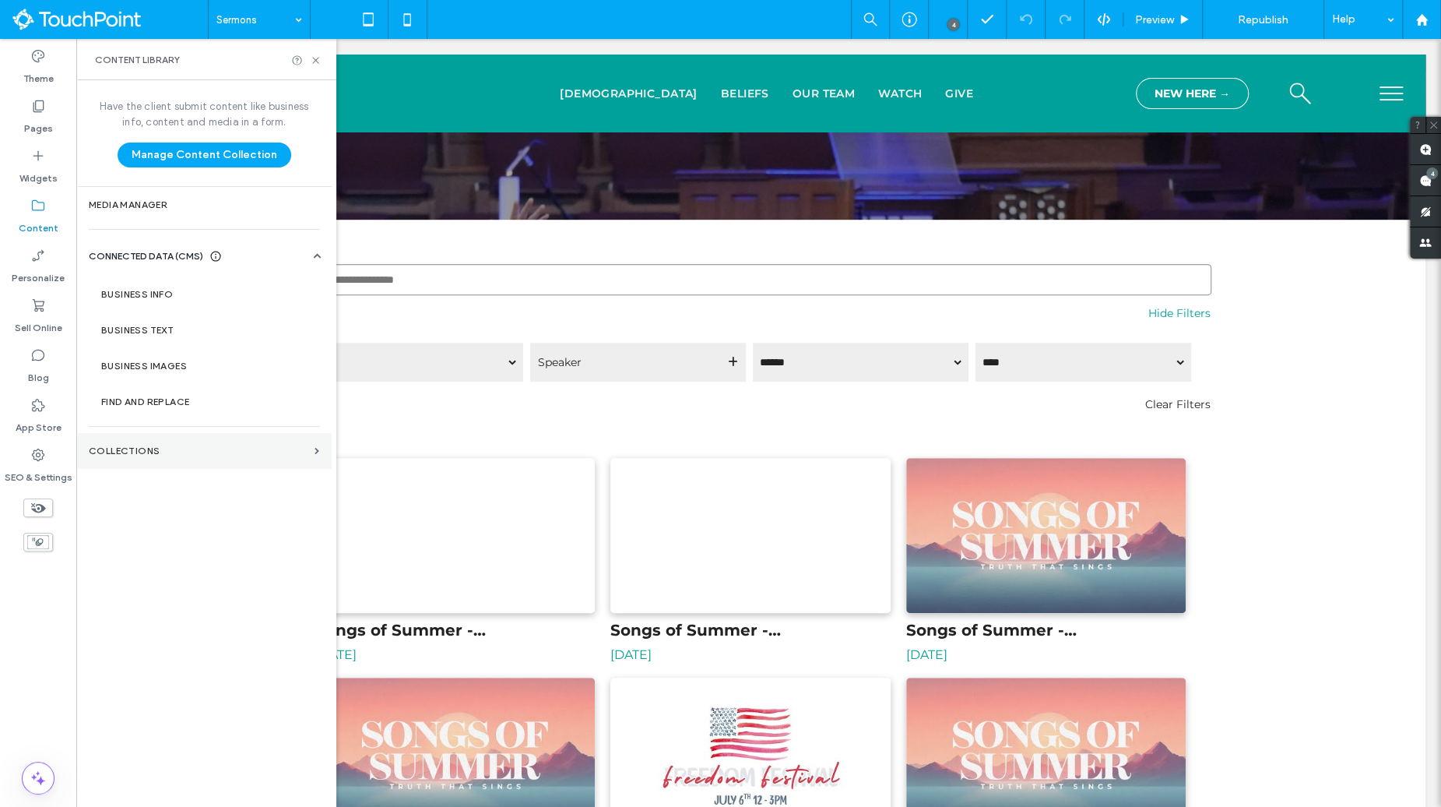
click at [160, 438] on section "Collections" at bounding box center [203, 451] width 255 height 36
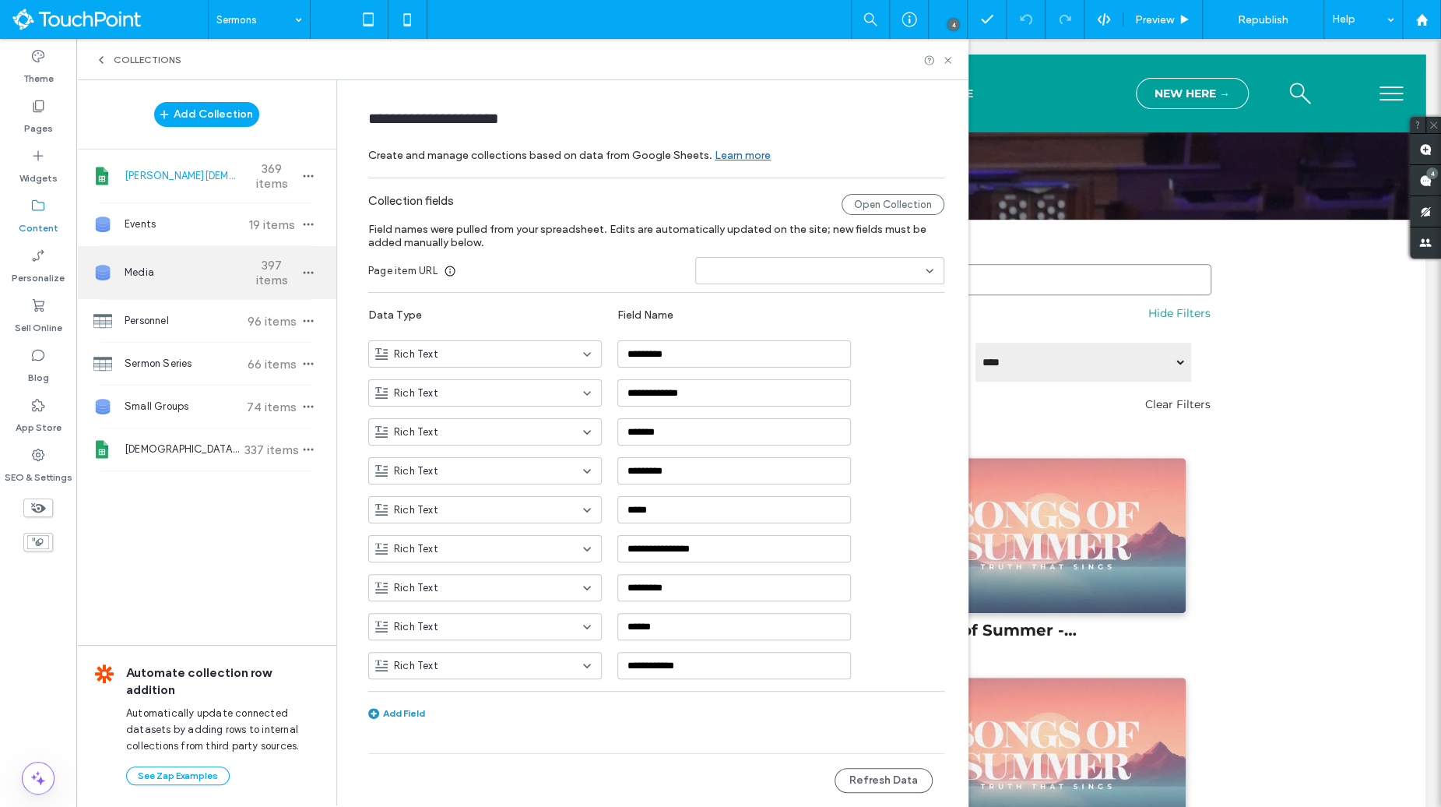
click at [174, 277] on span "Media" at bounding box center [183, 273] width 116 height 16
type input "*****"
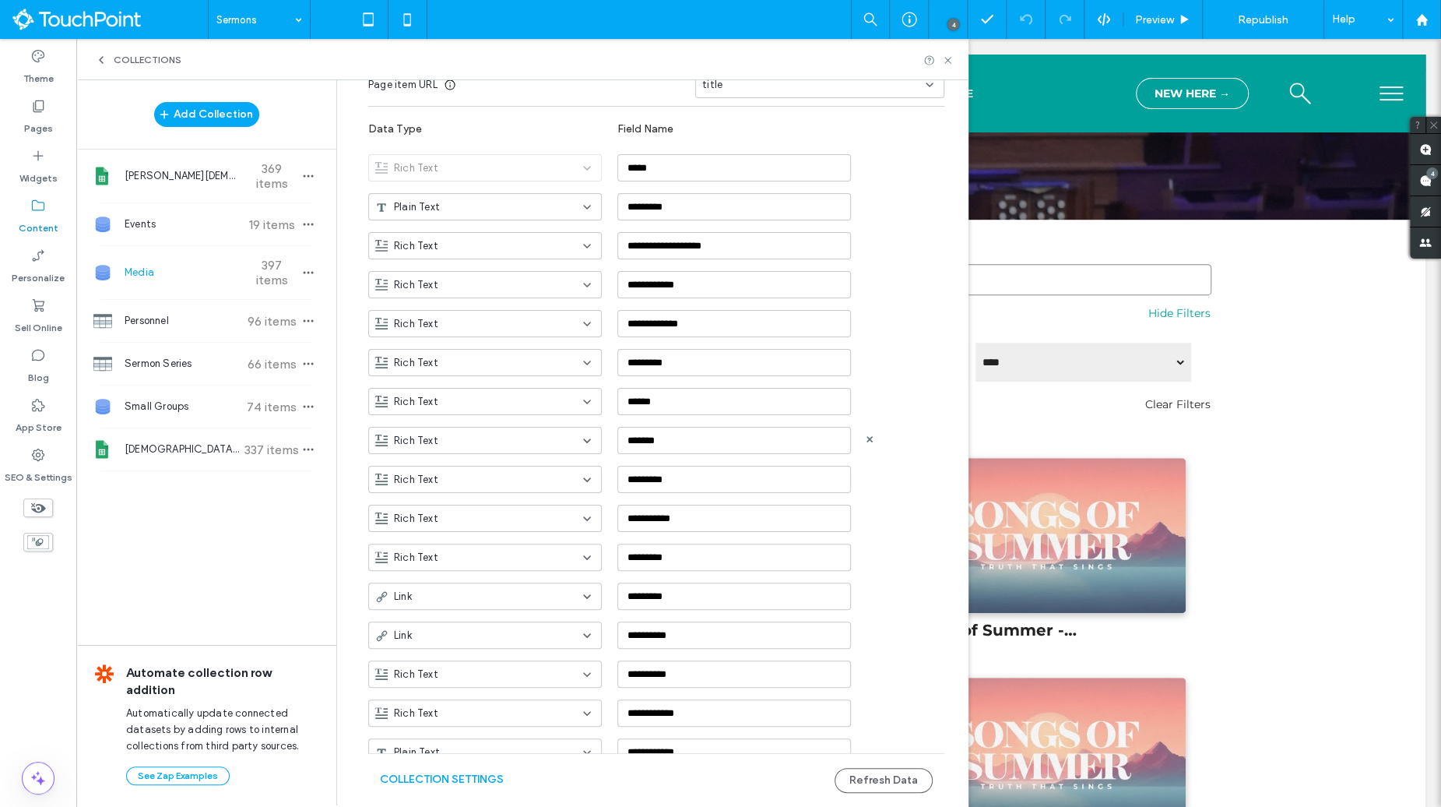
scroll to position [234, 0]
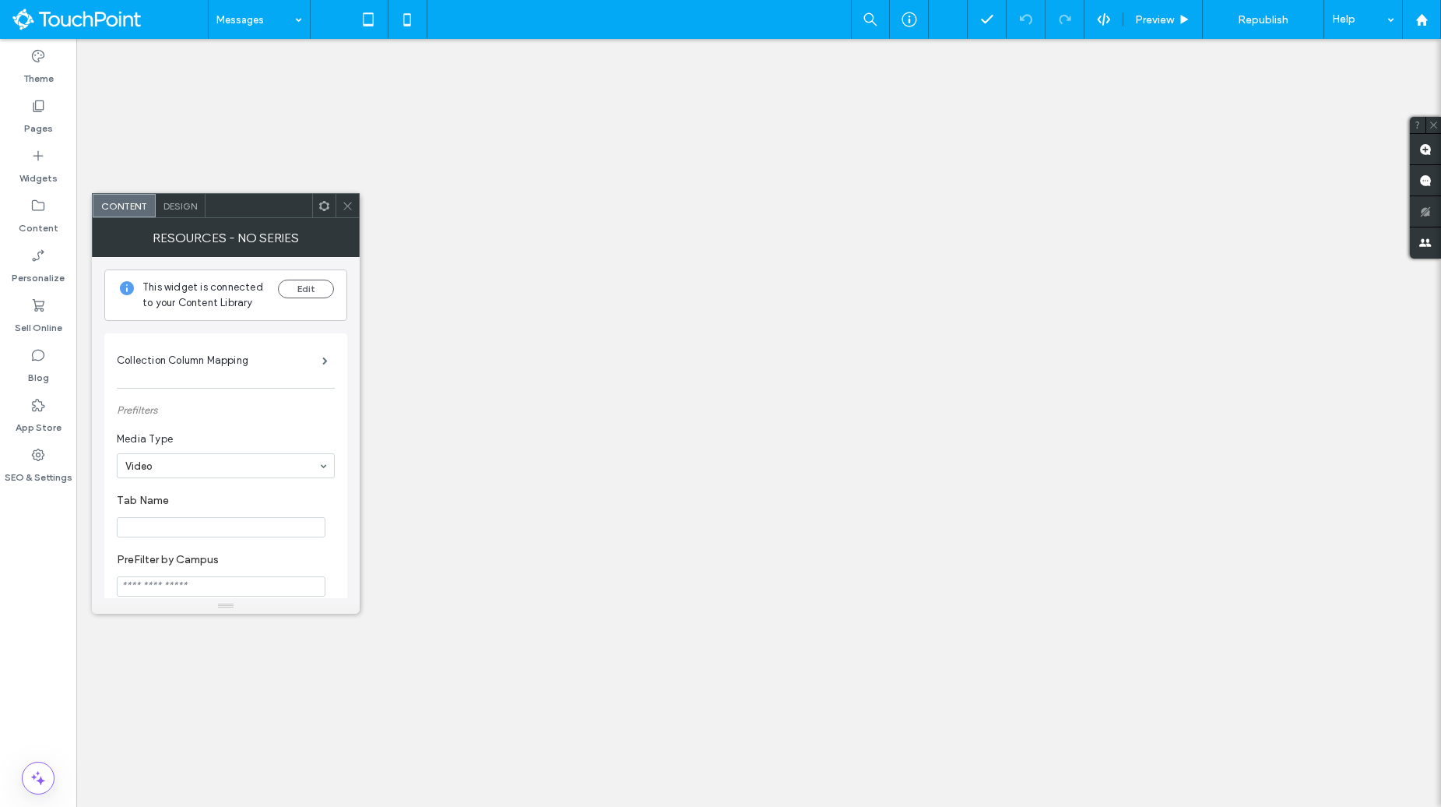
click at [344, 211] on span at bounding box center [348, 205] width 12 height 23
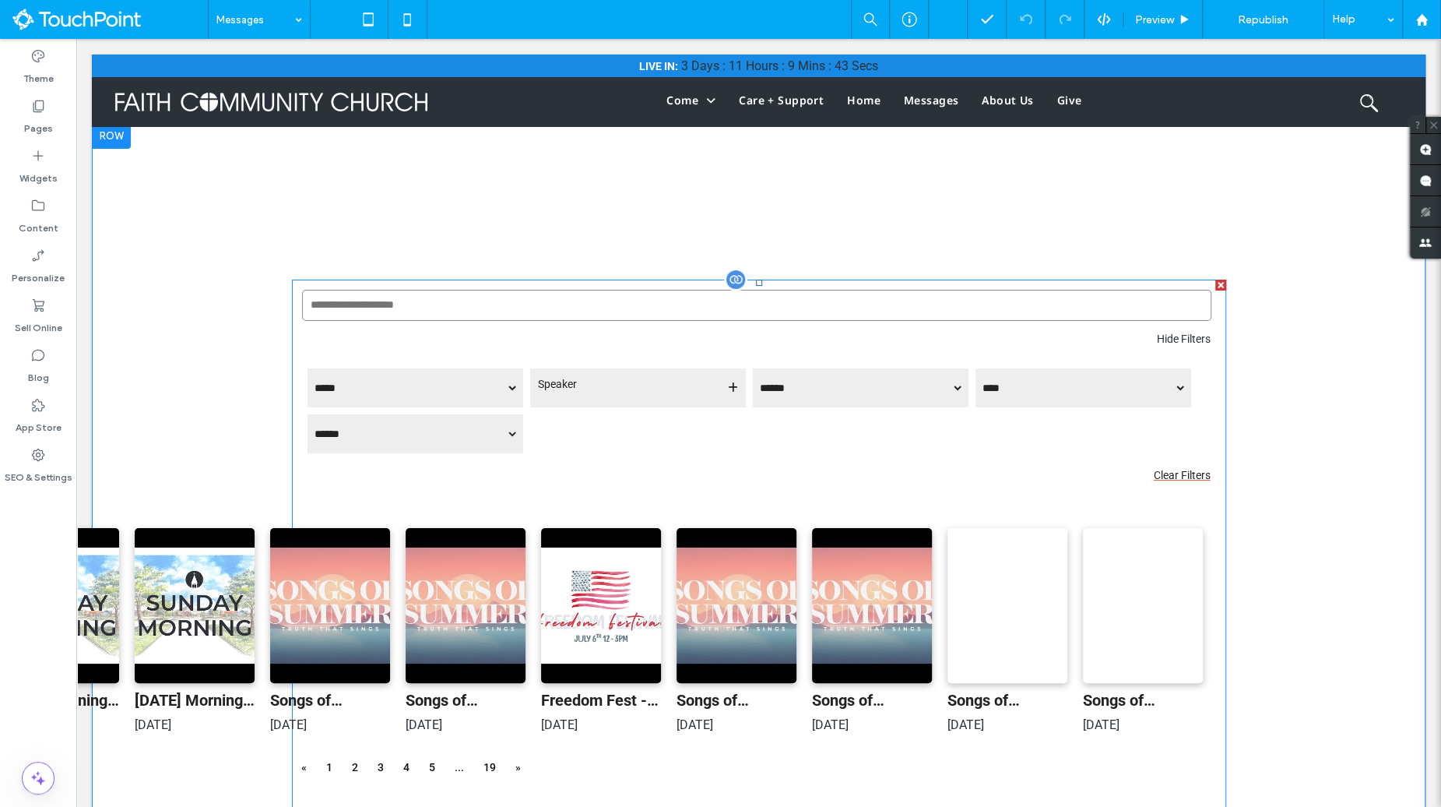
click at [696, 473] on span at bounding box center [759, 667] width 934 height 775
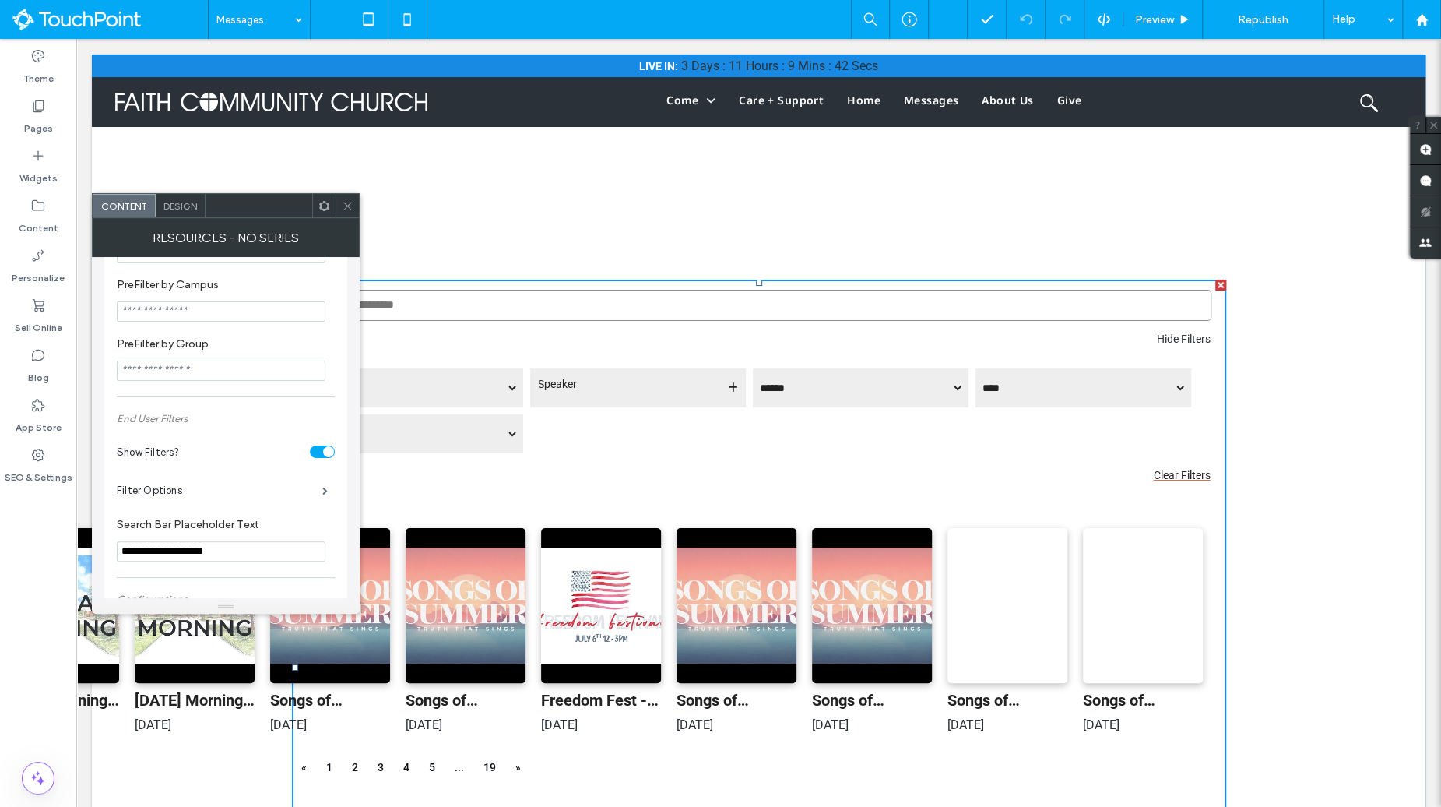
scroll to position [555, 0]
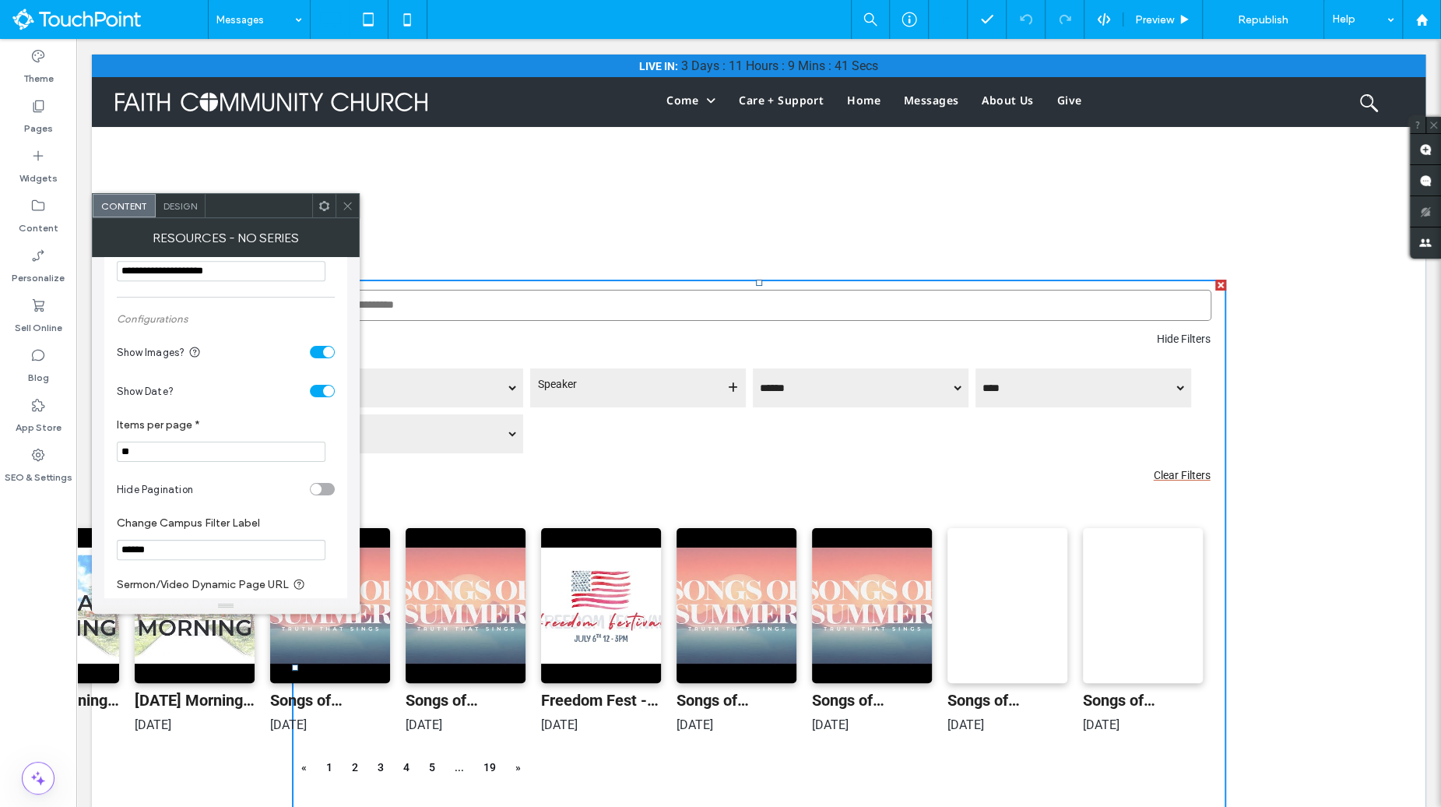
drag, startPoint x: 191, startPoint y: 452, endPoint x: 97, endPoint y: 452, distance: 93.4
click at [97, 452] on div "**********" at bounding box center [226, 427] width 268 height 341
type input "*"
click at [217, 422] on label "Items per page *" at bounding box center [223, 426] width 212 height 17
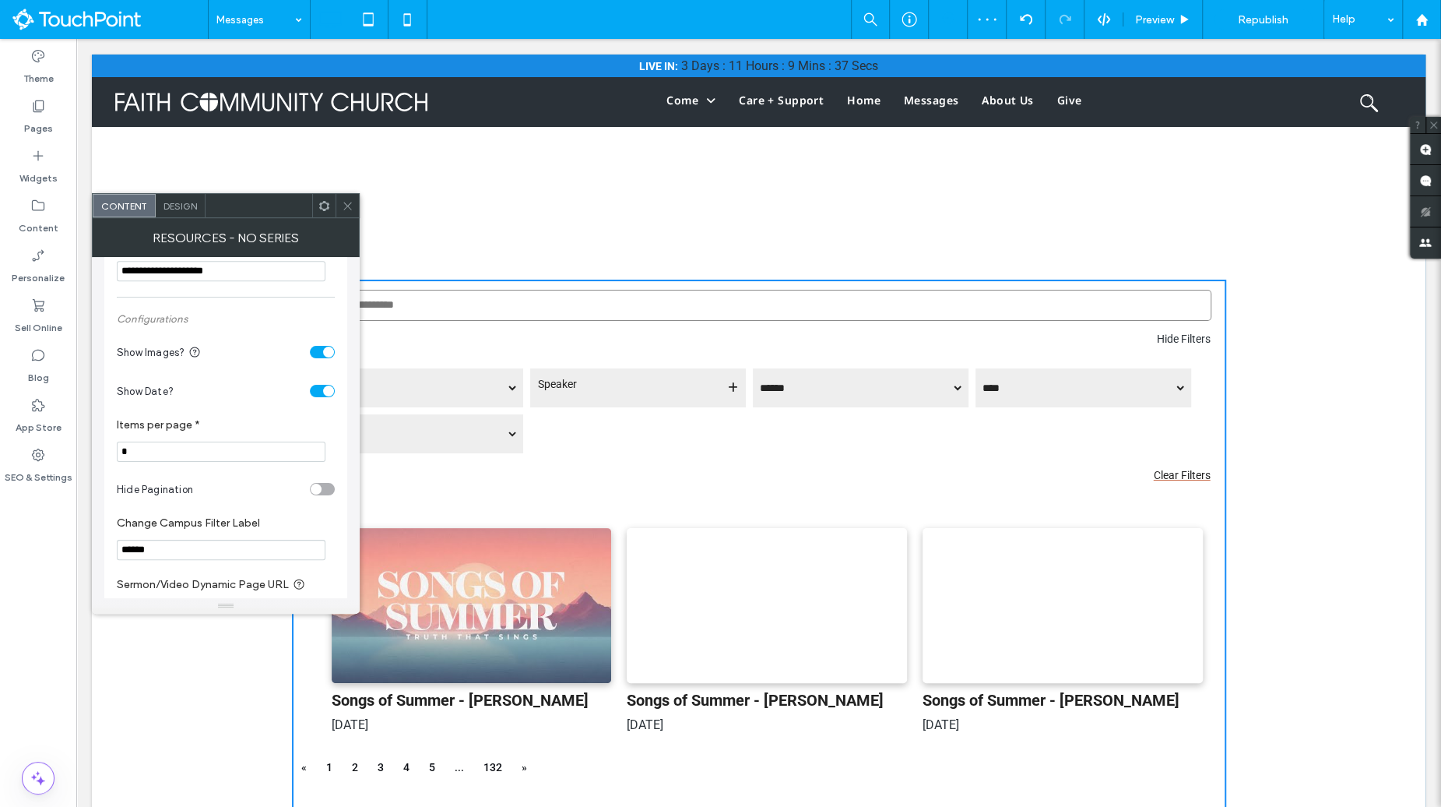
click at [350, 208] on use at bounding box center [347, 206] width 8 height 8
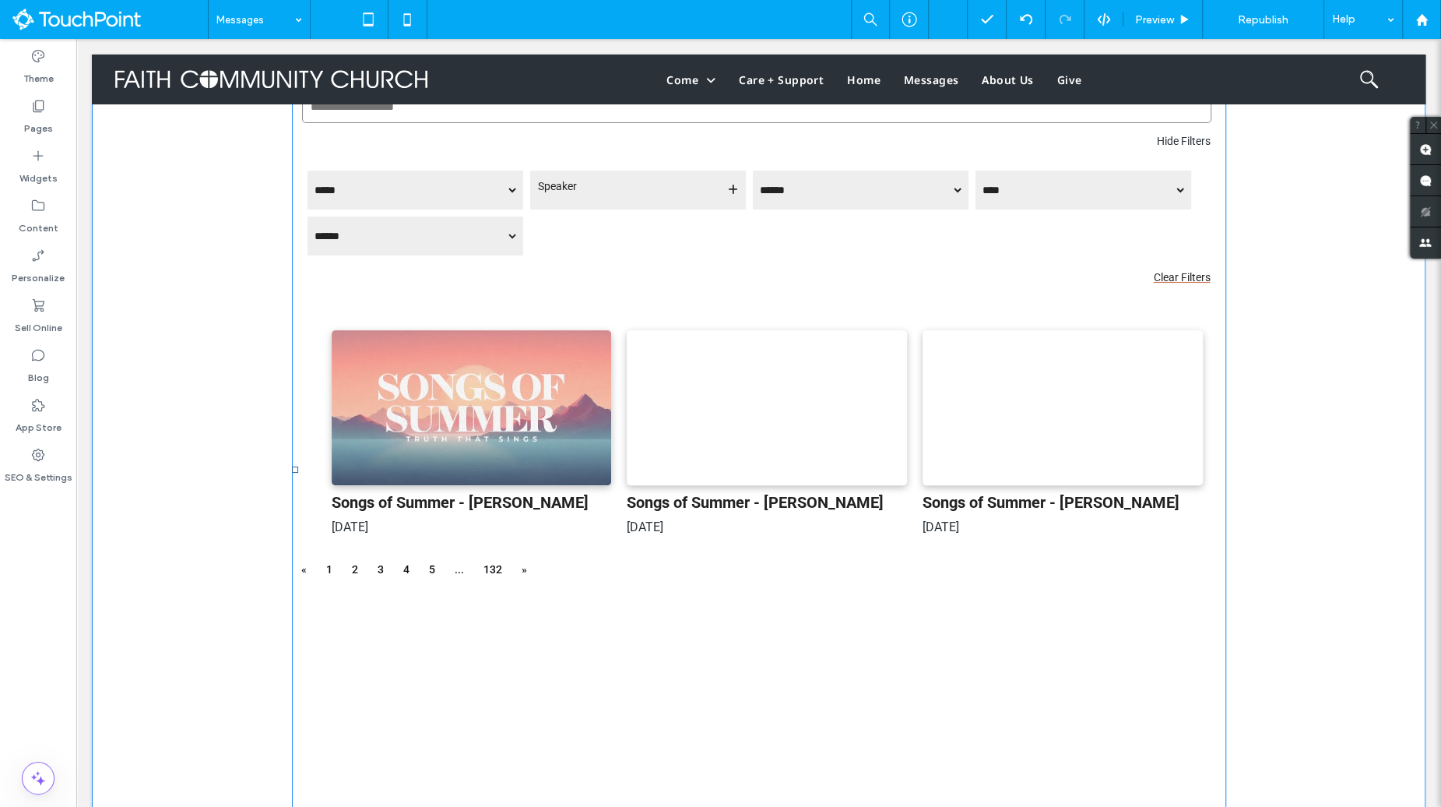
scroll to position [0, 0]
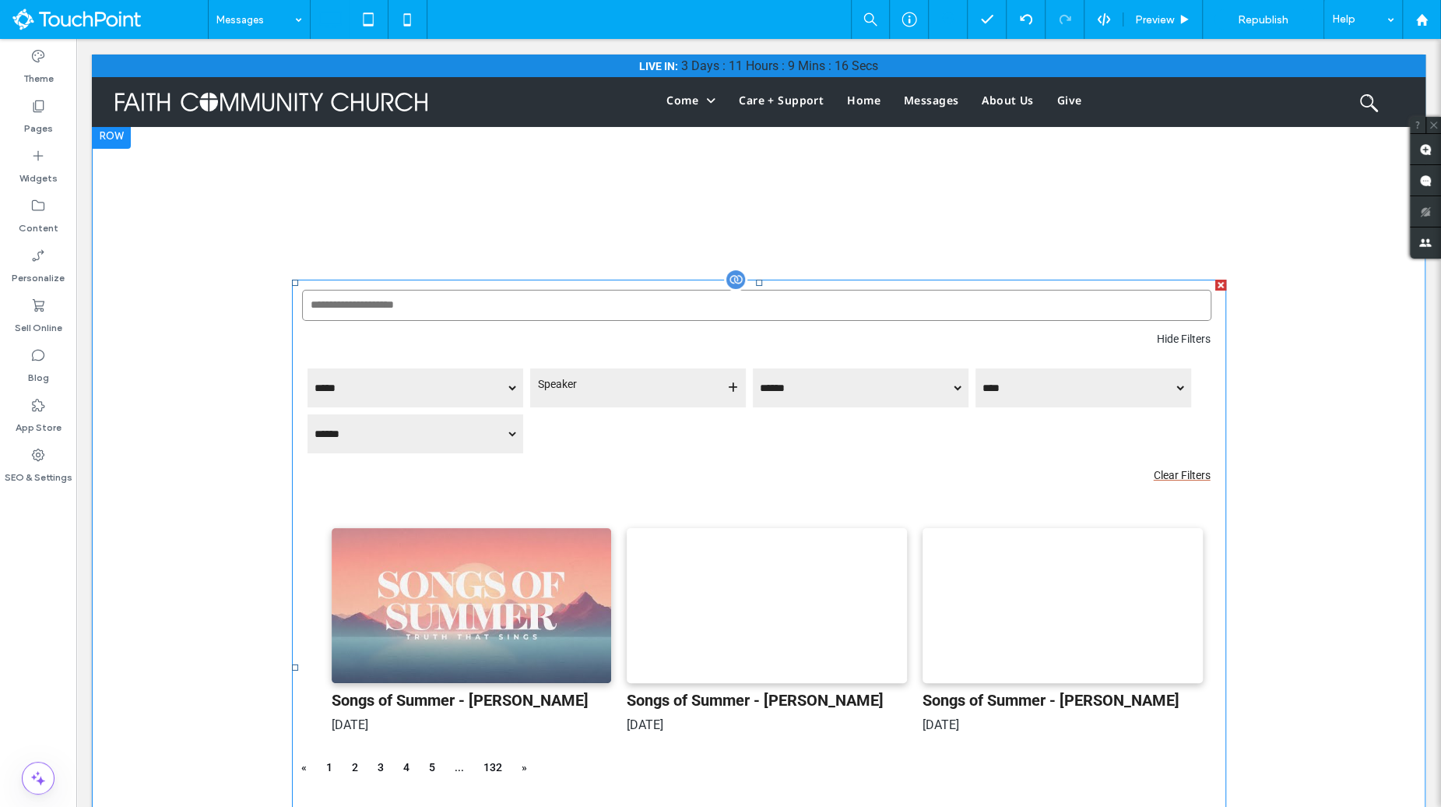
click at [1223, 285] on div at bounding box center [1220, 285] width 11 height 11
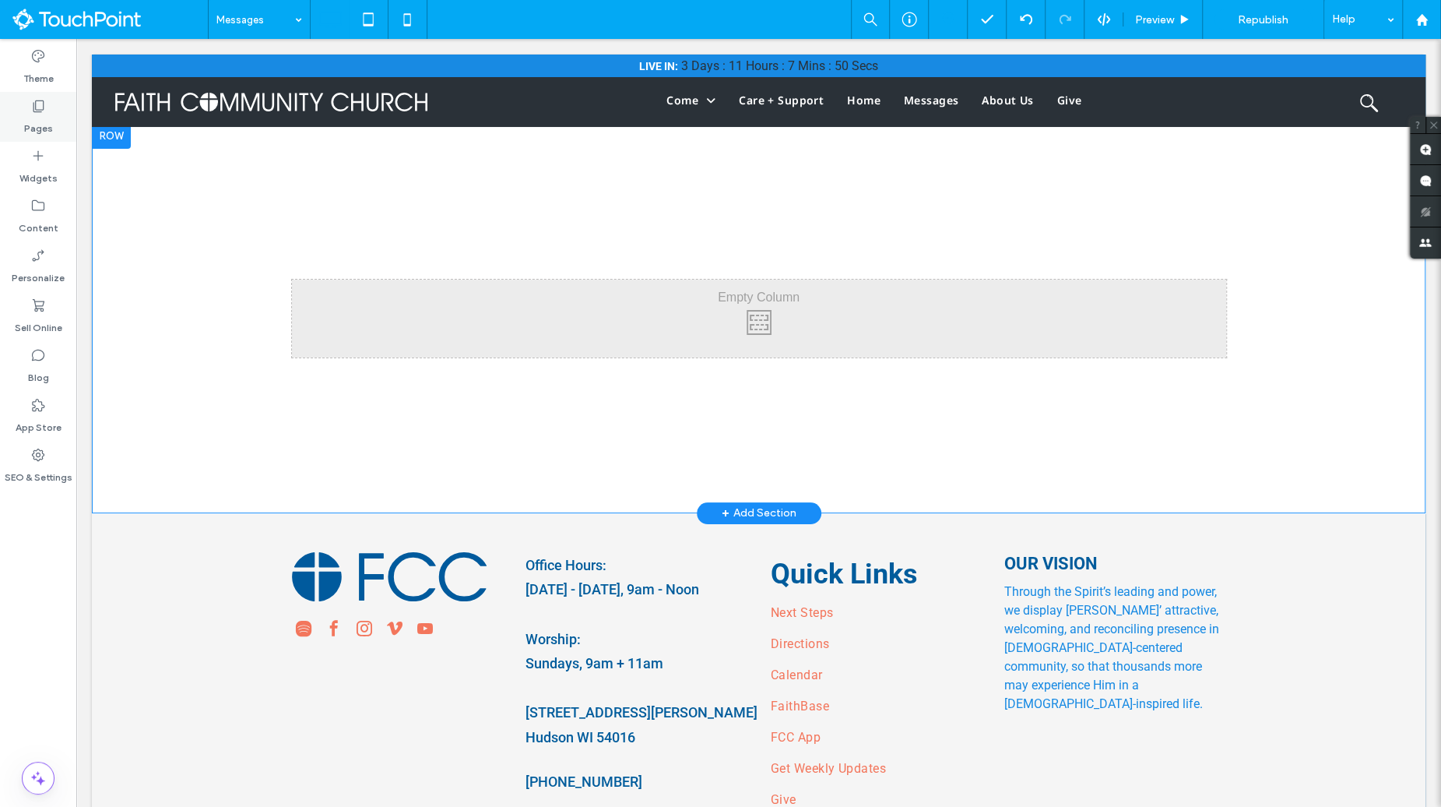
click at [31, 132] on label "Pages" at bounding box center [38, 125] width 29 height 22
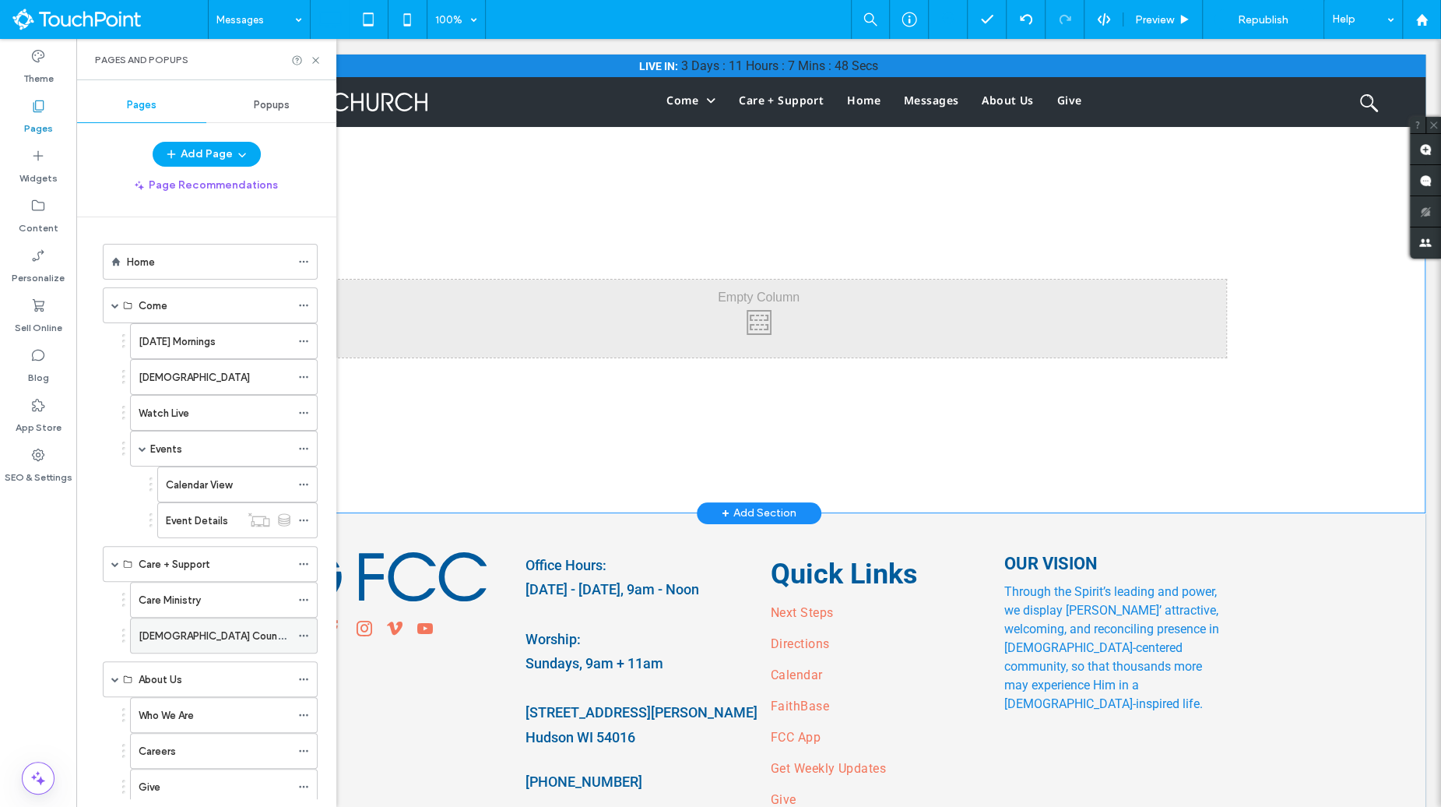
scroll to position [235, 0]
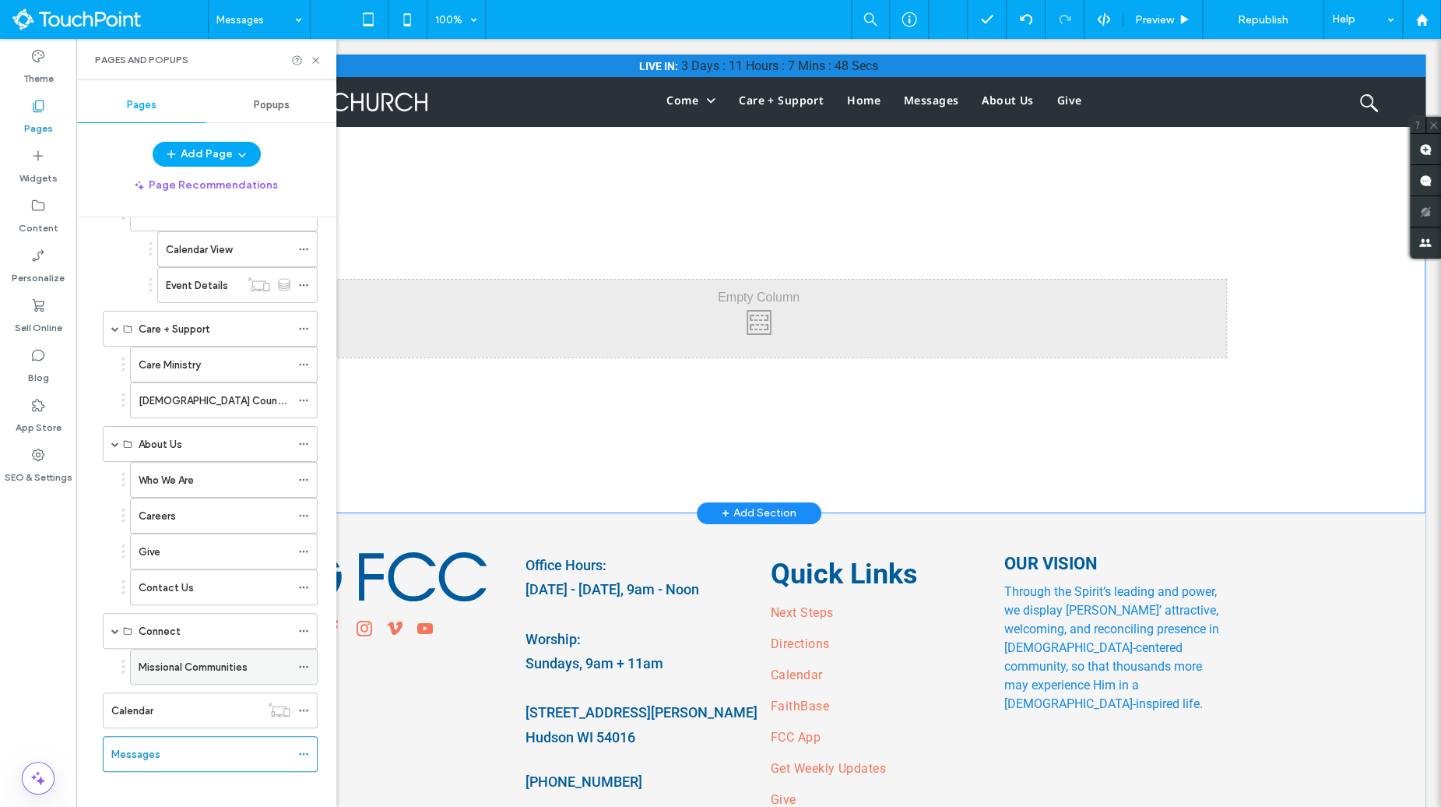
click at [178, 658] on label "Missional Communities" at bounding box center [193, 666] width 109 height 27
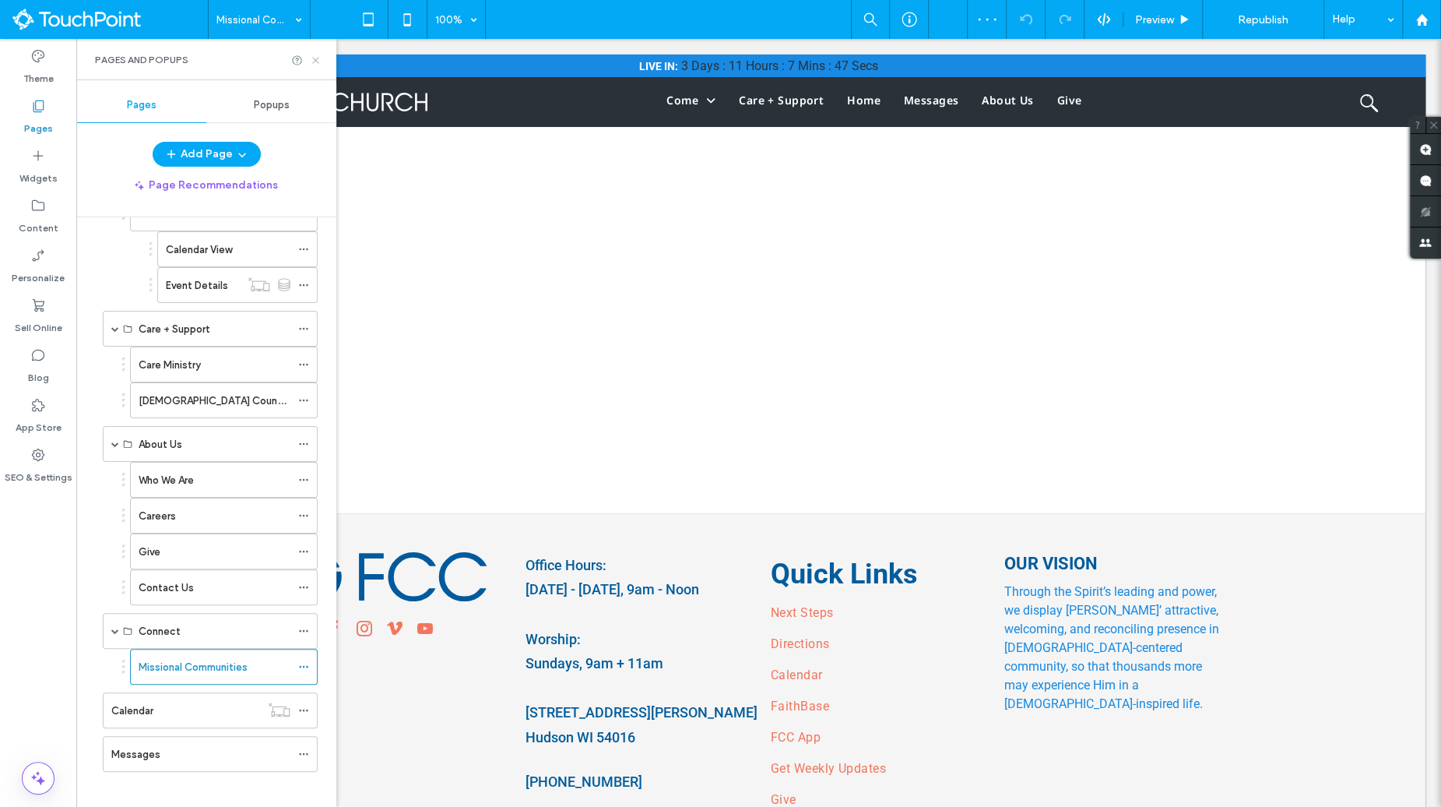
click at [315, 55] on icon at bounding box center [316, 61] width 12 height 12
